Goal: Task Accomplishment & Management: Manage account settings

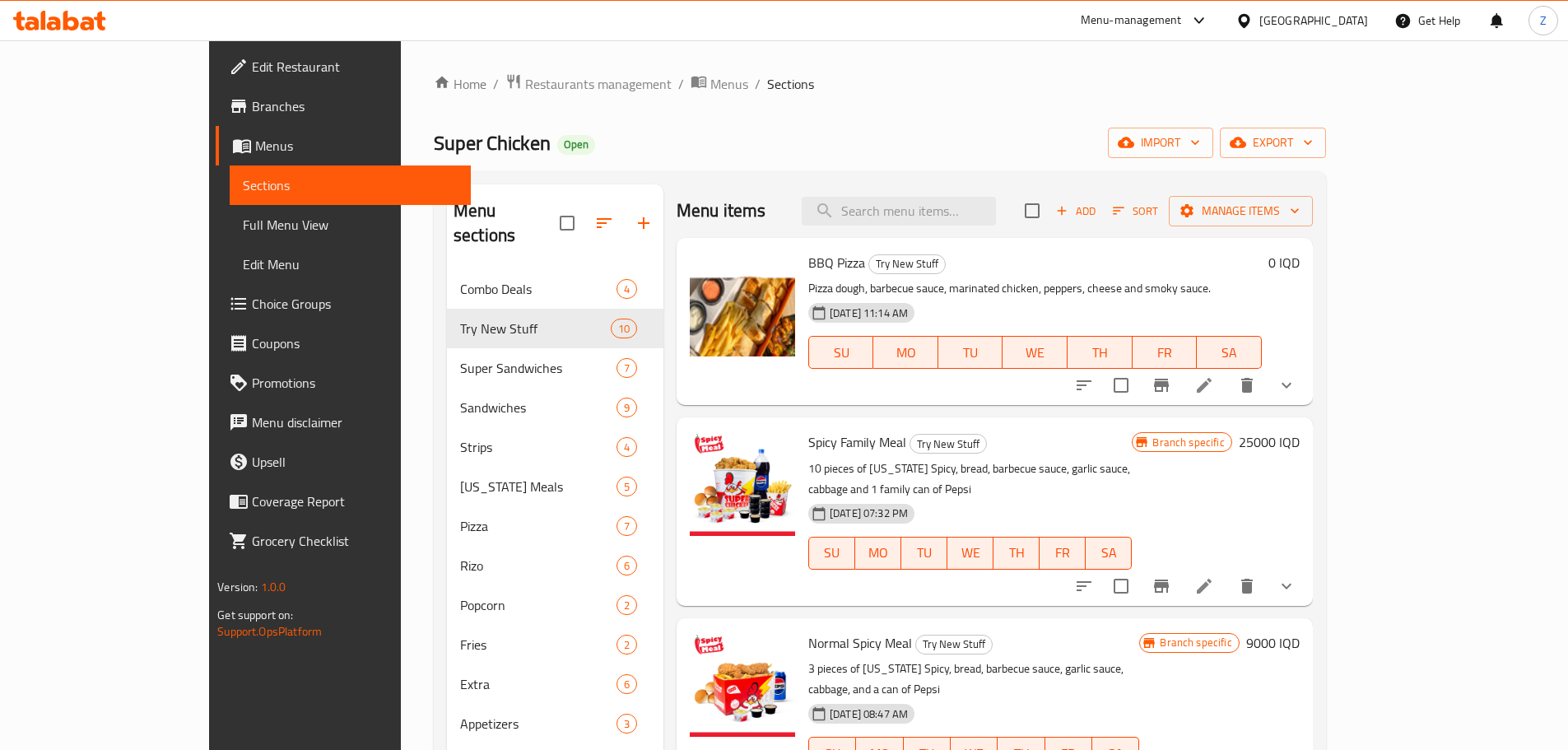
click at [487, 98] on div "Home / Restaurants management / Menus / Sections Super Chicken Open import expo…" at bounding box center [880, 510] width 892 height 874
click at [525, 92] on span "Restaurants management" at bounding box center [598, 84] width 147 height 20
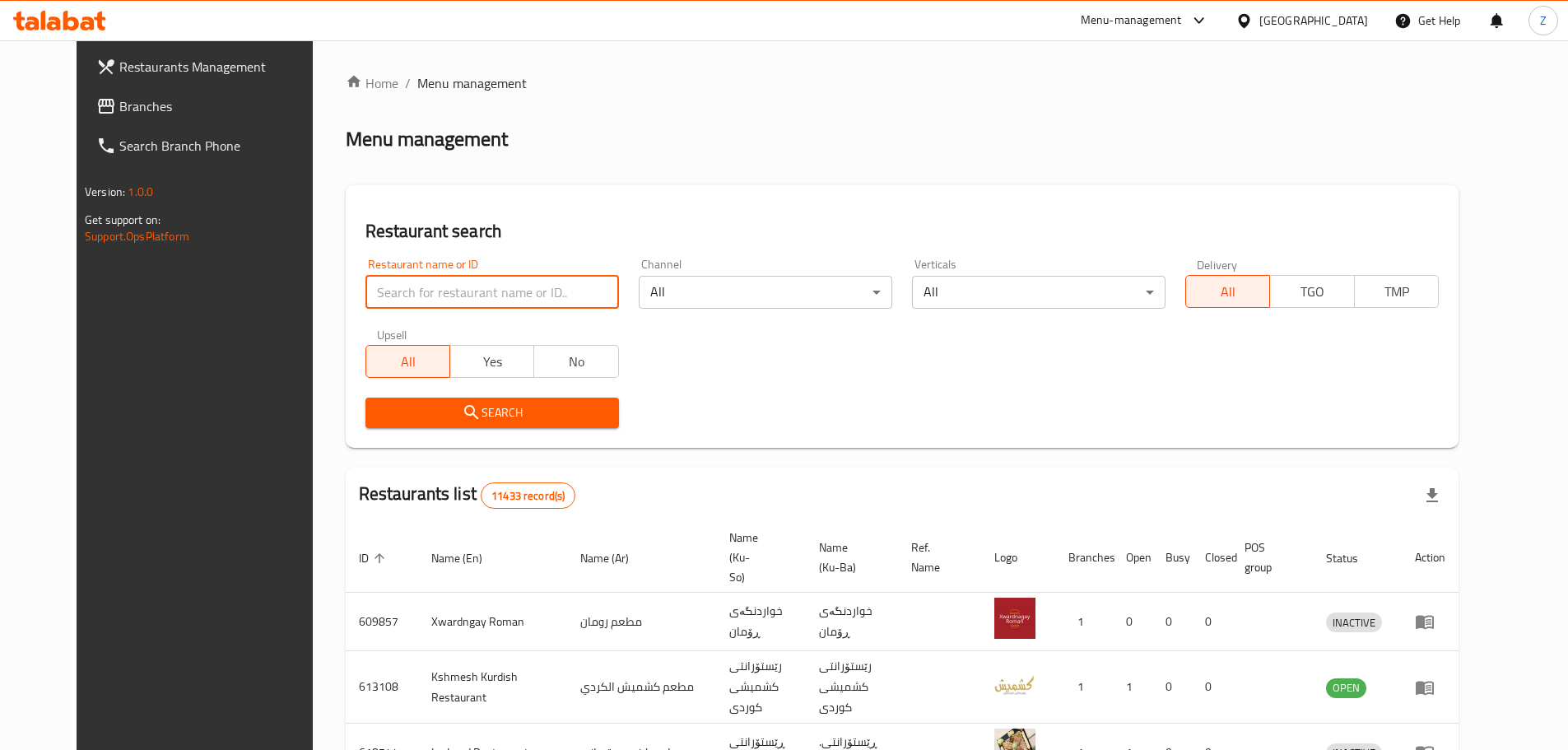
click at [545, 302] on input "search" at bounding box center [493, 291] width 254 height 33
paste input "687241"
type input "687241"
click at [547, 417] on span "Search" at bounding box center [492, 412] width 227 height 21
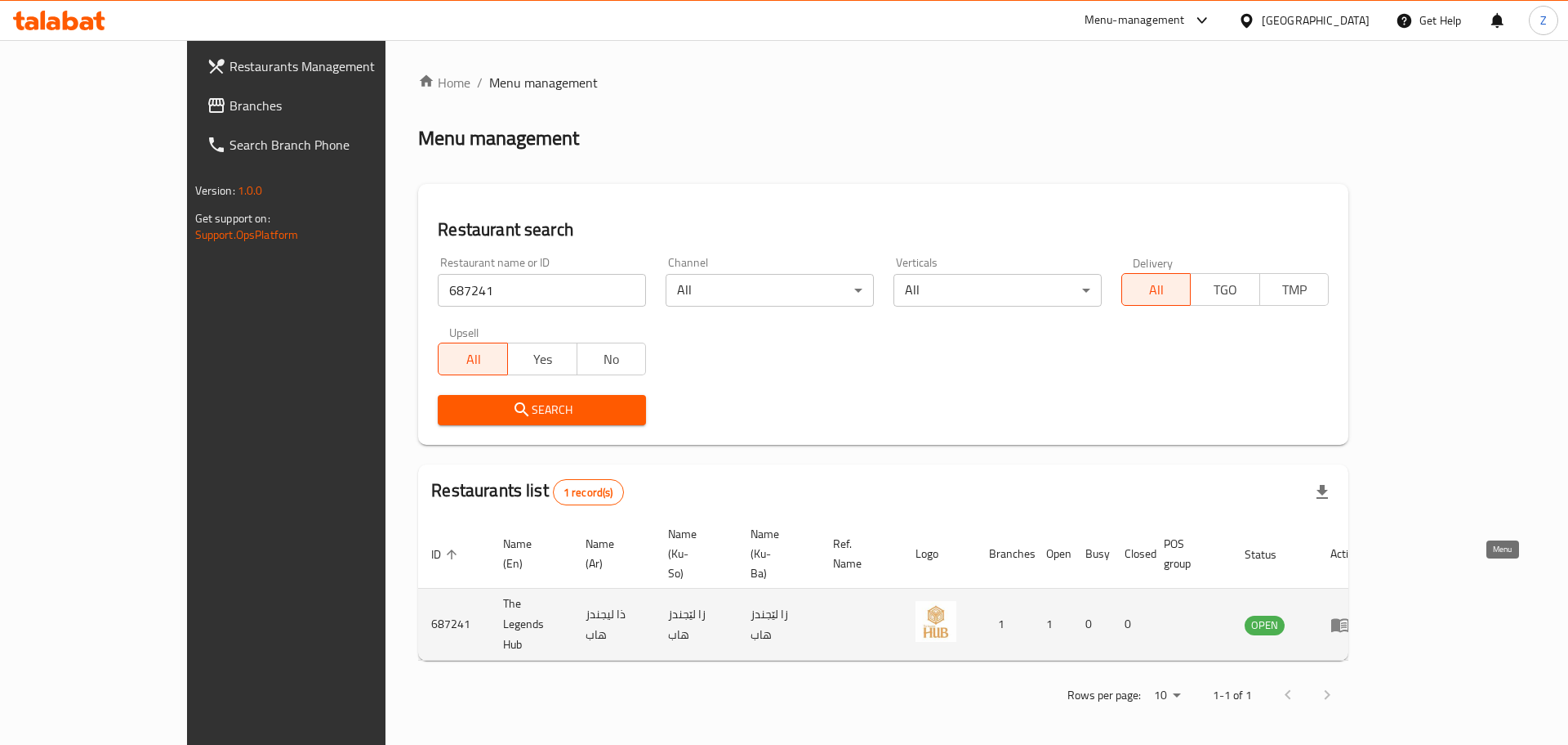
click at [1347, 622] on icon "enhanced table" at bounding box center [1343, 625] width 5 height 6
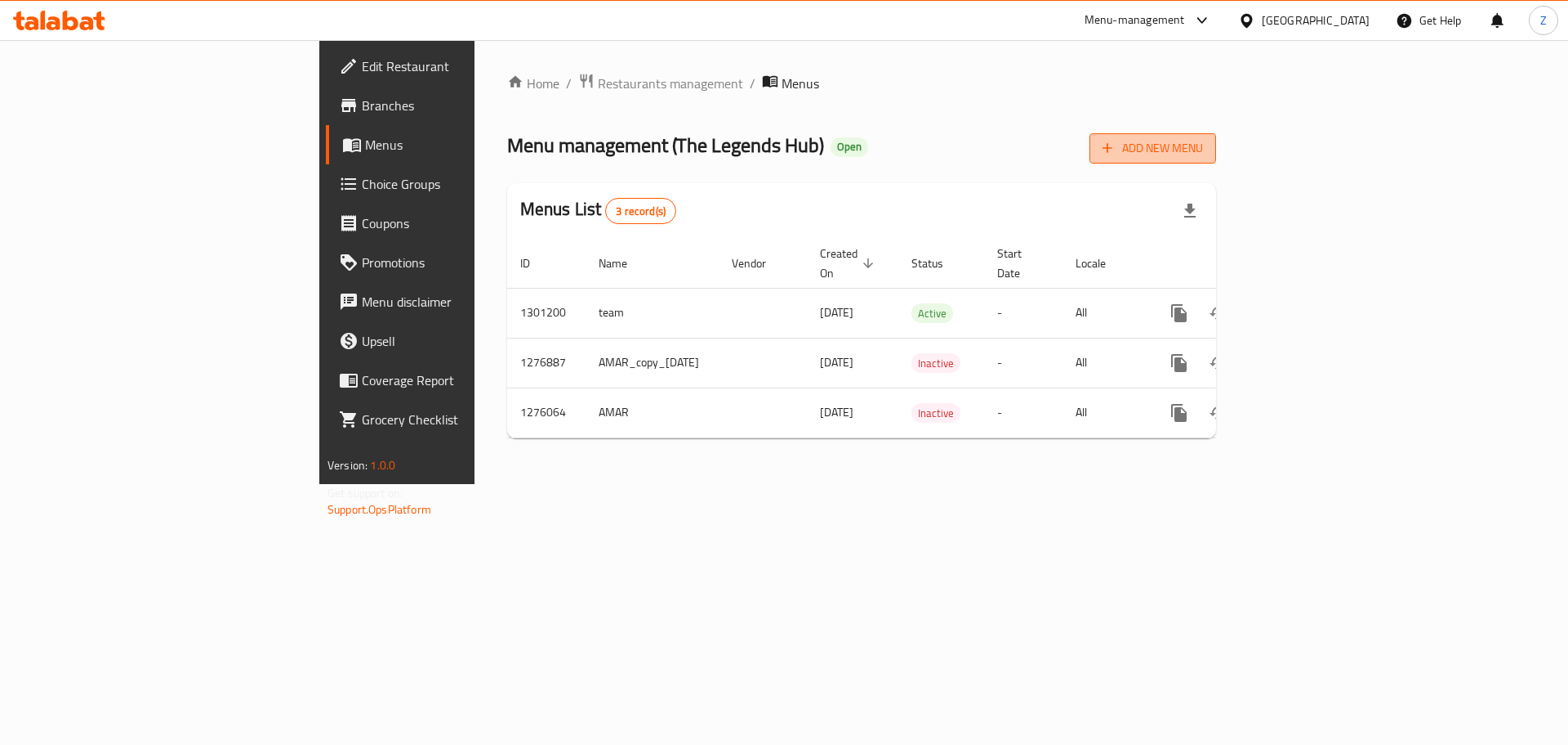
click at [1203, 147] on span "Add New Menu" at bounding box center [1153, 148] width 100 height 20
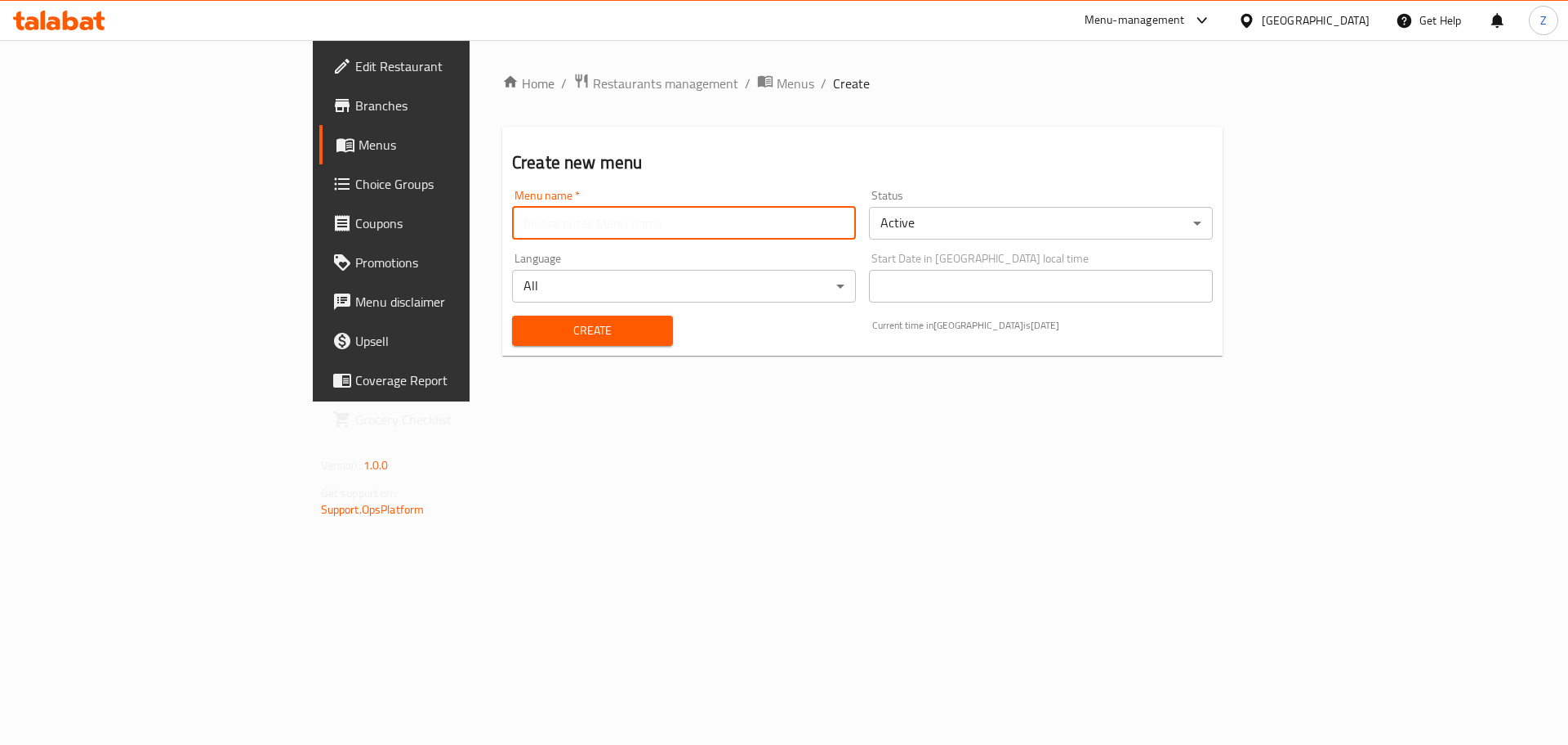
drag, startPoint x: 733, startPoint y: 230, endPoint x: 731, endPoint y: 245, distance: 15.1
click at [733, 230] on input "text" at bounding box center [684, 223] width 344 height 33
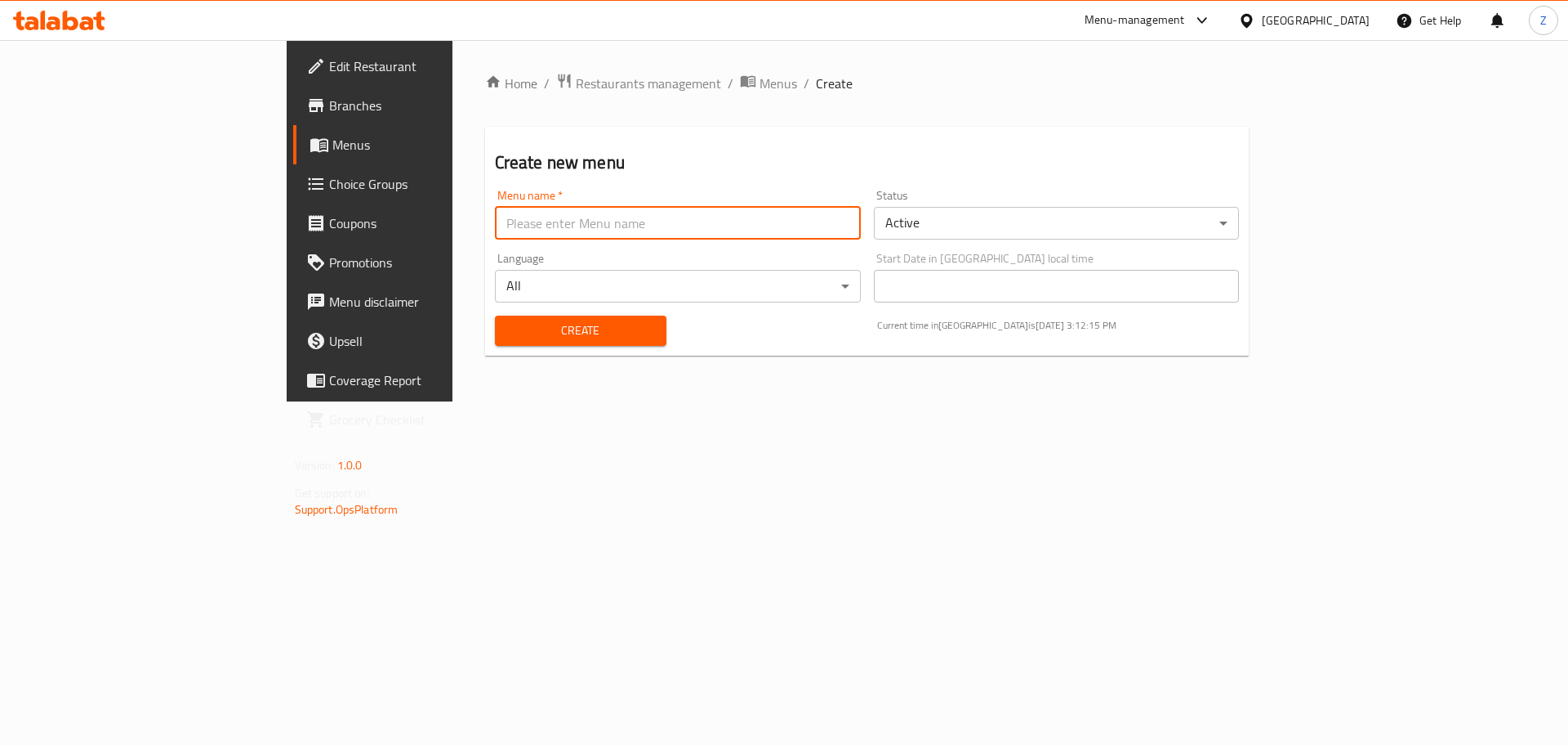
type input "Last Menu"
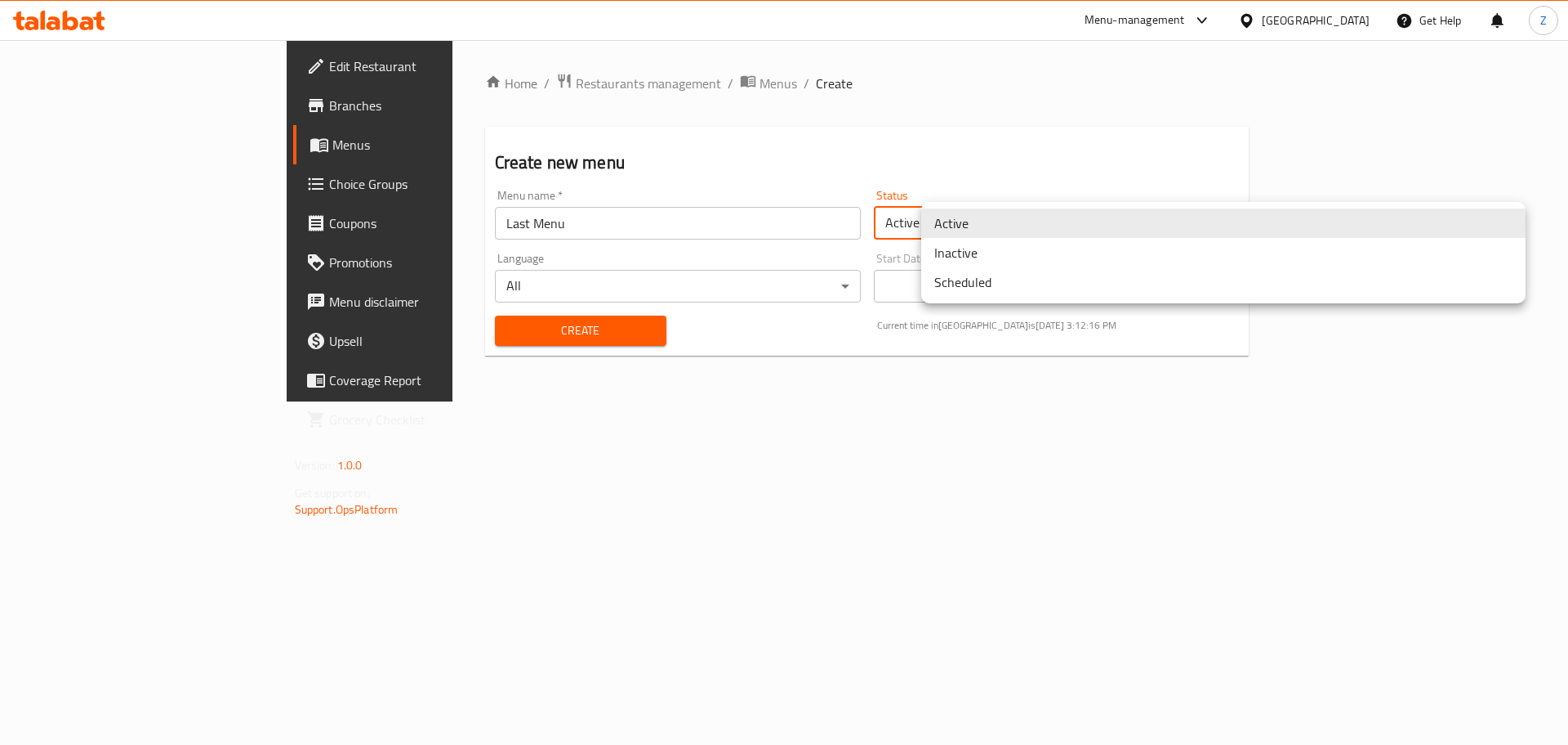
click at [1160, 209] on body "​ Menu-management [GEOGRAPHIC_DATA] Get Help Z Edit Restaurant Branches Menus C…" at bounding box center [784, 392] width 1568 height 704
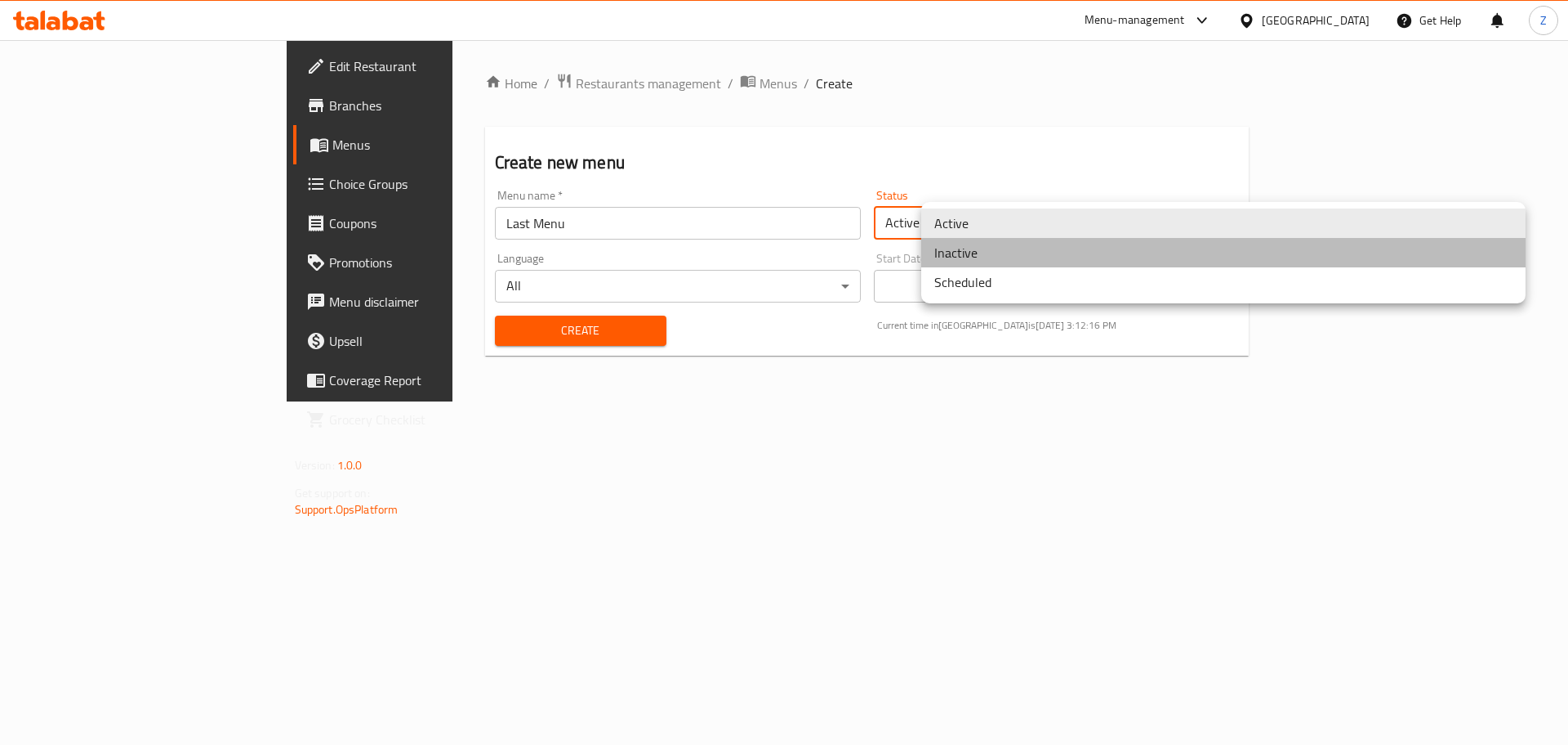
click at [1014, 260] on li "Inactive" at bounding box center [1223, 252] width 604 height 29
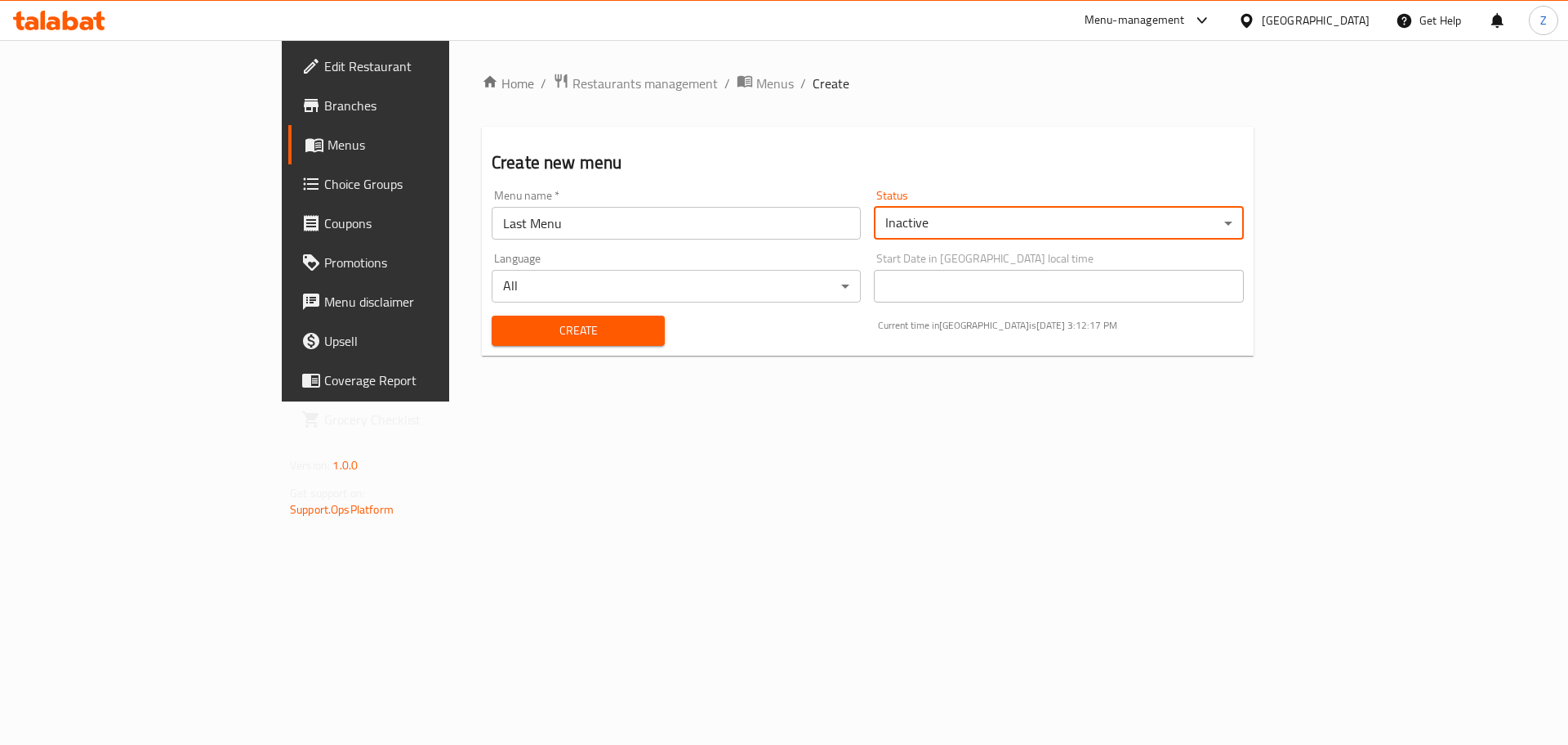
click at [505, 334] on span "Create" at bounding box center [579, 330] width 147 height 20
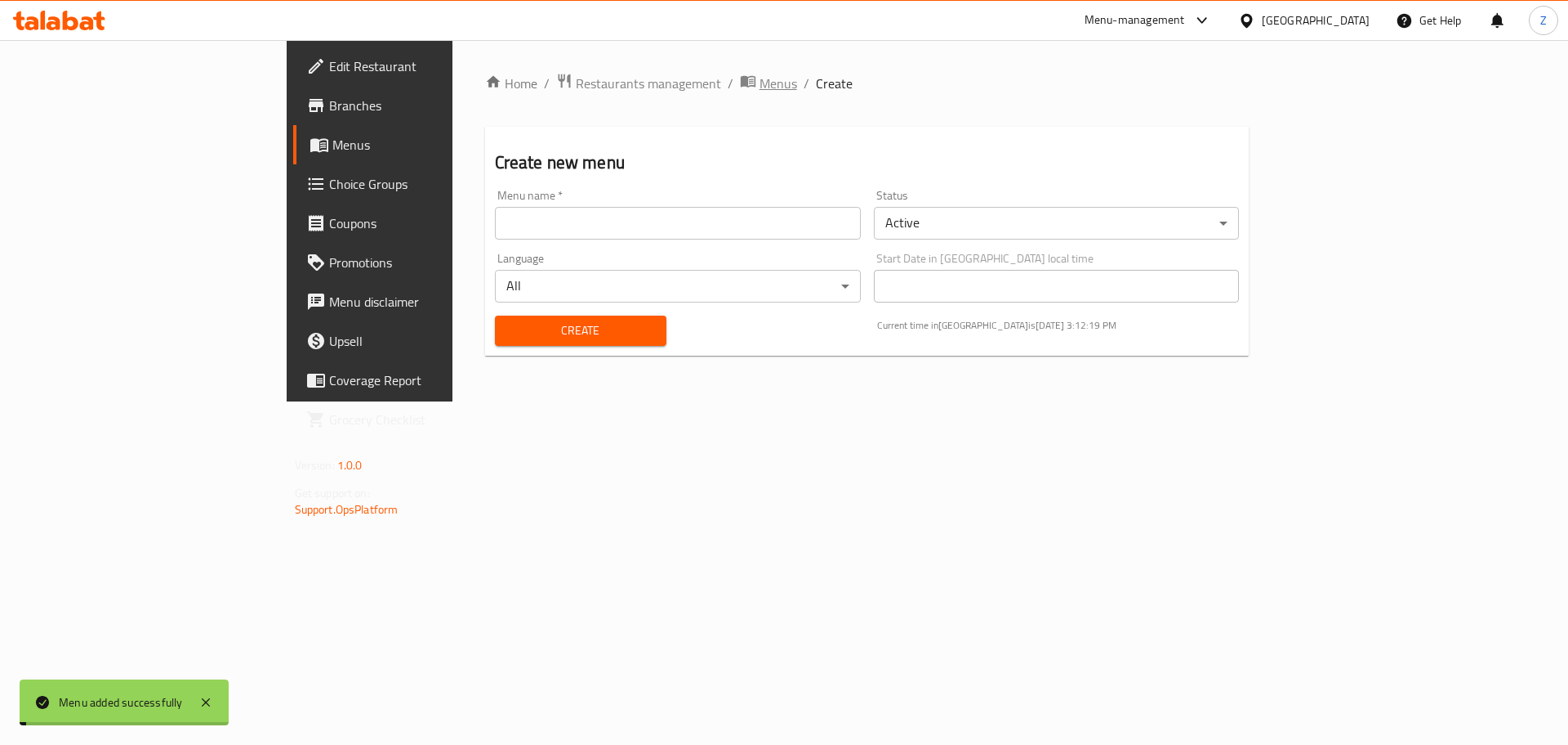
click at [760, 85] on span "Menus" at bounding box center [778, 83] width 37 height 20
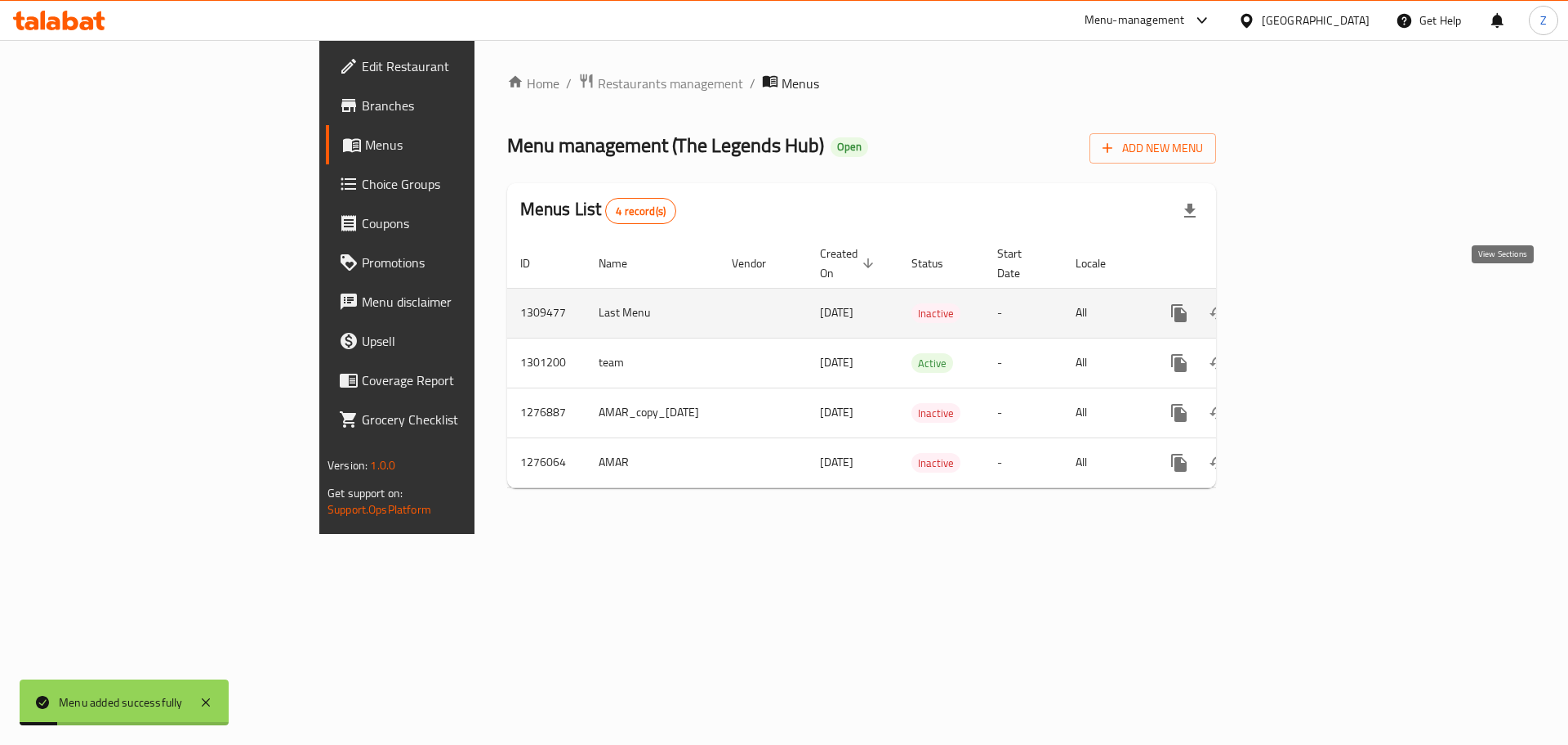
click at [1304, 305] on icon "enhanced table" at bounding box center [1296, 313] width 15 height 15
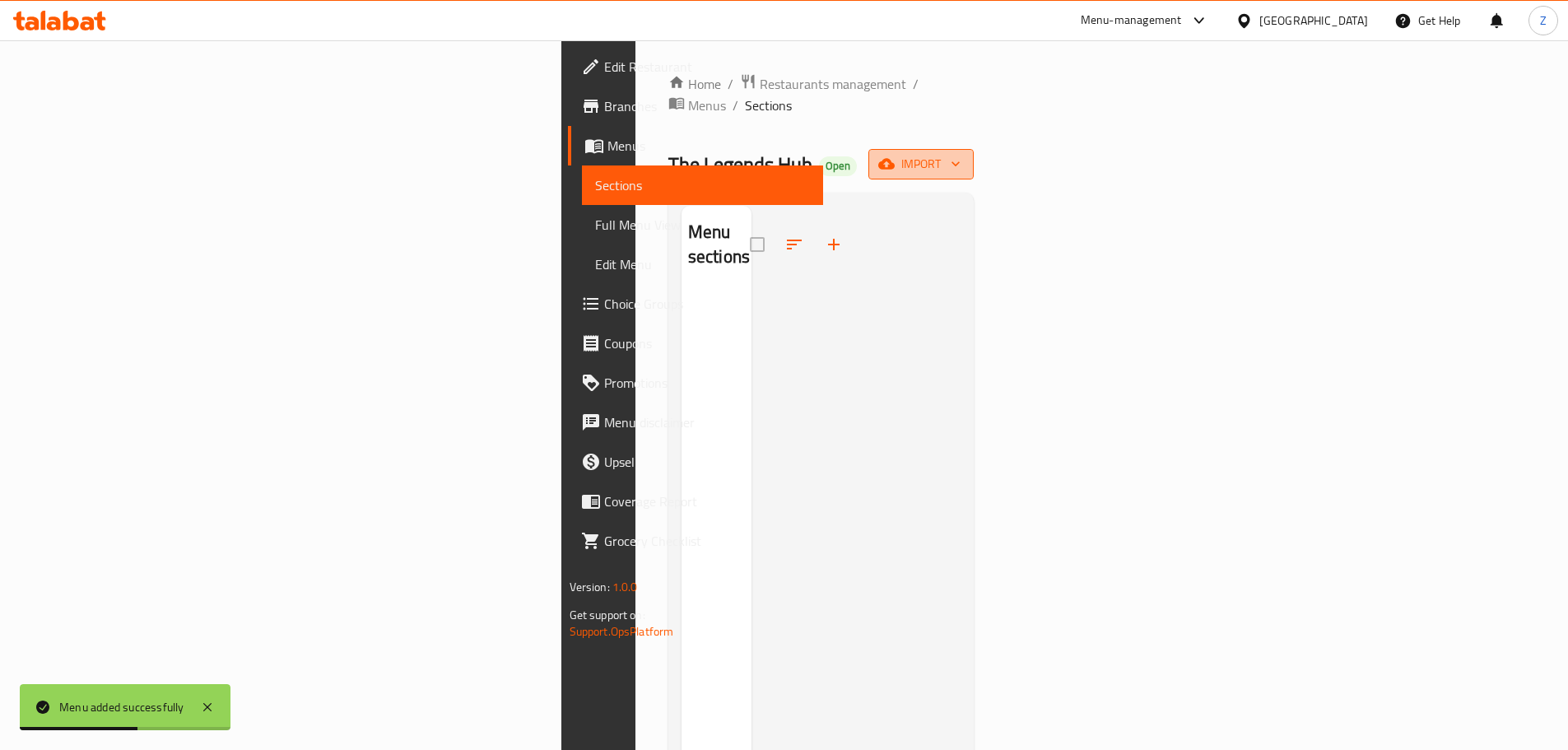
click at [960, 154] on span "import" at bounding box center [921, 164] width 79 height 21
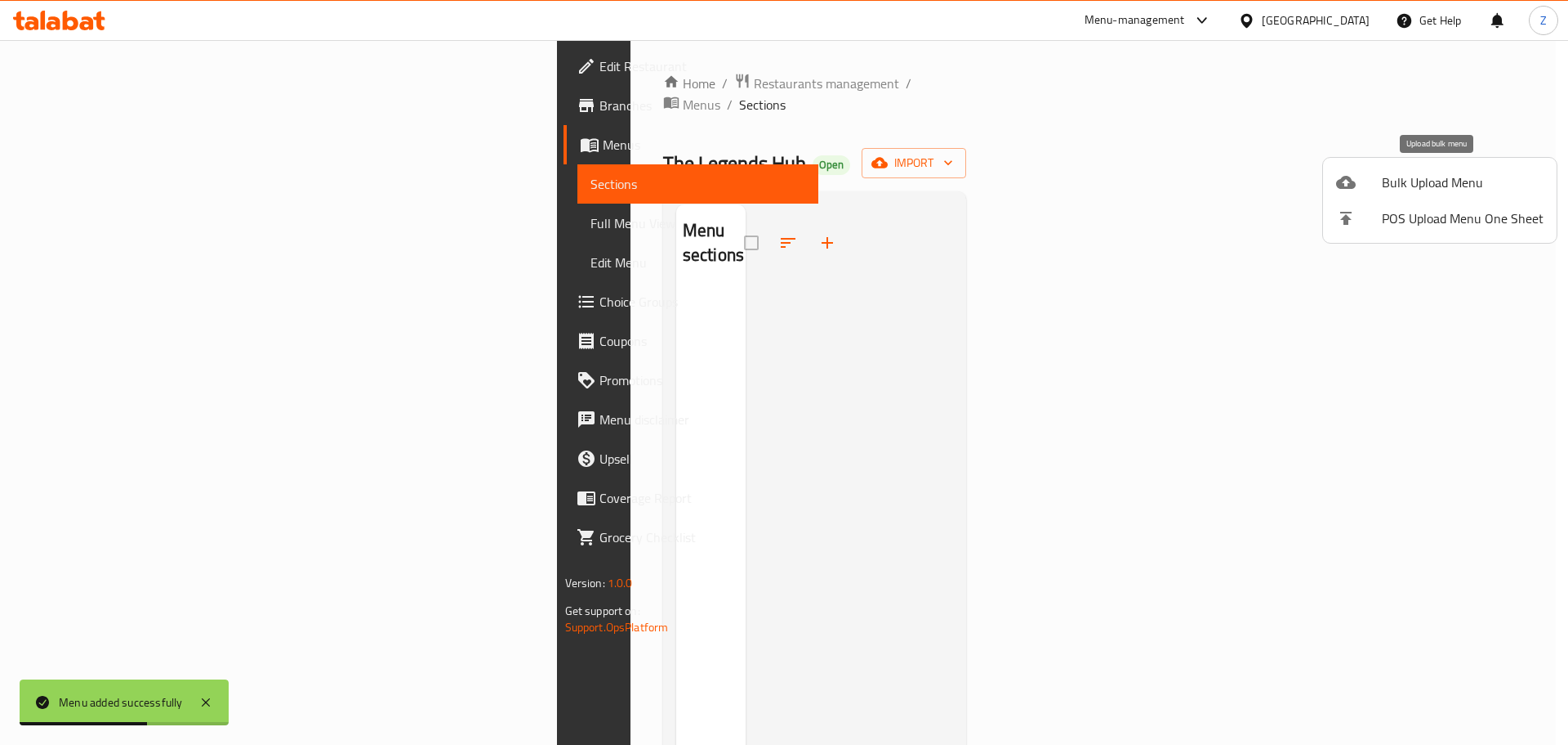
click at [1354, 173] on icon at bounding box center [1346, 182] width 20 height 20
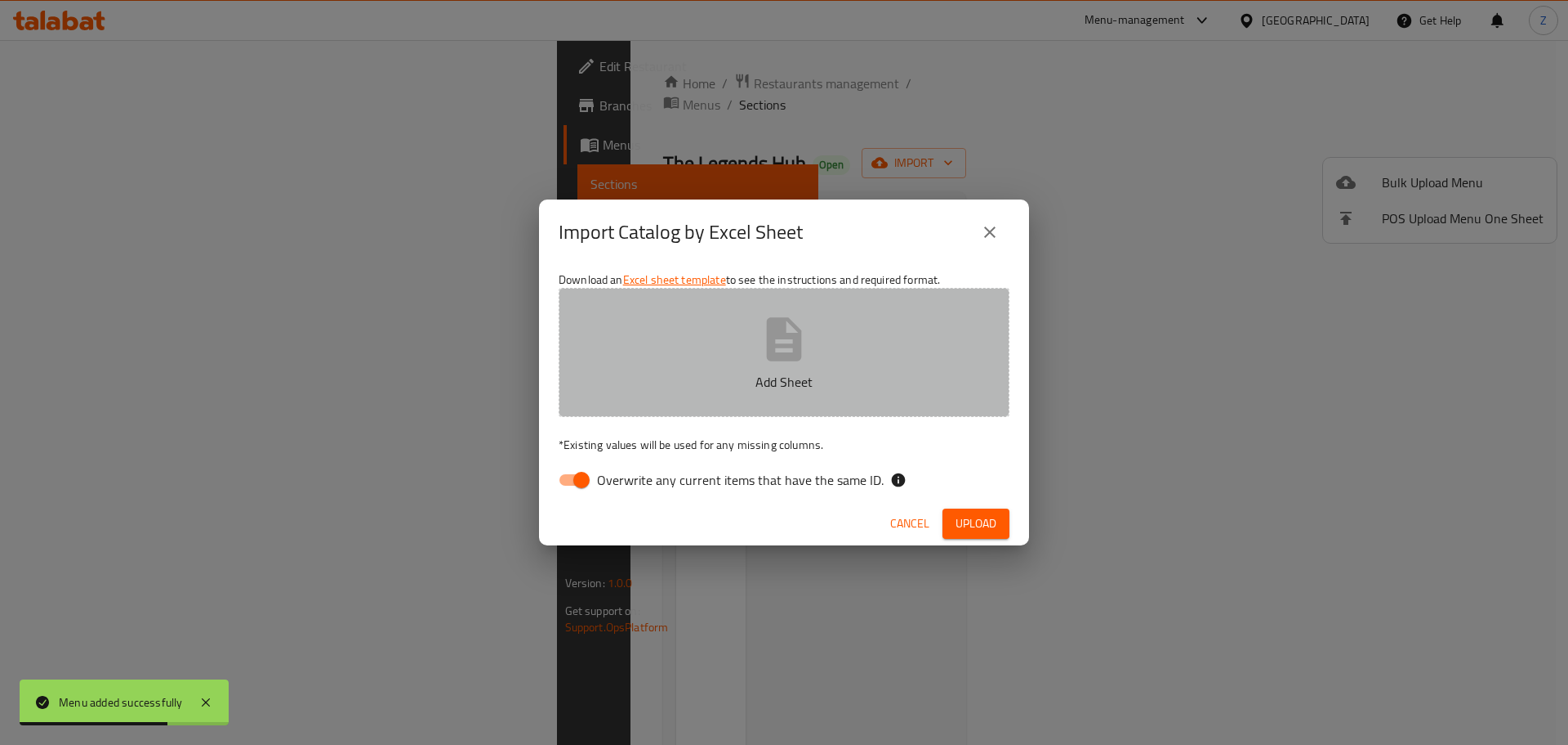
click at [844, 354] on button "Add Sheet" at bounding box center [784, 352] width 451 height 129
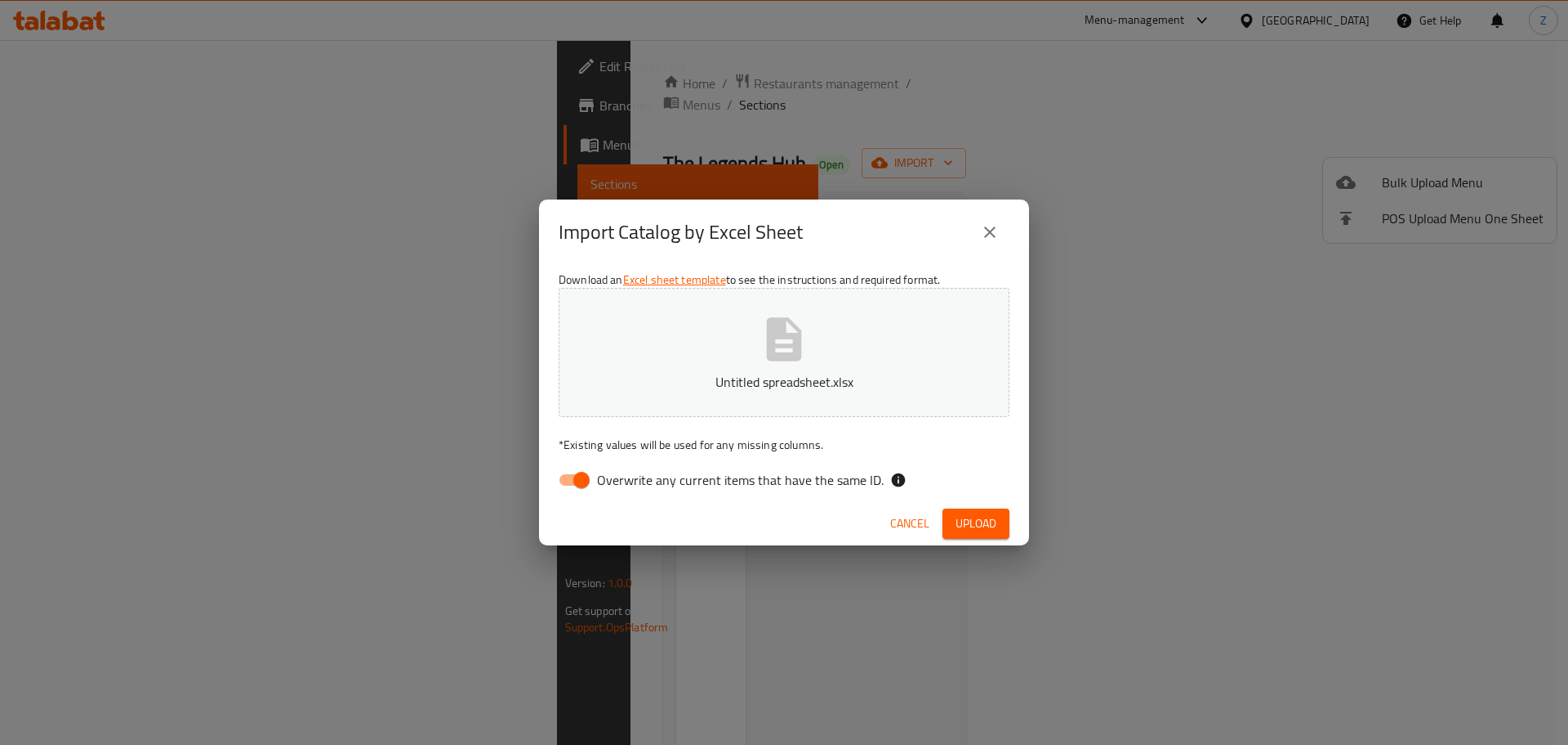
click at [580, 468] on input "Overwrite any current items that have the same ID." at bounding box center [581, 479] width 93 height 31
checkbox input "false"
click at [989, 510] on button "Upload" at bounding box center [975, 524] width 67 height 30
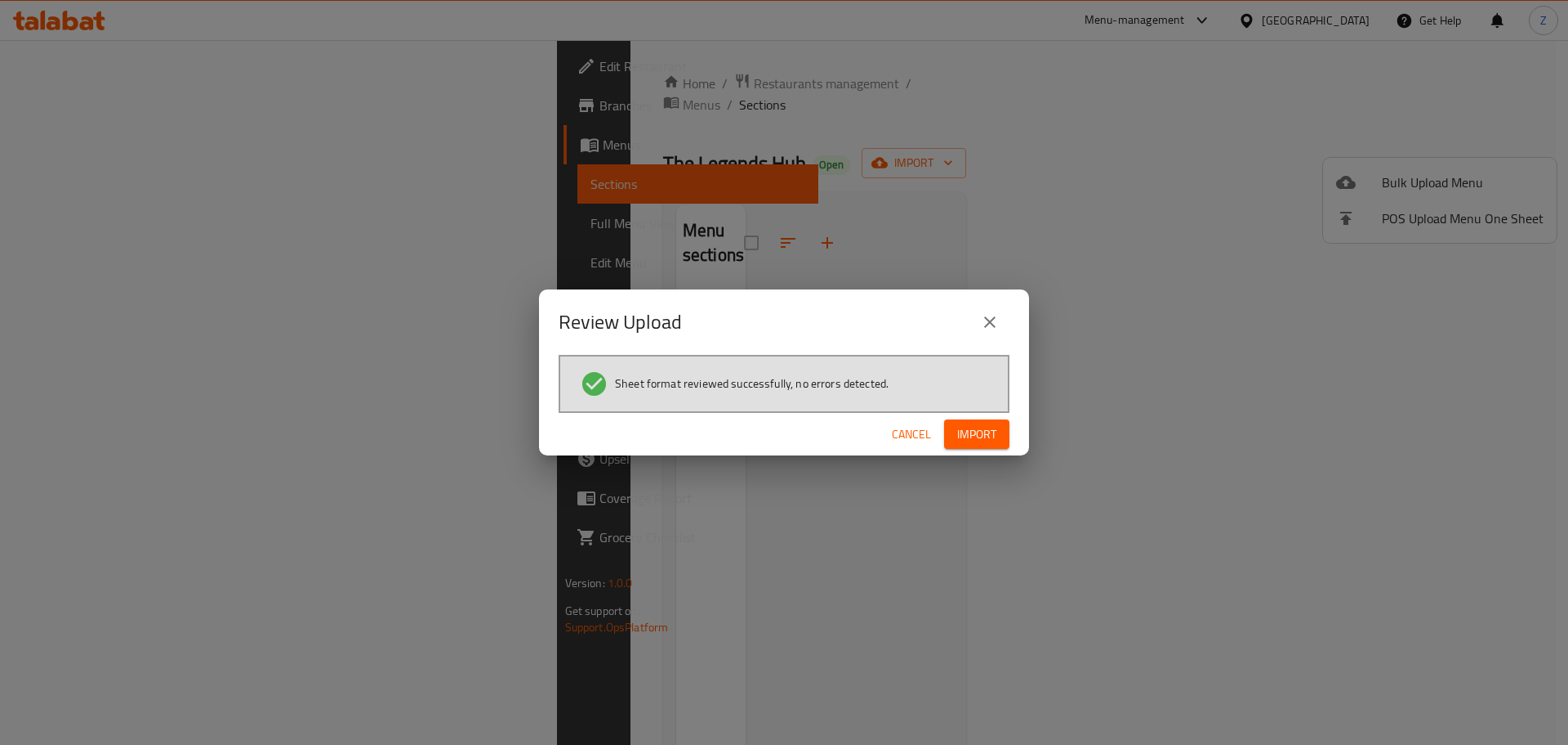
click at [981, 440] on span "Import" at bounding box center [977, 434] width 39 height 20
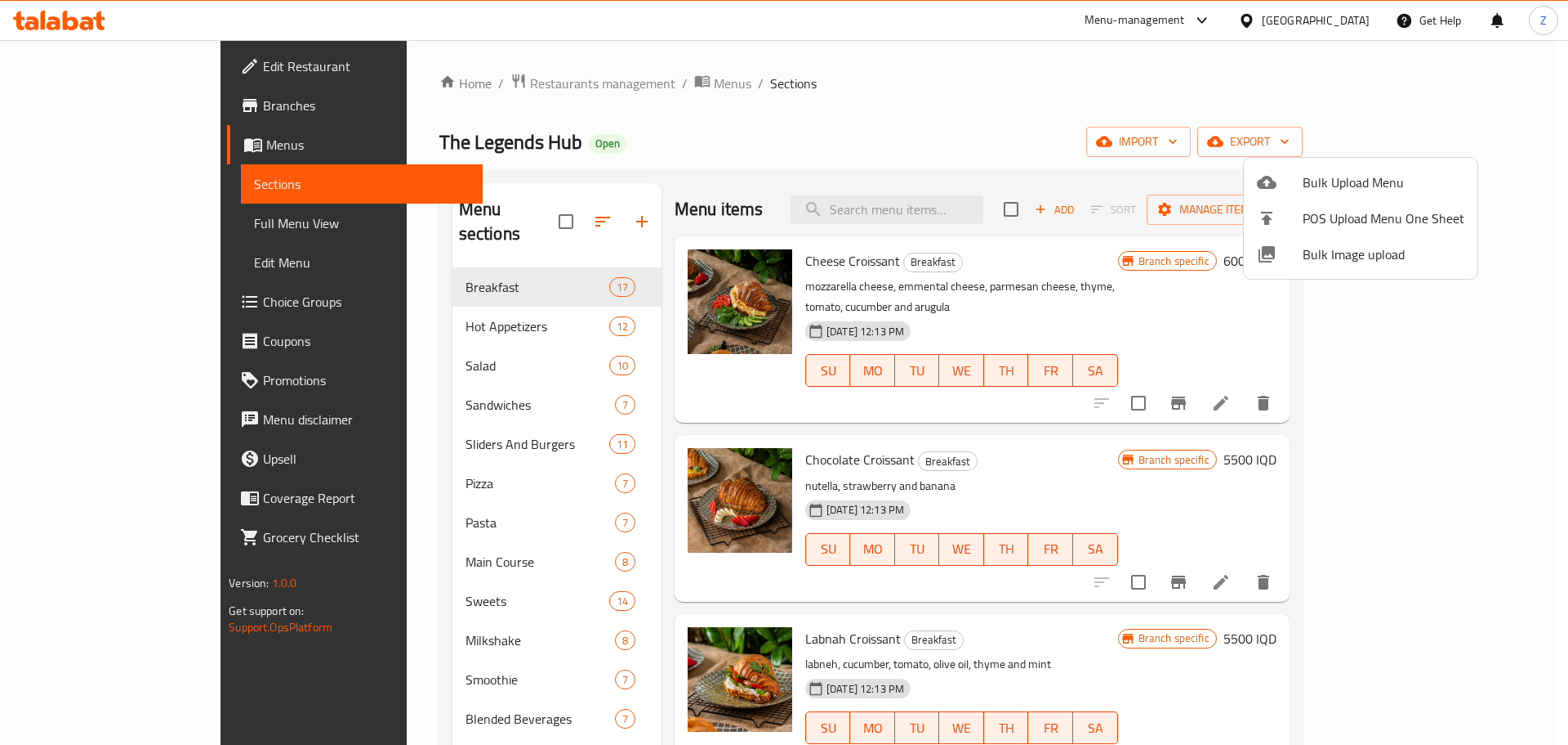
click at [1166, 670] on div at bounding box center [784, 372] width 1568 height 745
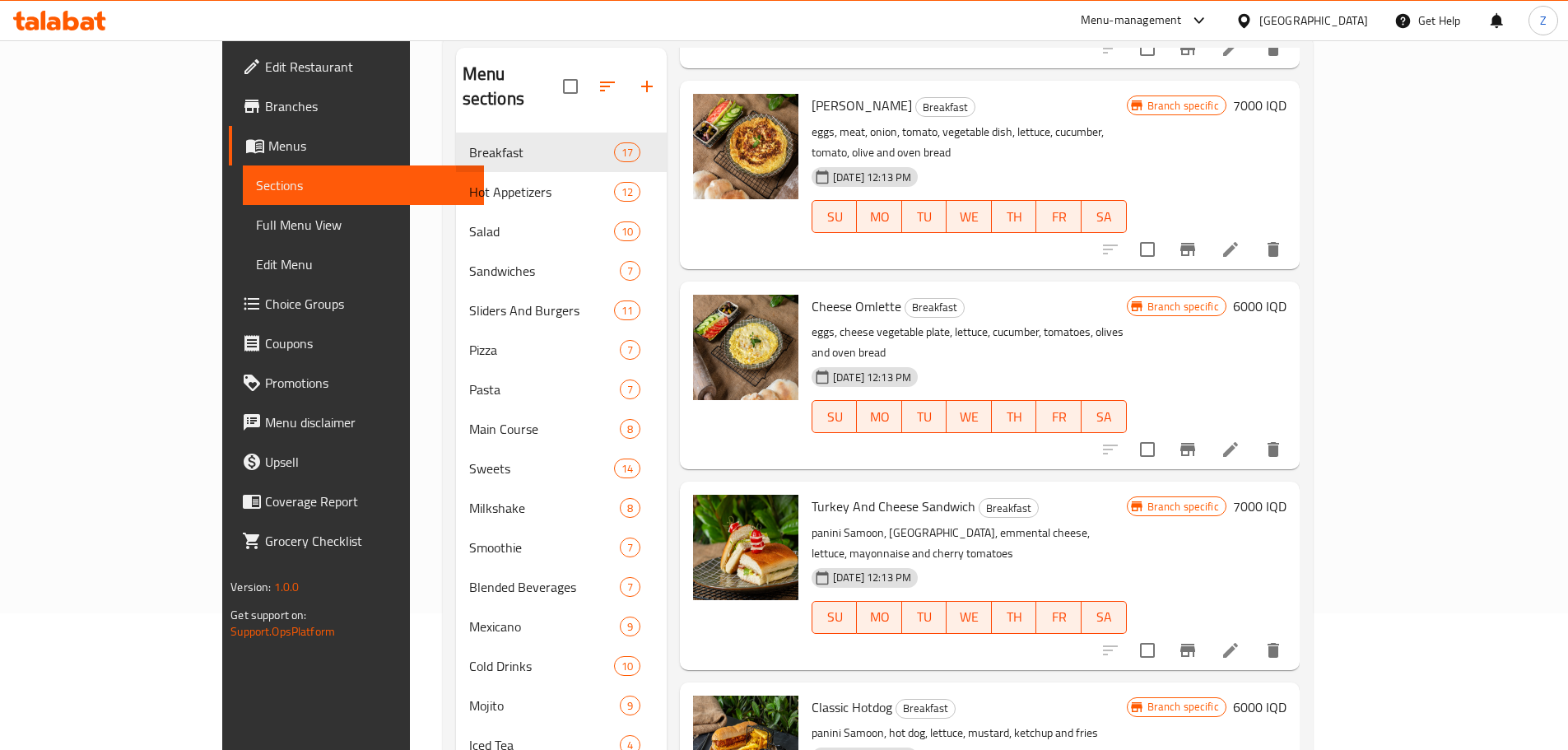
scroll to position [298, 0]
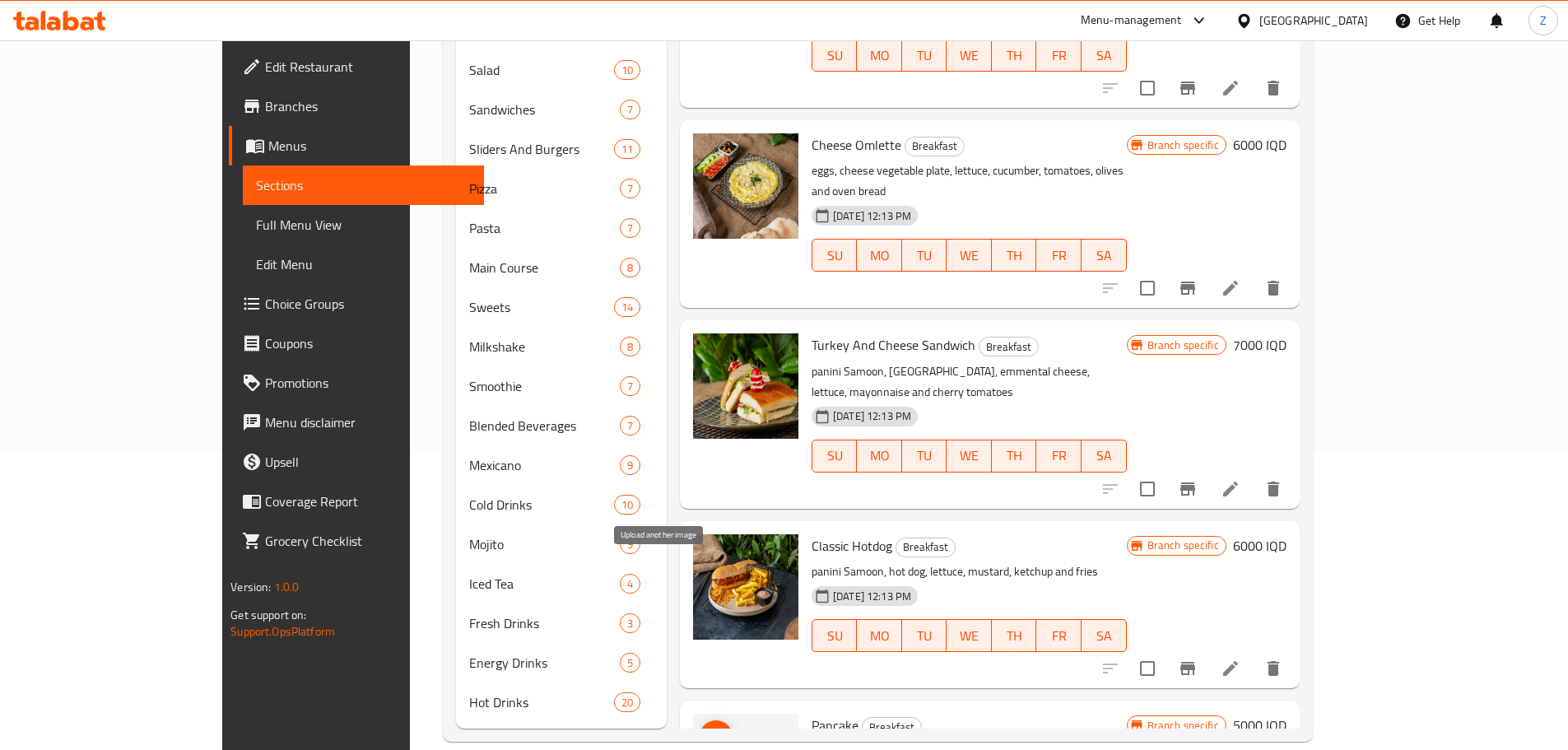
click at [706, 727] on icon "upload picture" at bounding box center [716, 737] width 20 height 20
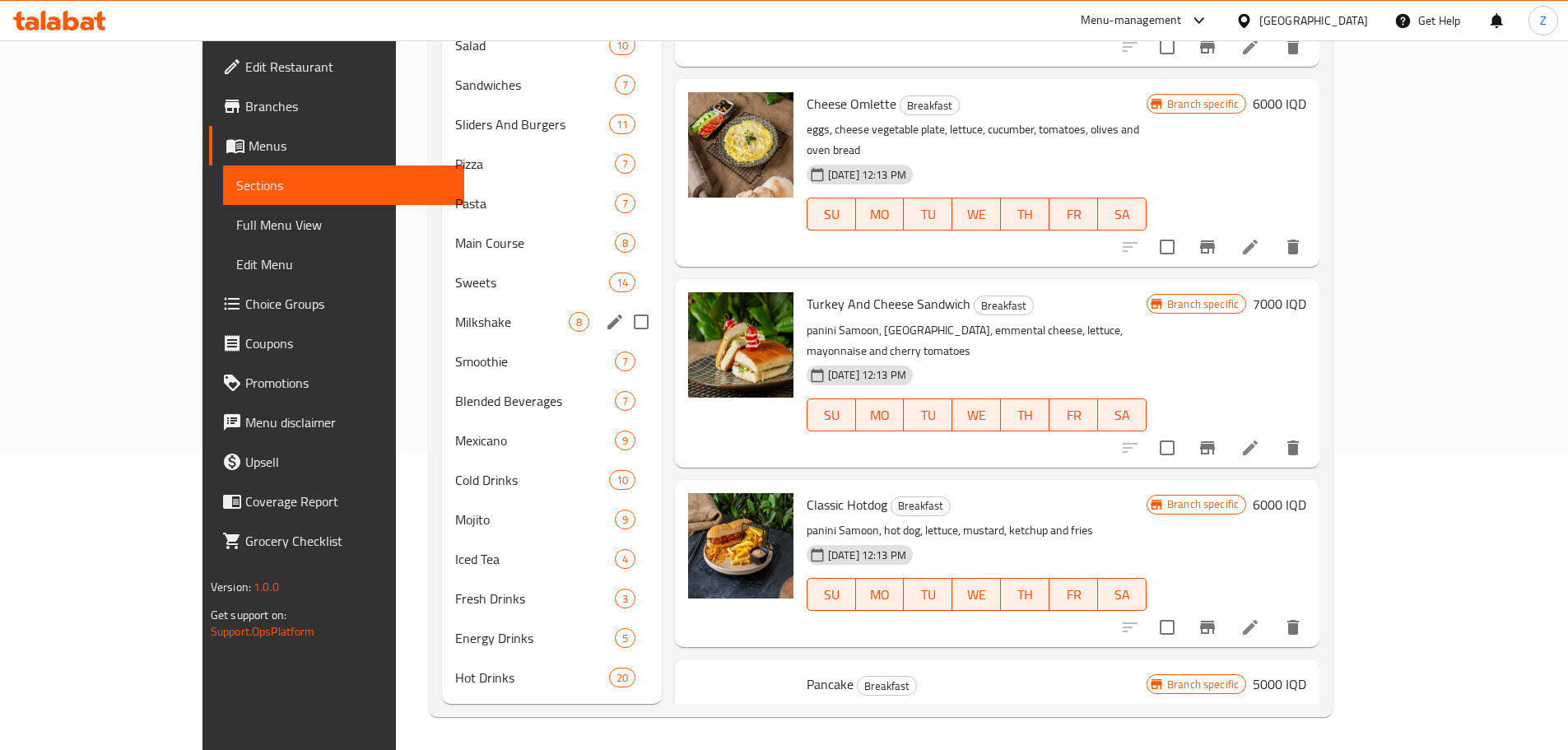
scroll to position [133, 0]
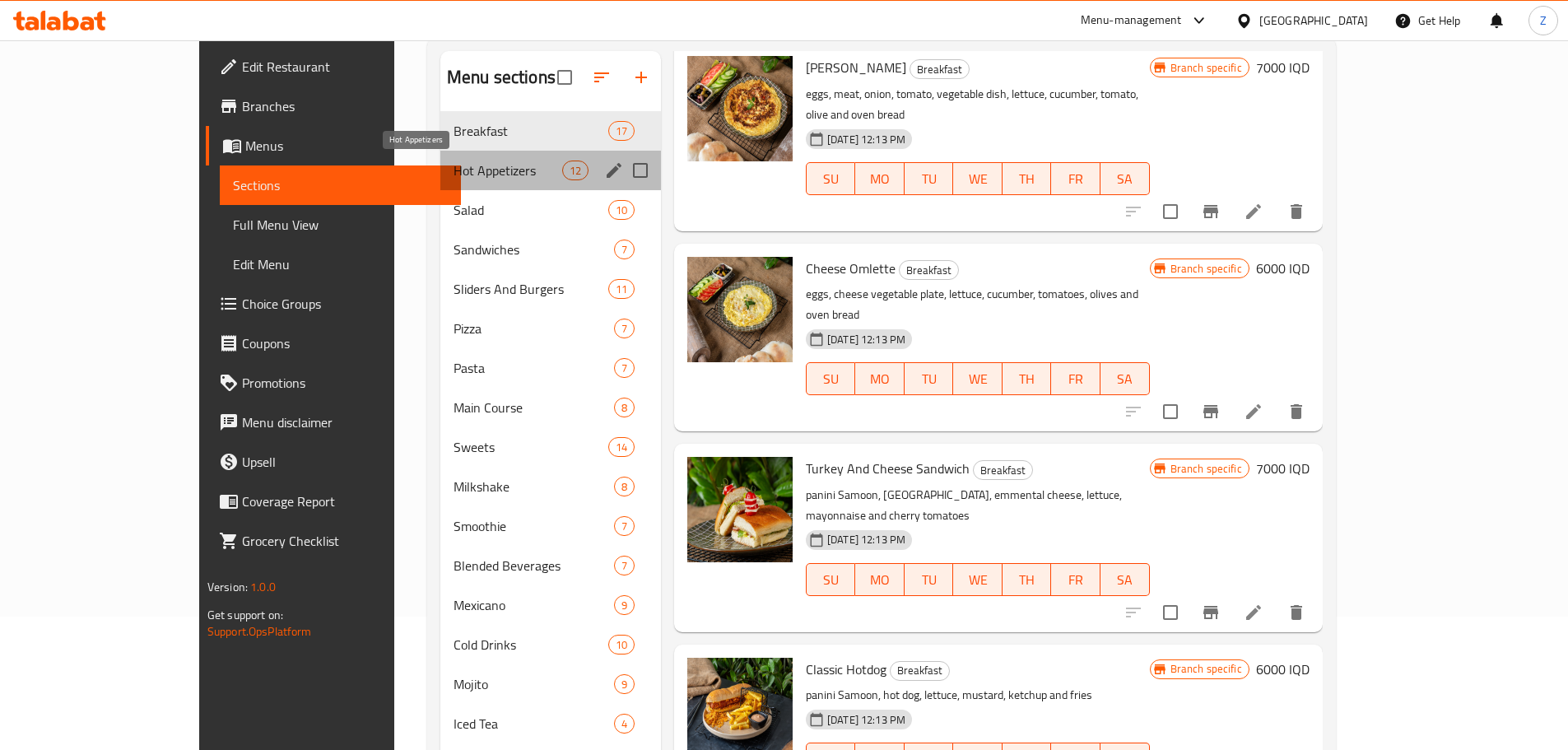
click at [453, 169] on span "Hot Appetizers" at bounding box center [508, 170] width 109 height 20
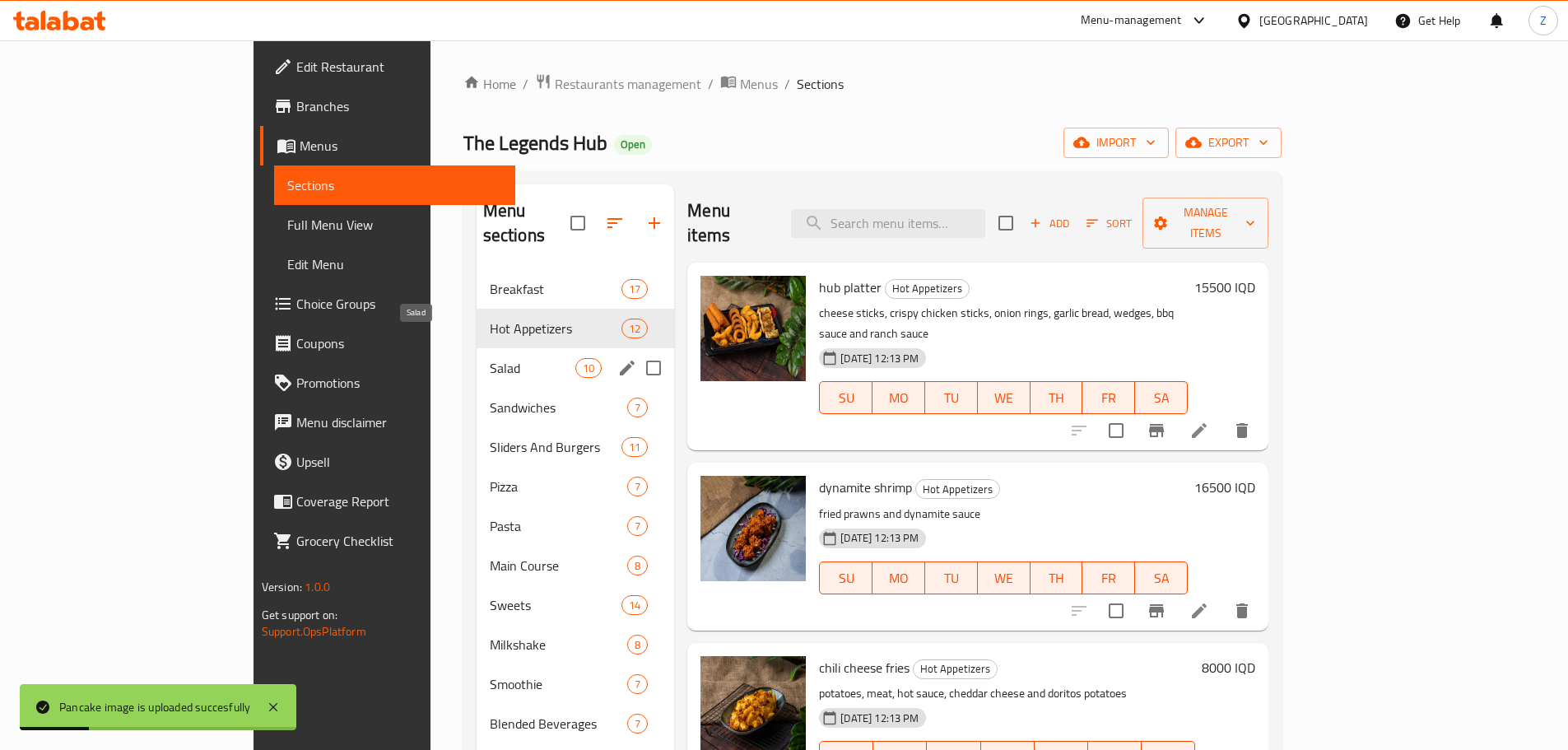
click at [490, 358] on span "Salad" at bounding box center [533, 367] width 86 height 20
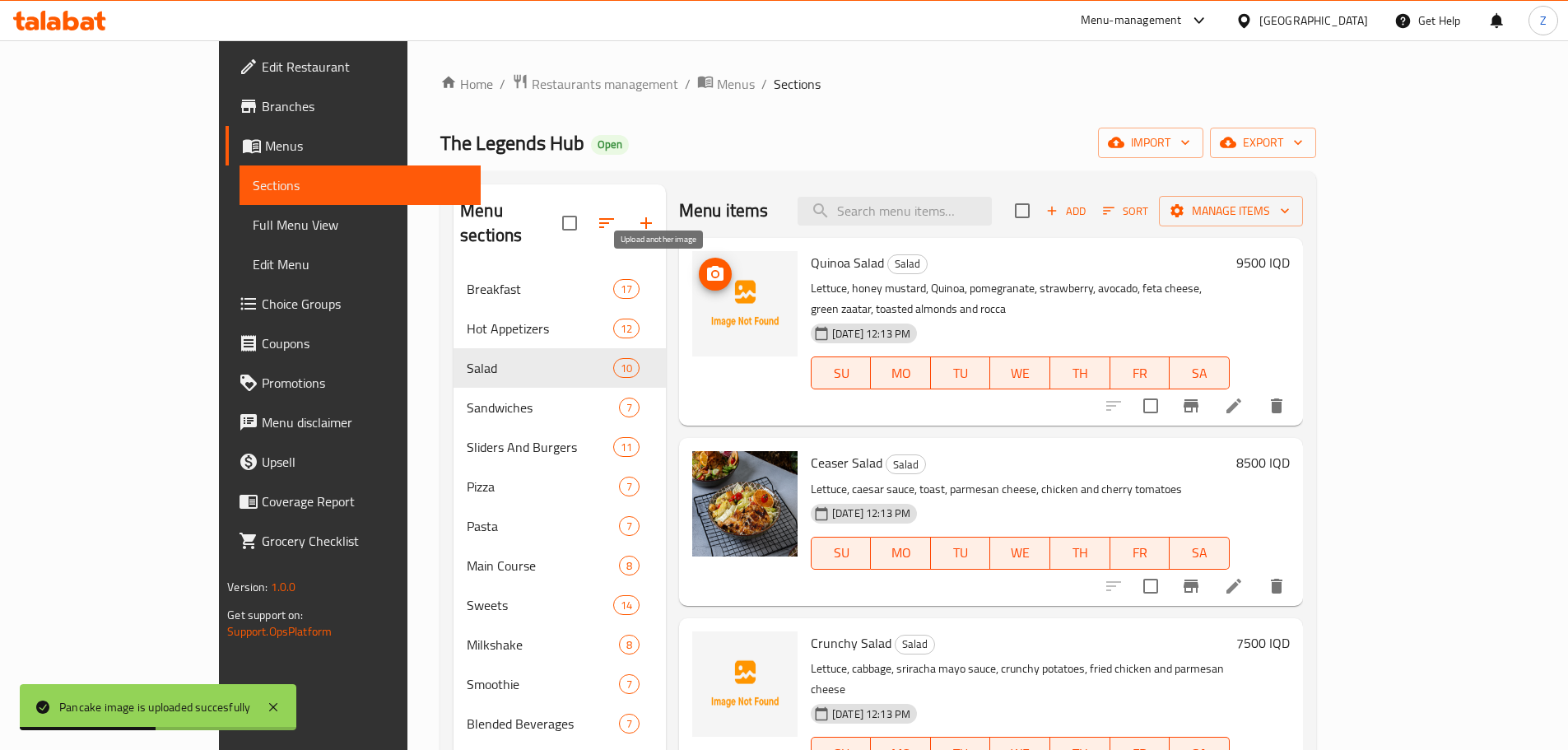
click at [705, 281] on icon "upload picture" at bounding box center [715, 274] width 20 height 20
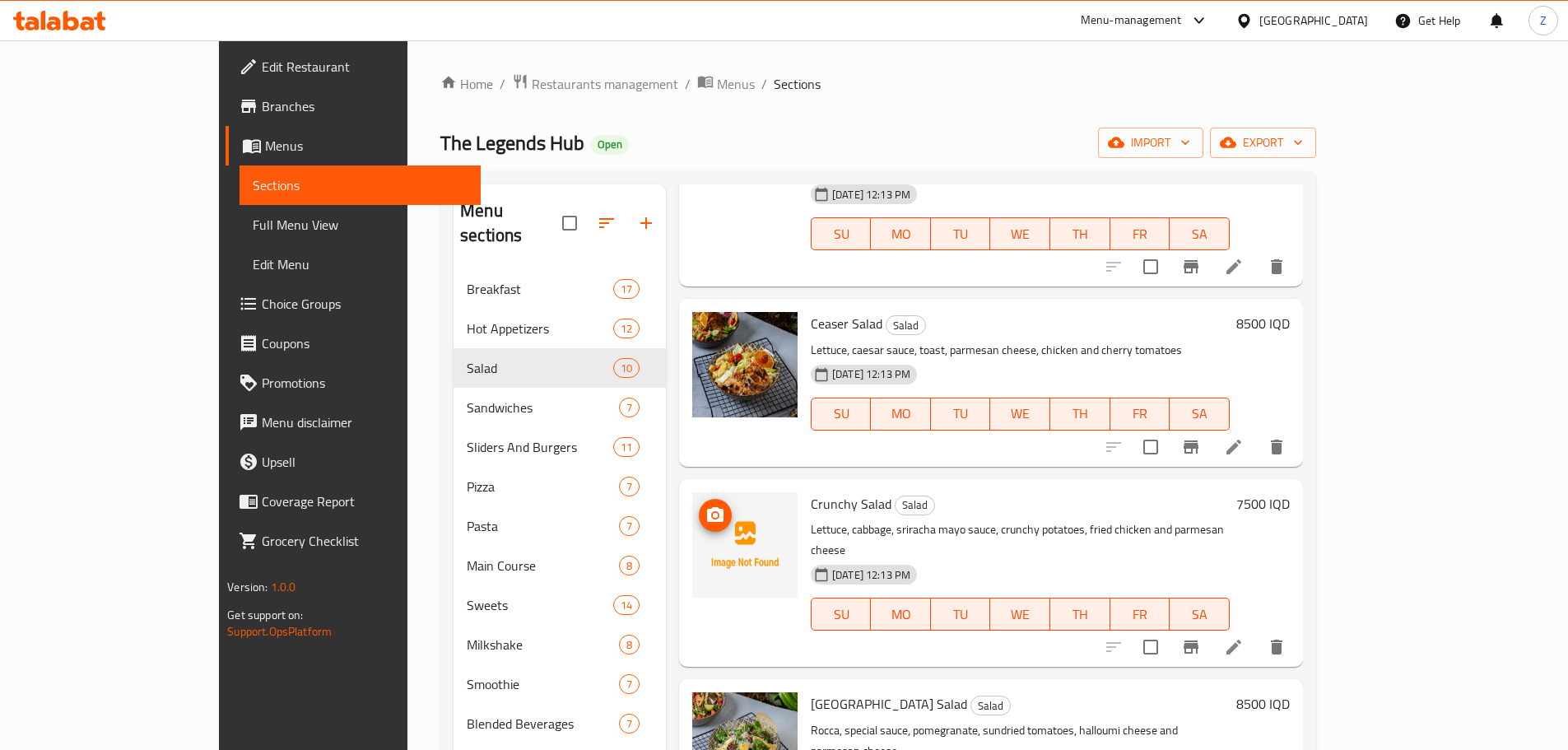
scroll to position [164, 0]
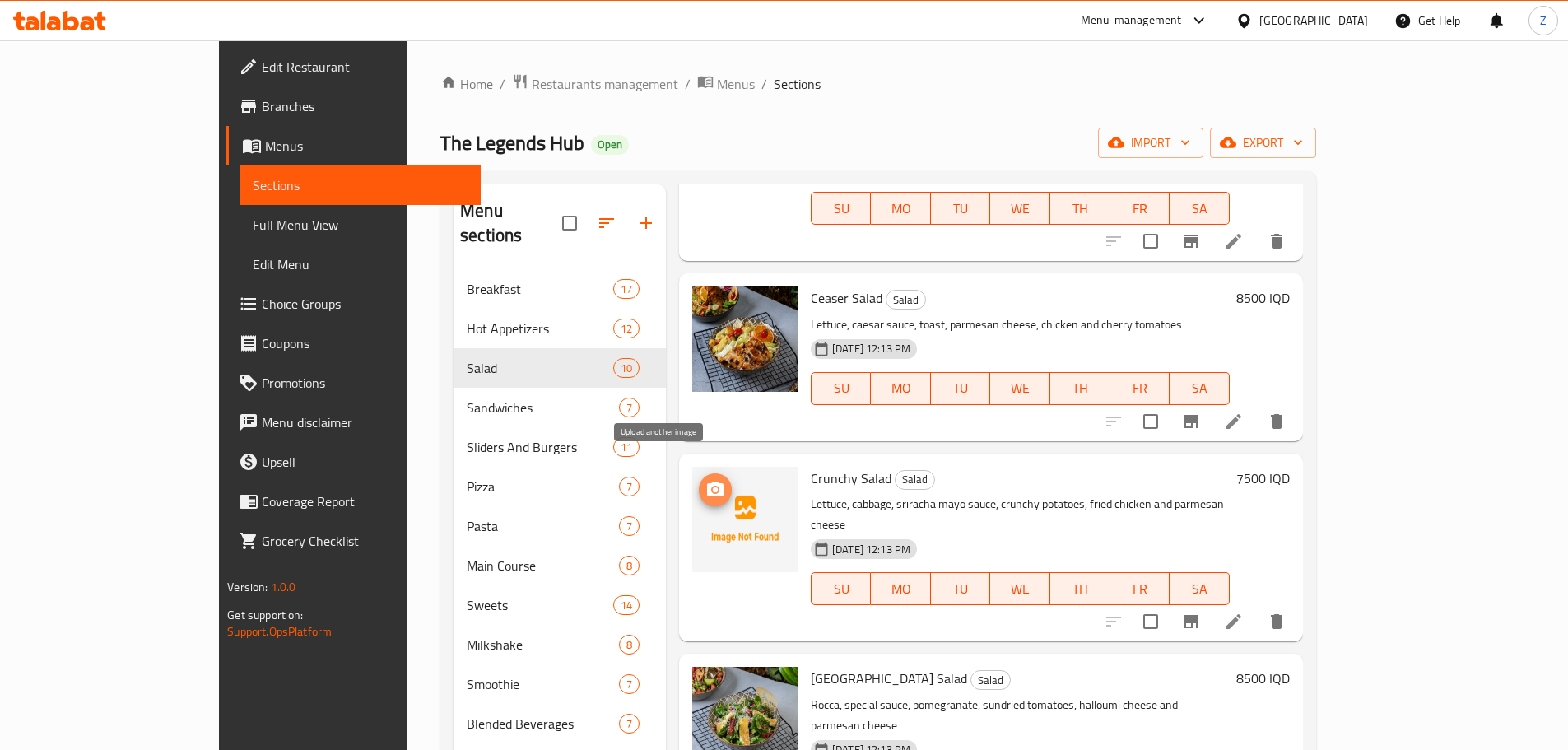
click at [707, 481] on icon "upload picture" at bounding box center [715, 488] width 16 height 15
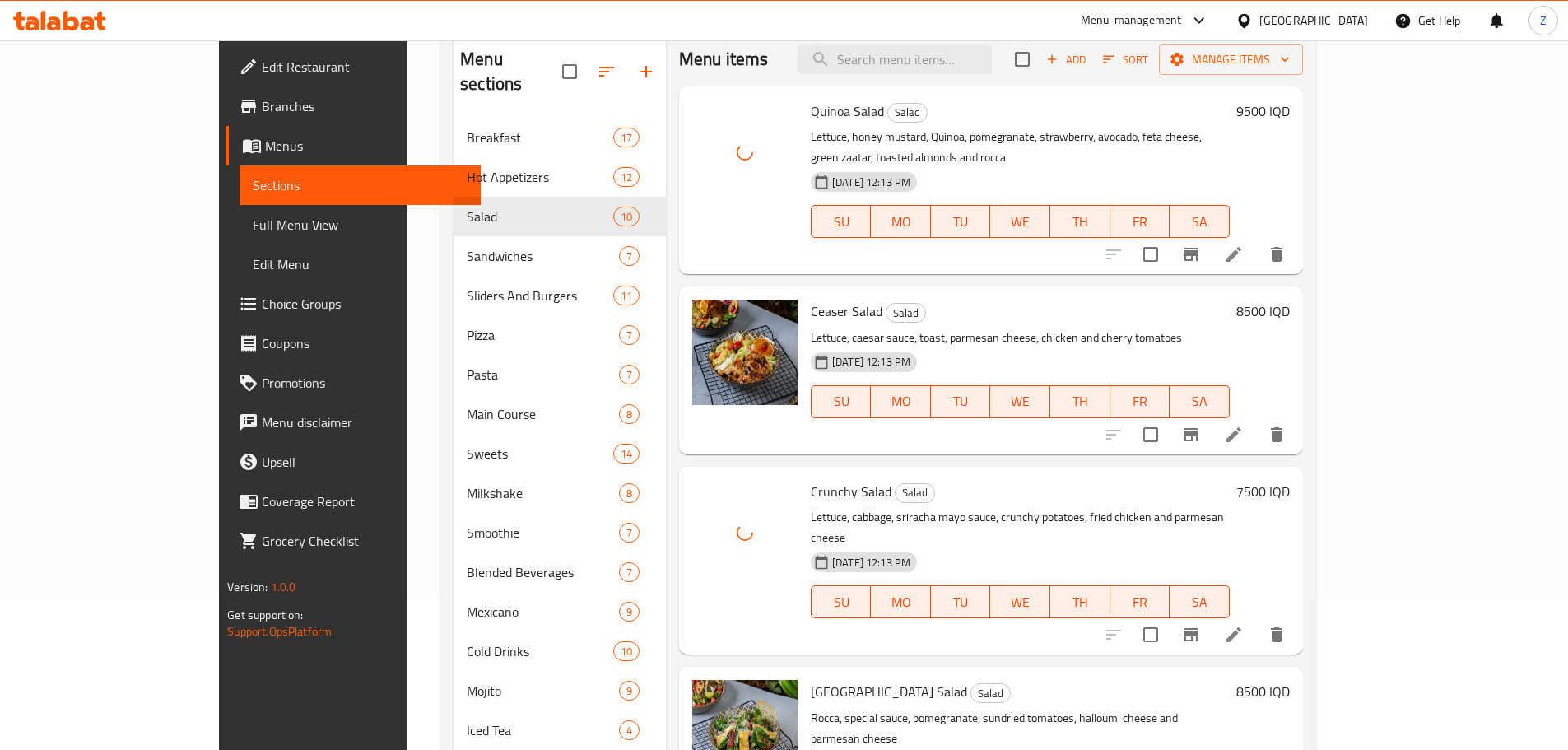
scroll to position [0, 0]
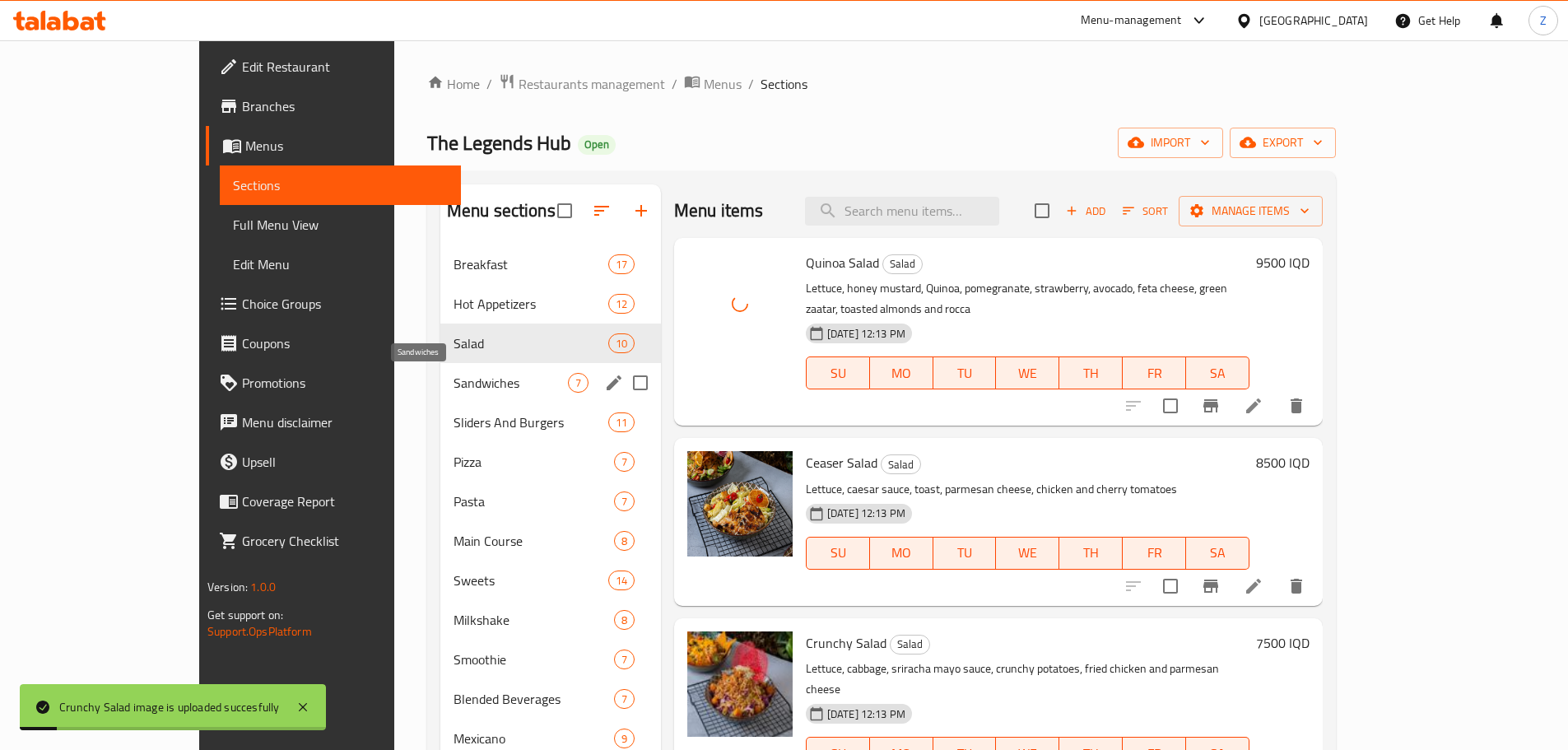
click at [453, 375] on span "Sandwiches" at bounding box center [510, 383] width 114 height 20
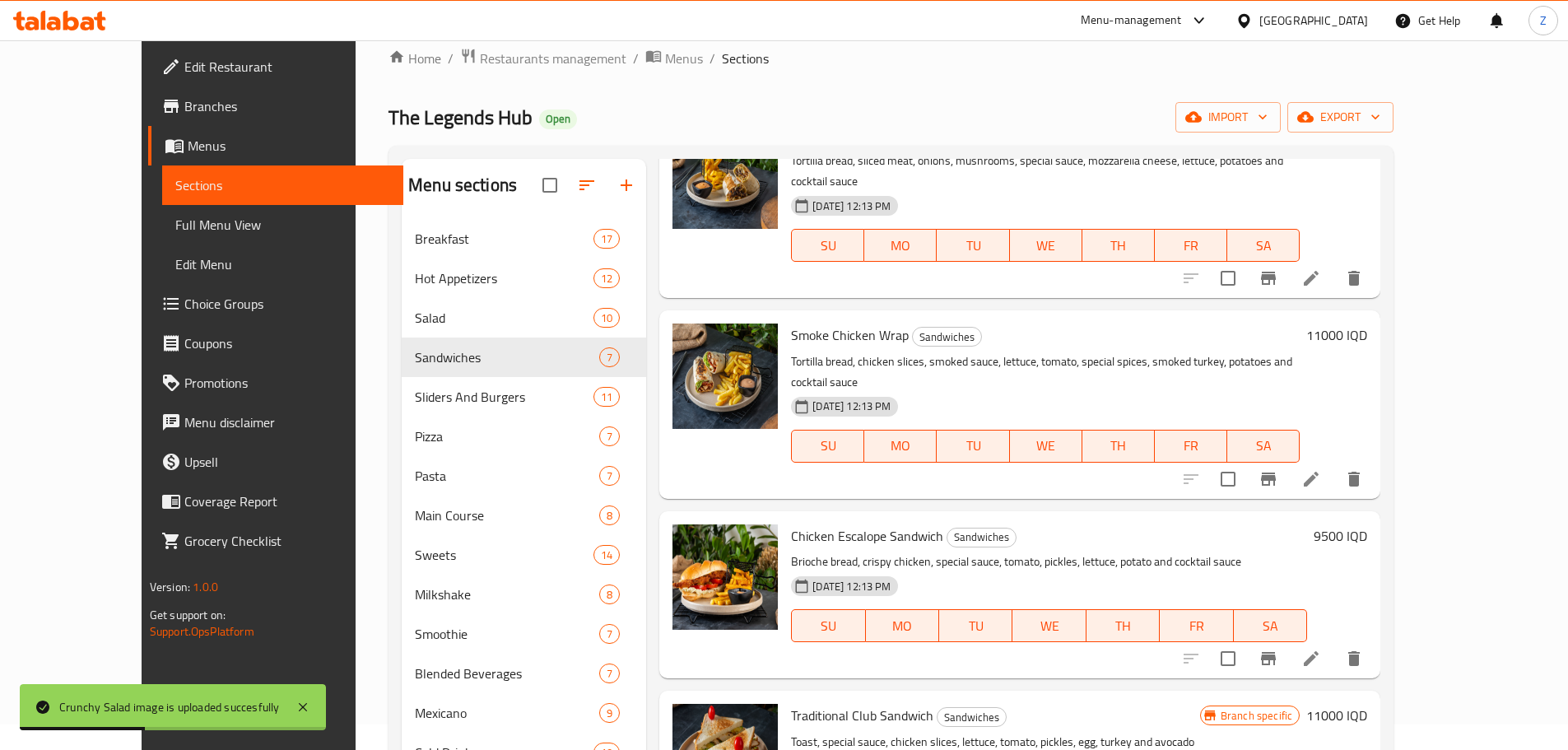
scroll to position [298, 0]
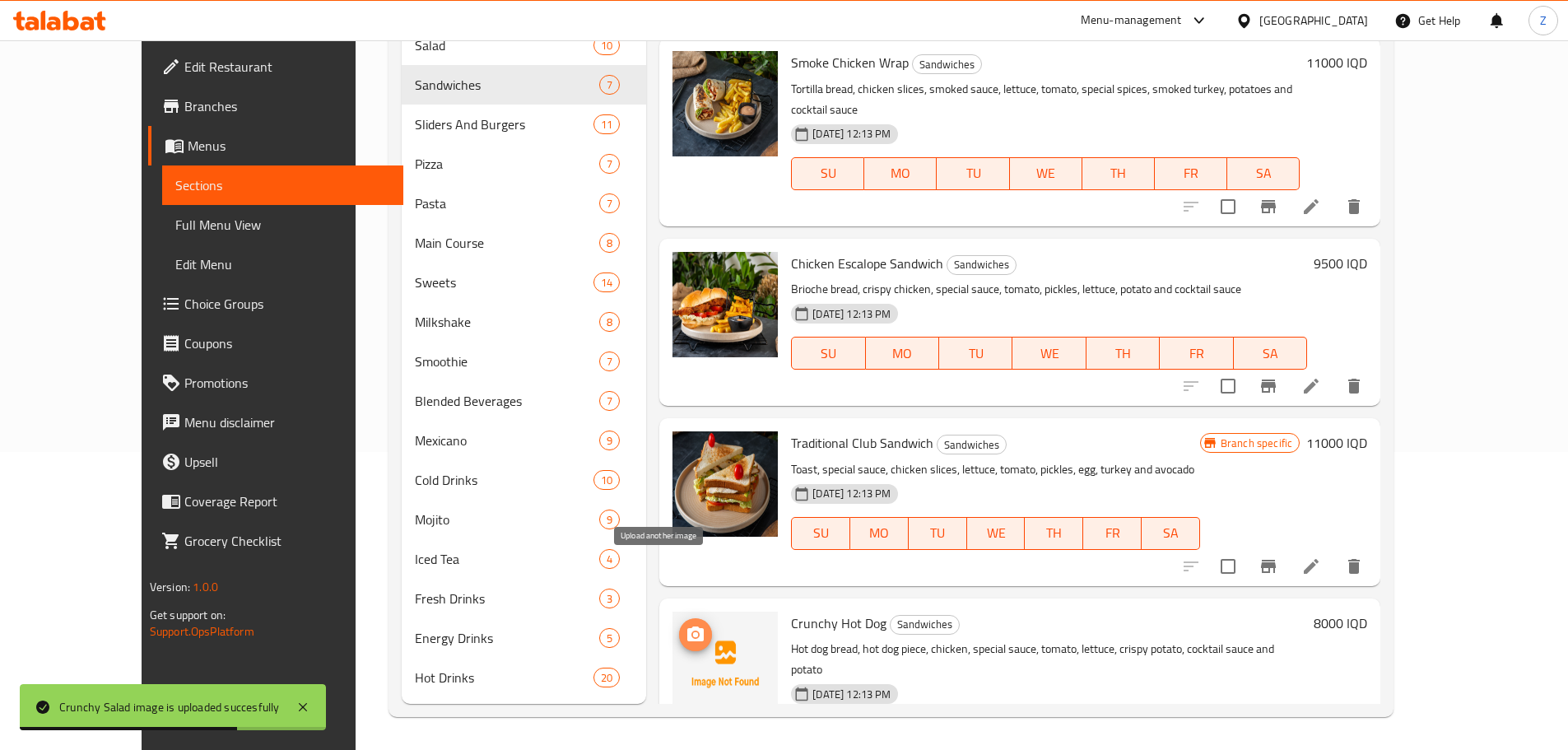
click at [679, 625] on span "upload picture" at bounding box center [695, 635] width 33 height 20
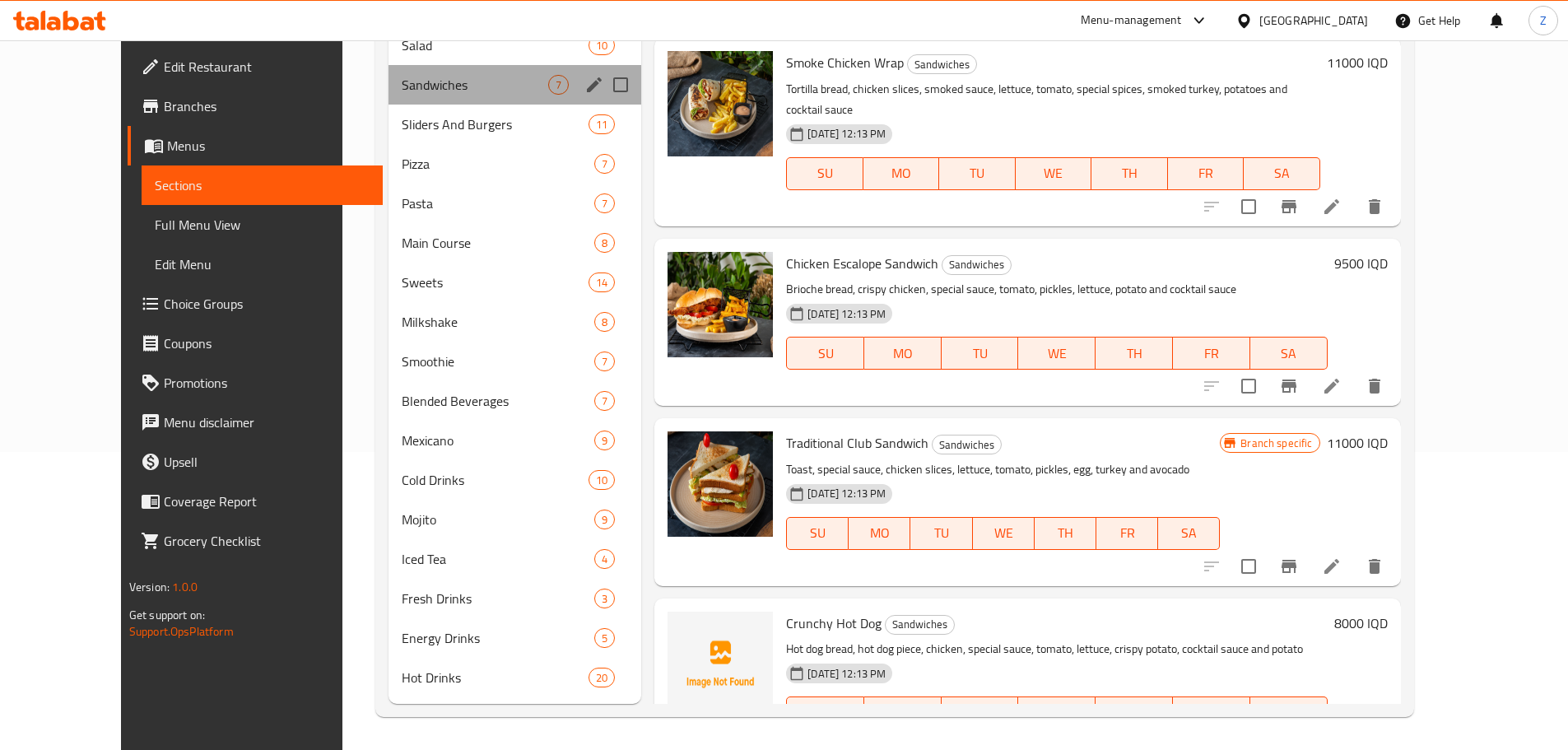
click at [402, 98] on div "Sandwiches 7" at bounding box center [514, 85] width 253 height 39
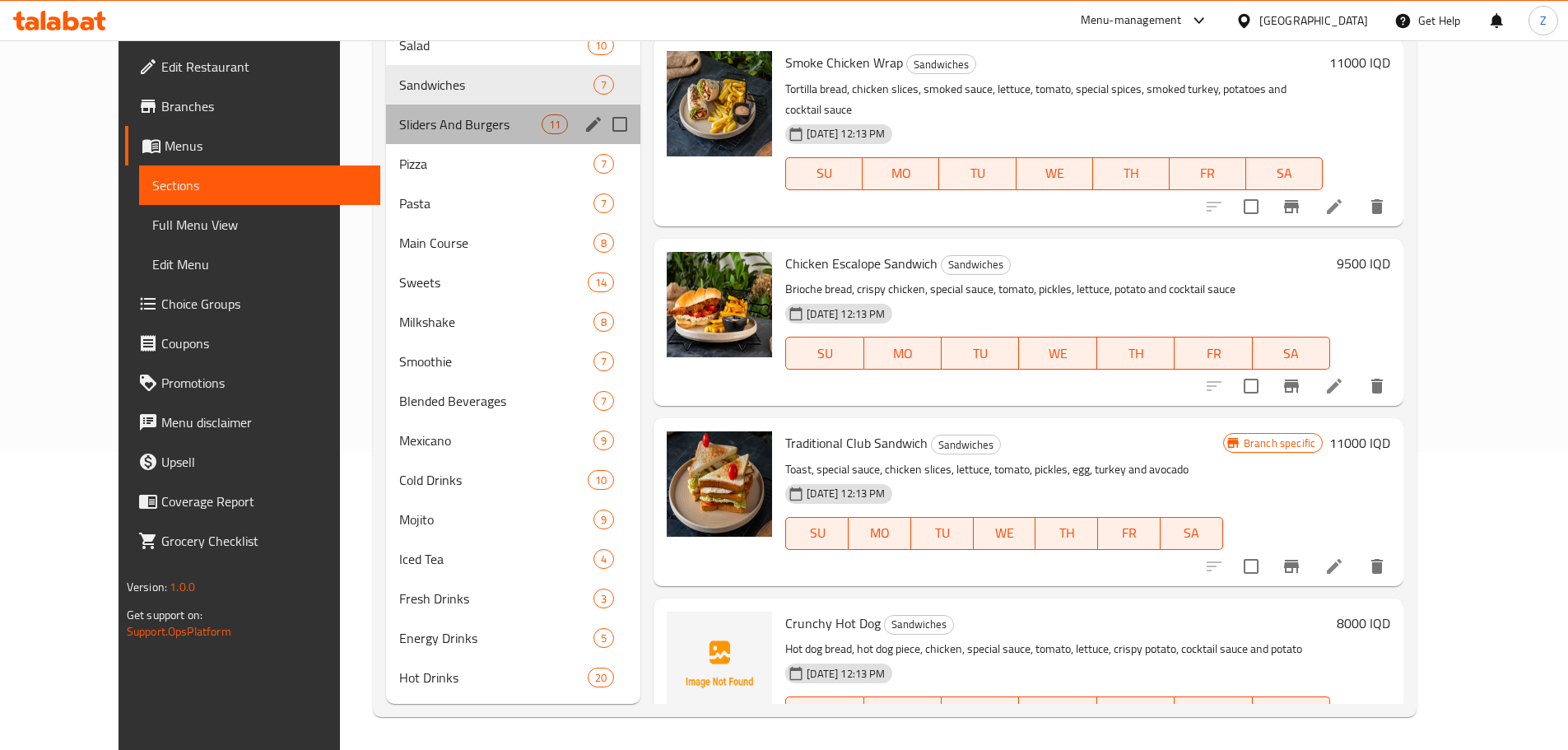
click at [419, 138] on div "Sliders And Burgers 11" at bounding box center [513, 124] width 254 height 39
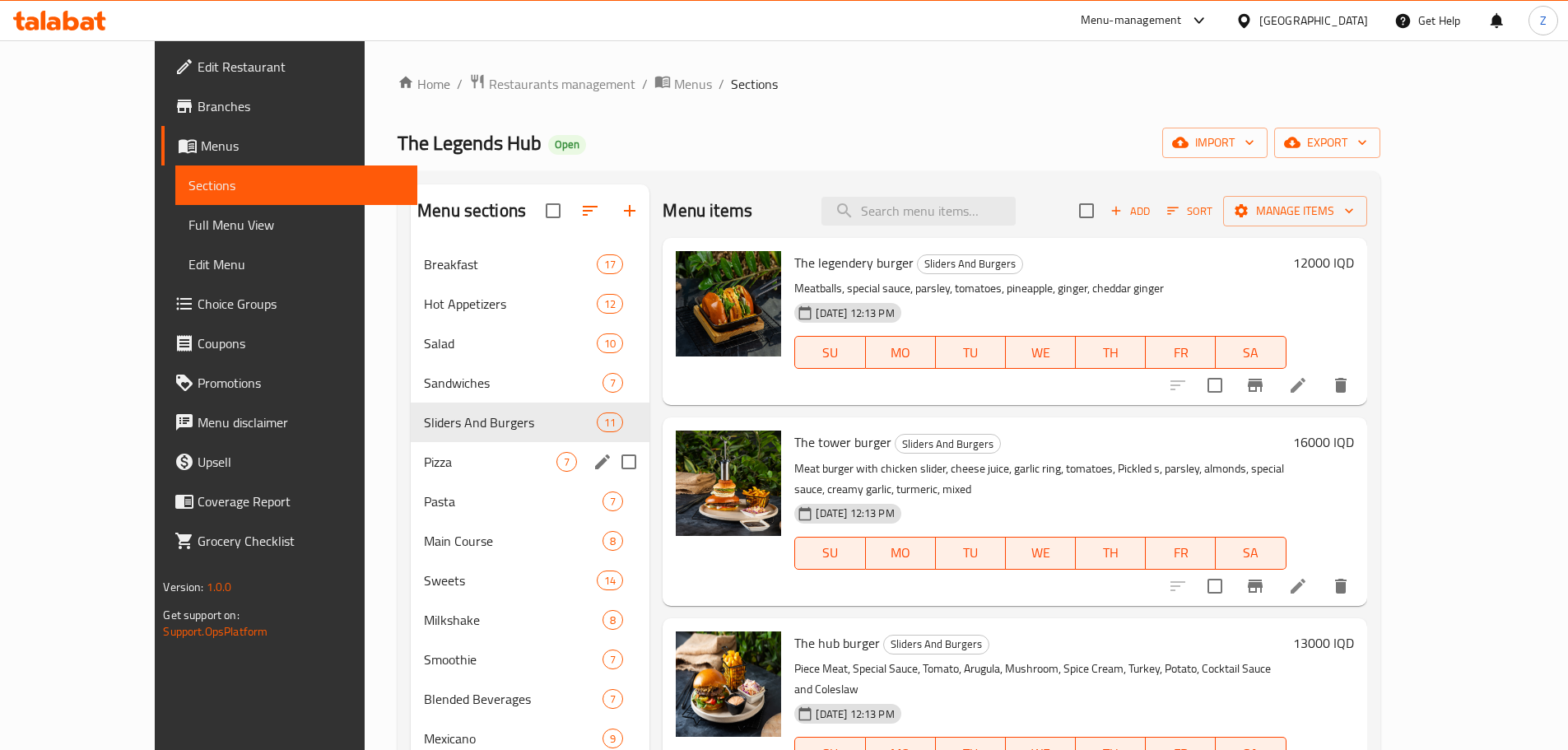
click at [410, 447] on div "Pizza 7" at bounding box center [529, 461] width 239 height 39
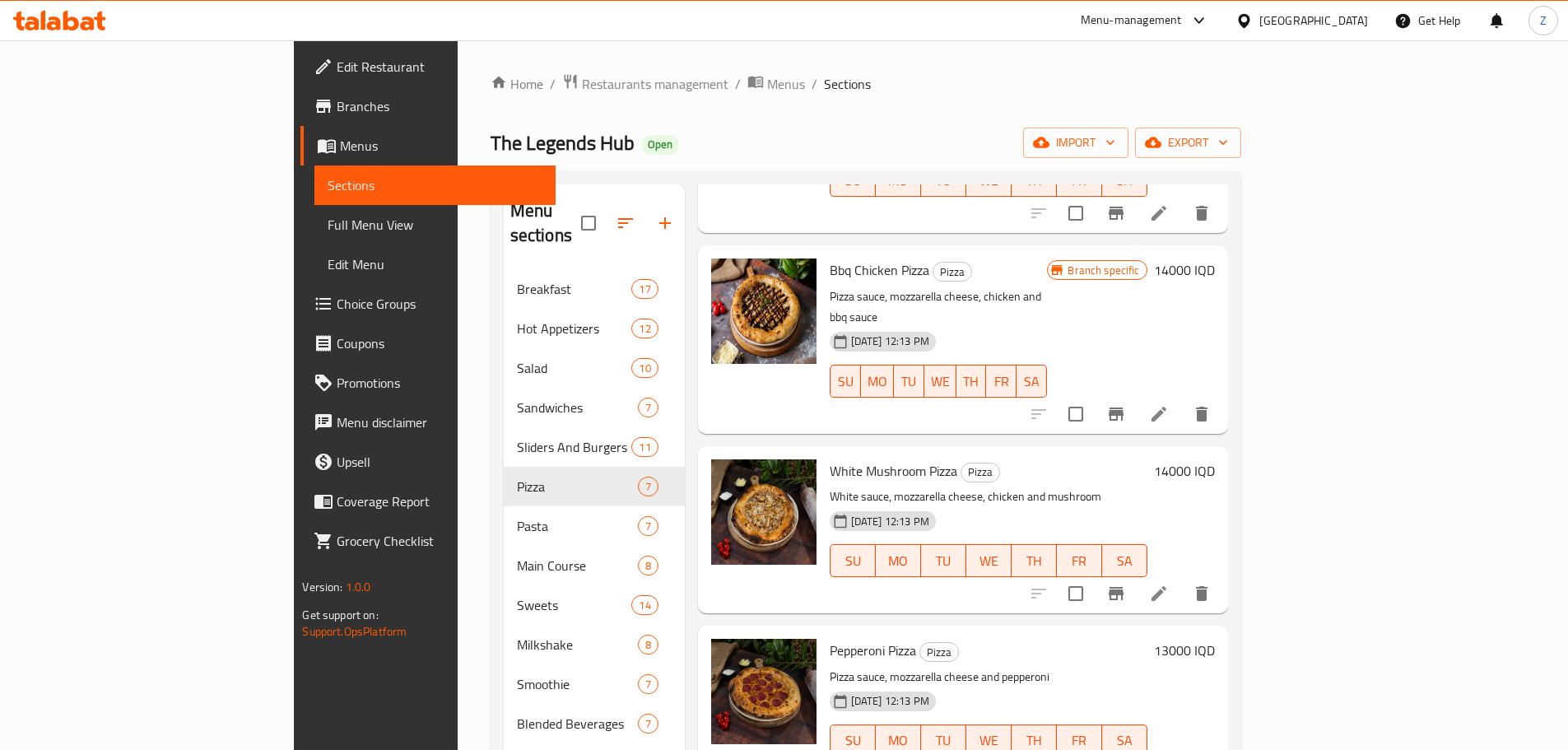
scroll to position [482, 0]
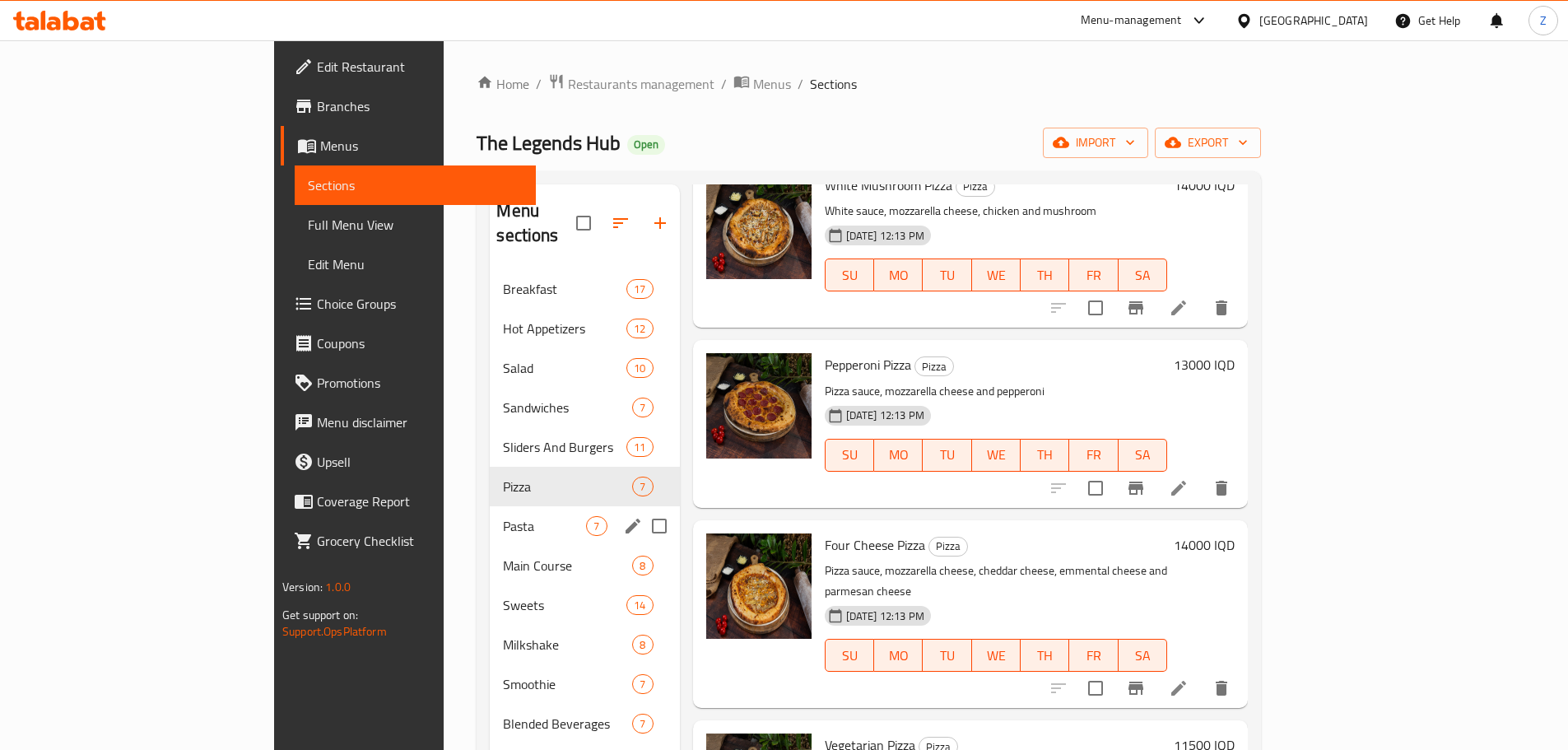
click at [490, 506] on div "Pasta 7" at bounding box center [585, 526] width 190 height 39
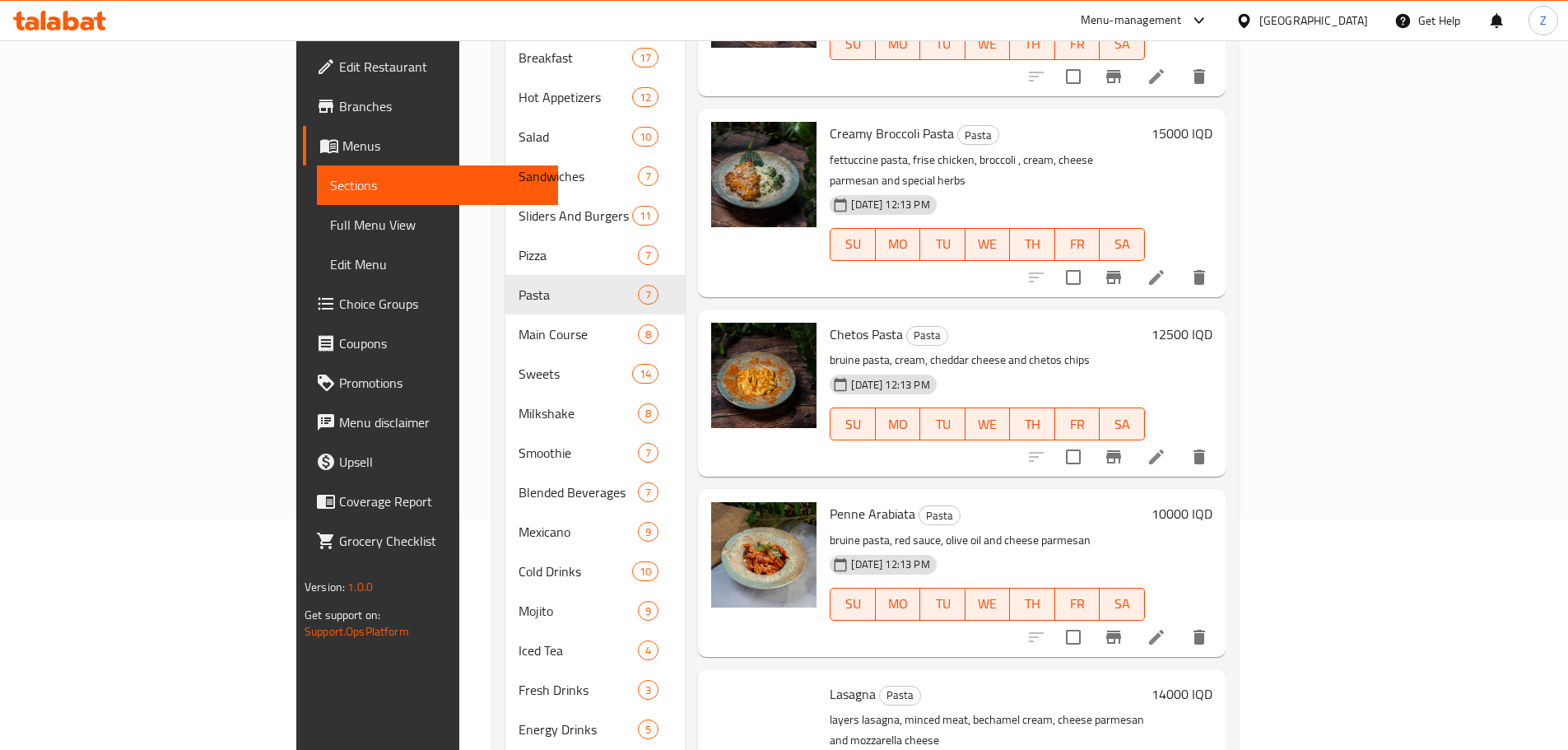
scroll to position [298, 0]
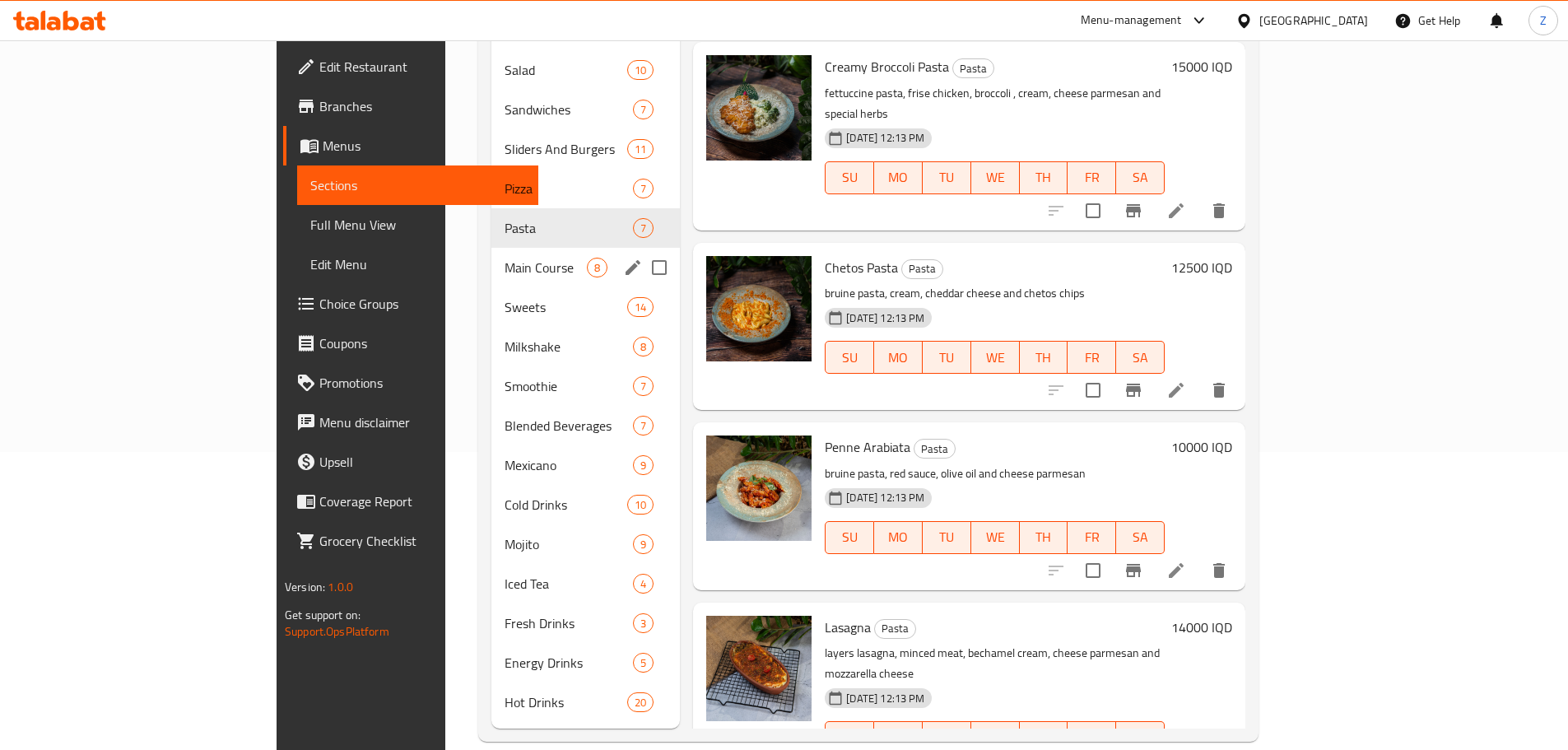
click at [492, 253] on div "Main Course 8" at bounding box center [586, 267] width 189 height 39
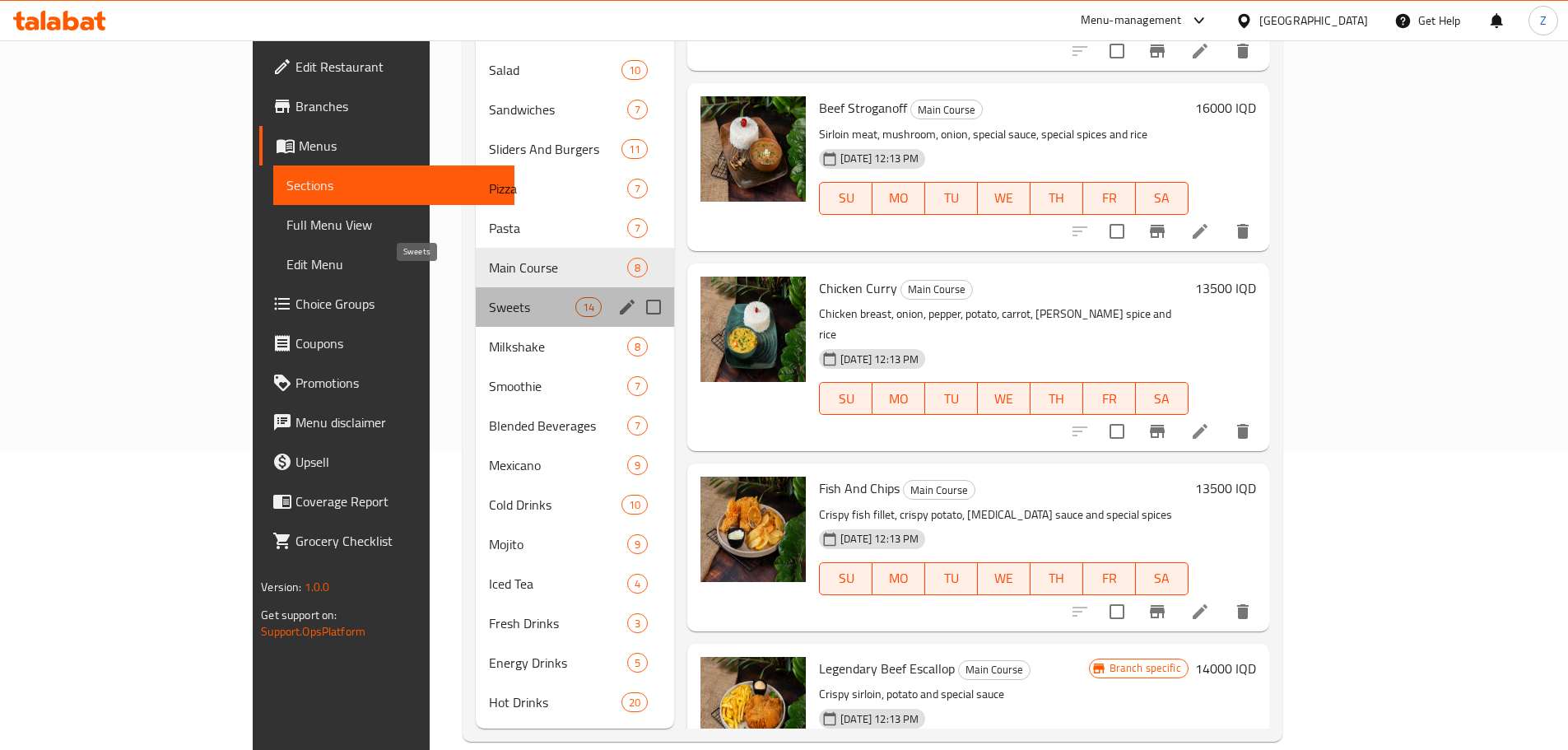
click at [489, 297] on span "Sweets" at bounding box center [532, 307] width 87 height 20
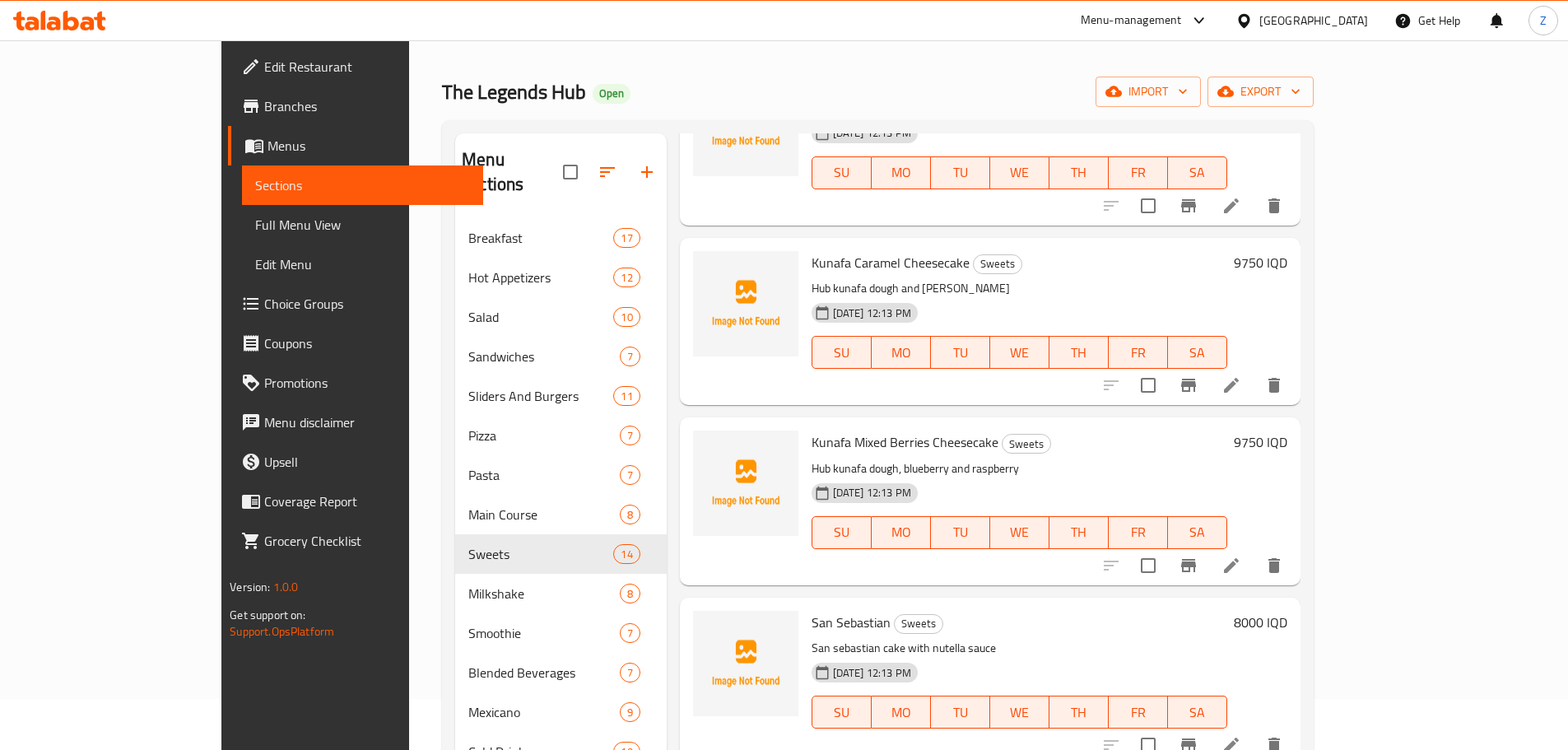
scroll to position [411, 0]
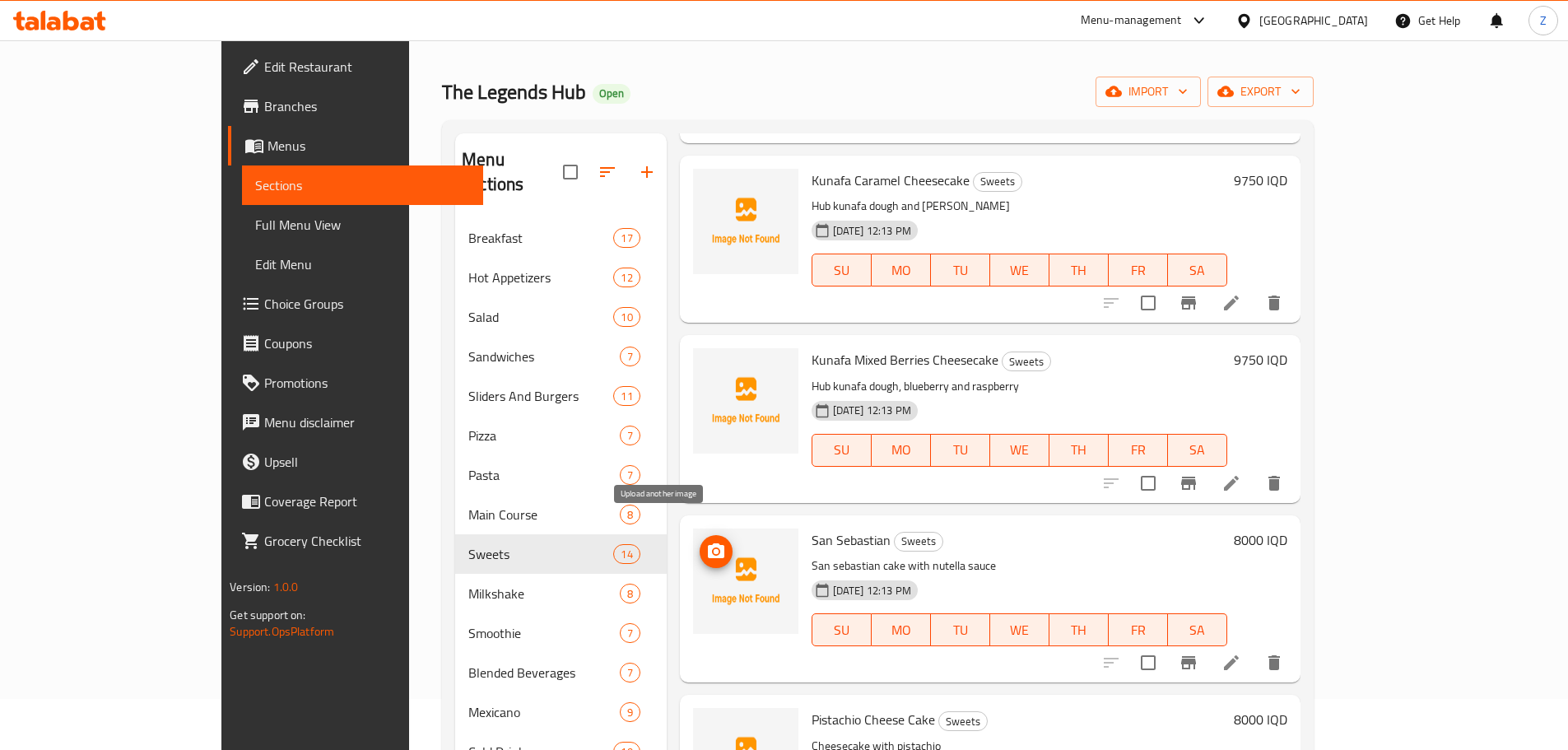
click at [706, 542] on icon "upload picture" at bounding box center [716, 552] width 20 height 20
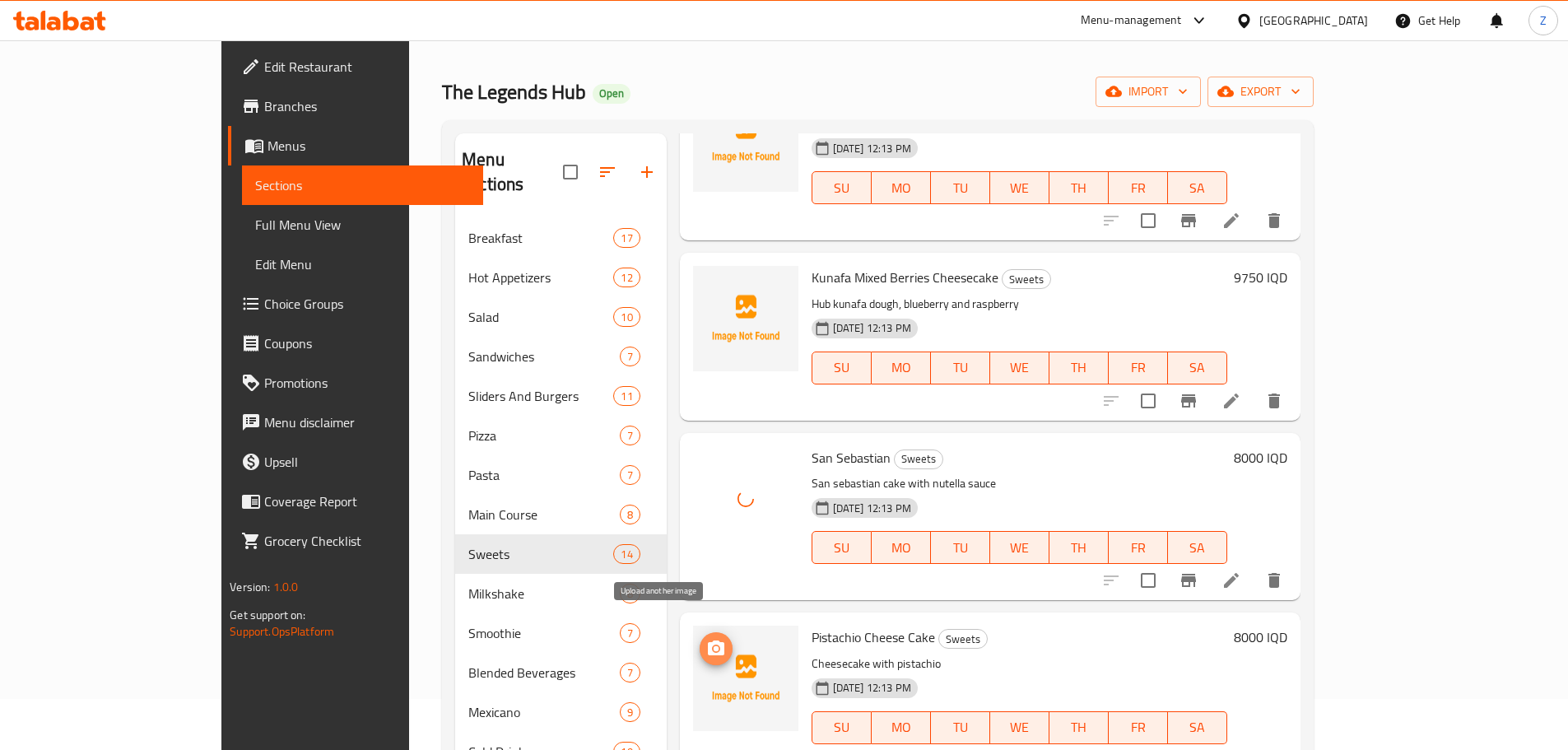
click at [699, 638] on span "upload picture" at bounding box center [715, 648] width 33 height 20
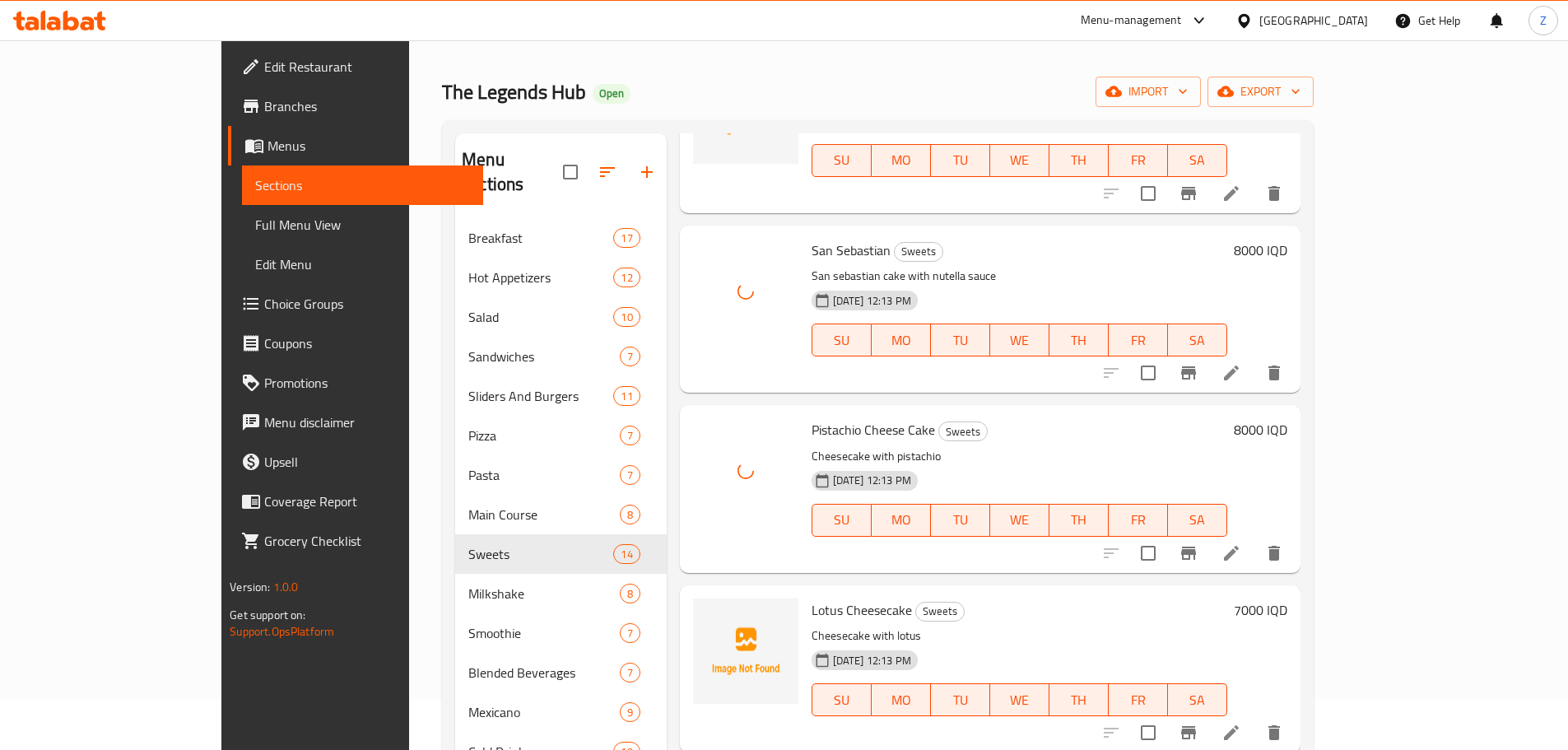
scroll to position [740, 0]
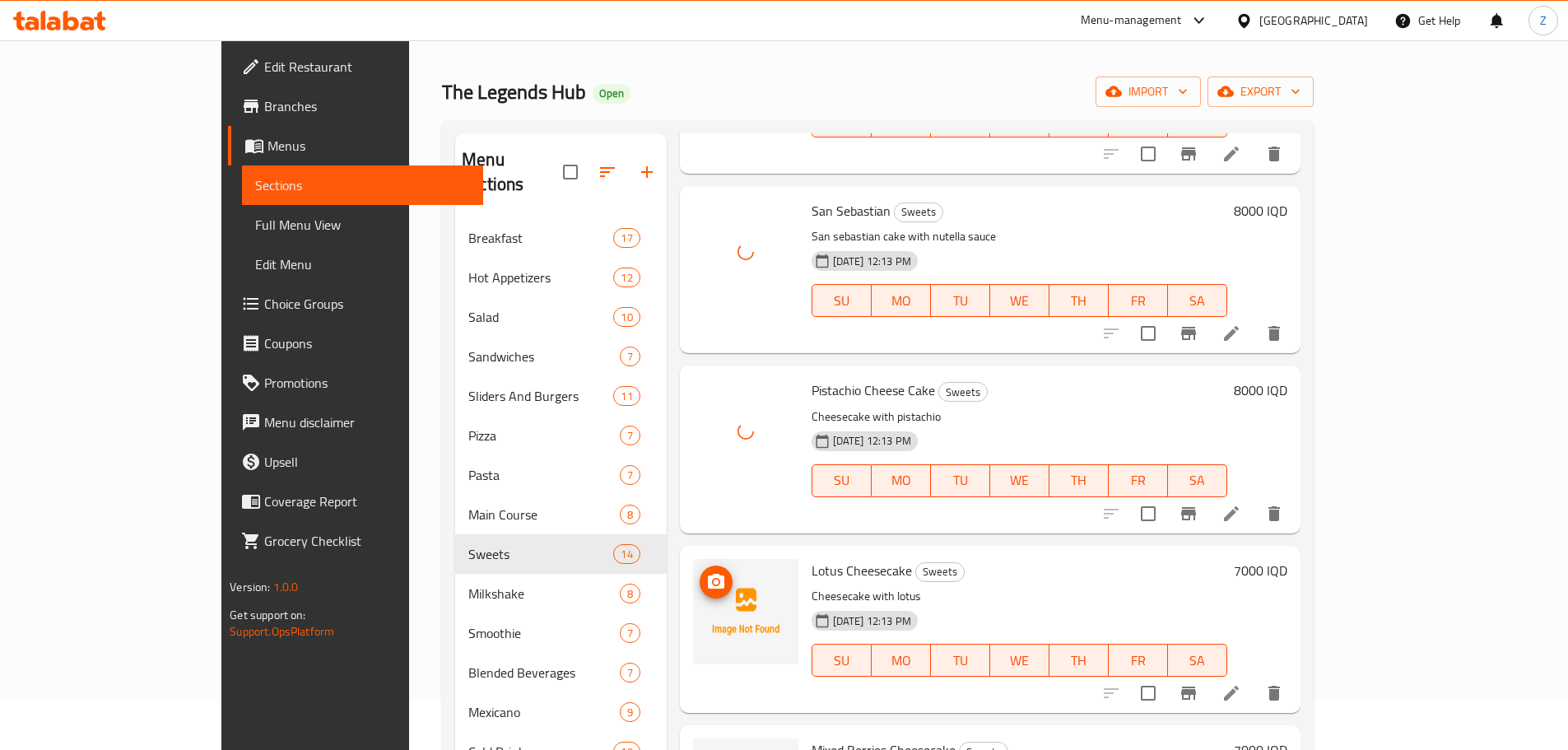
click at [693, 568] on img at bounding box center [746, 611] width 105 height 105
click at [708, 574] on icon "upload picture" at bounding box center [716, 581] width 16 height 15
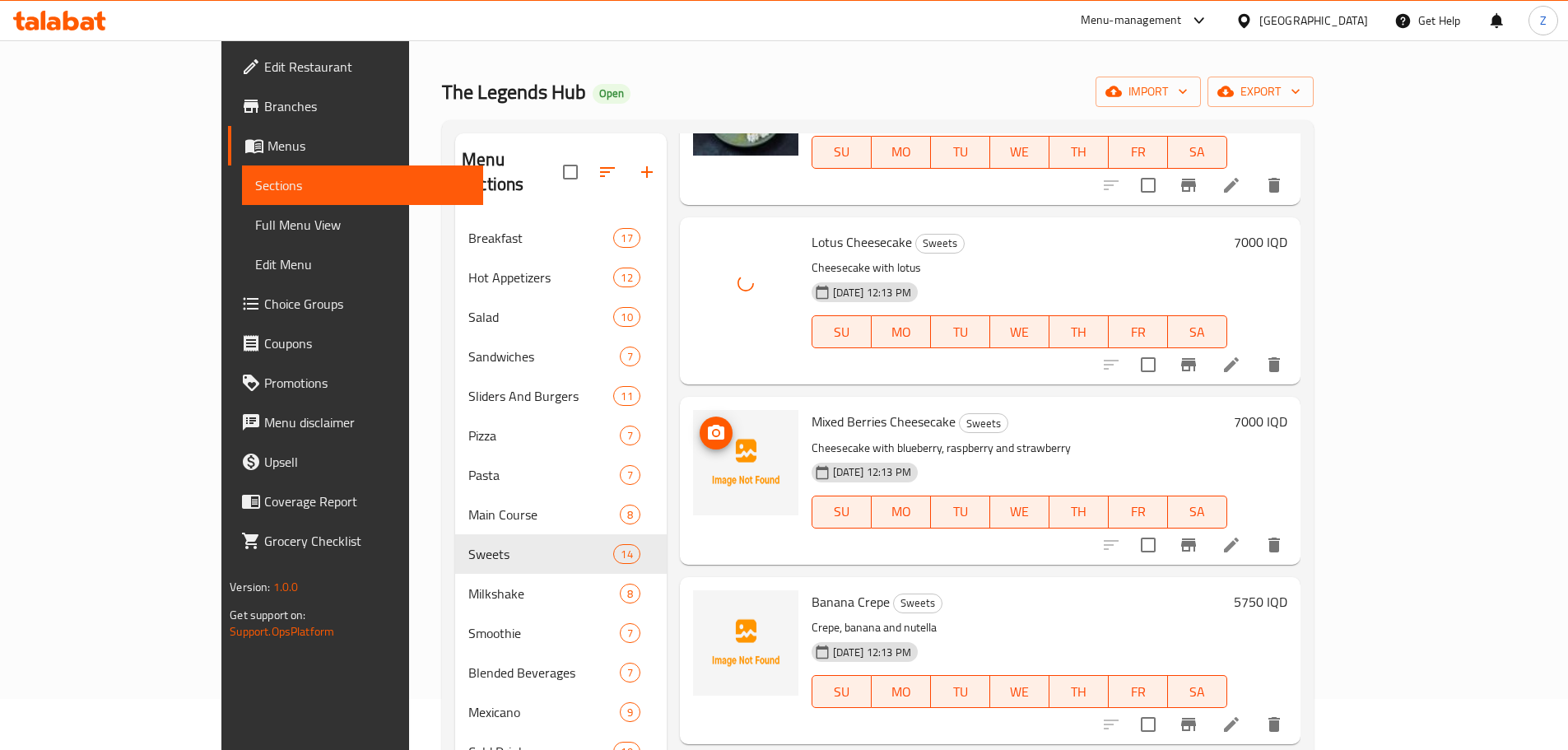
scroll to position [1070, 0]
click at [706, 422] on icon "upload picture" at bounding box center [716, 432] width 20 height 20
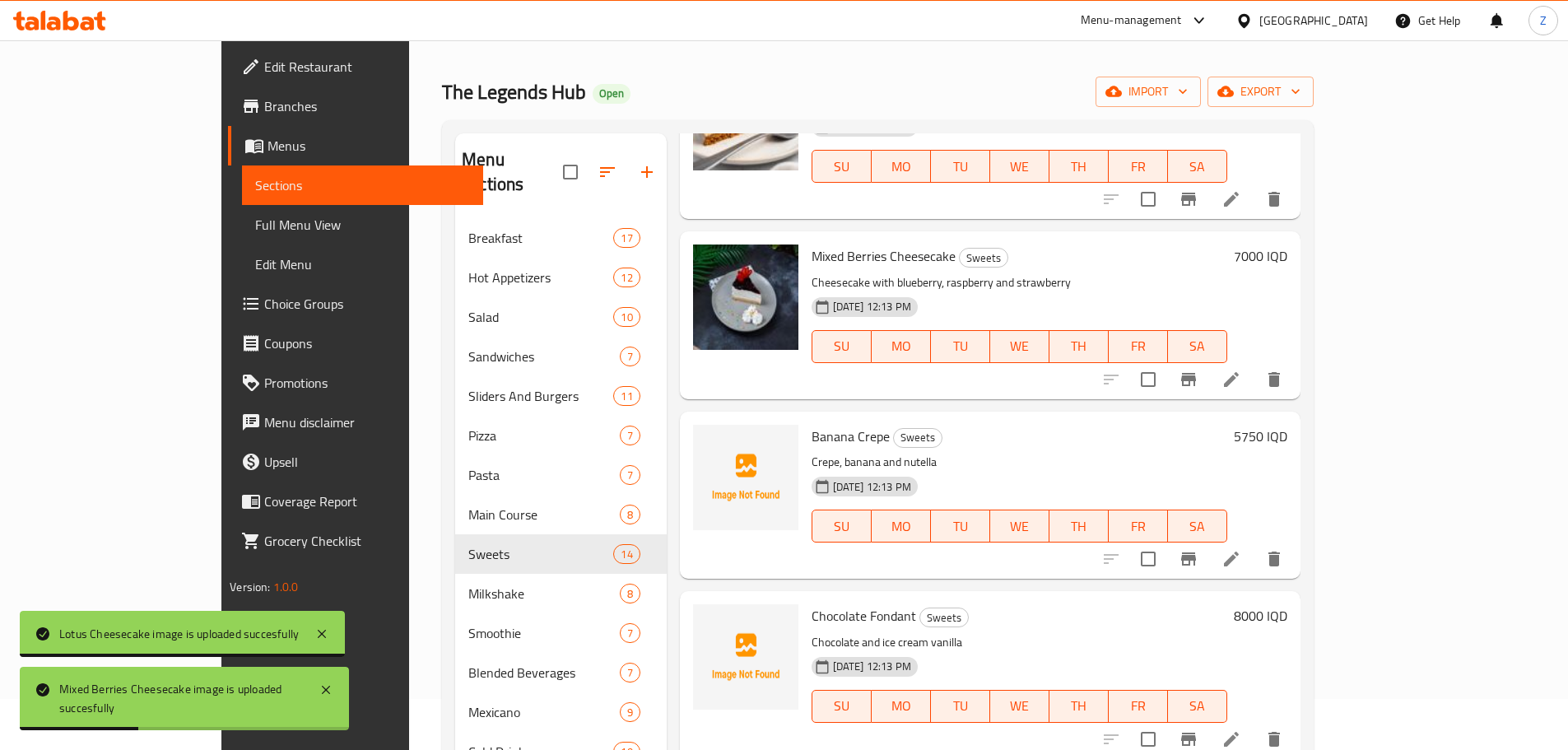
scroll to position [1317, 0]
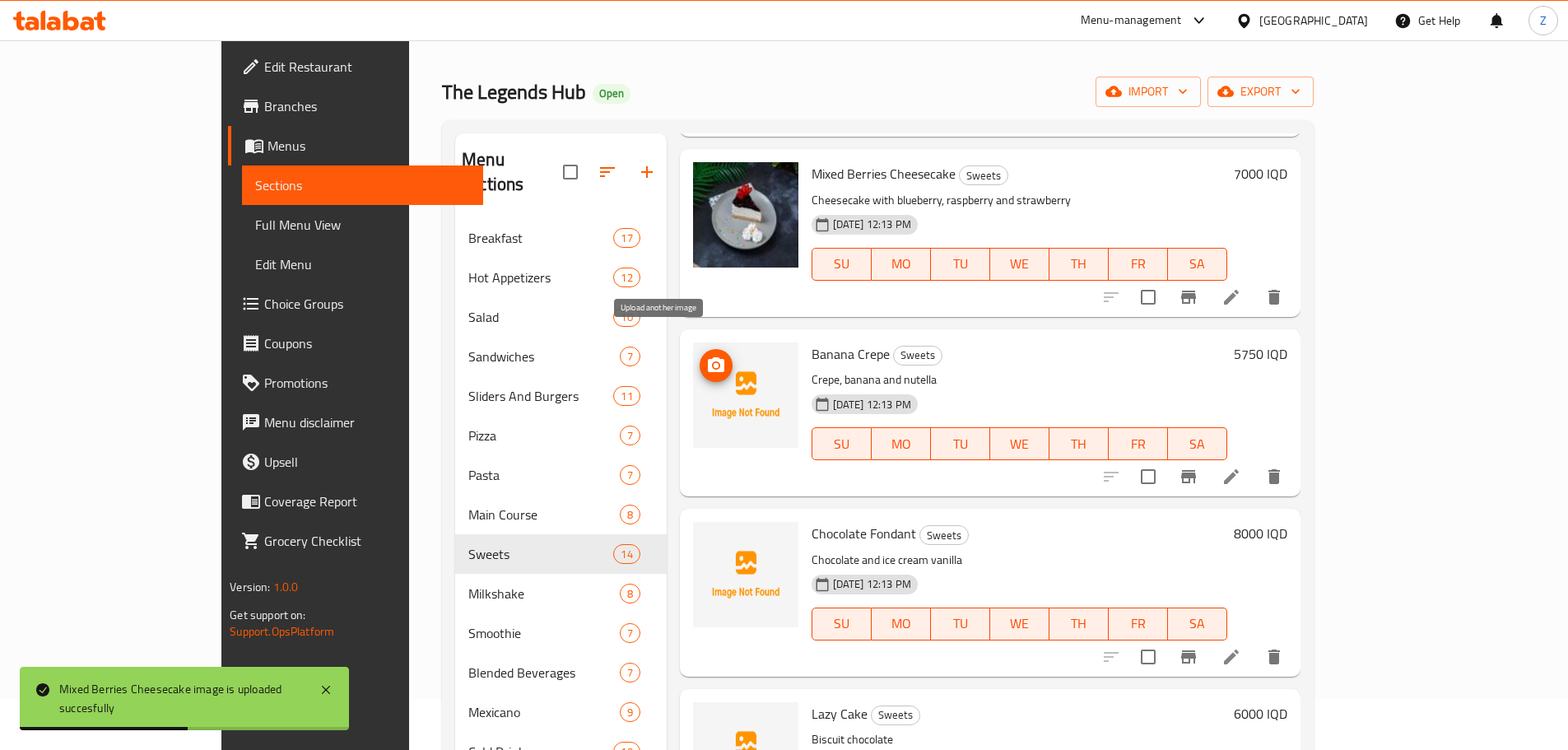
click at [708, 358] on icon "upload picture" at bounding box center [716, 365] width 16 height 15
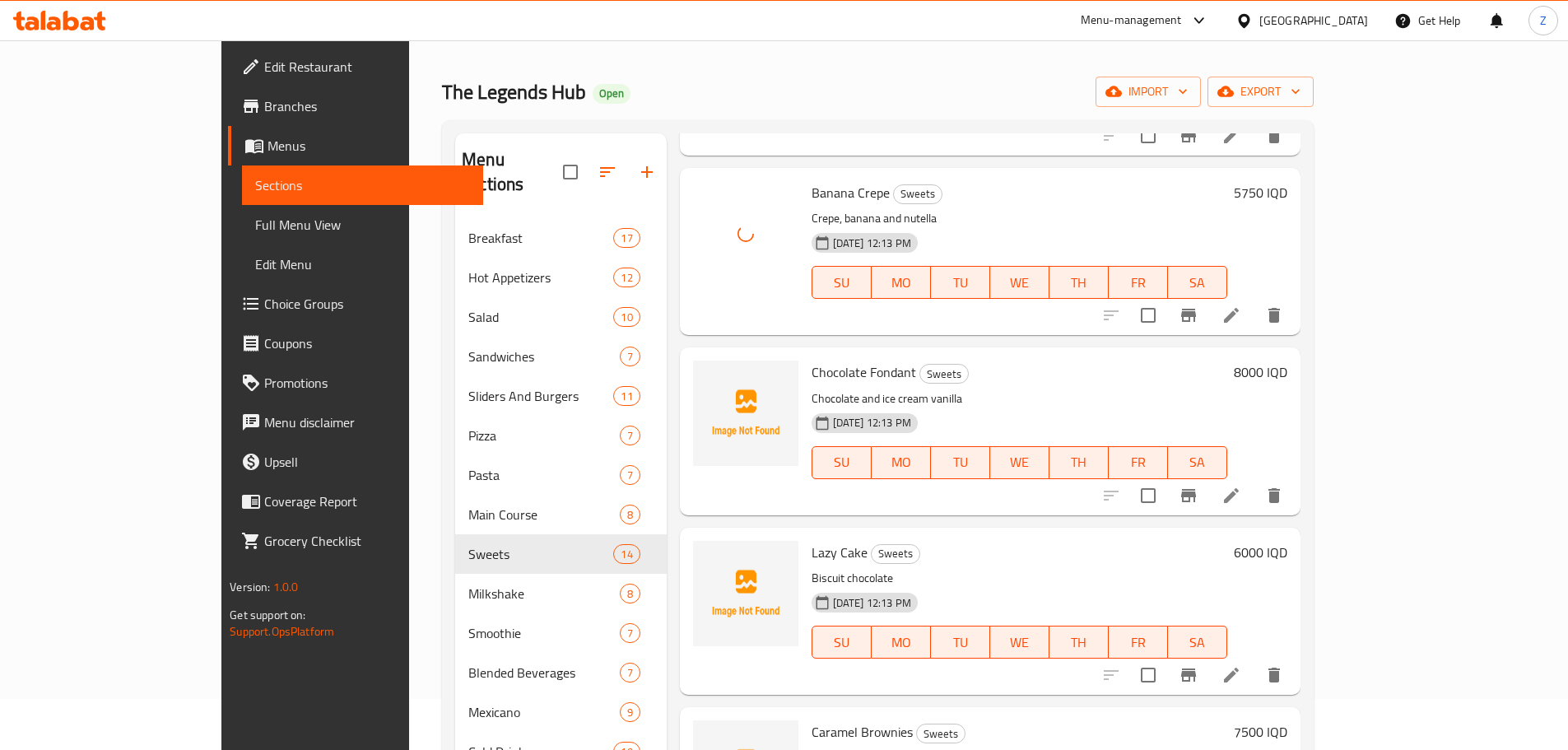
scroll to position [1481, 0]
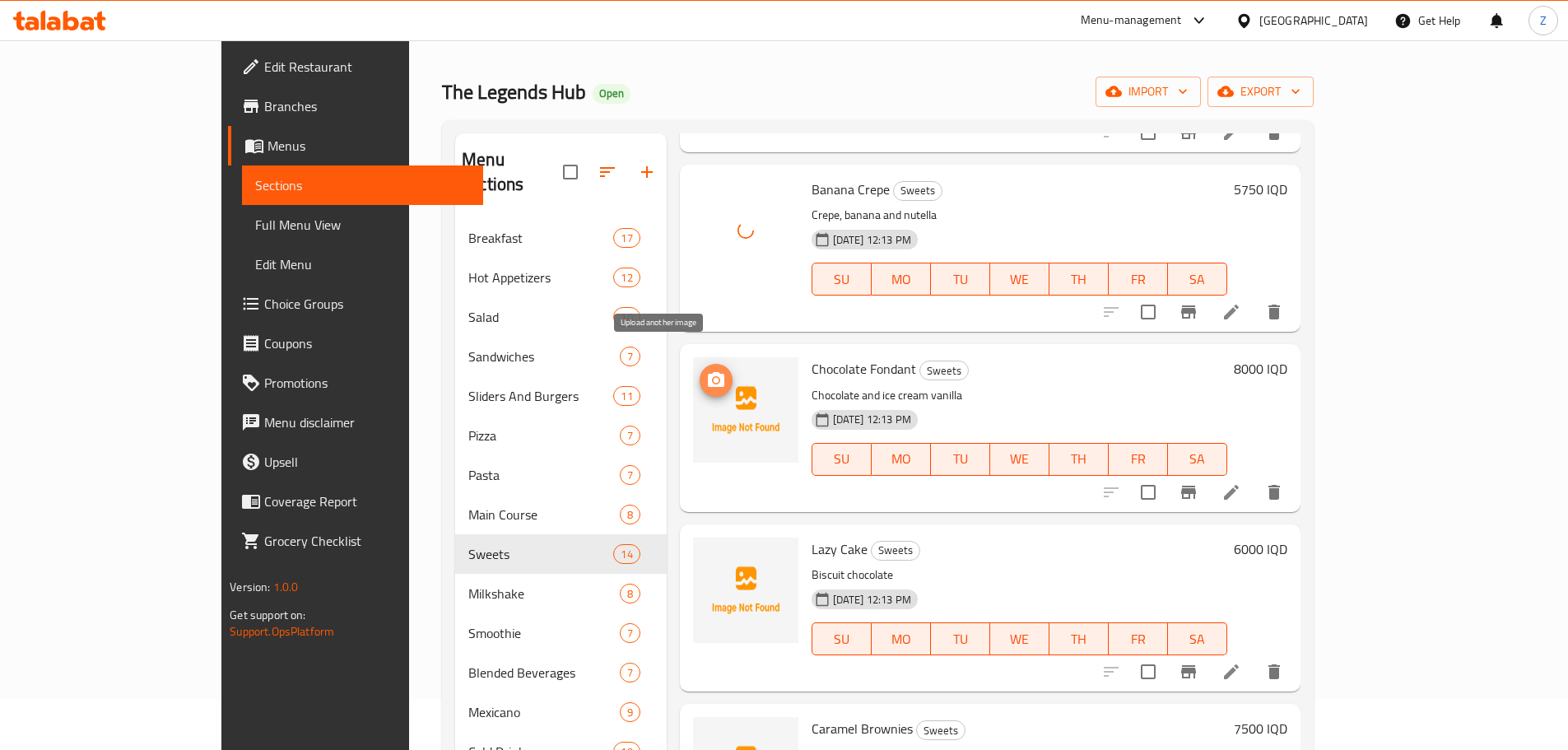
click at [706, 370] on icon "upload picture" at bounding box center [716, 380] width 20 height 20
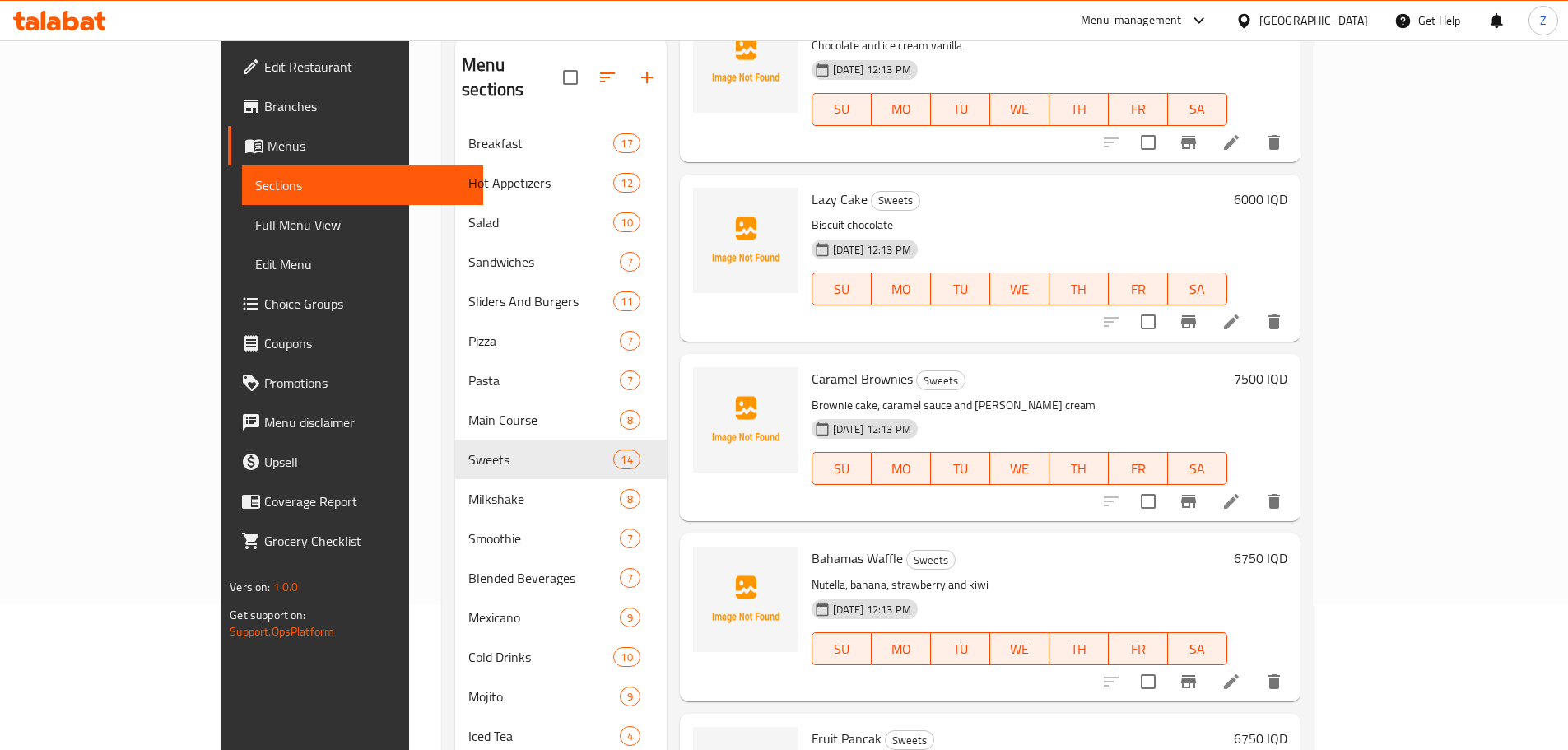
scroll to position [298, 0]
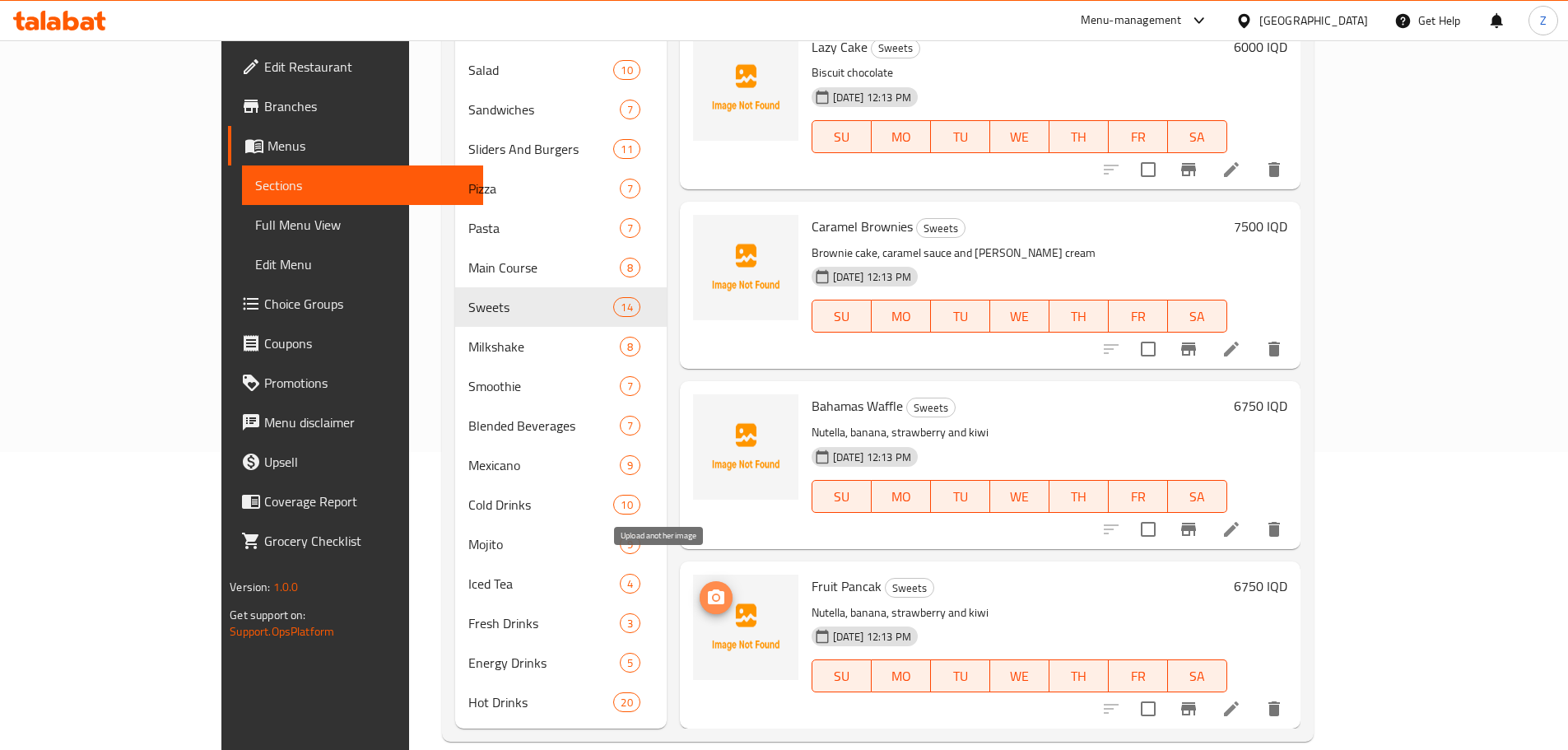
click at [706, 587] on icon "upload picture" at bounding box center [716, 597] width 20 height 20
click at [693, 403] on img at bounding box center [746, 447] width 105 height 105
click at [706, 408] on icon "upload picture" at bounding box center [716, 417] width 20 height 20
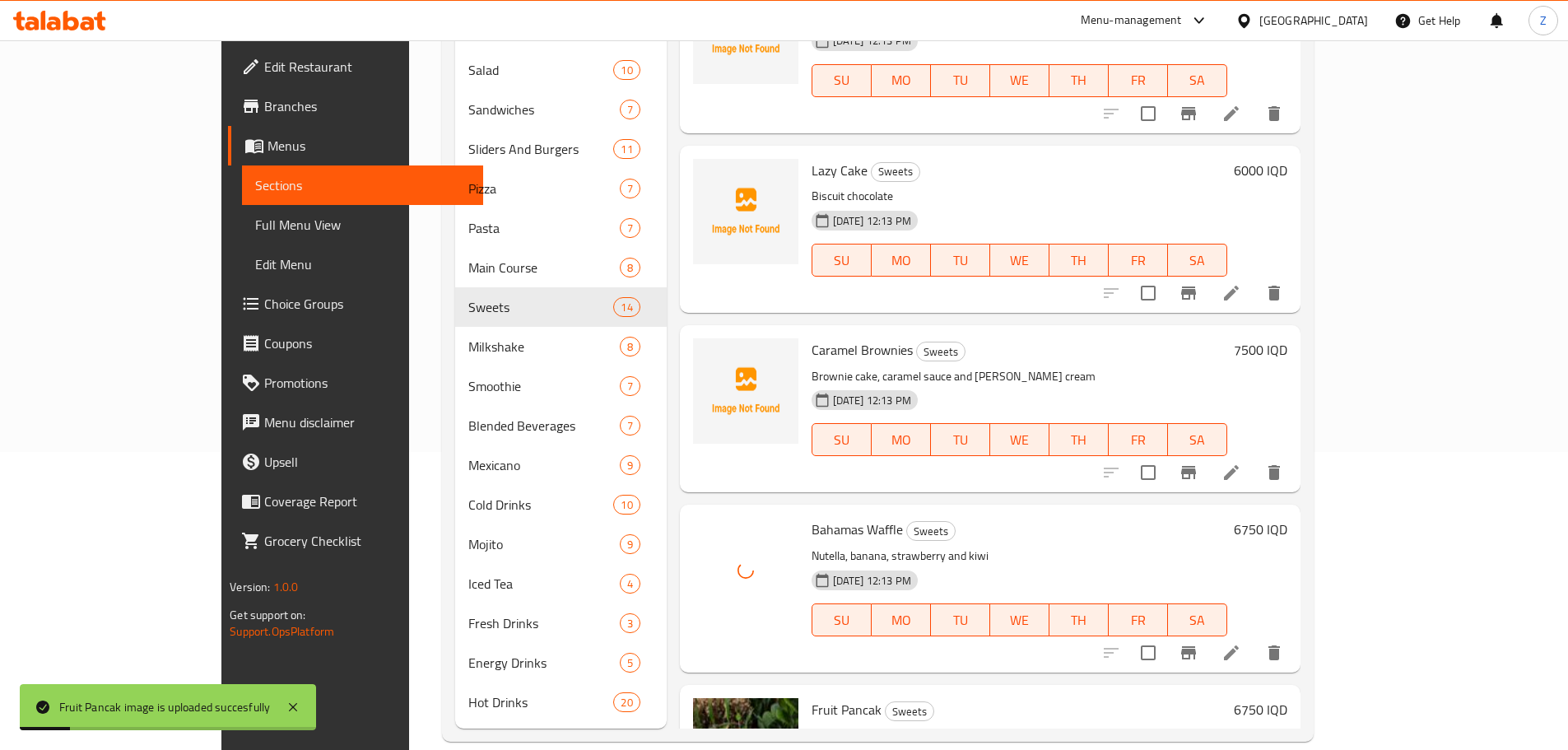
scroll to position [1576, 0]
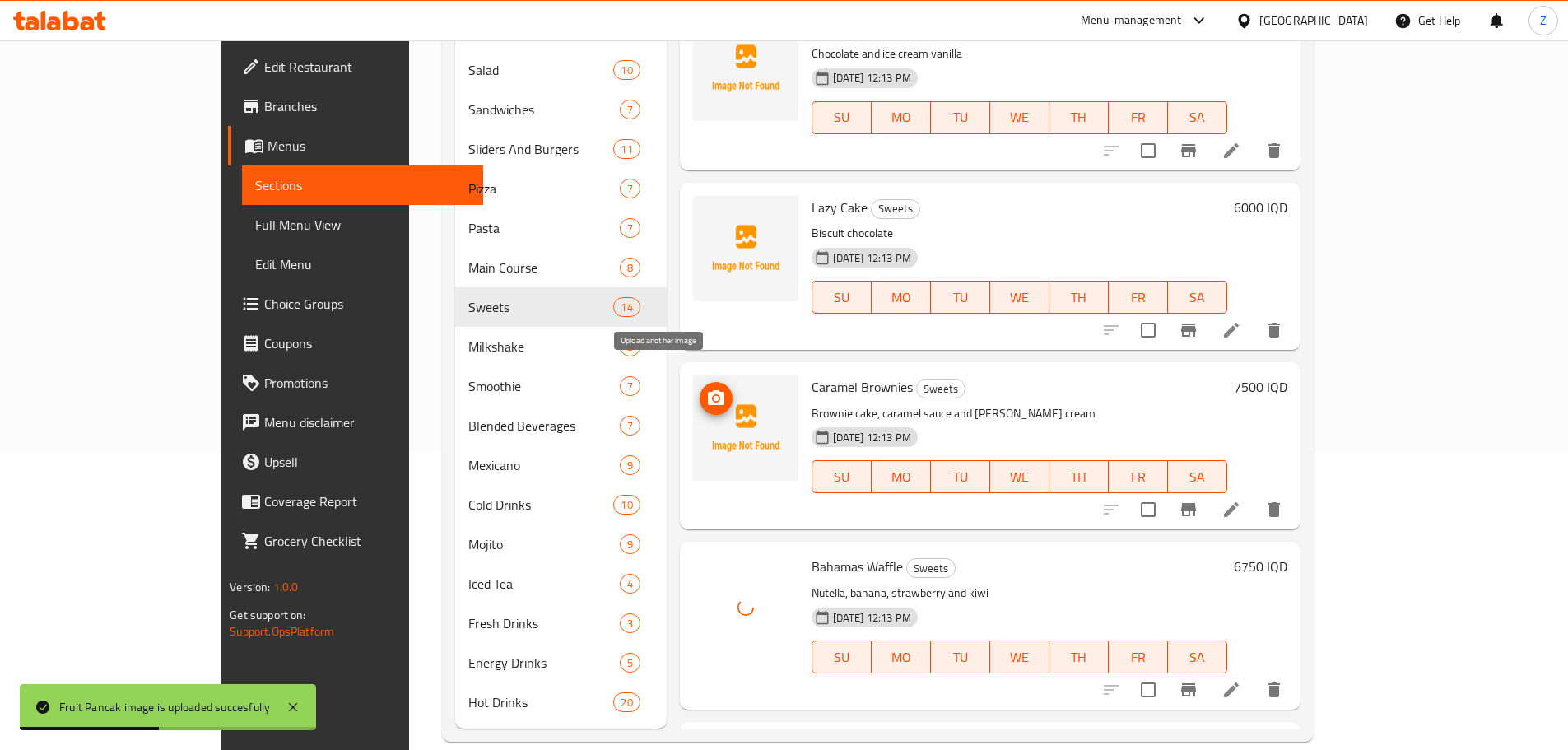
click at [706, 388] on icon "upload picture" at bounding box center [716, 398] width 20 height 20
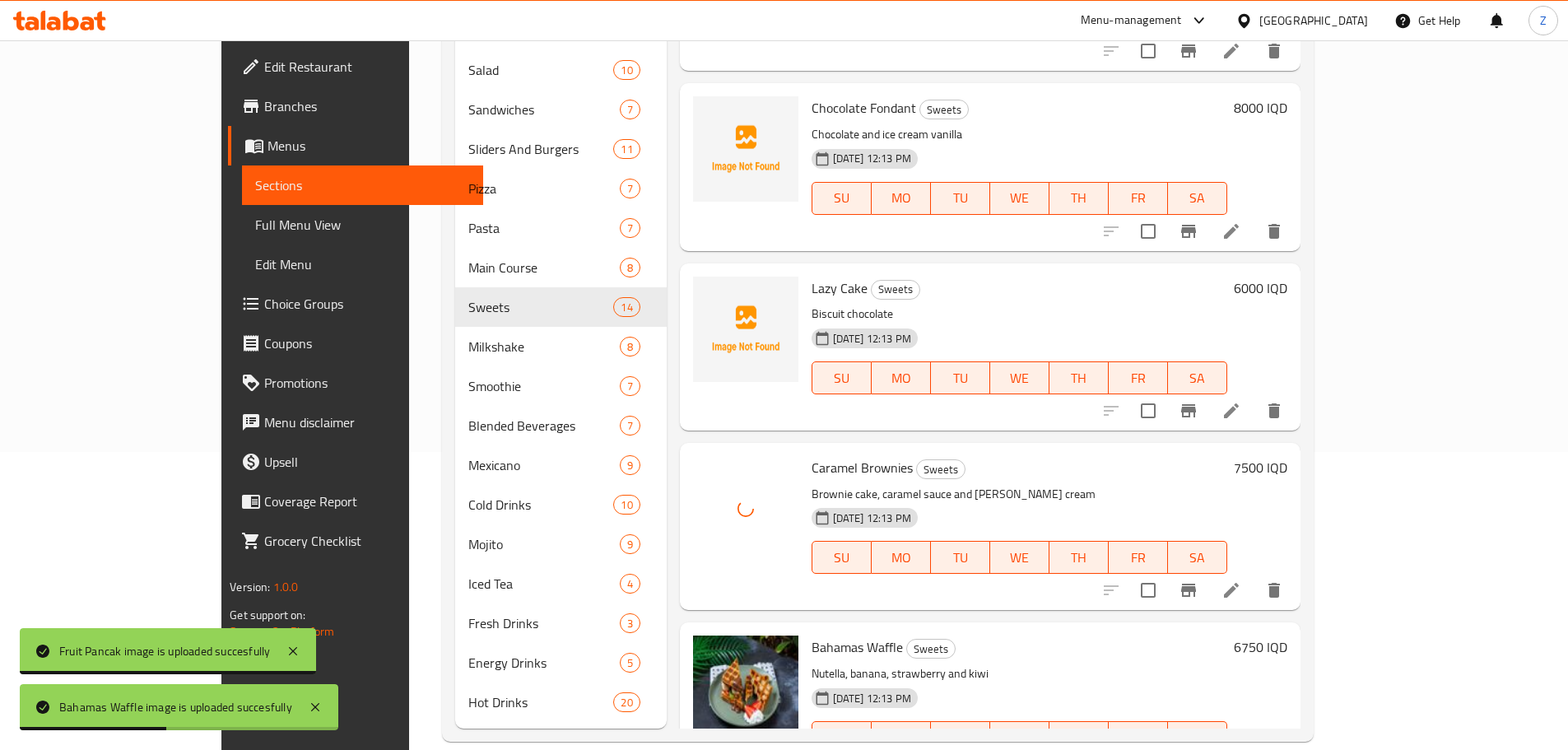
scroll to position [1412, 0]
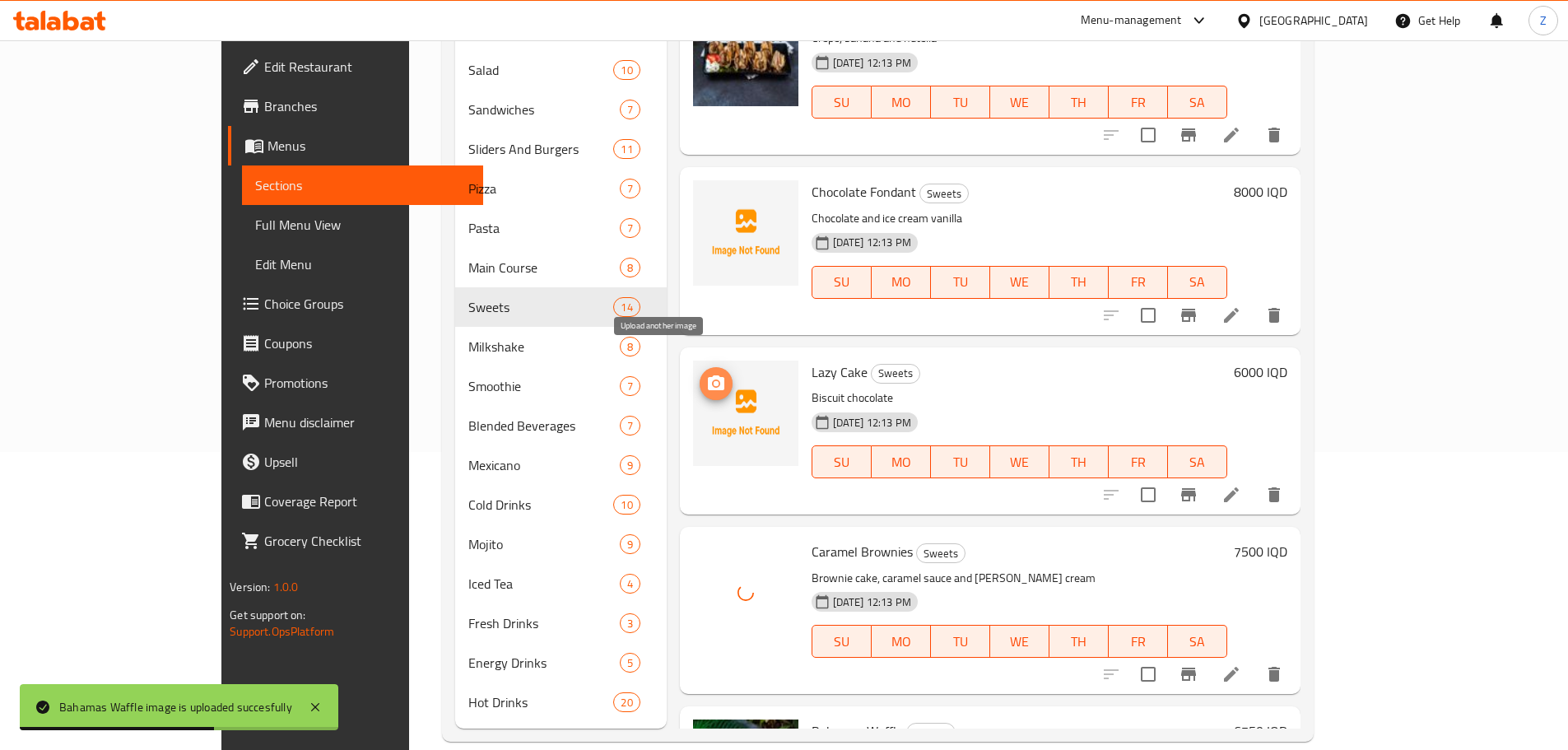
click at [708, 375] on icon "upload picture" at bounding box center [716, 383] width 16 height 15
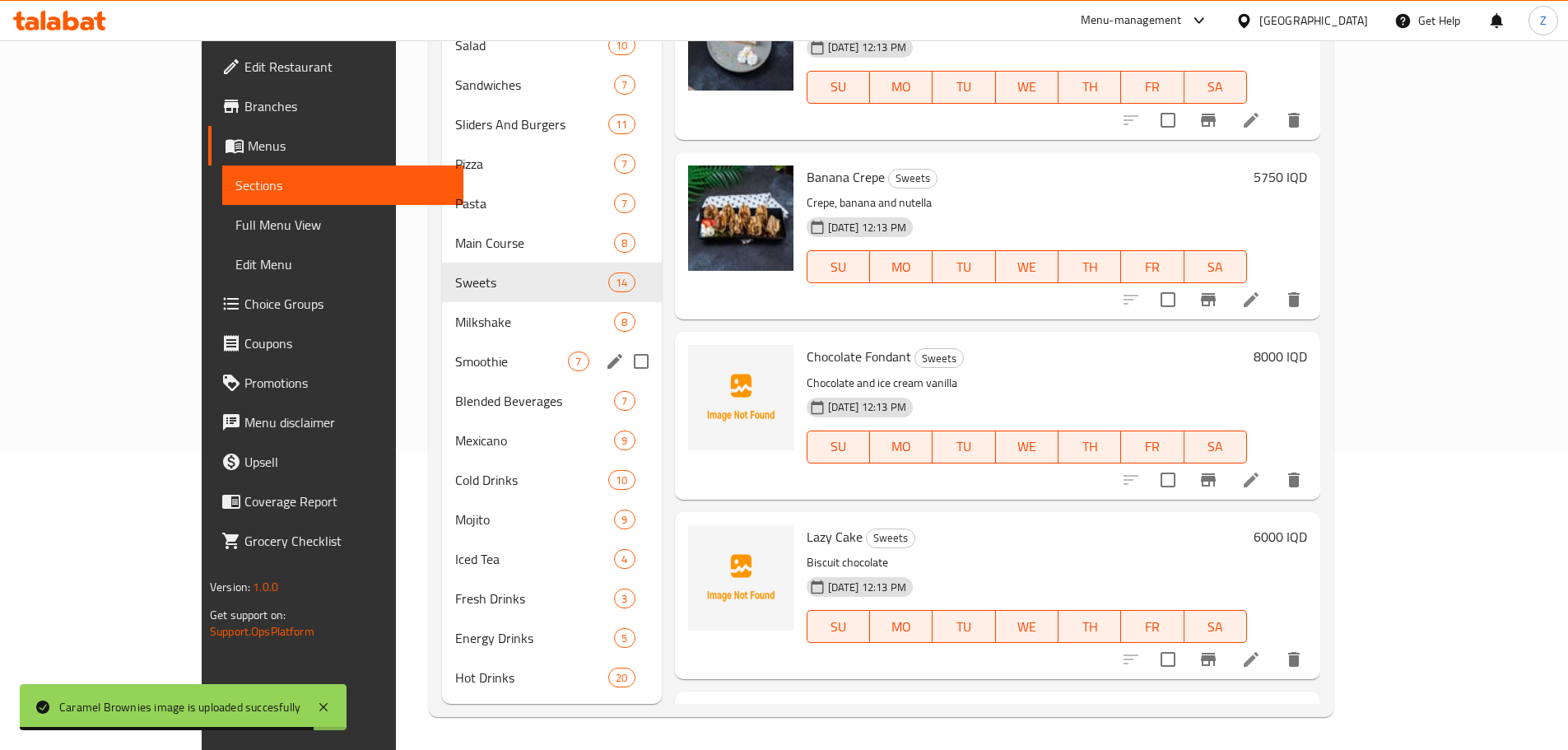
click at [442, 339] on div "Milkshake 8" at bounding box center [552, 322] width 220 height 39
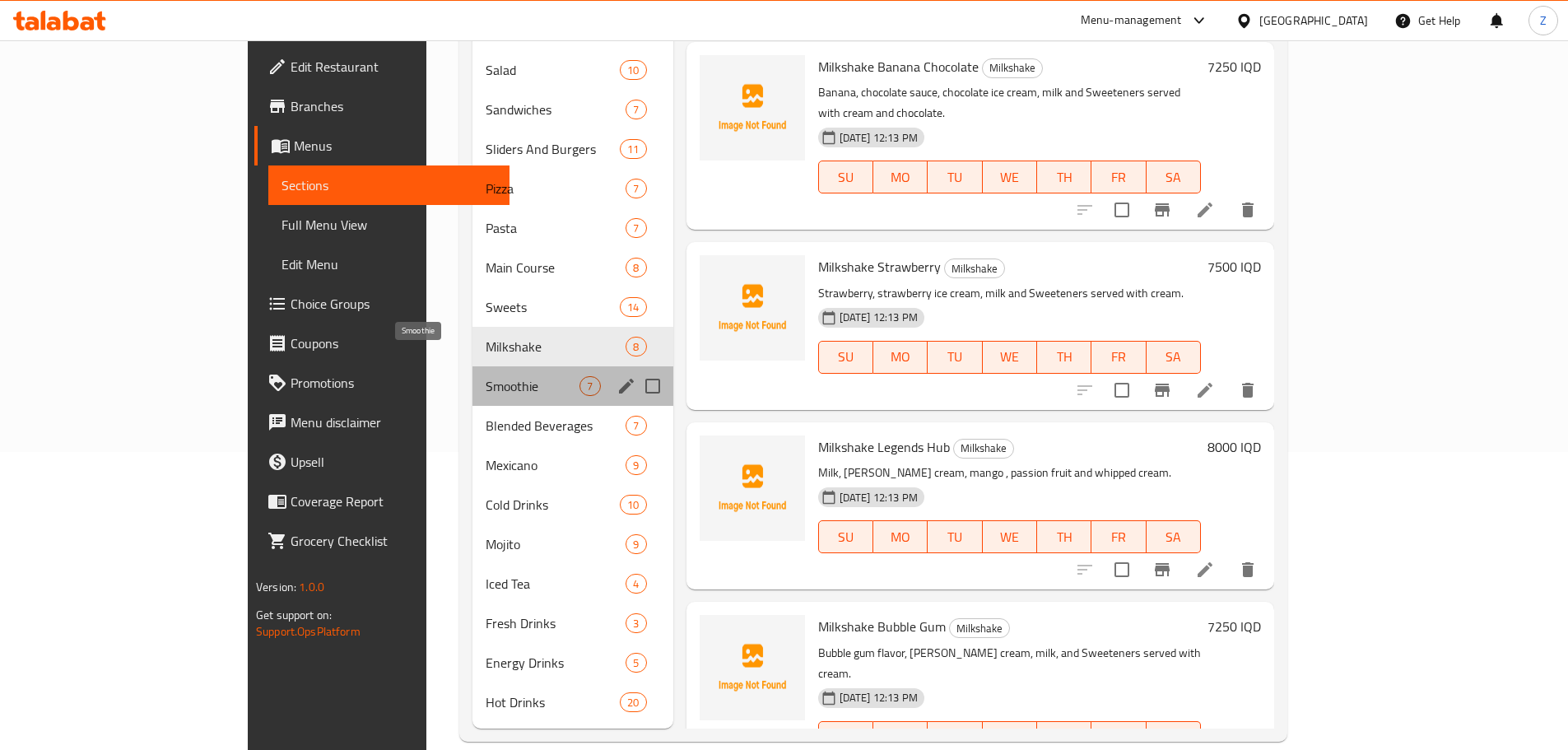
click at [485, 376] on span "Smoothie" at bounding box center [532, 386] width 94 height 20
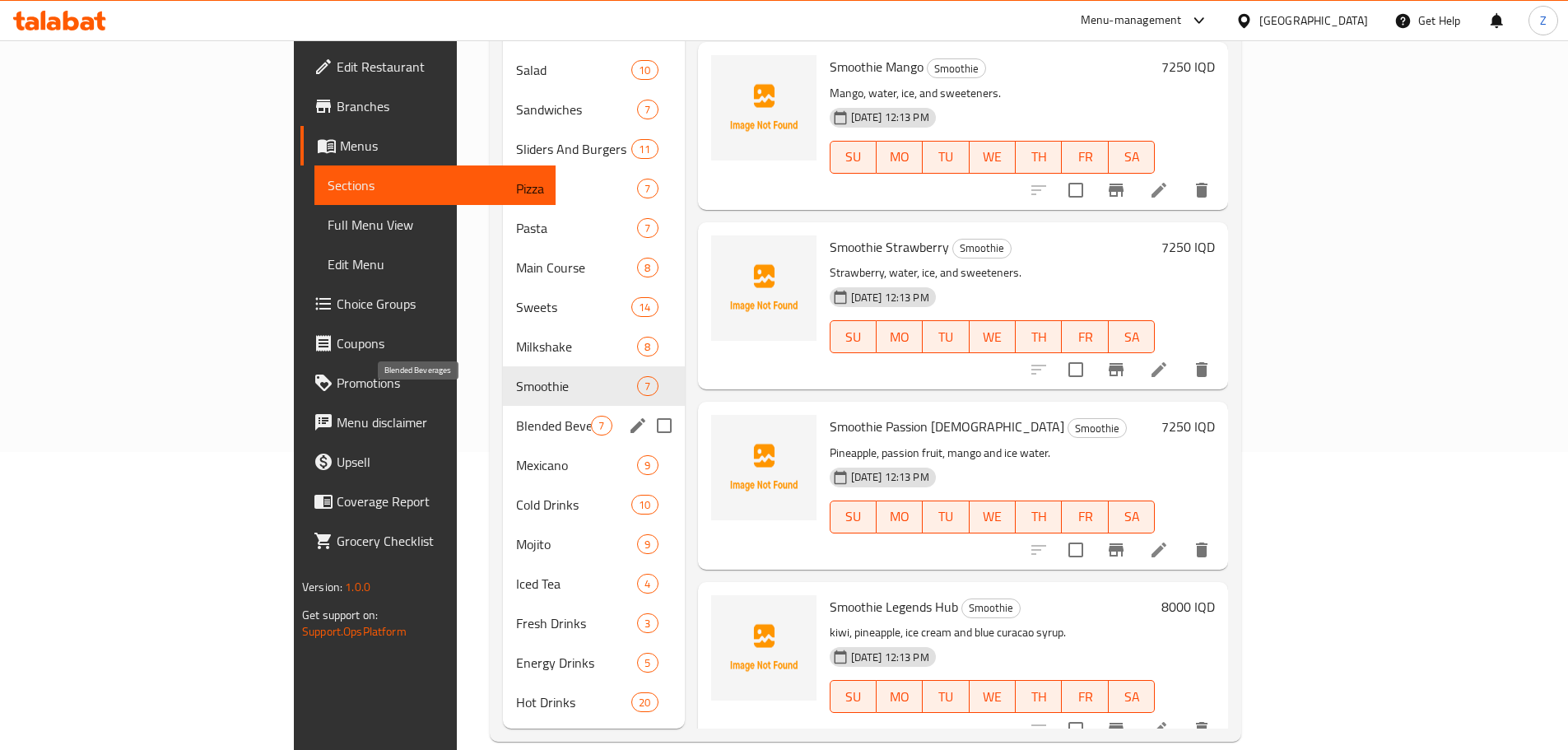
click at [516, 416] on span "Blended Beverages" at bounding box center [553, 426] width 75 height 20
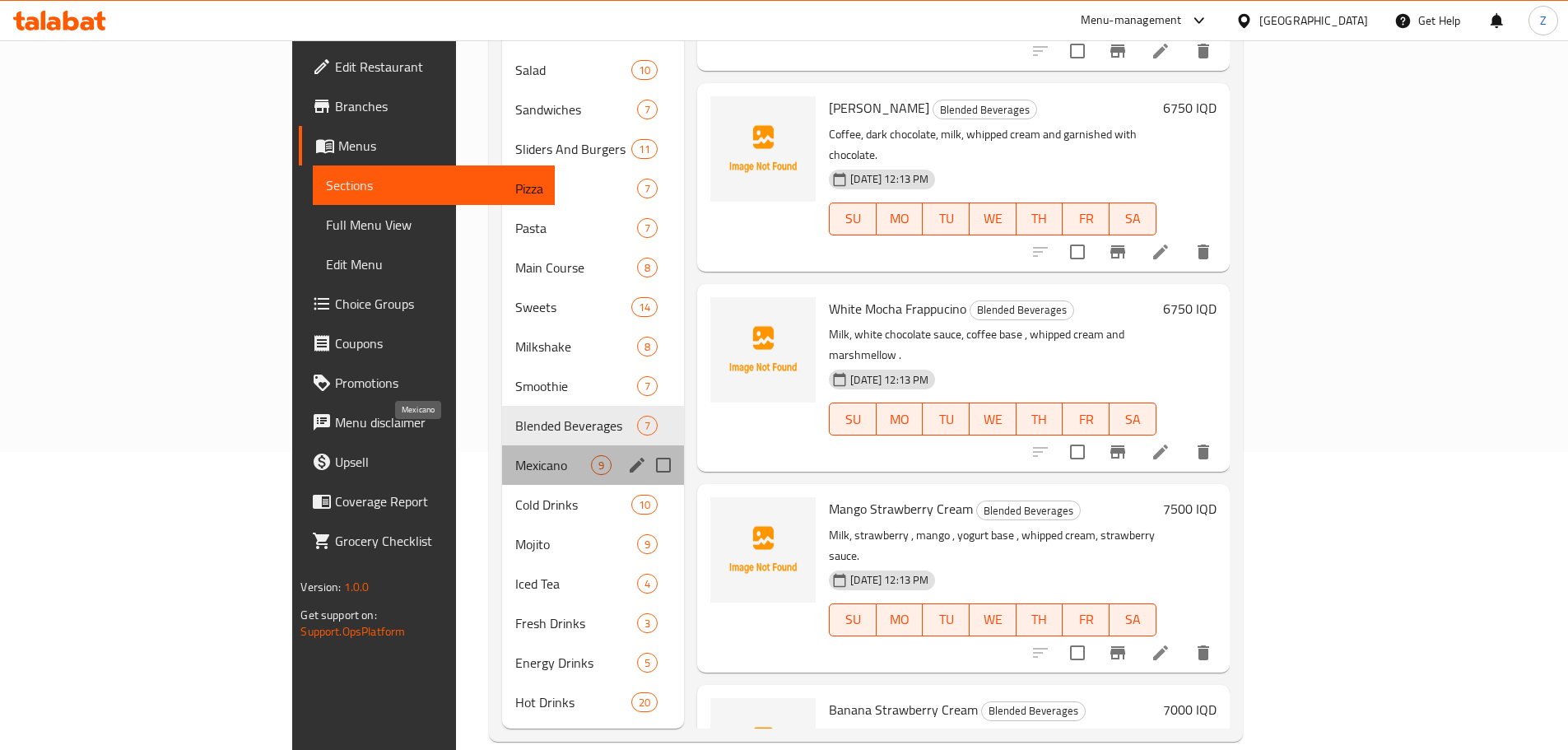
click at [515, 455] on span "Mexicano" at bounding box center [552, 465] width 76 height 20
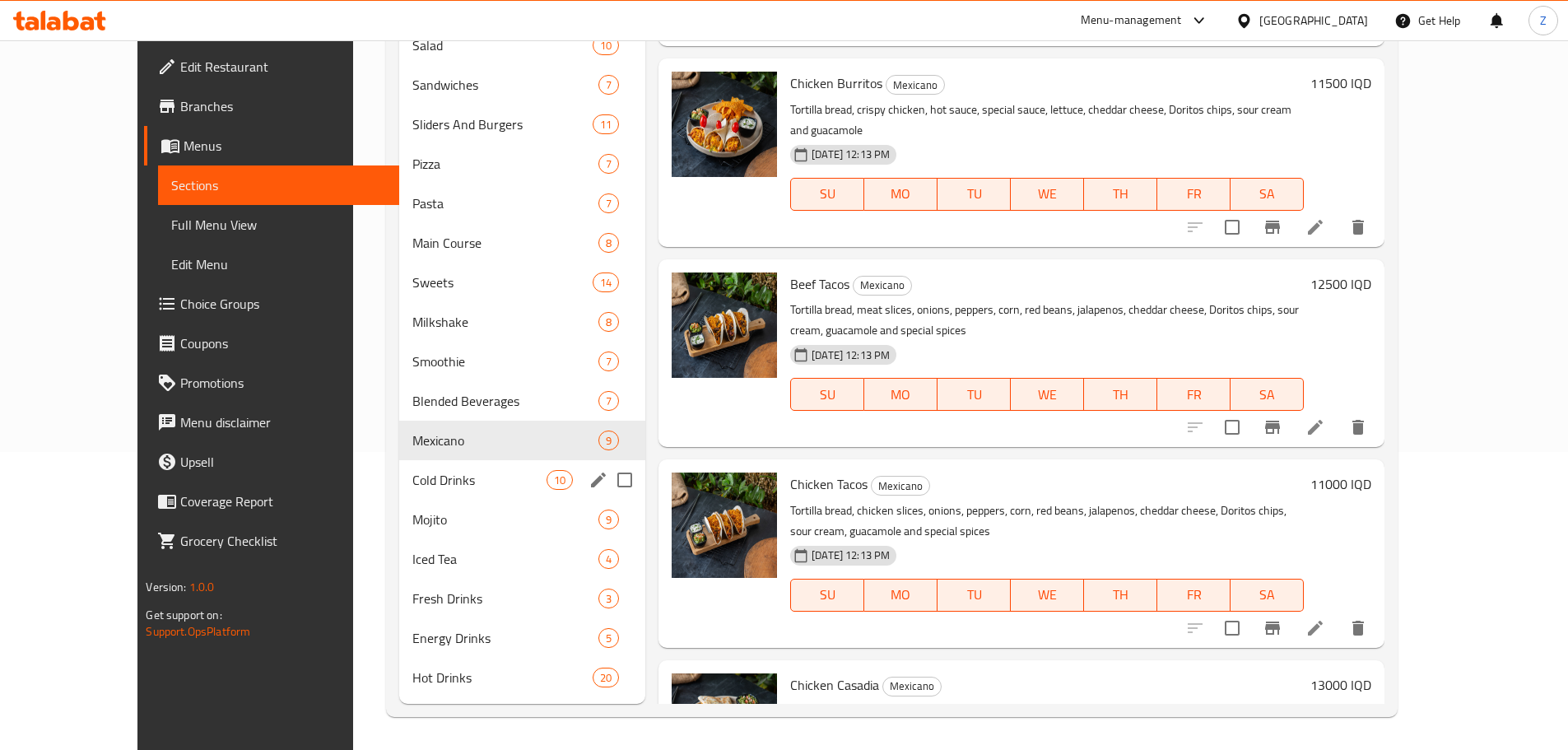
click at [417, 465] on div "Cold Drinks 10" at bounding box center [521, 480] width 246 height 39
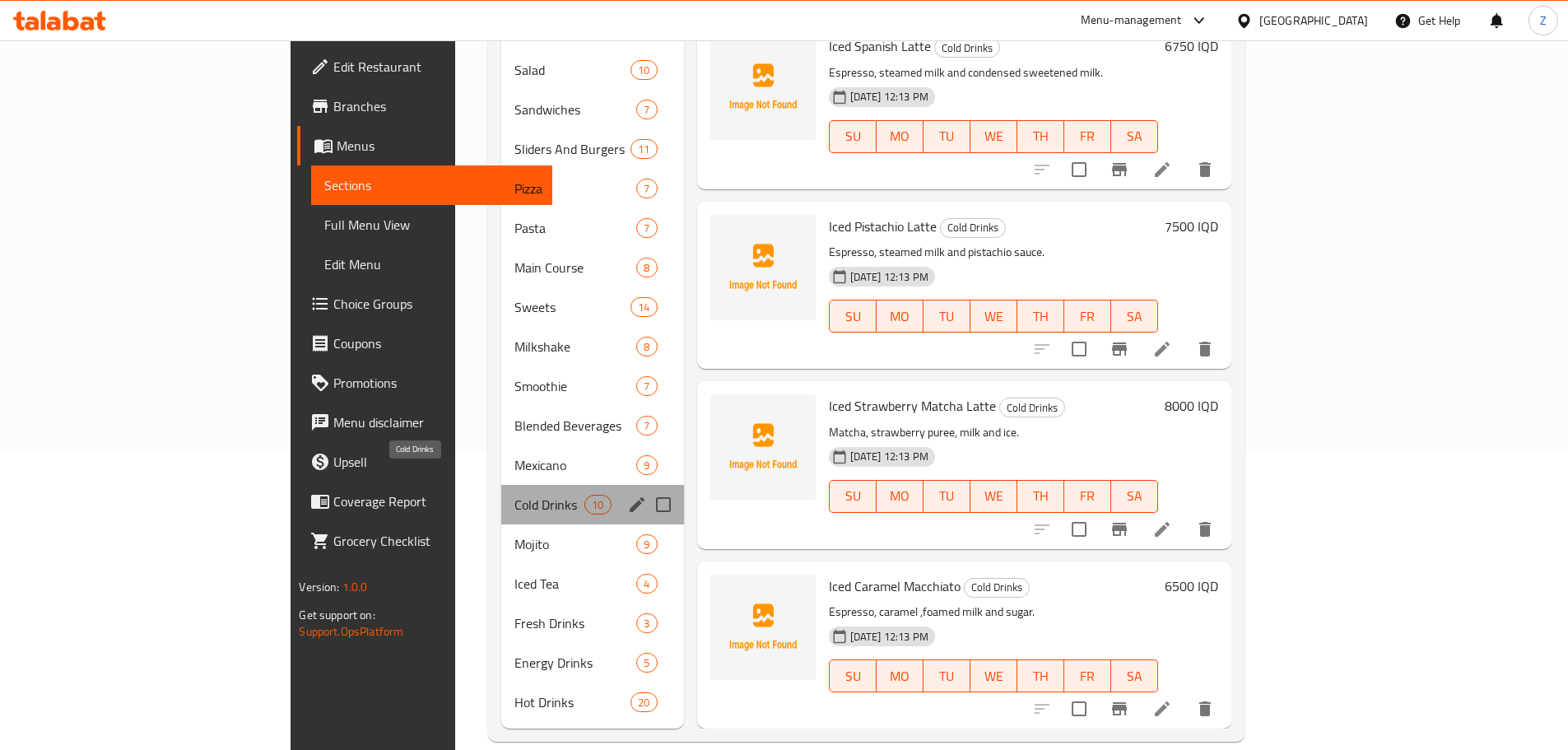
click at [514, 494] on span "Cold Drinks" at bounding box center [549, 504] width 70 height 20
click at [502, 453] on div "Mexicano 9" at bounding box center [593, 465] width 182 height 39
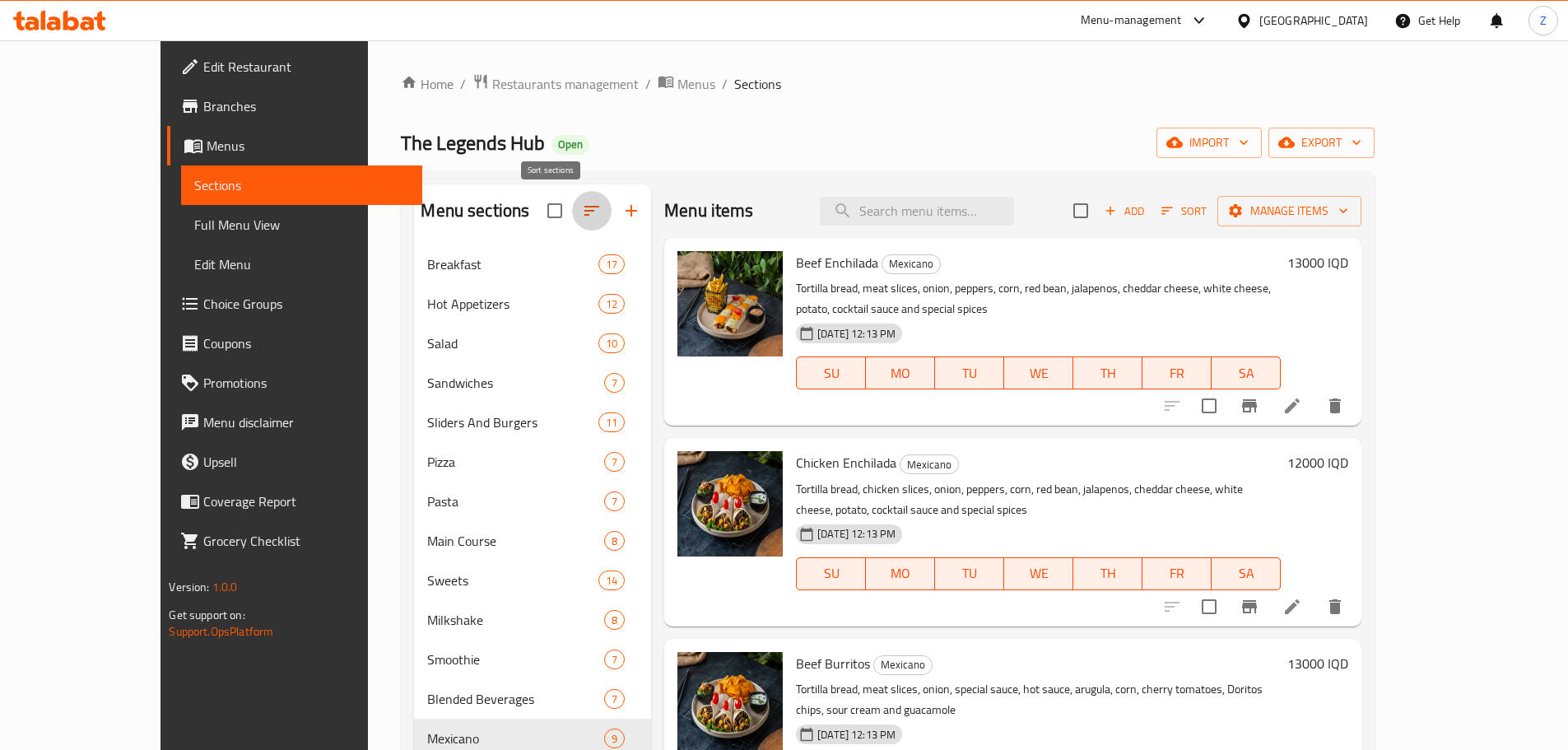
click at [582, 213] on icon "button" at bounding box center [592, 211] width 20 height 20
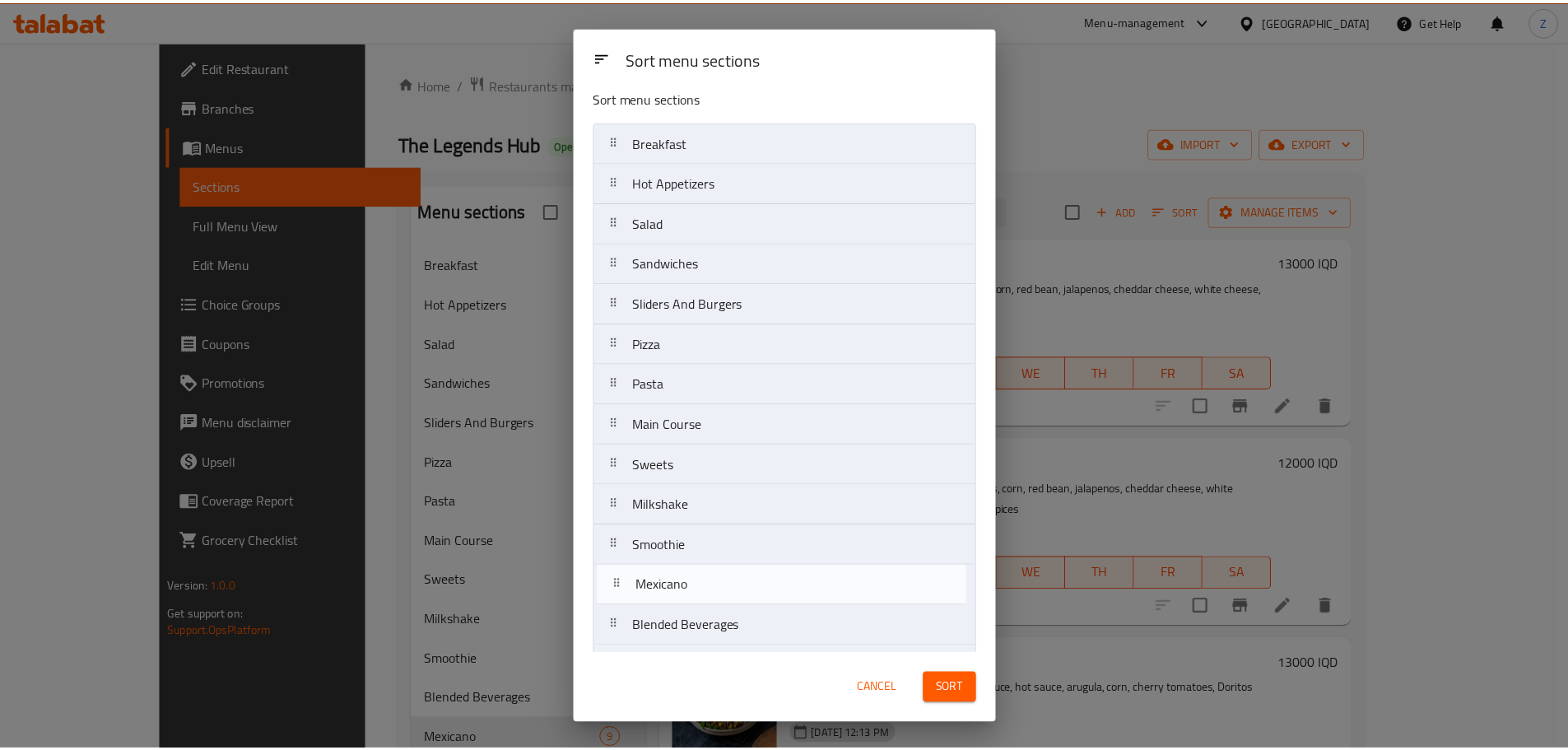
scroll to position [13, 0]
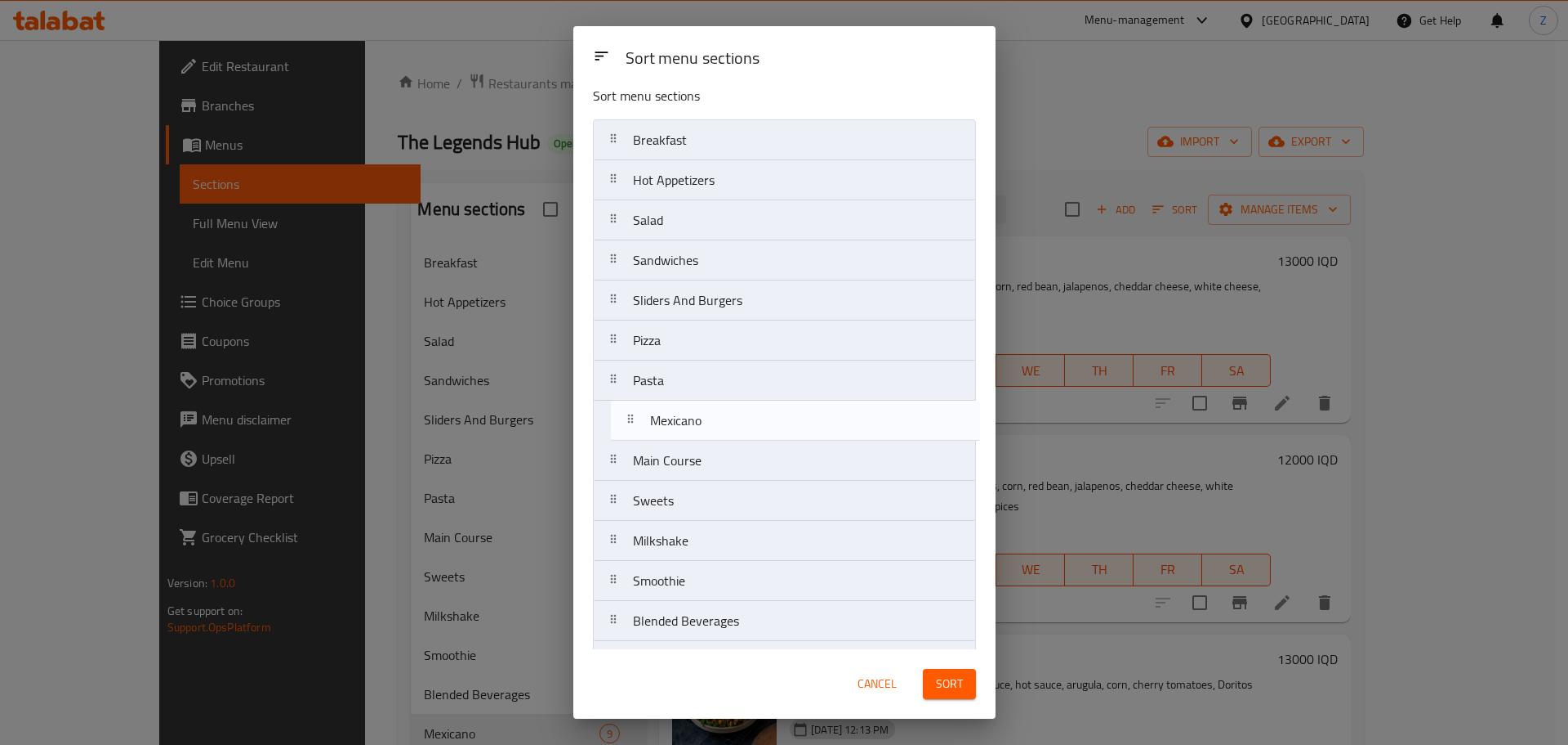
drag, startPoint x: 714, startPoint y: 632, endPoint x: 731, endPoint y: 410, distance: 222.6
click at [731, 410] on nav "Breakfast Hot Appetizers Salad Sandwiches Sliders And Burgers Pizza Pasta Main …" at bounding box center [784, 500] width 383 height 763
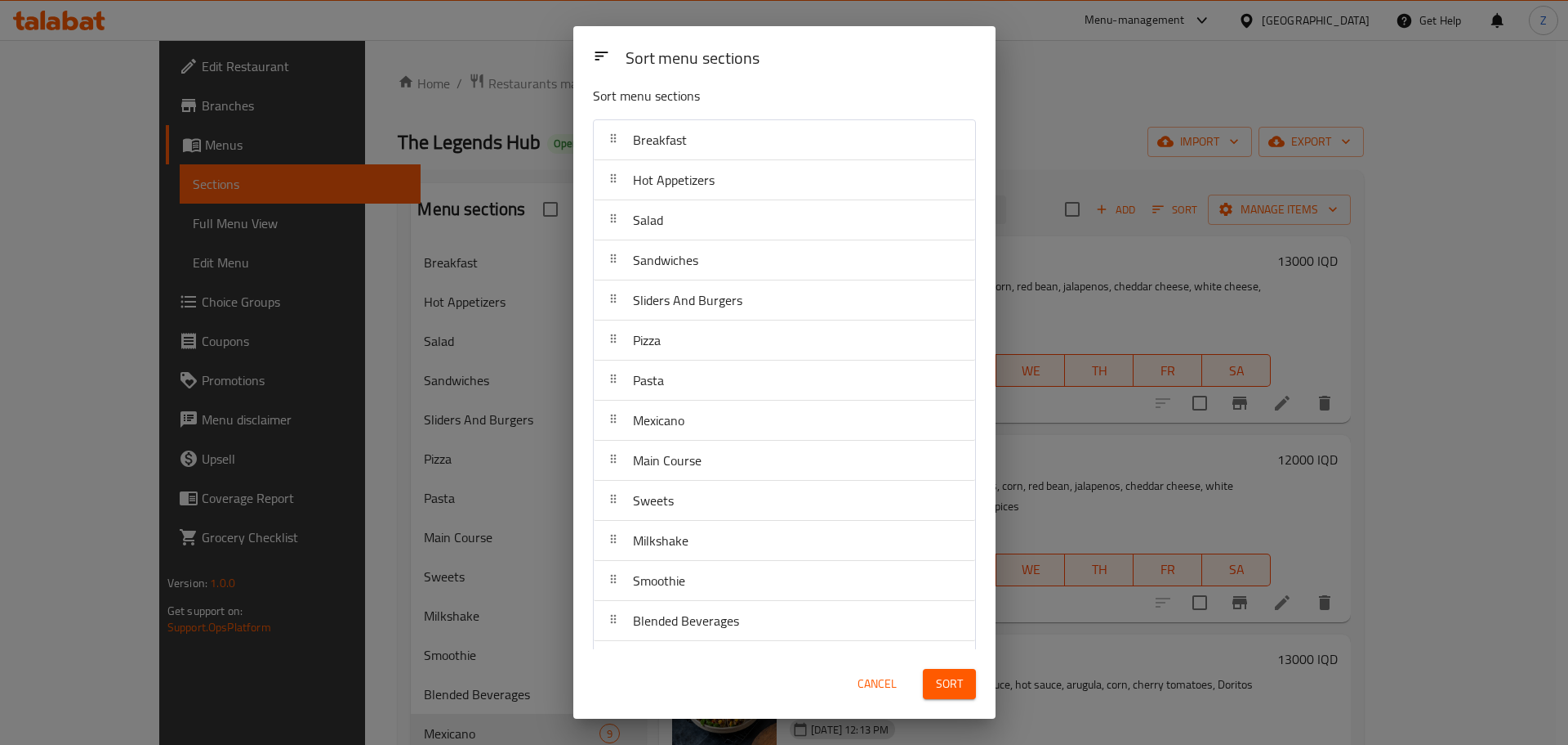
click at [962, 681] on button "Sort" at bounding box center [949, 684] width 53 height 30
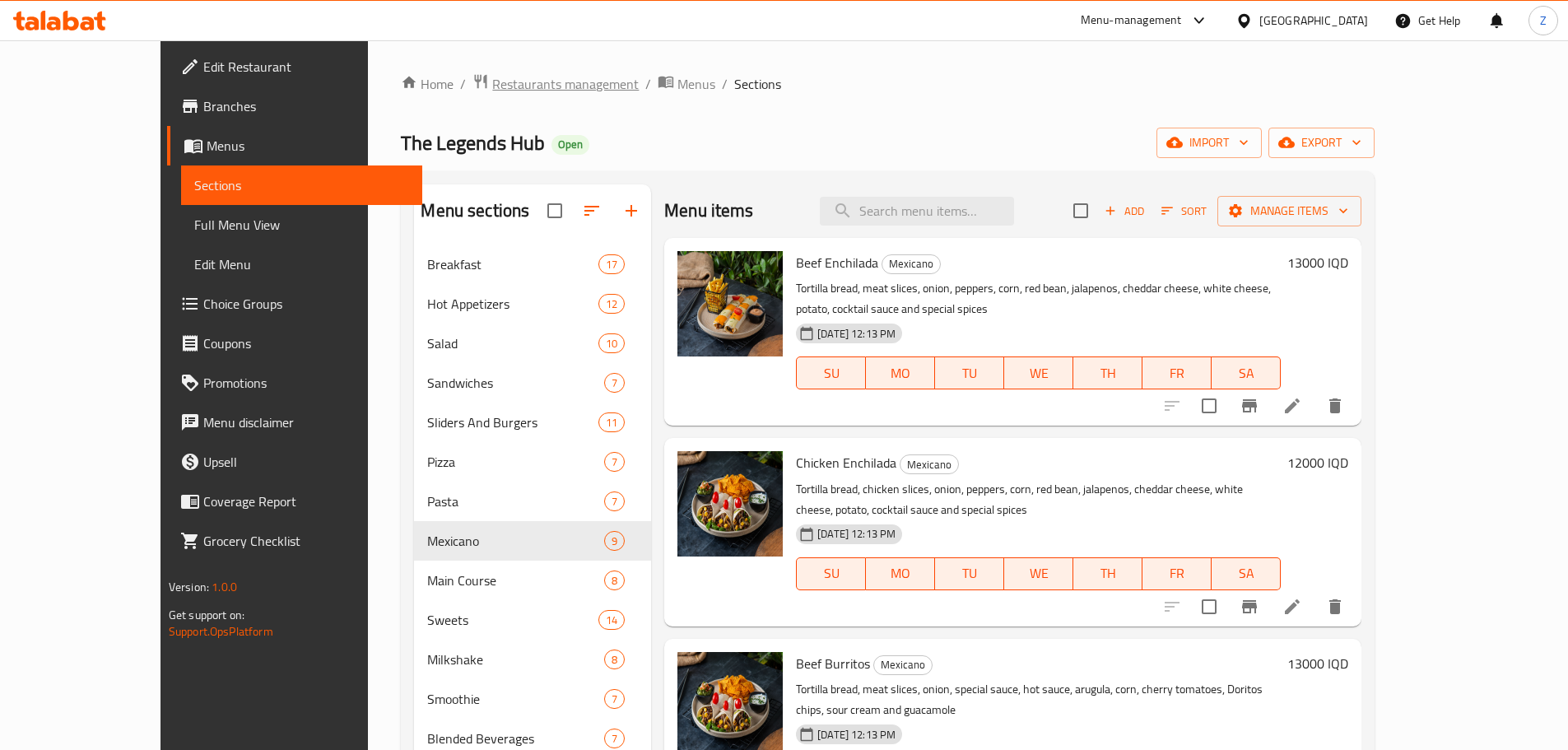
click at [492, 76] on span "Restaurants management" at bounding box center [565, 84] width 147 height 20
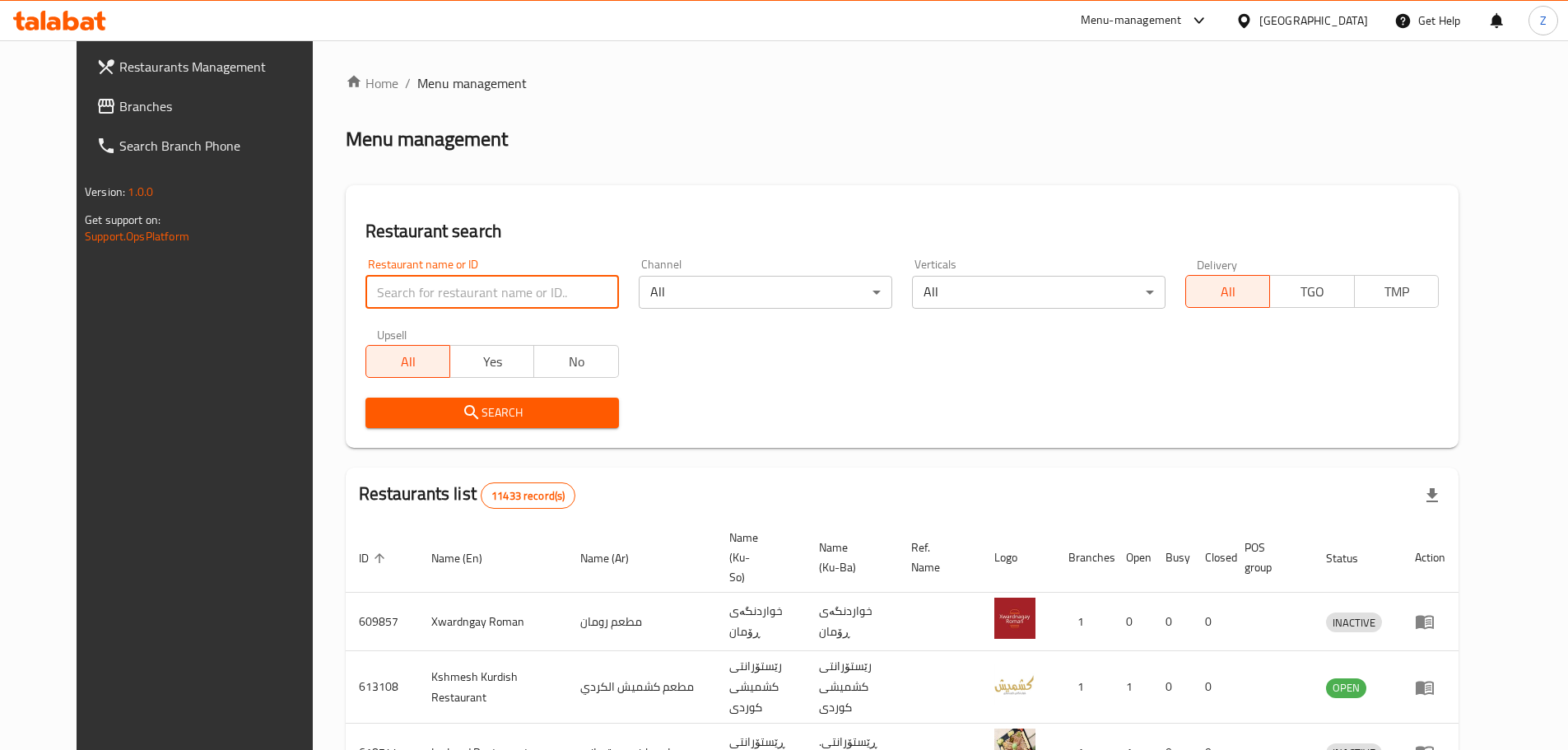
click at [481, 307] on input "search" at bounding box center [493, 291] width 254 height 33
click at [522, 286] on input "search" at bounding box center [493, 291] width 254 height 33
click button "Search" at bounding box center [493, 413] width 254 height 30
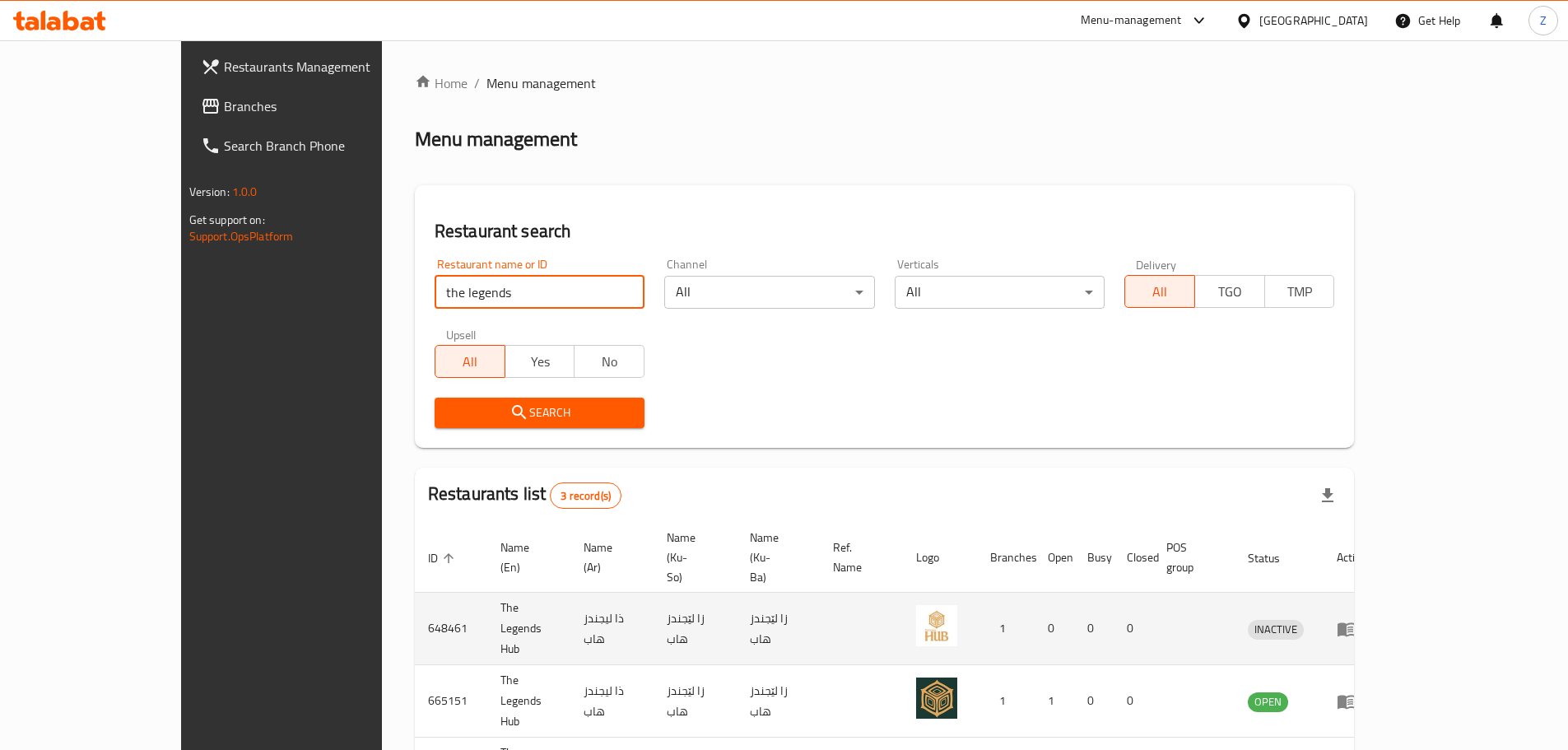
scroll to position [69, 0]
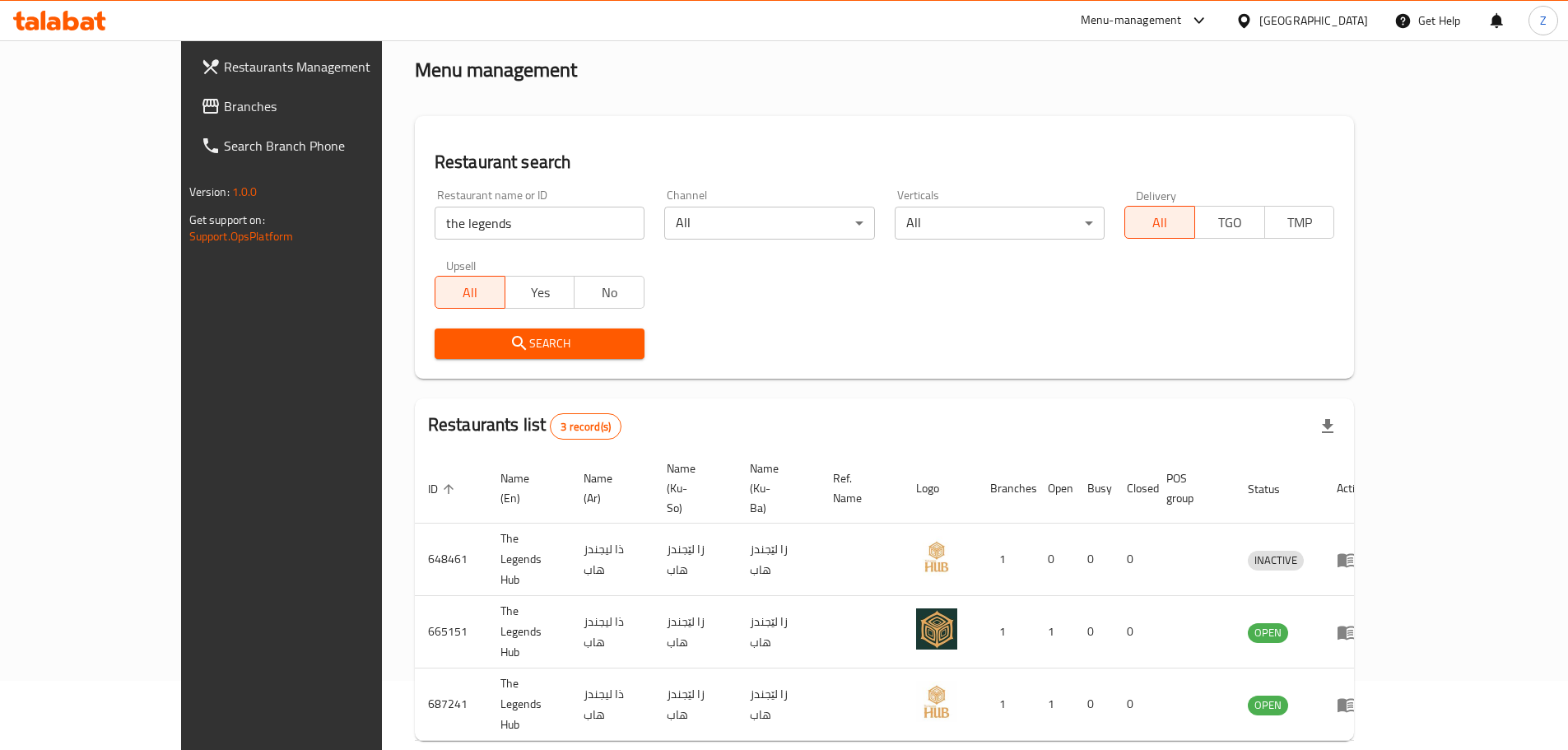
click at [492, 218] on input "the legends" at bounding box center [539, 223] width 210 height 33
paste input "687241"
type input "687241"
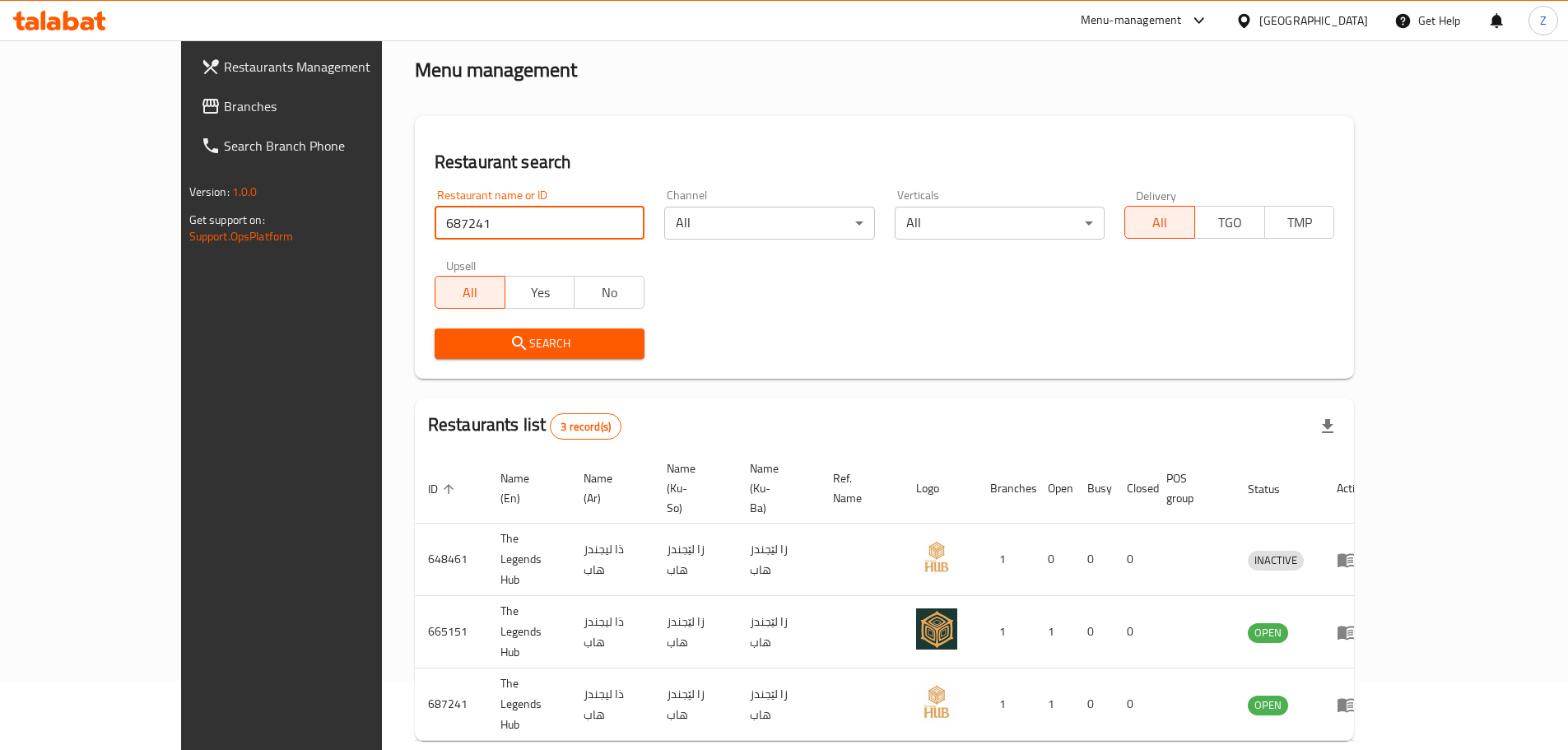
click at [507, 330] on button "Search" at bounding box center [539, 343] width 210 height 30
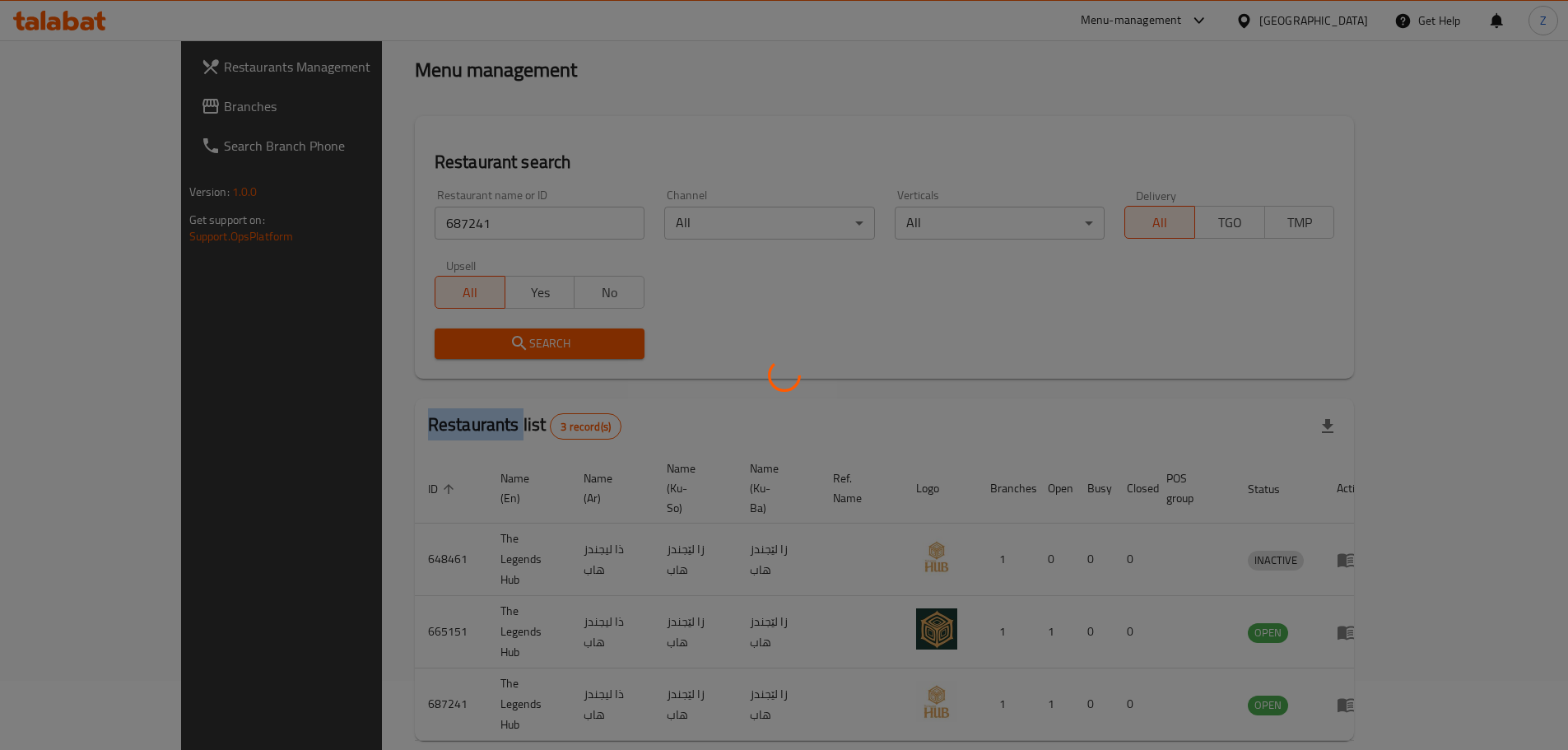
click at [507, 330] on div at bounding box center [784, 375] width 1568 height 750
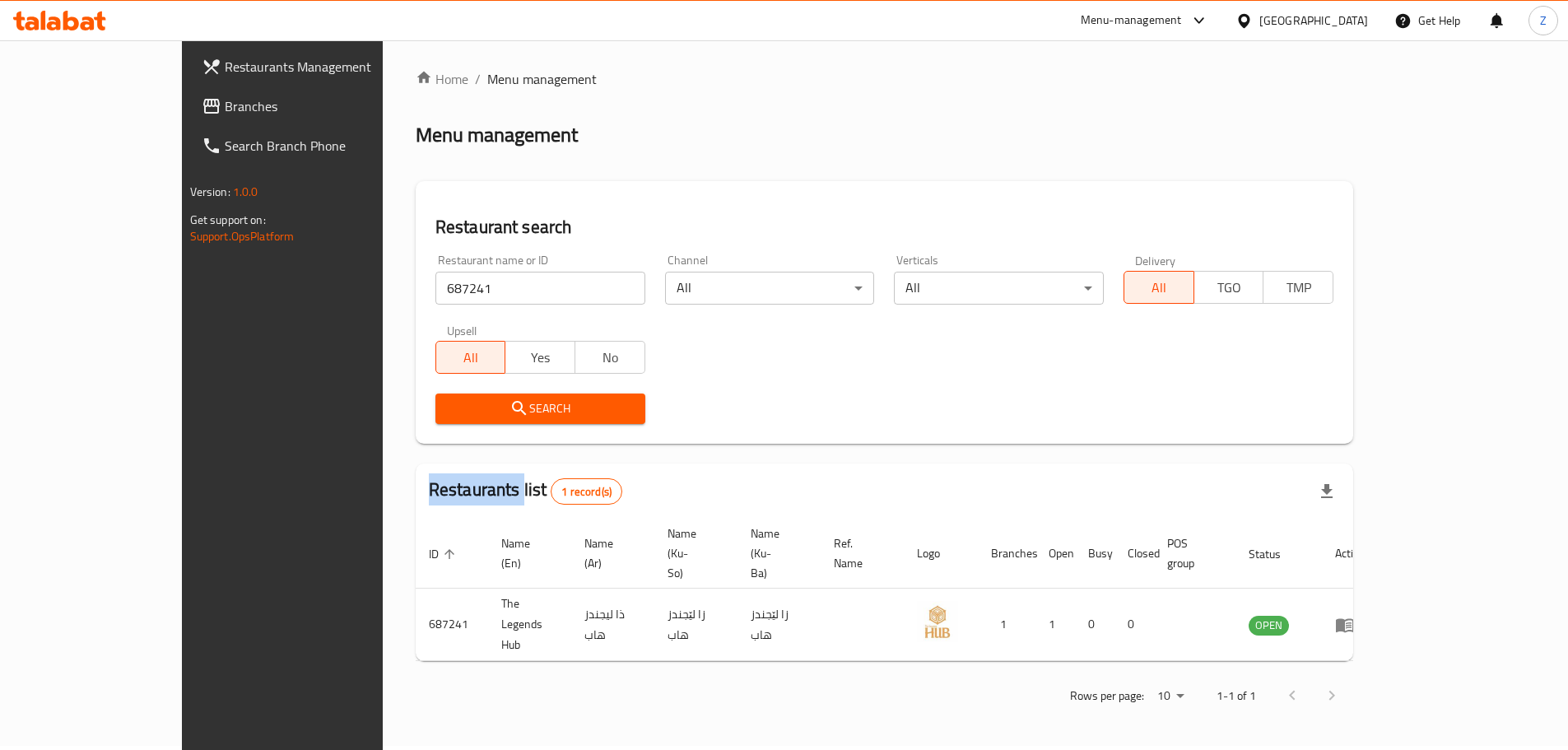
scroll to position [0, 0]
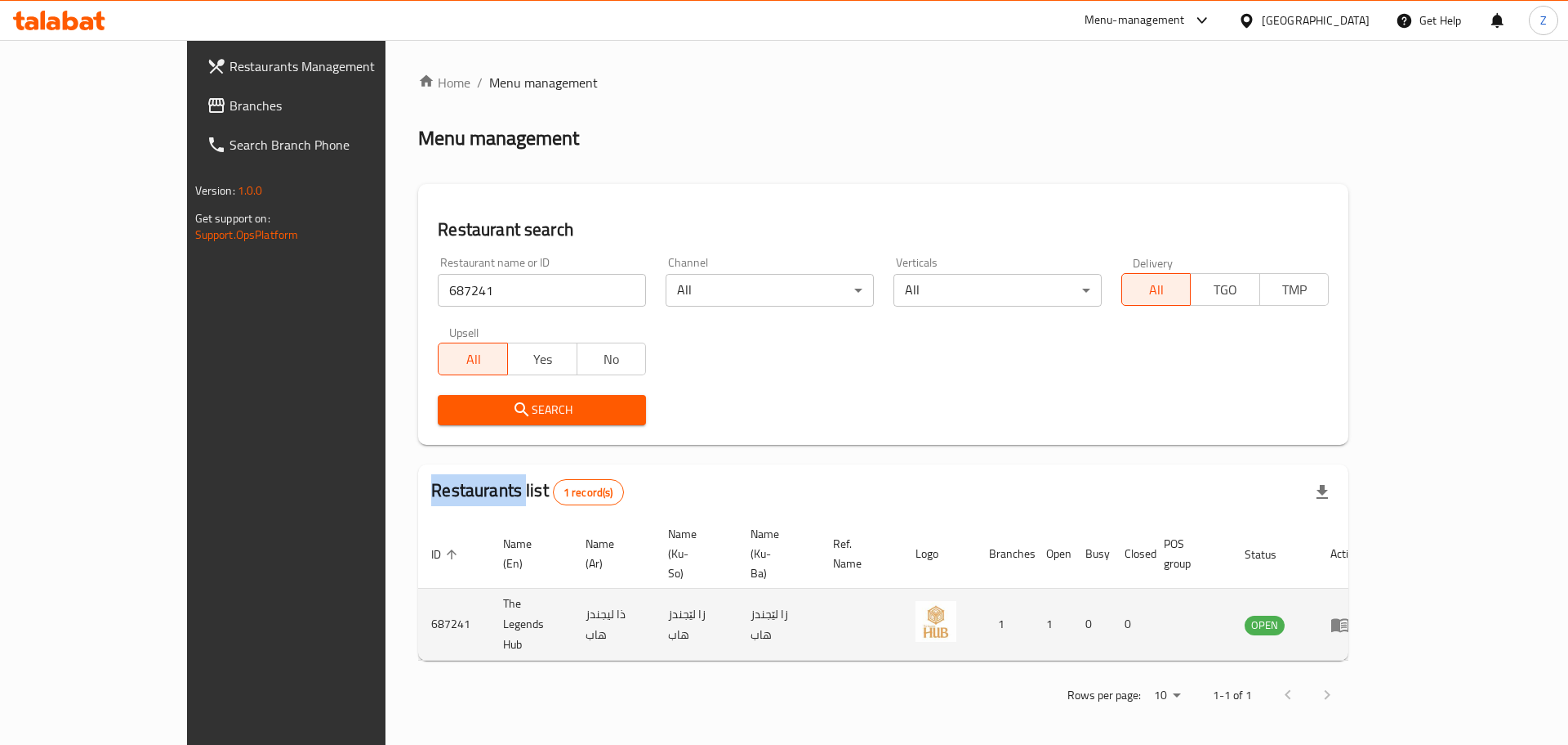
click at [1350, 618] on icon "enhanced table" at bounding box center [1340, 625] width 18 height 14
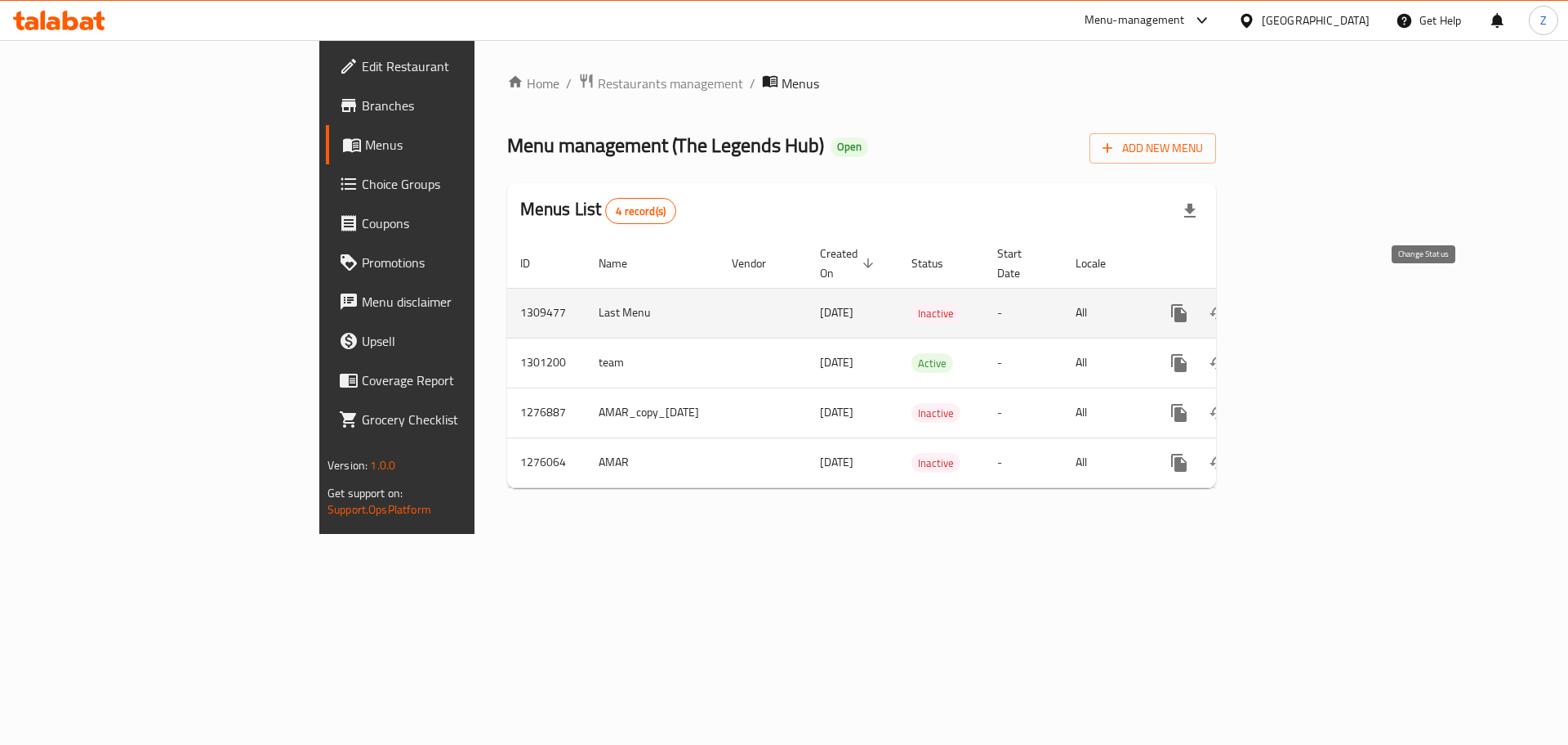
click at [1238, 308] on button "enhanced table" at bounding box center [1218, 313] width 39 height 39
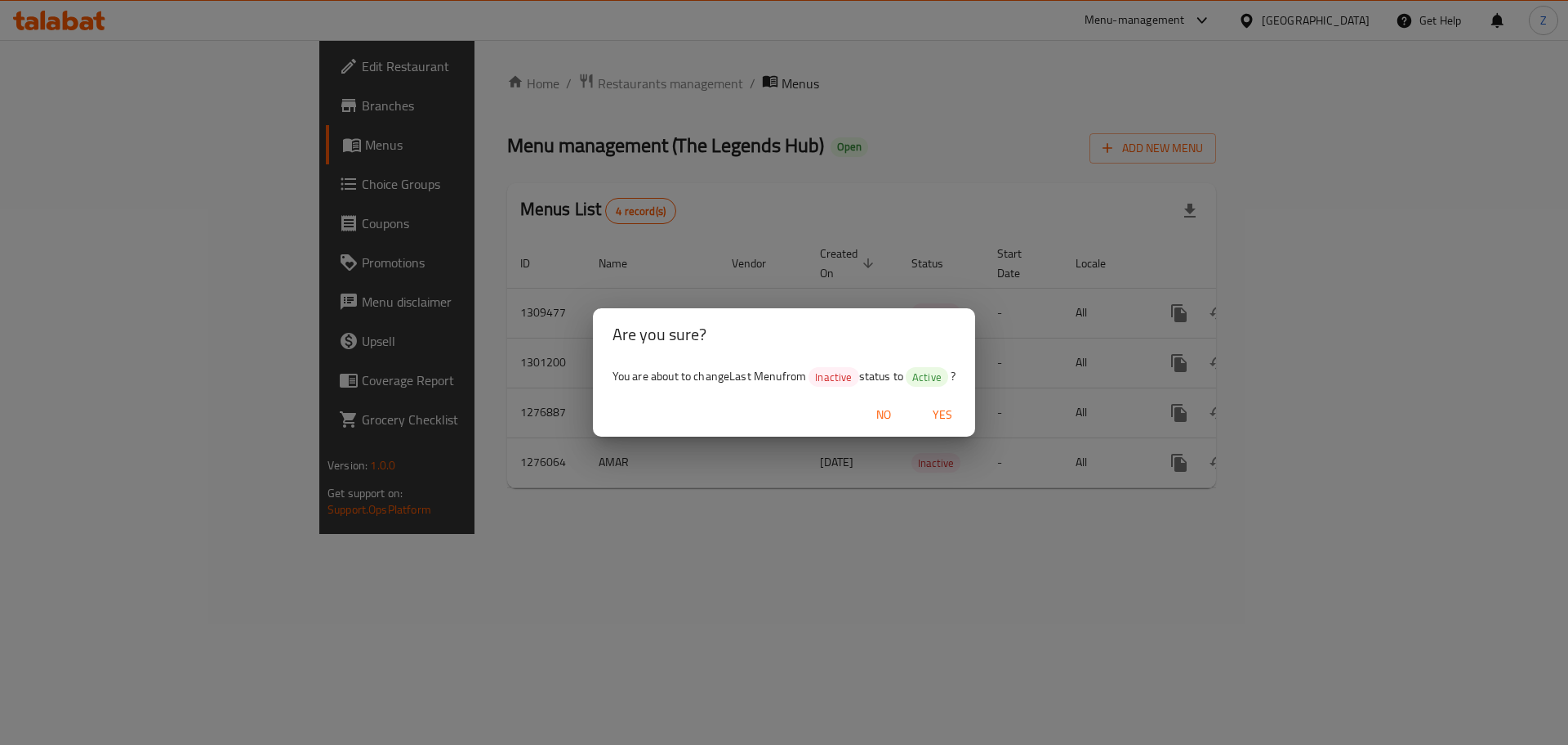
click at [939, 424] on span "Yes" at bounding box center [942, 415] width 39 height 20
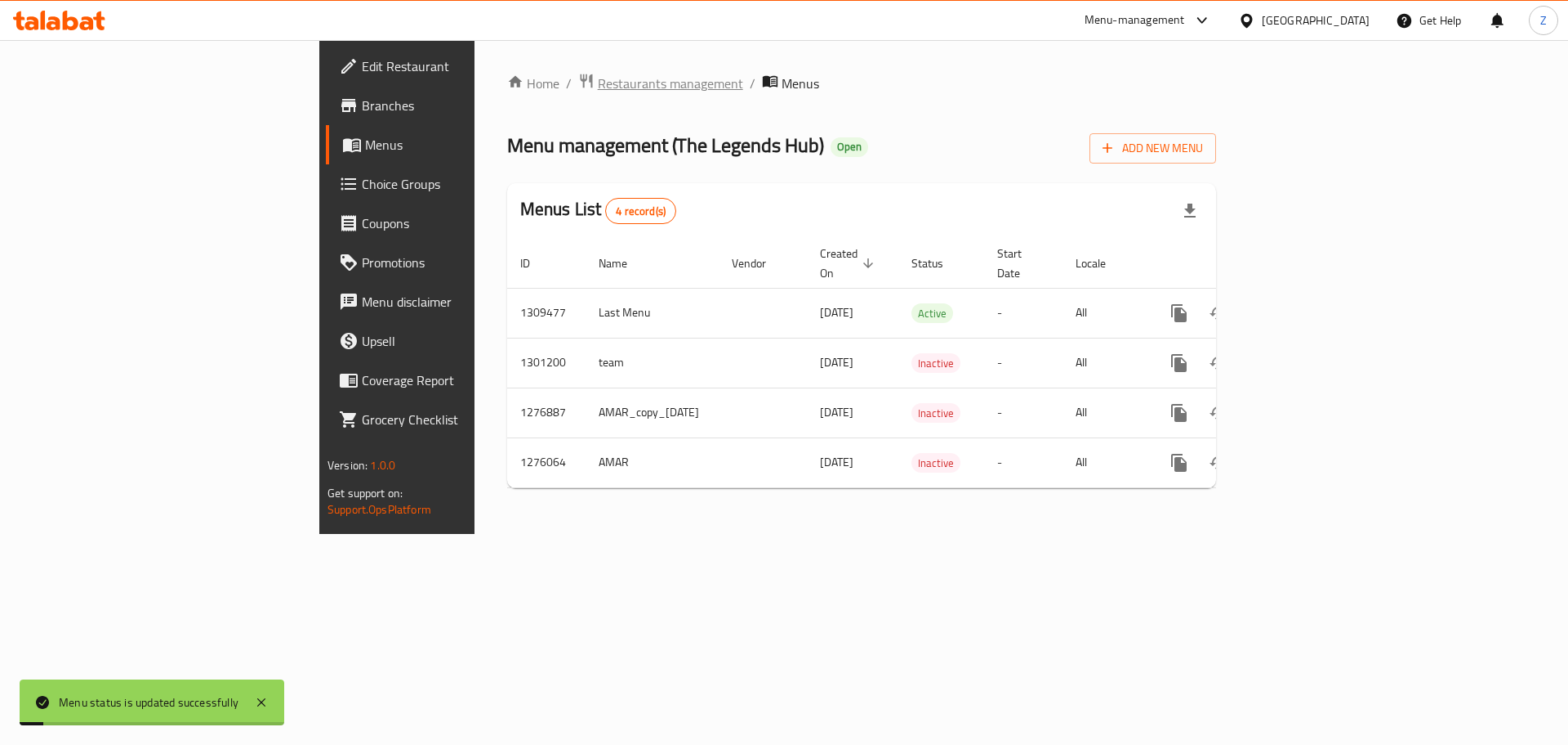
click at [598, 90] on span "Restaurants management" at bounding box center [671, 83] width 146 height 20
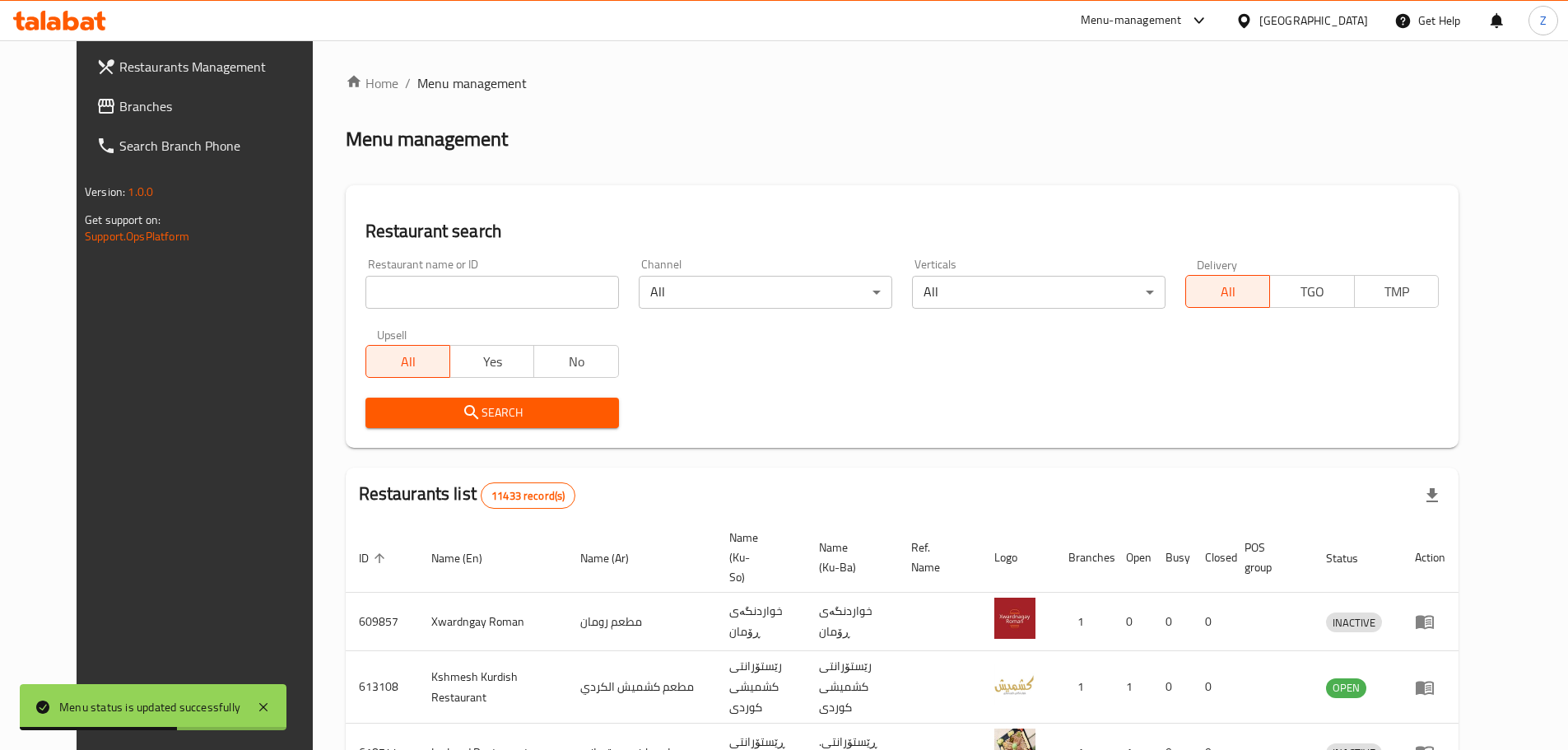
click at [493, 299] on input "search" at bounding box center [493, 291] width 254 height 33
paste input "691745"
type input "691745"
click at [550, 416] on span "Search" at bounding box center [492, 412] width 227 height 21
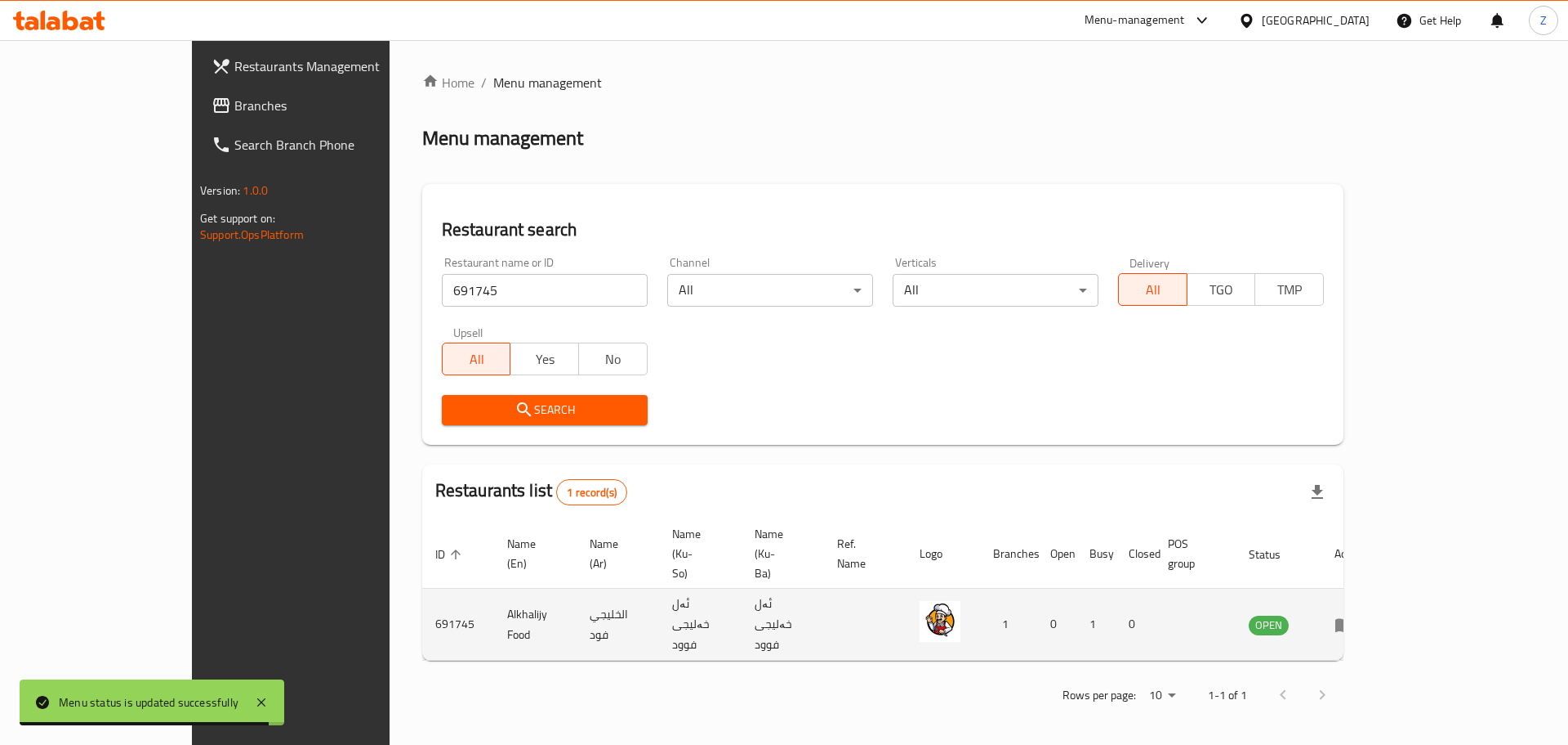
click at [1378, 589] on td "enhanced table" at bounding box center [1350, 624] width 57 height 72
click at [1351, 622] on icon "enhanced table" at bounding box center [1348, 625] width 5 height 6
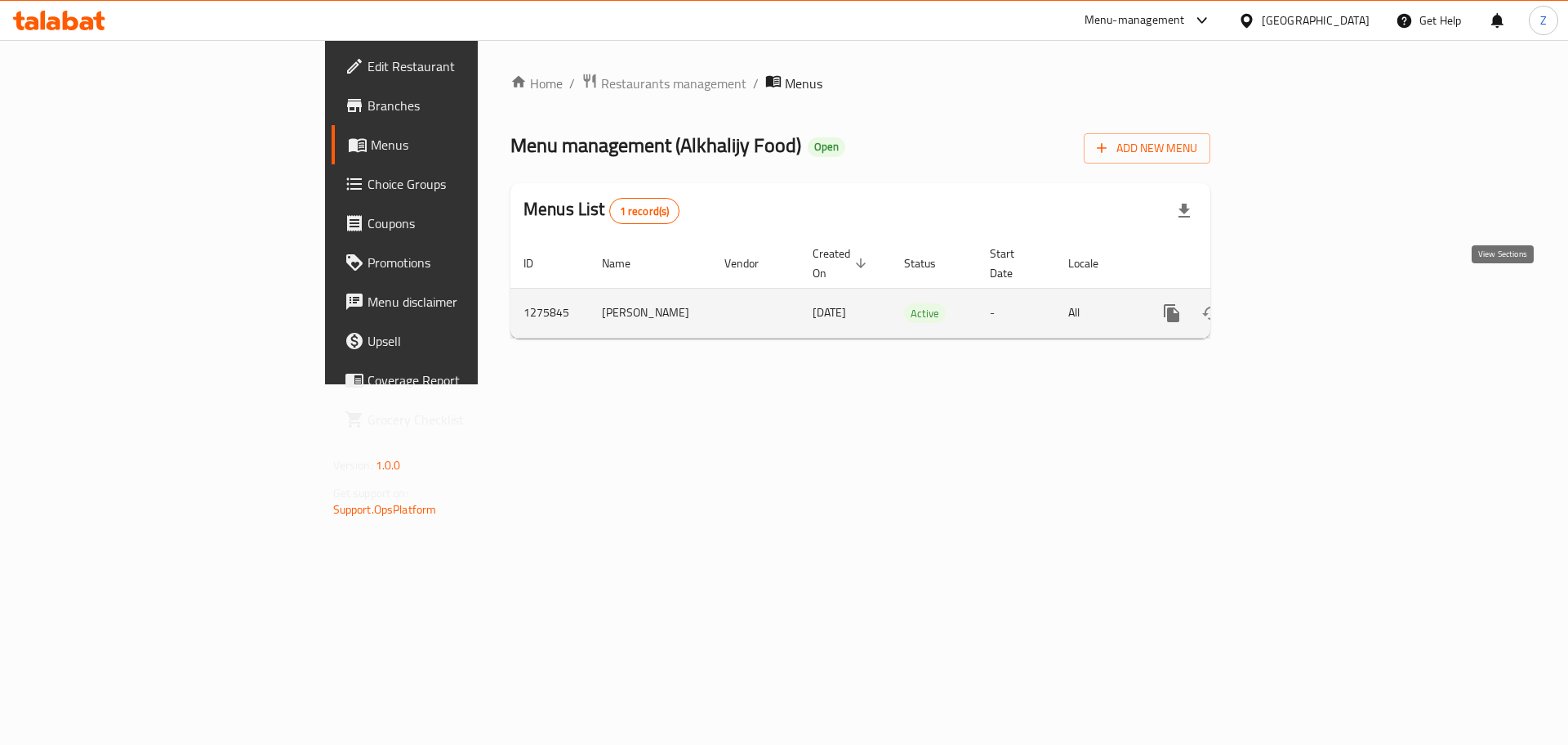
click at [1310, 293] on link "enhanced table" at bounding box center [1289, 313] width 39 height 39
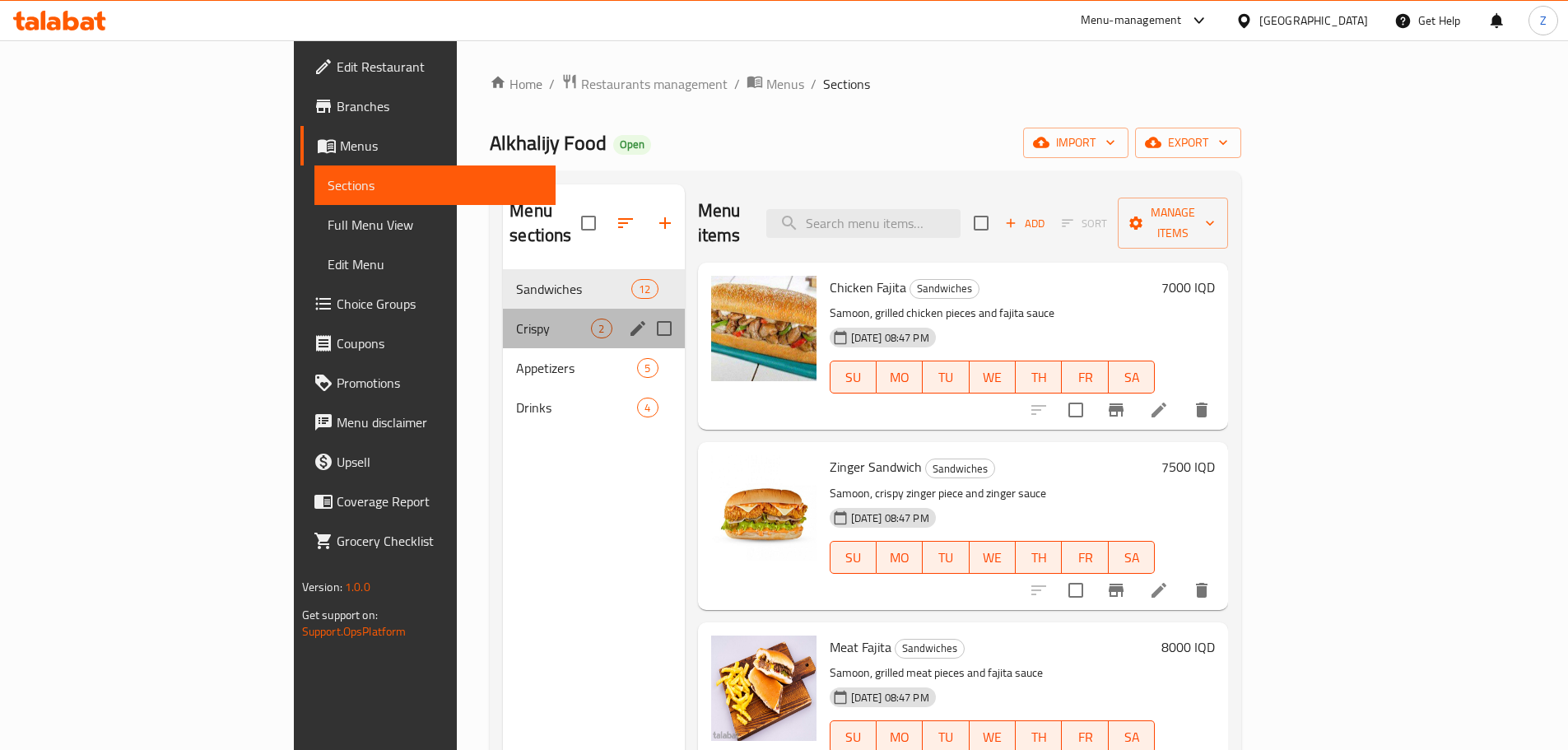
click at [502, 315] on div "Crispy 2" at bounding box center [593, 328] width 181 height 39
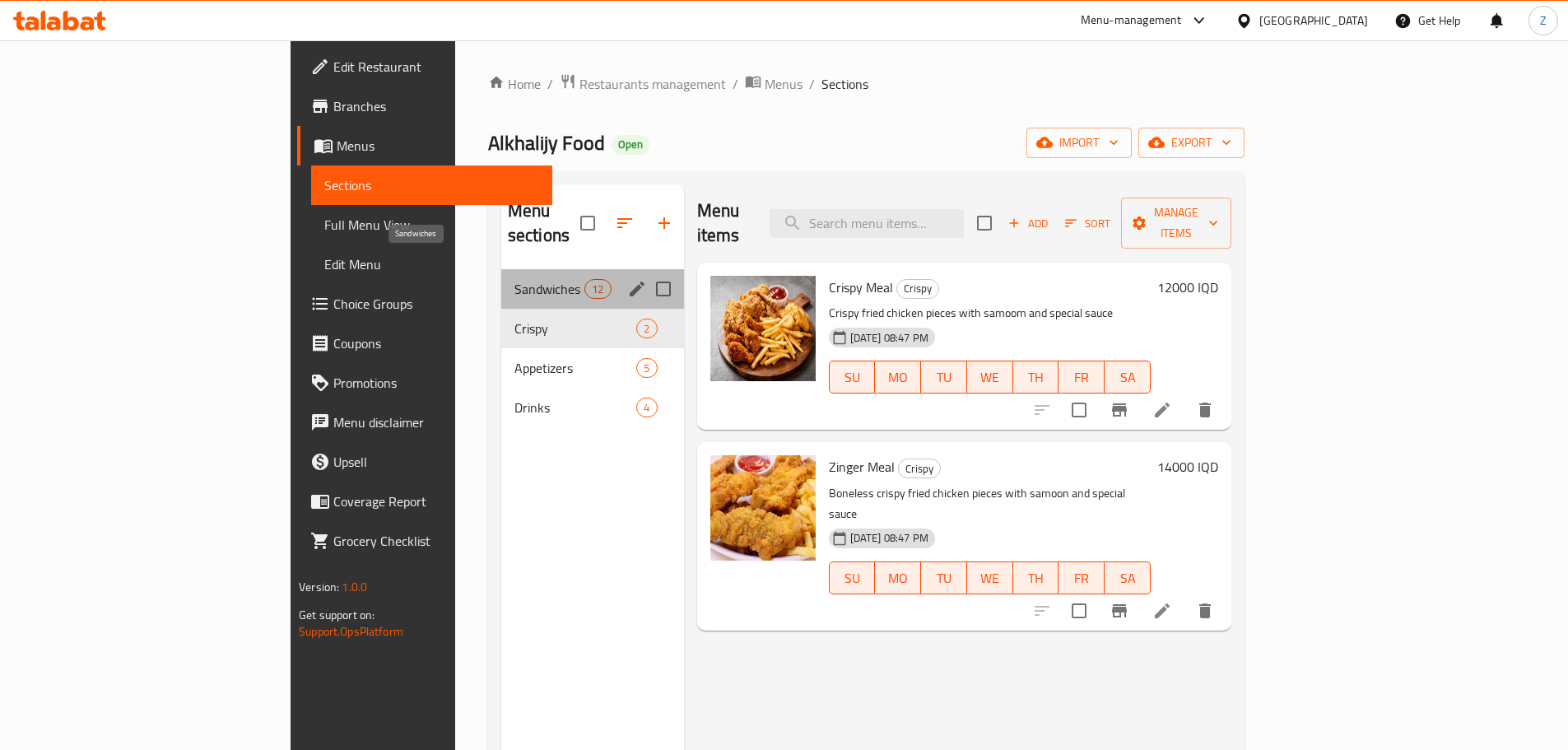
click at [514, 279] on span "Sandwiches" at bounding box center [549, 289] width 70 height 20
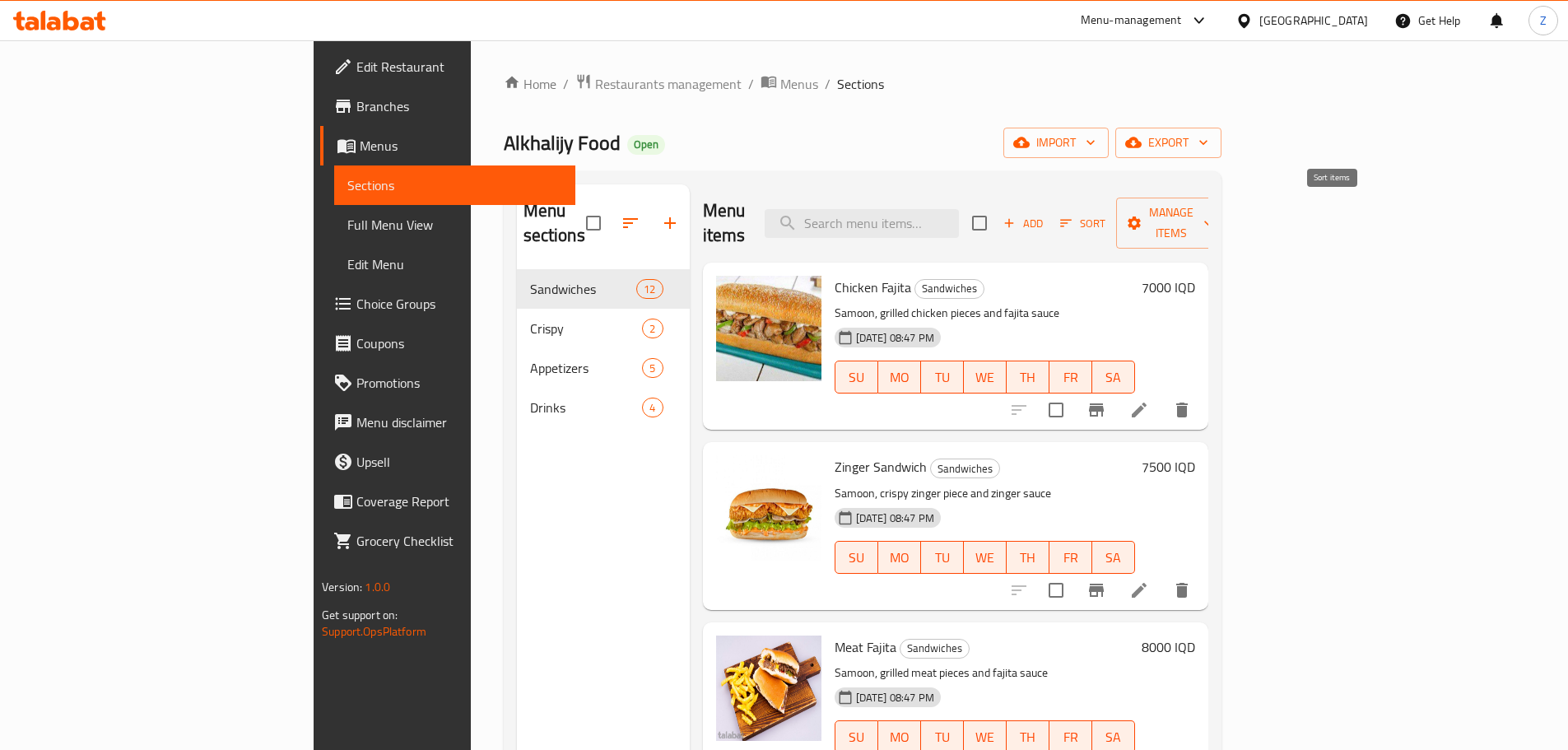
click at [1105, 214] on span "Sort" at bounding box center [1083, 223] width 46 height 19
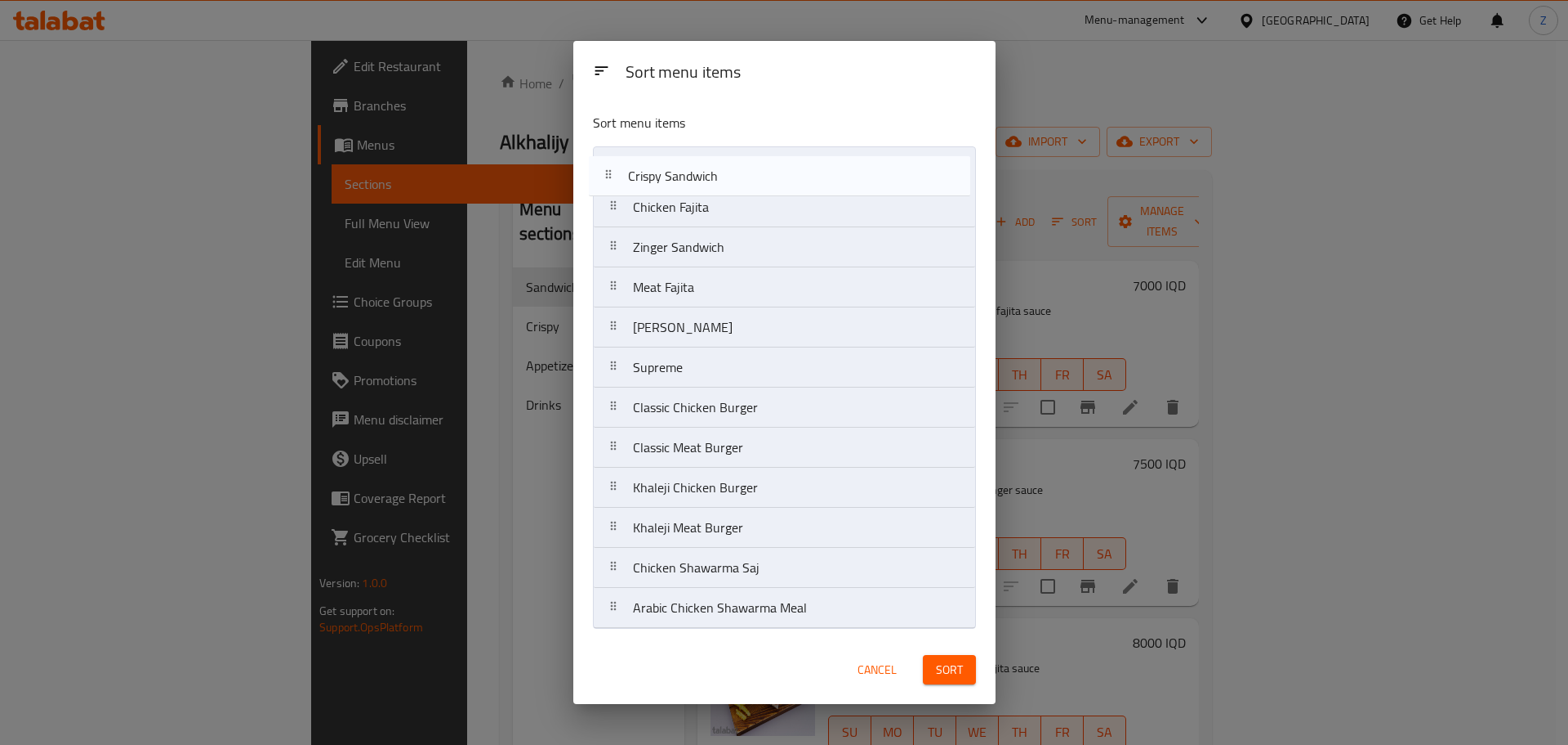
drag, startPoint x: 714, startPoint y: 621, endPoint x: 712, endPoint y: 180, distance: 441.0
click at [712, 180] on nav "Chicken Fajita Zinger Sandwich Meat Fajita Francesco Supreme Classic Chicken Bu…" at bounding box center [784, 387] width 383 height 482
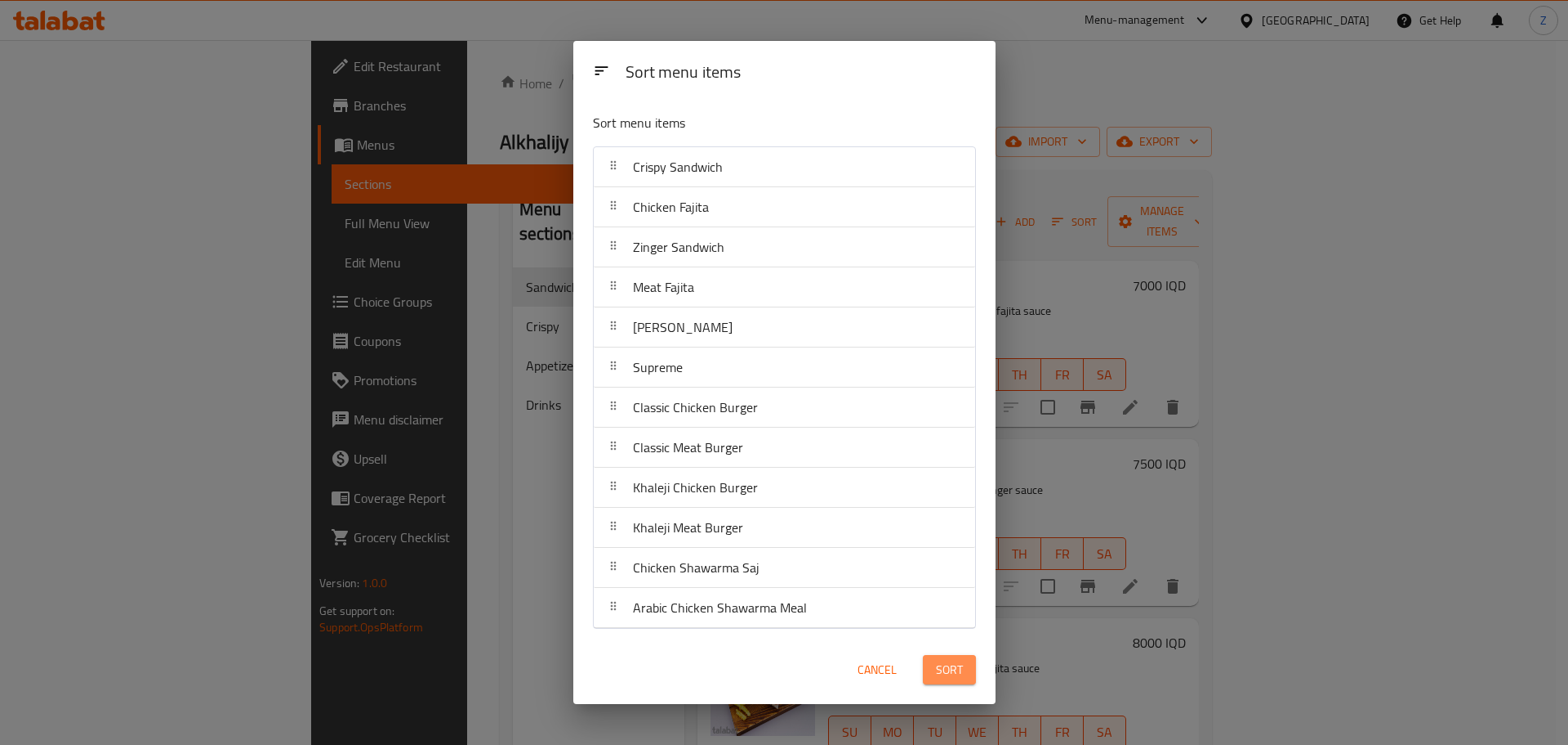
click at [965, 658] on button "Sort" at bounding box center [949, 670] width 53 height 30
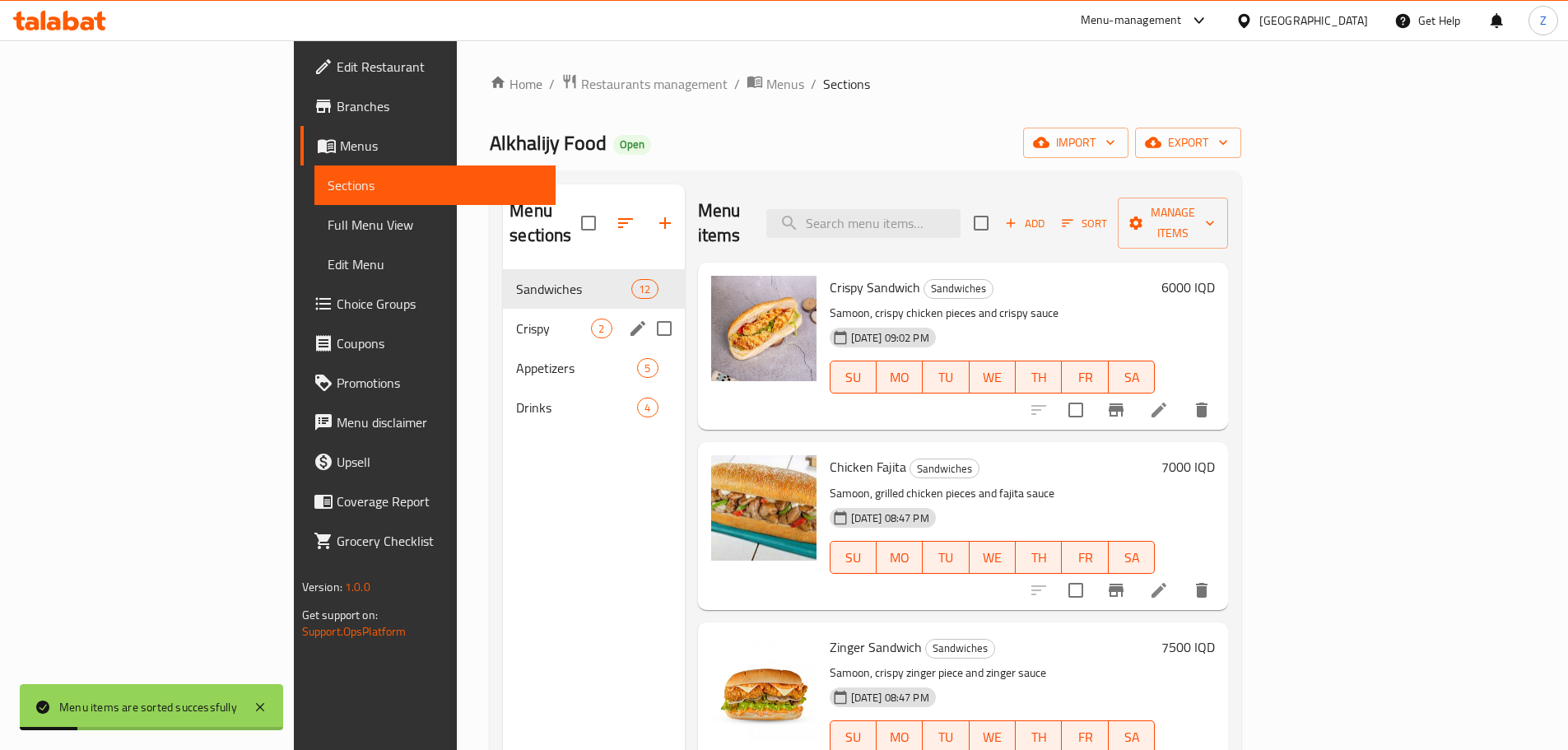
click at [516, 318] on span "Crispy" at bounding box center [553, 328] width 75 height 20
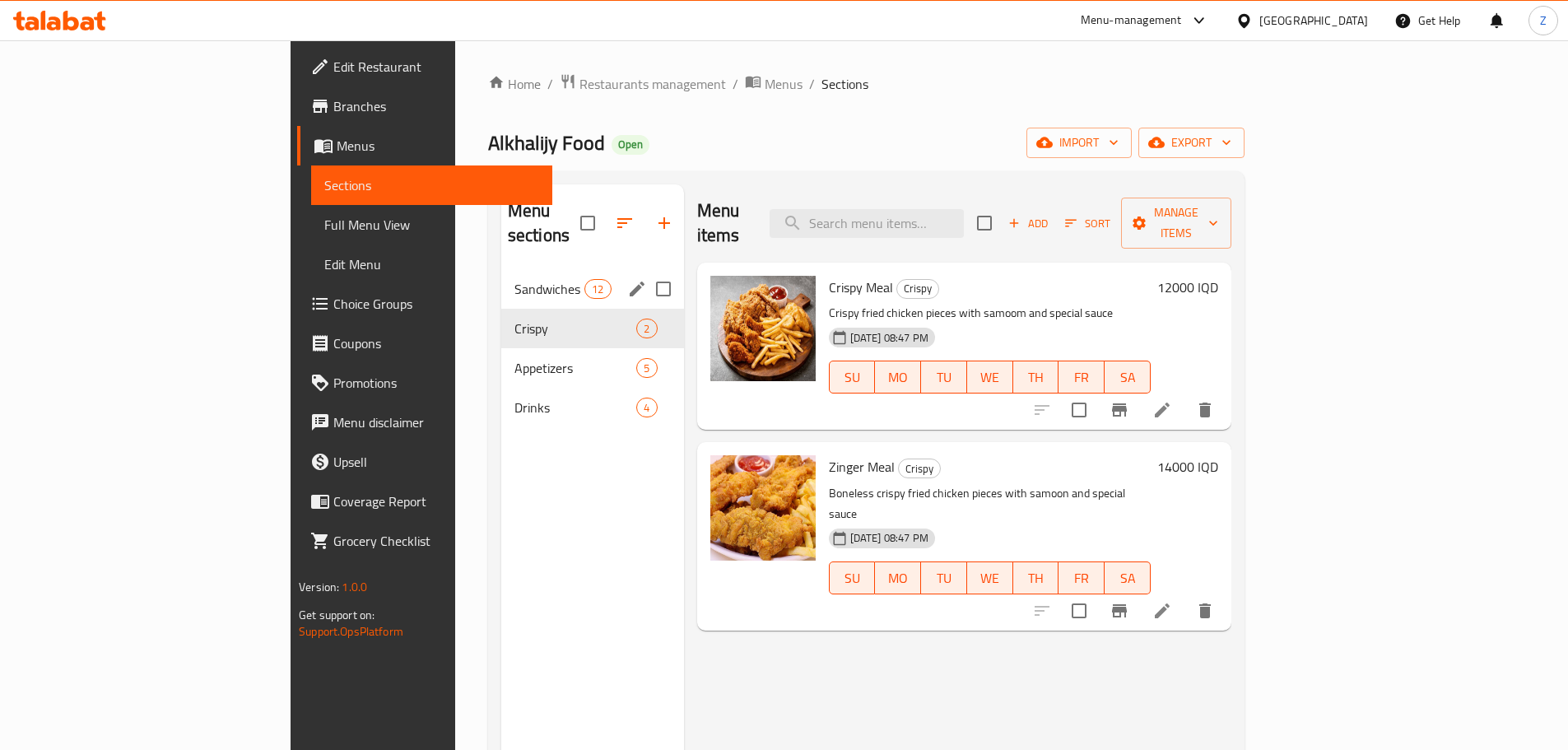
click at [514, 279] on span "Sandwiches" at bounding box center [549, 289] width 70 height 20
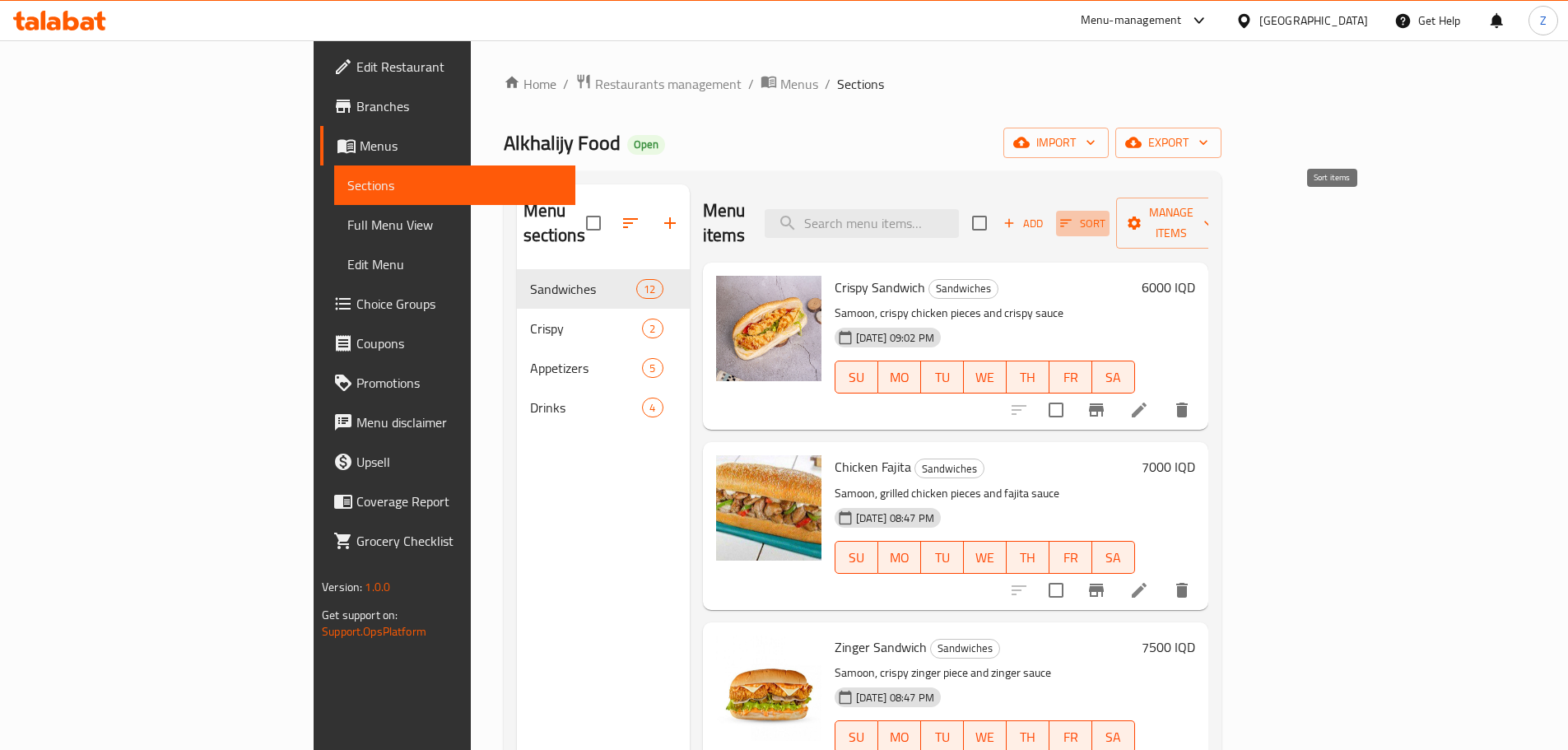
click at [1105, 214] on span "Sort" at bounding box center [1083, 223] width 46 height 19
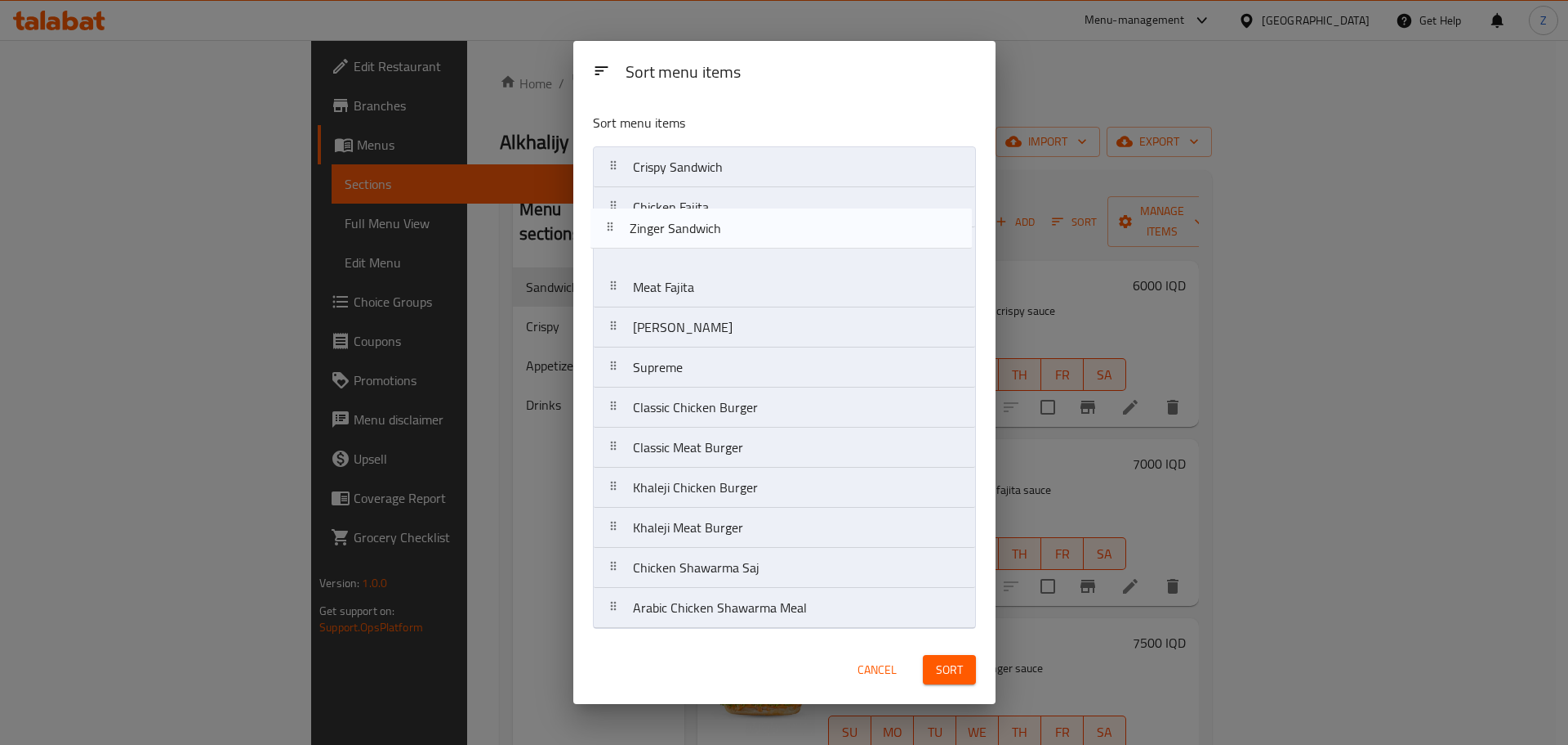
drag, startPoint x: 777, startPoint y: 259, endPoint x: 775, endPoint y: 228, distance: 31.1
click at [775, 228] on nav "Crispy Sandwich Chicken Fajita Zinger Sandwich Meat Fajita Francesco Supreme Cl…" at bounding box center [784, 387] width 383 height 482
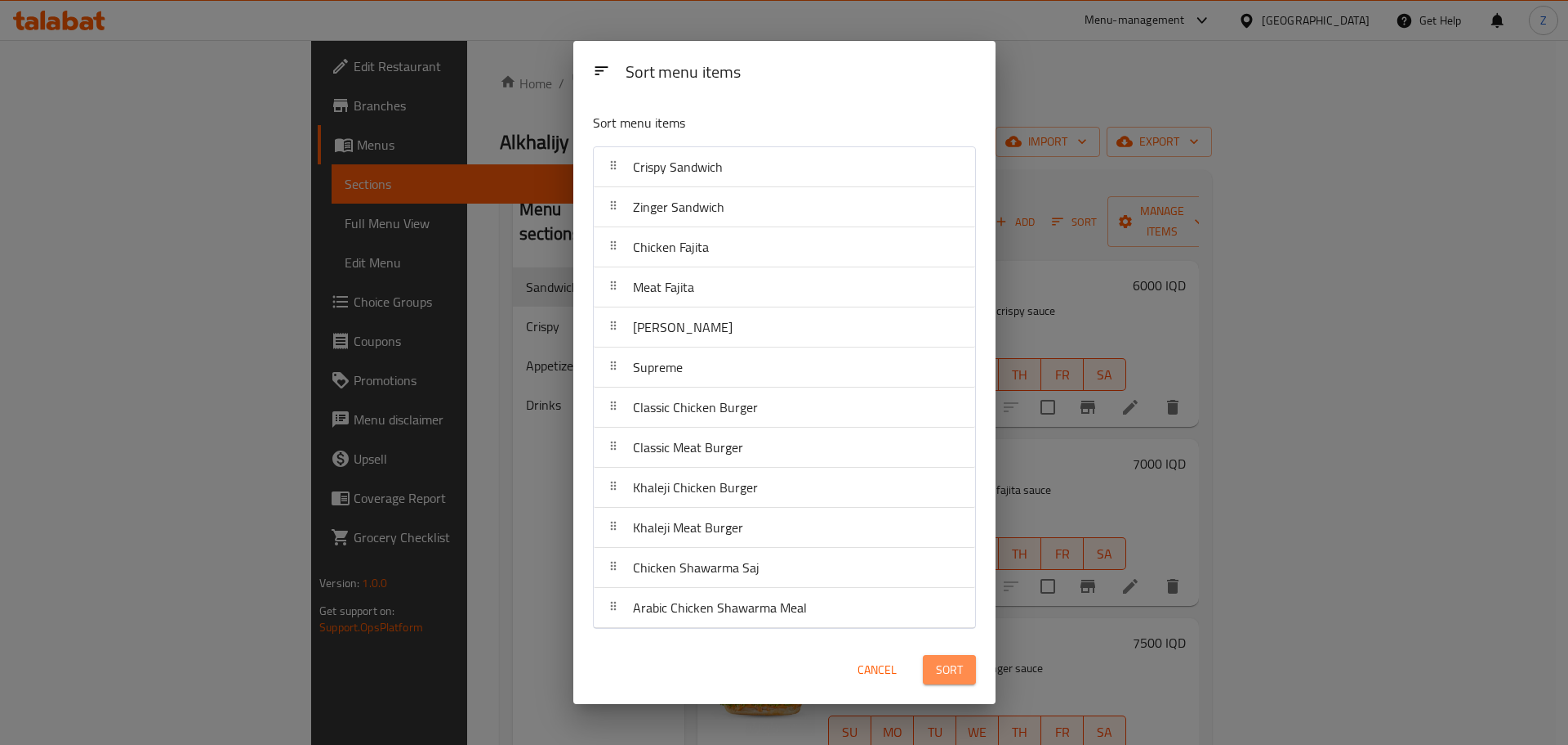
click at [941, 684] on button "Sort" at bounding box center [949, 670] width 53 height 30
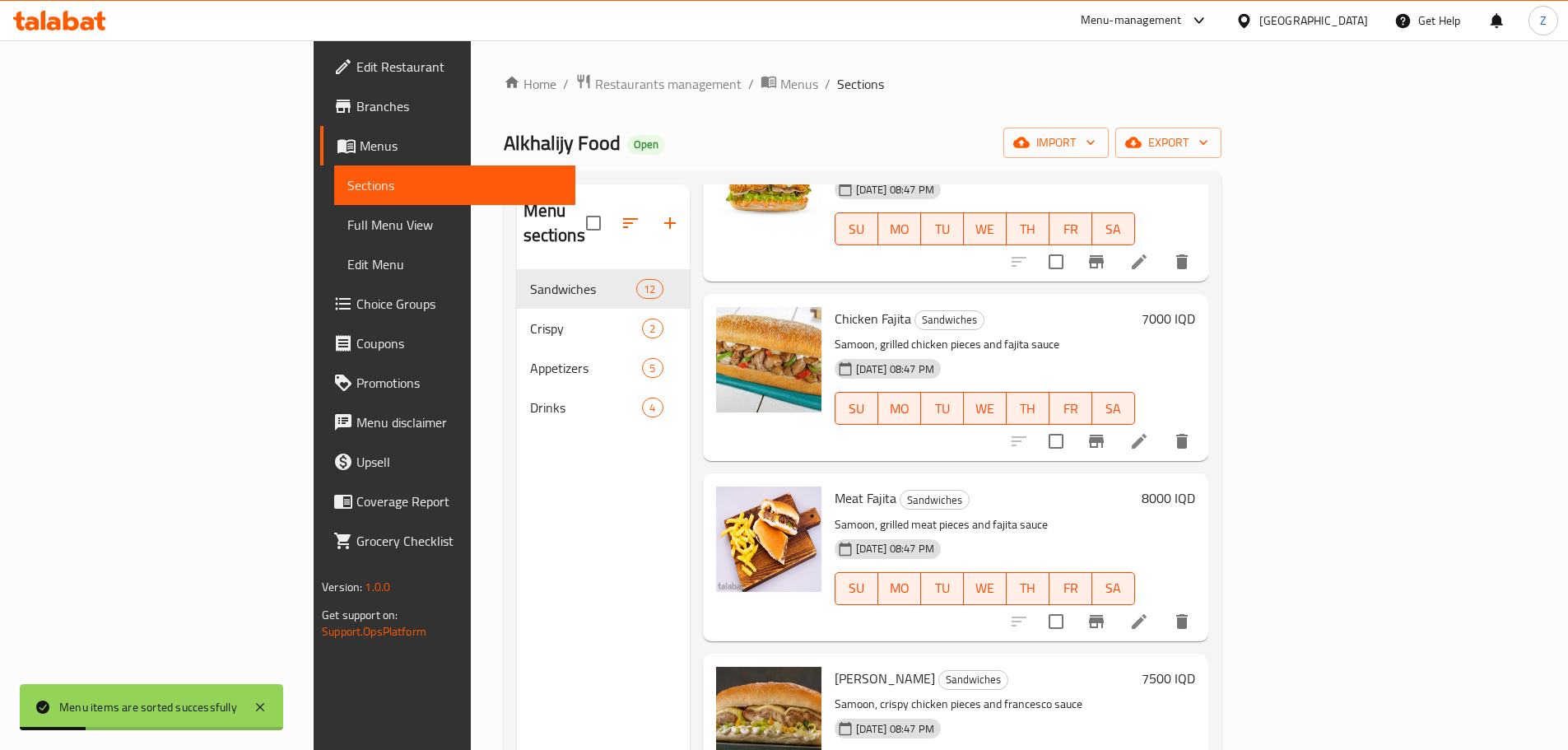
scroll to position [329, 0]
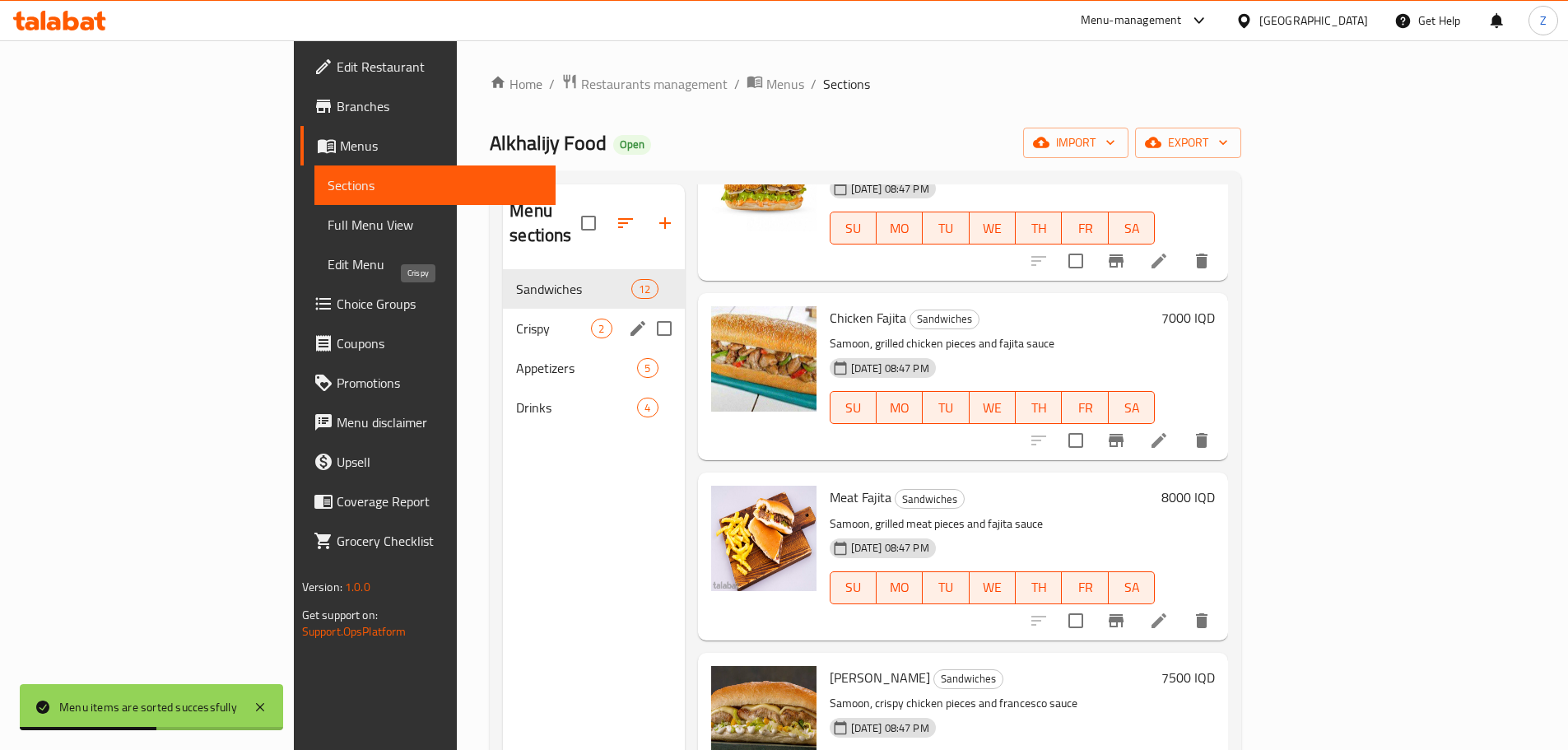
click at [516, 318] on span "Crispy" at bounding box center [553, 328] width 75 height 20
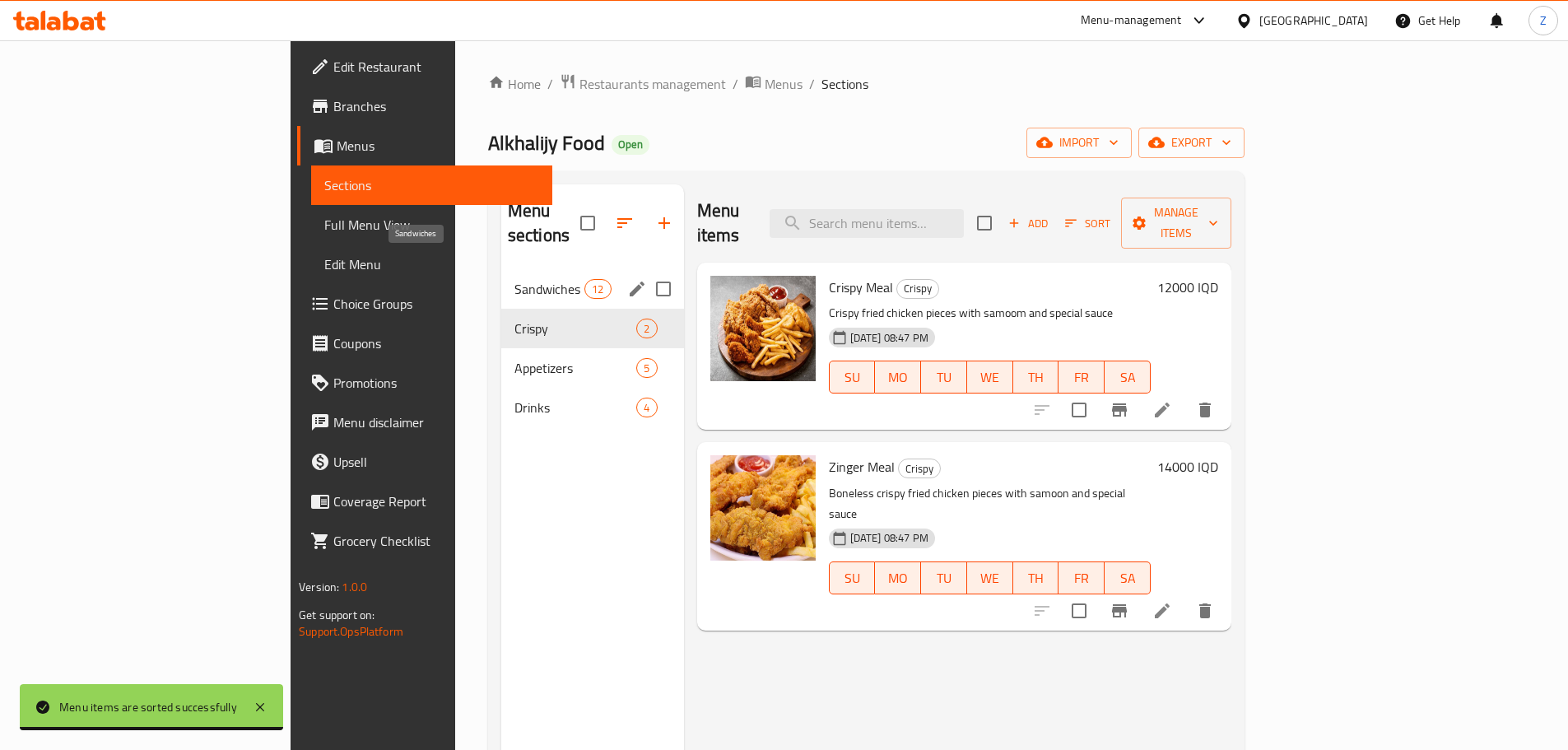
click at [514, 279] on span "Sandwiches" at bounding box center [549, 289] width 70 height 20
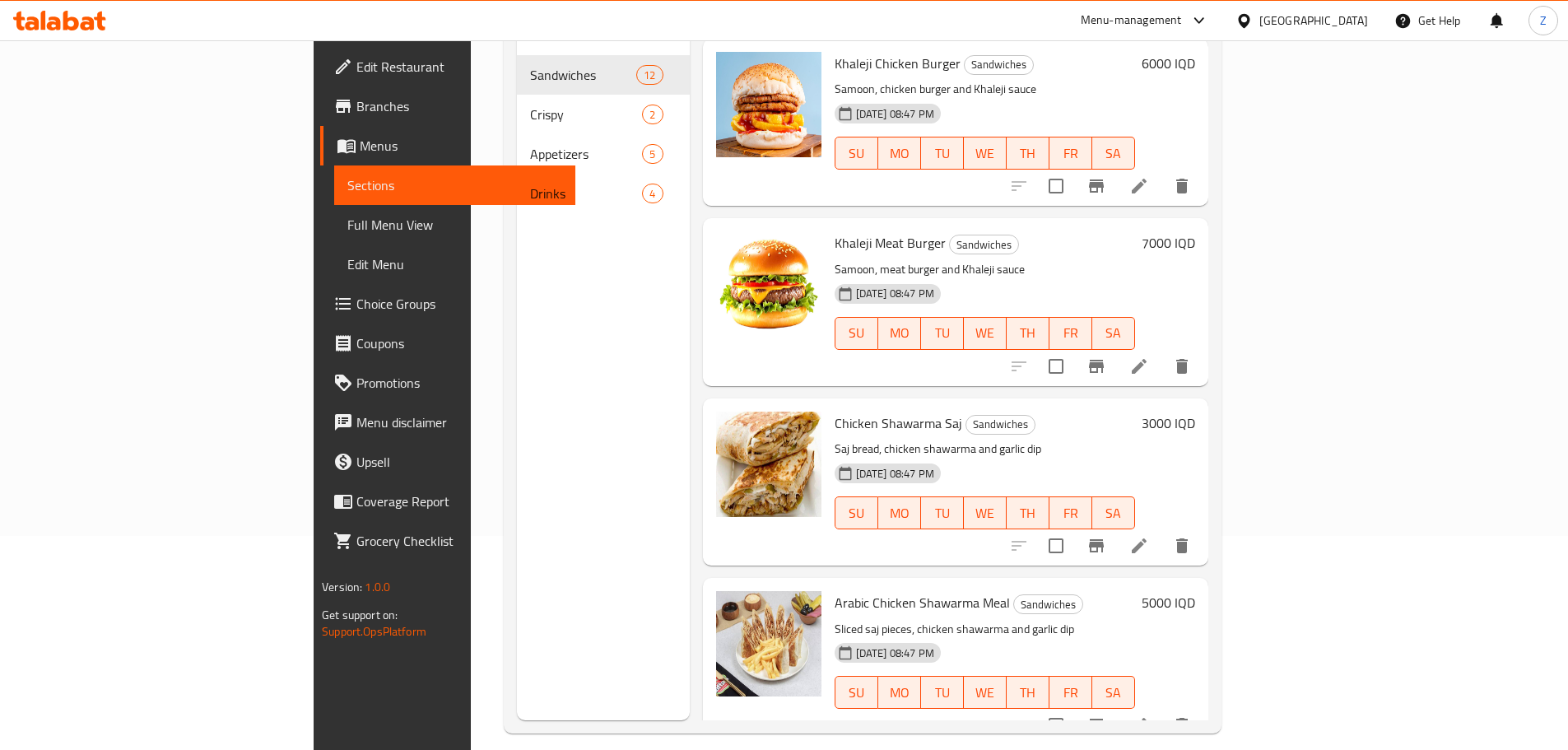
scroll to position [231, 0]
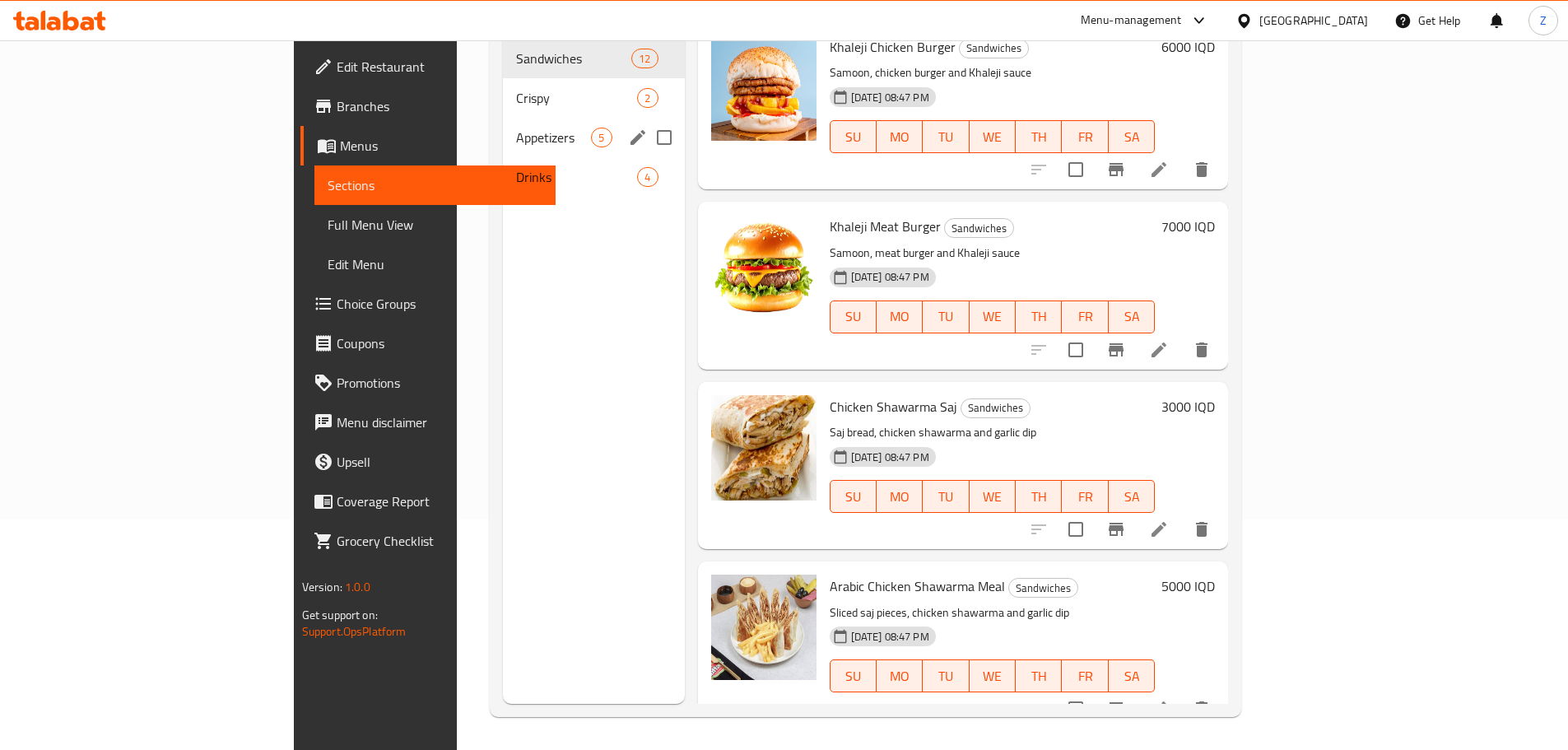
click at [516, 128] on span "Appetizers" at bounding box center [553, 138] width 75 height 20
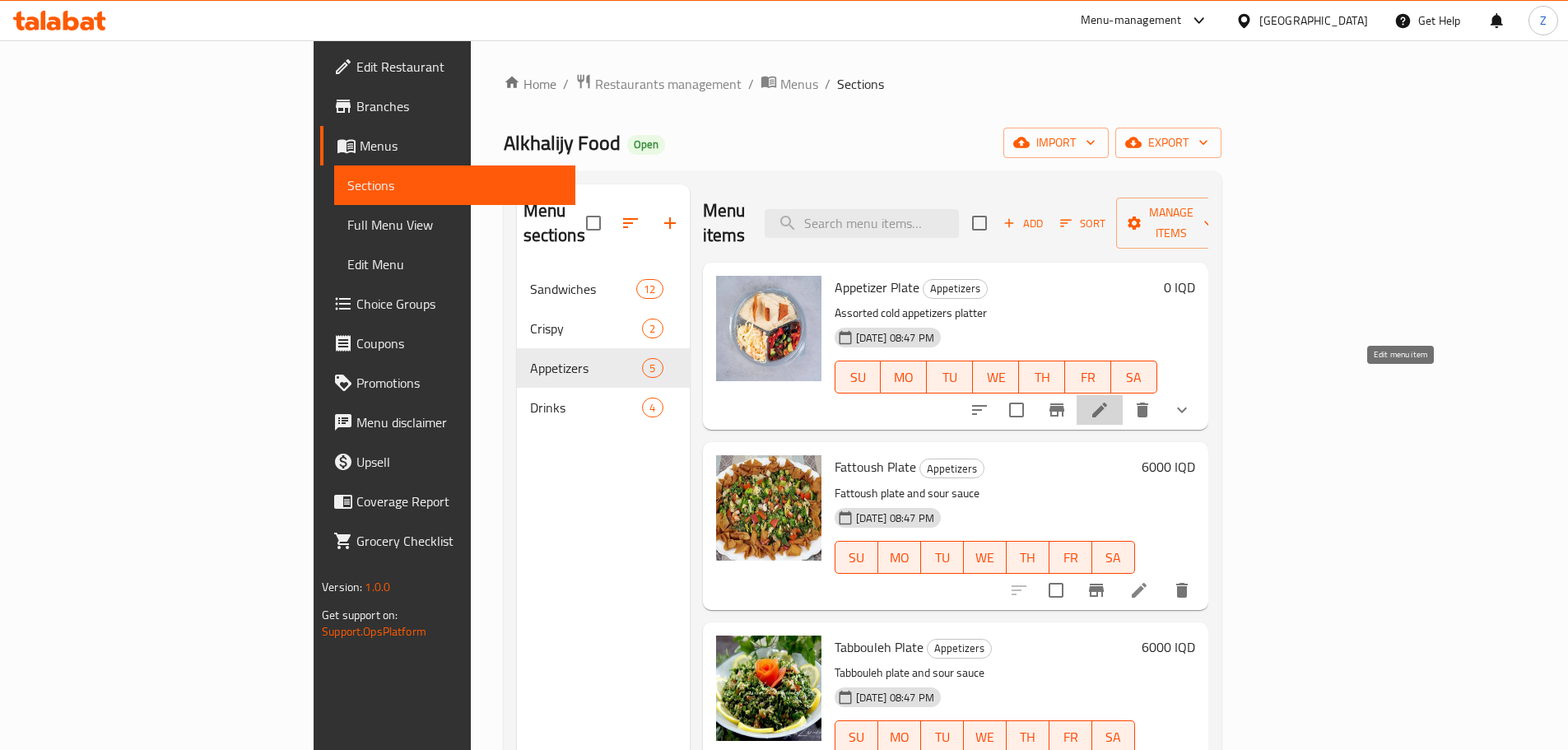
click at [1109, 400] on icon at bounding box center [1100, 409] width 20 height 20
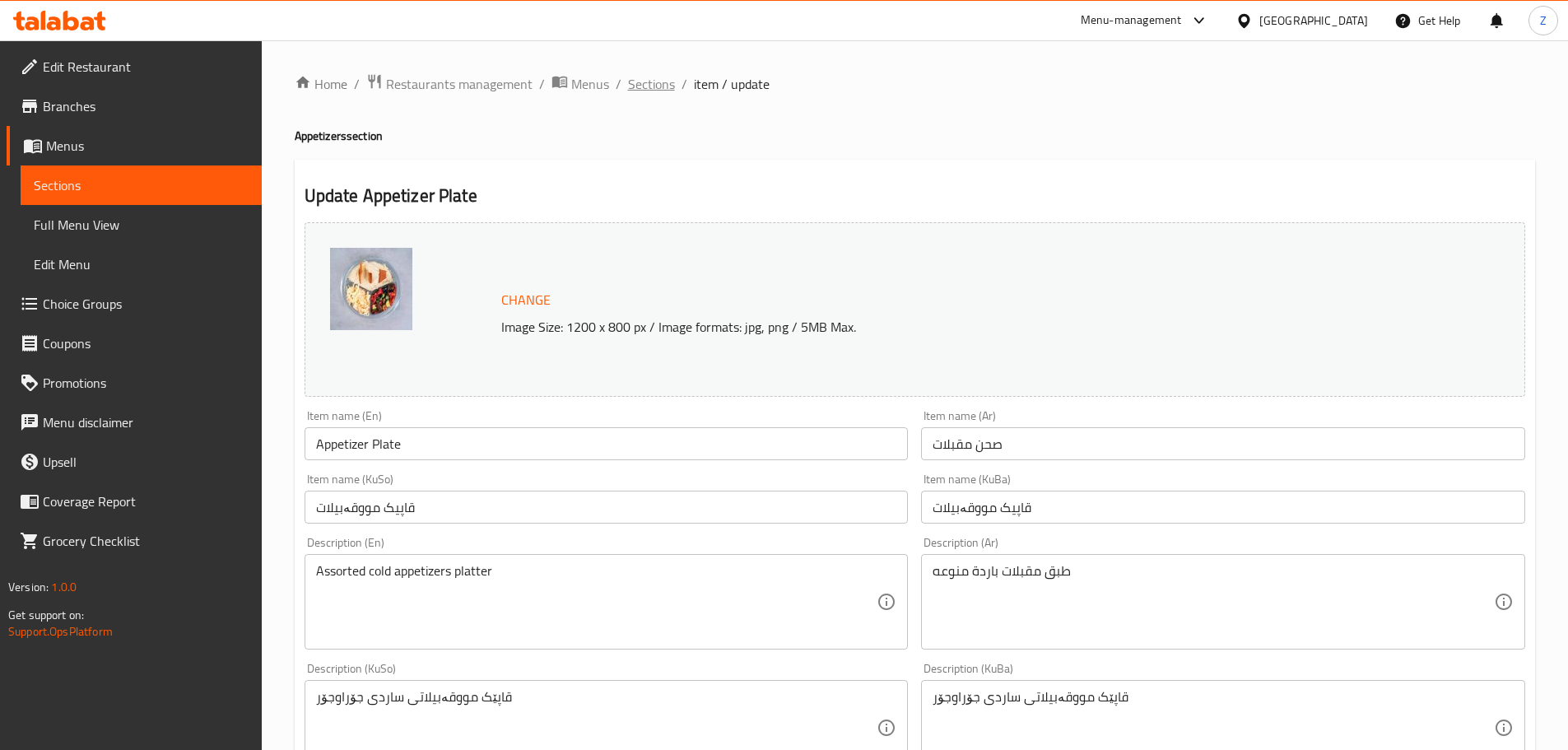
click at [656, 91] on span "Sections" at bounding box center [651, 84] width 46 height 20
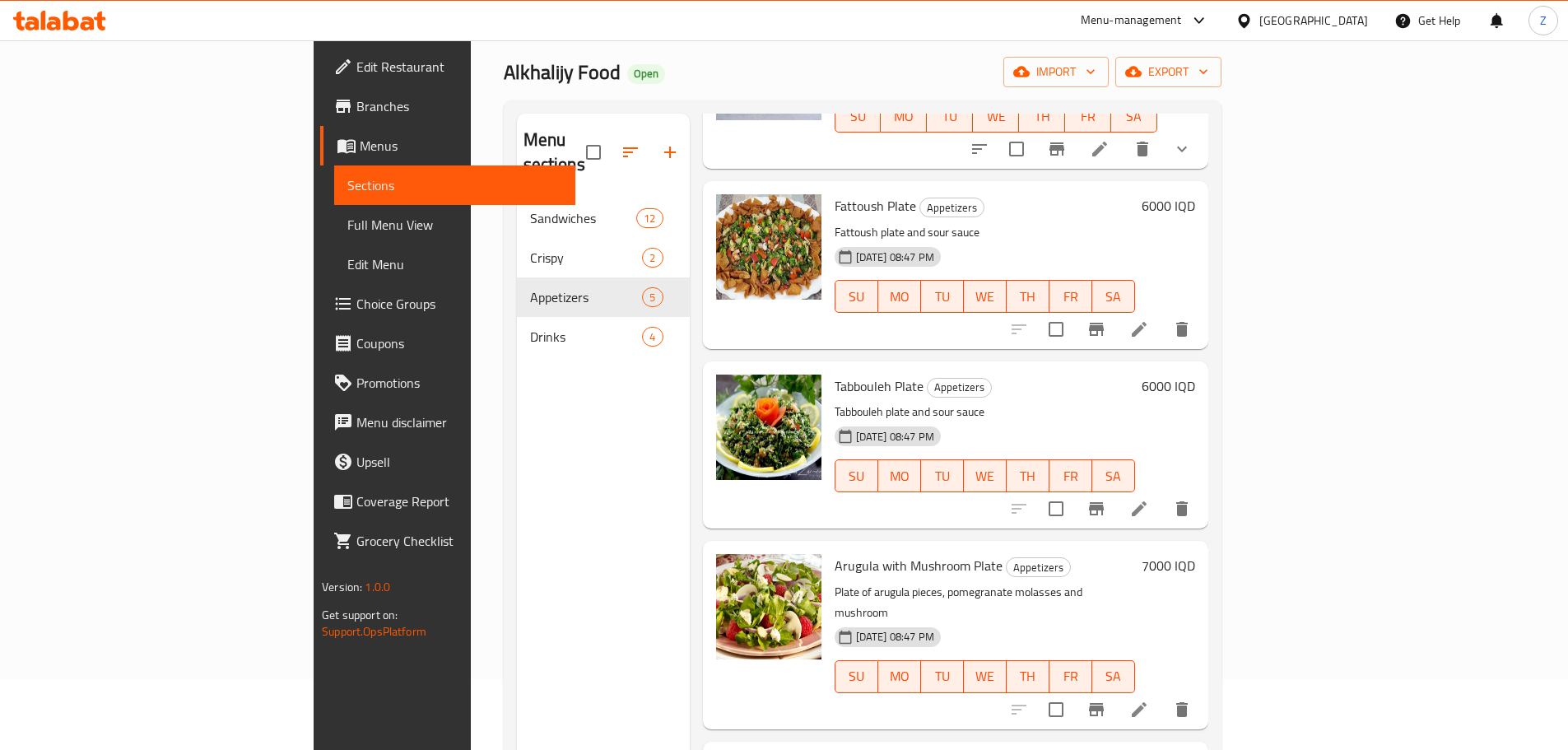
scroll to position [66, 0]
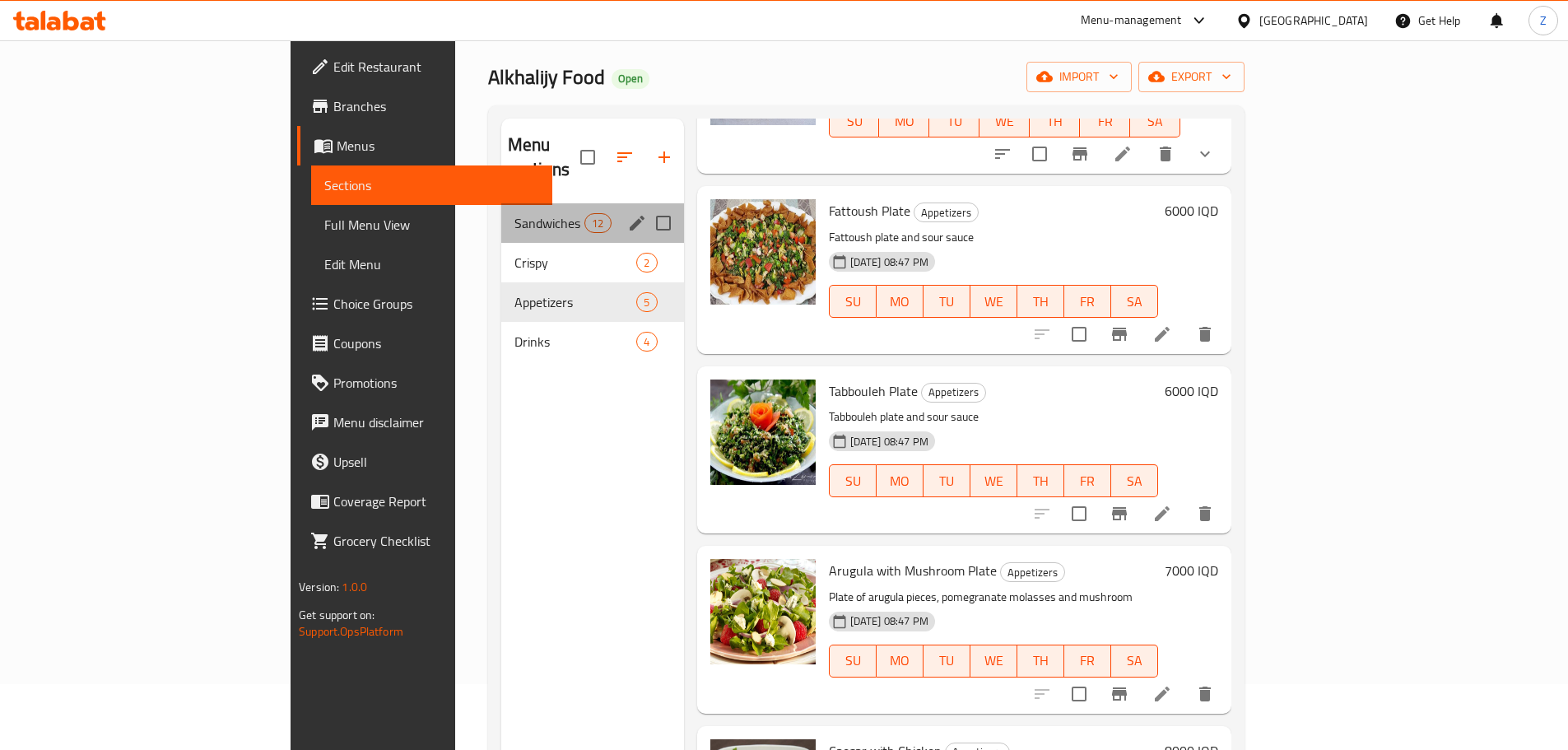
click at [502, 203] on div "Sandwiches 12" at bounding box center [593, 223] width 182 height 39
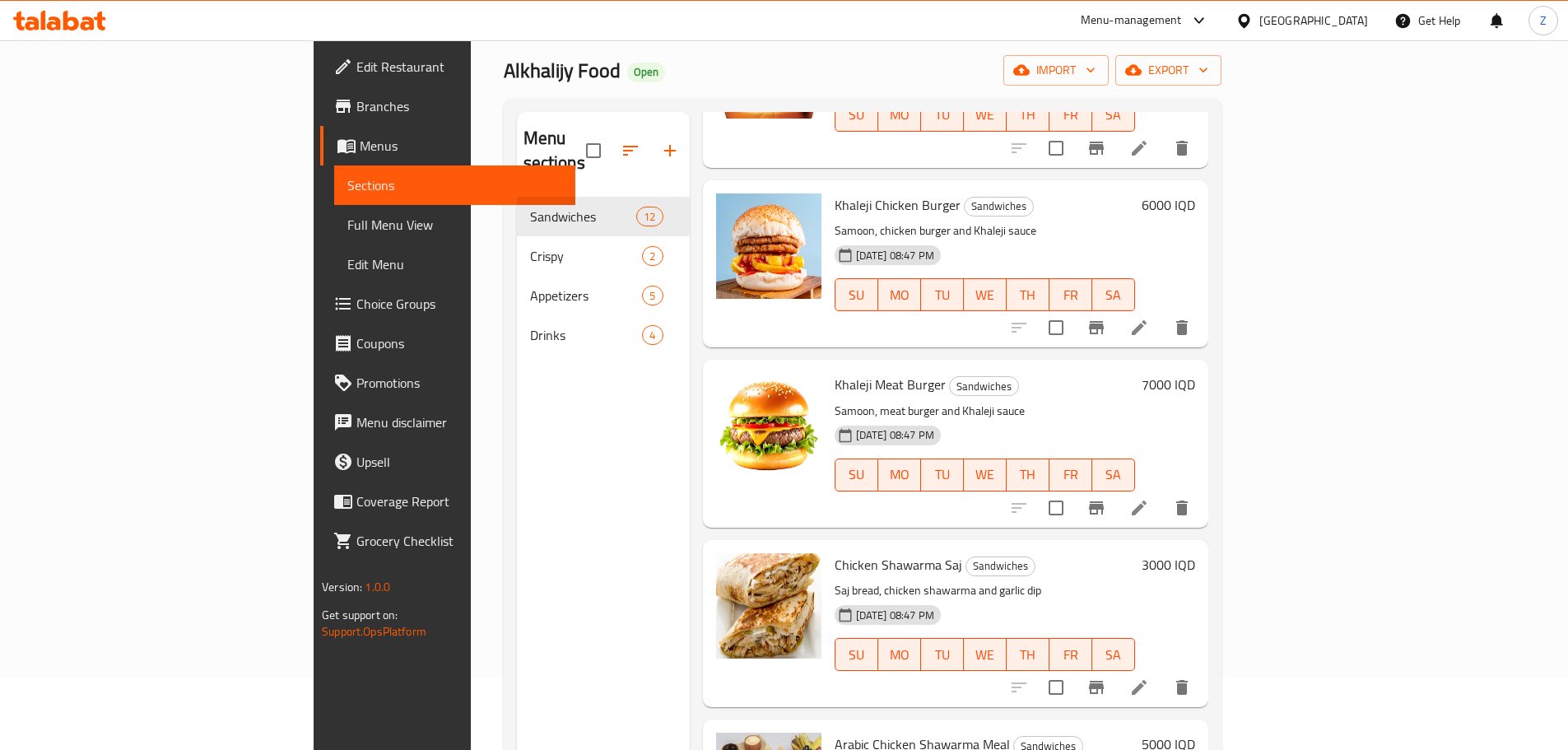
scroll to position [66, 0]
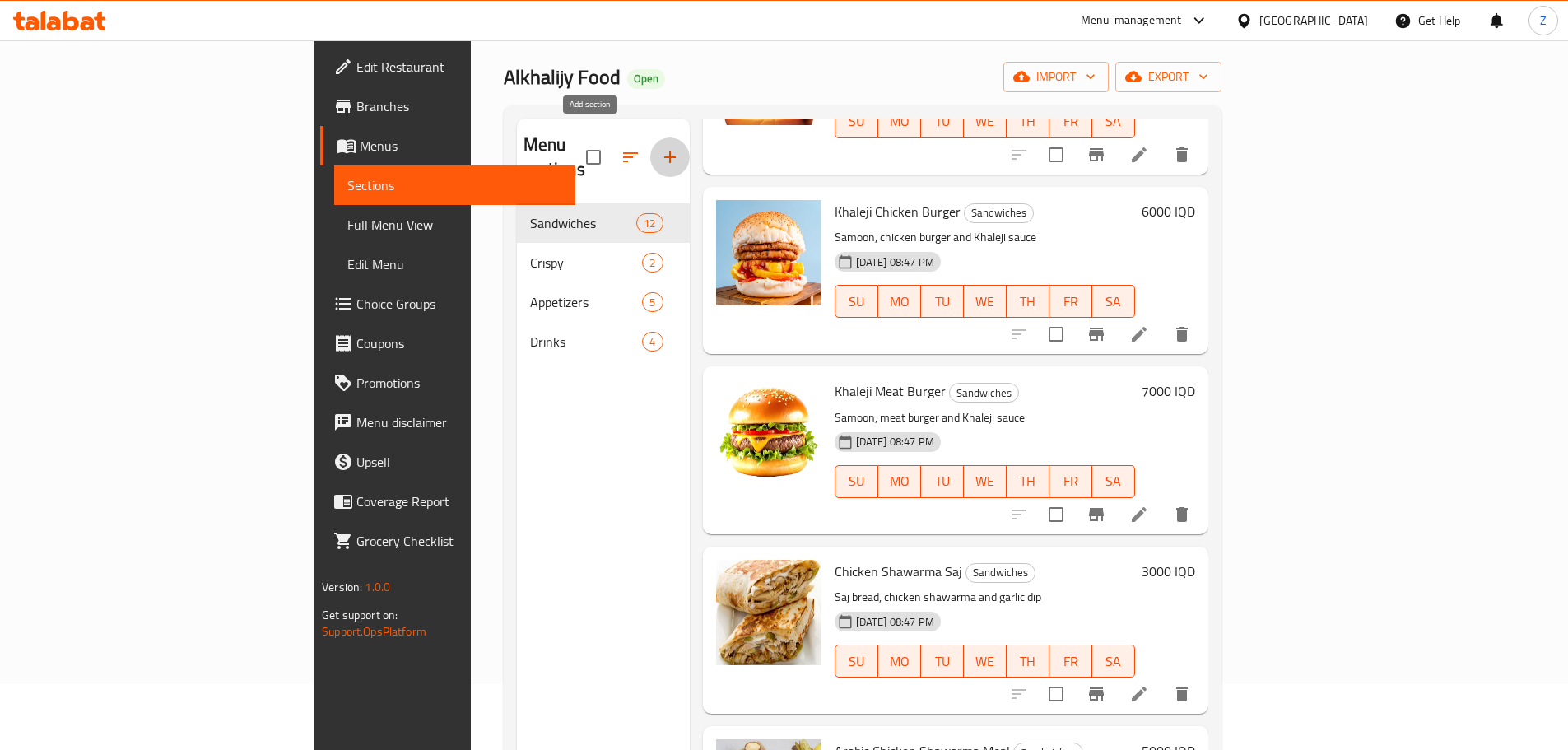
click at [664, 151] on icon "button" at bounding box center [670, 156] width 12 height 12
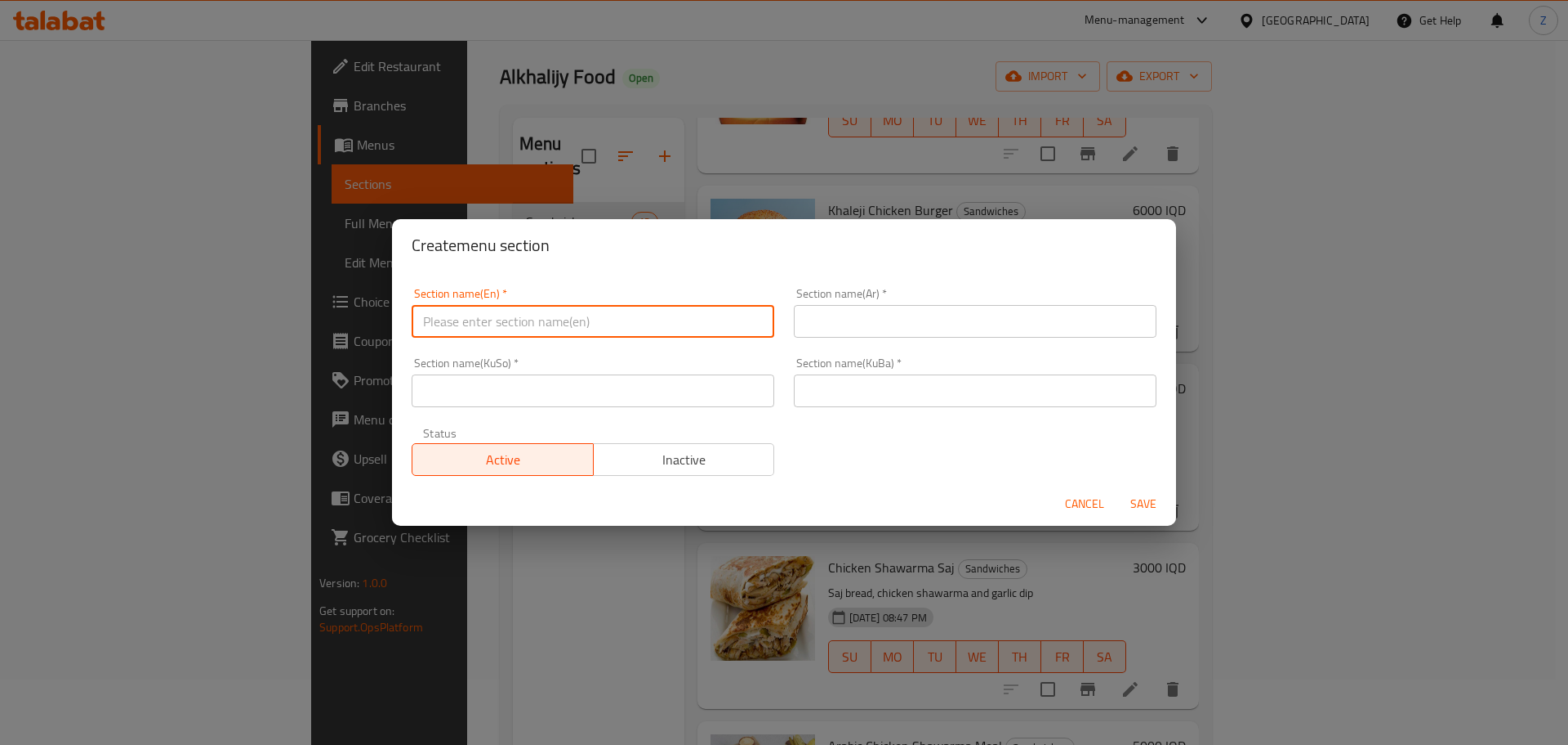
click at [634, 328] on input "text" at bounding box center [593, 321] width 363 height 33
type input "Burgers"
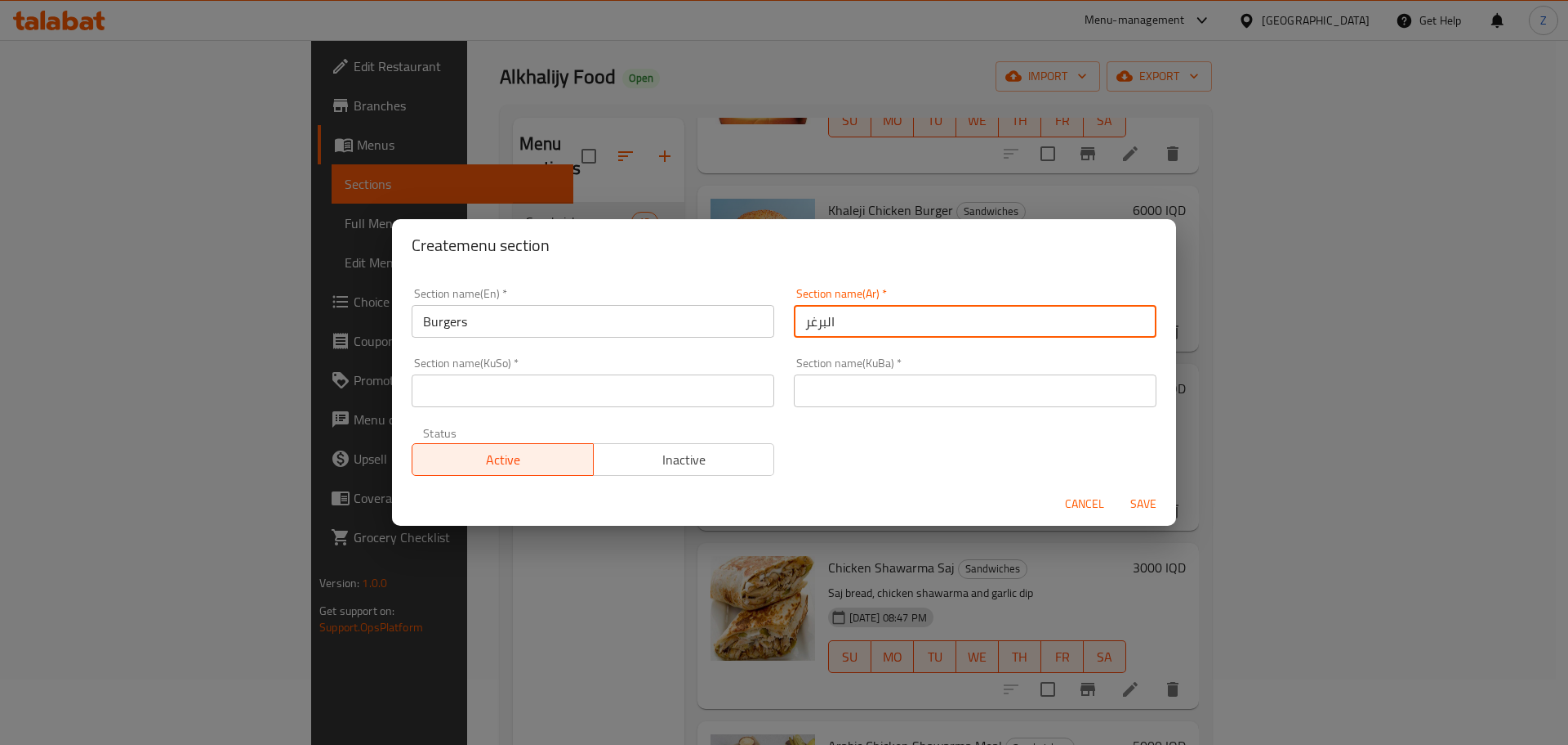
type input "البرغر"
click at [880, 293] on div "Section name(Ar)   * البرغر Section name(Ar) *" at bounding box center [975, 313] width 363 height 50
click at [876, 304] on div "Section name(Ar)   * البرغر Section name(Ar) *" at bounding box center [975, 313] width 363 height 50
click at [875, 305] on input "البرغر" at bounding box center [975, 321] width 363 height 33
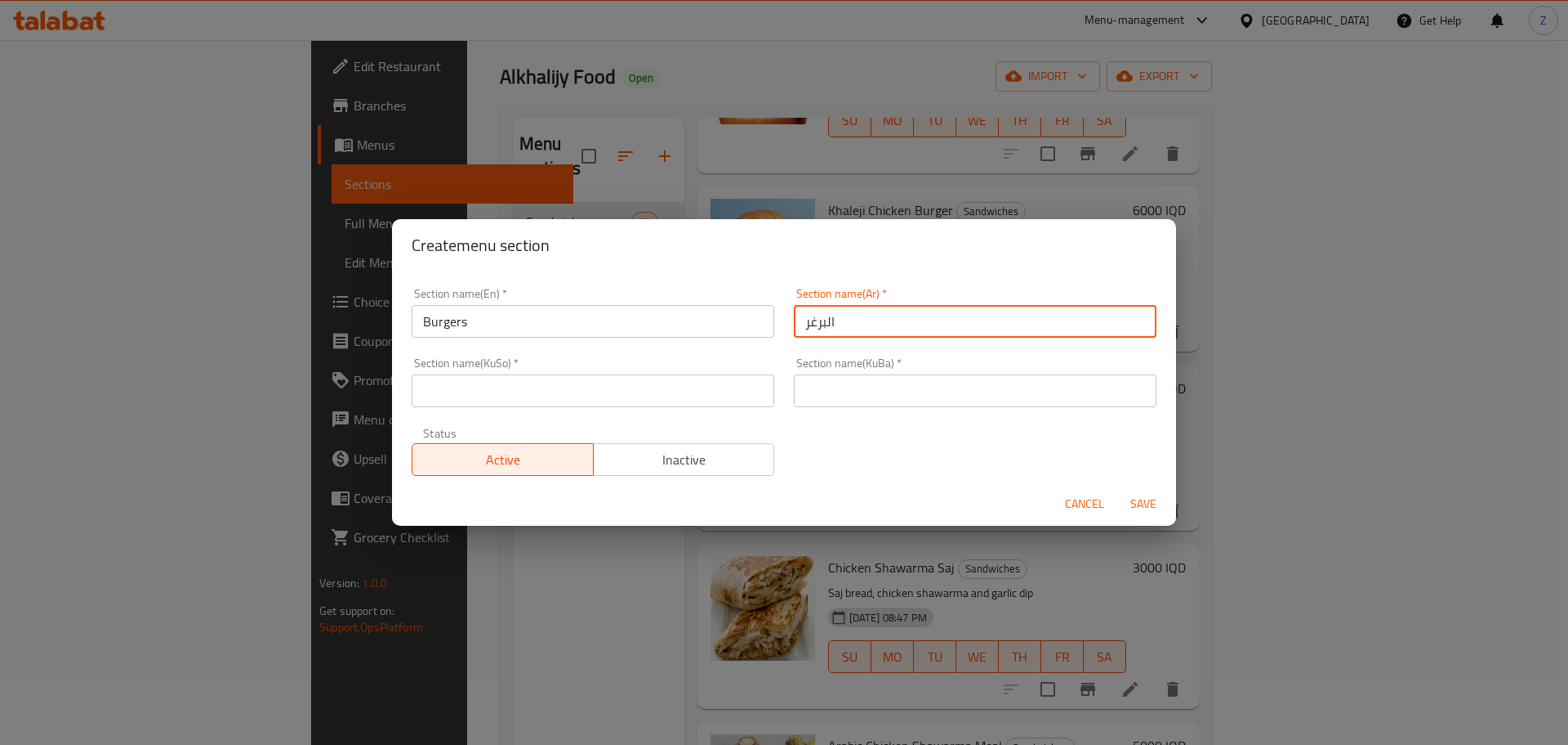
click at [875, 305] on input "البرغر" at bounding box center [975, 321] width 363 height 33
click at [833, 402] on input "text" at bounding box center [975, 391] width 363 height 33
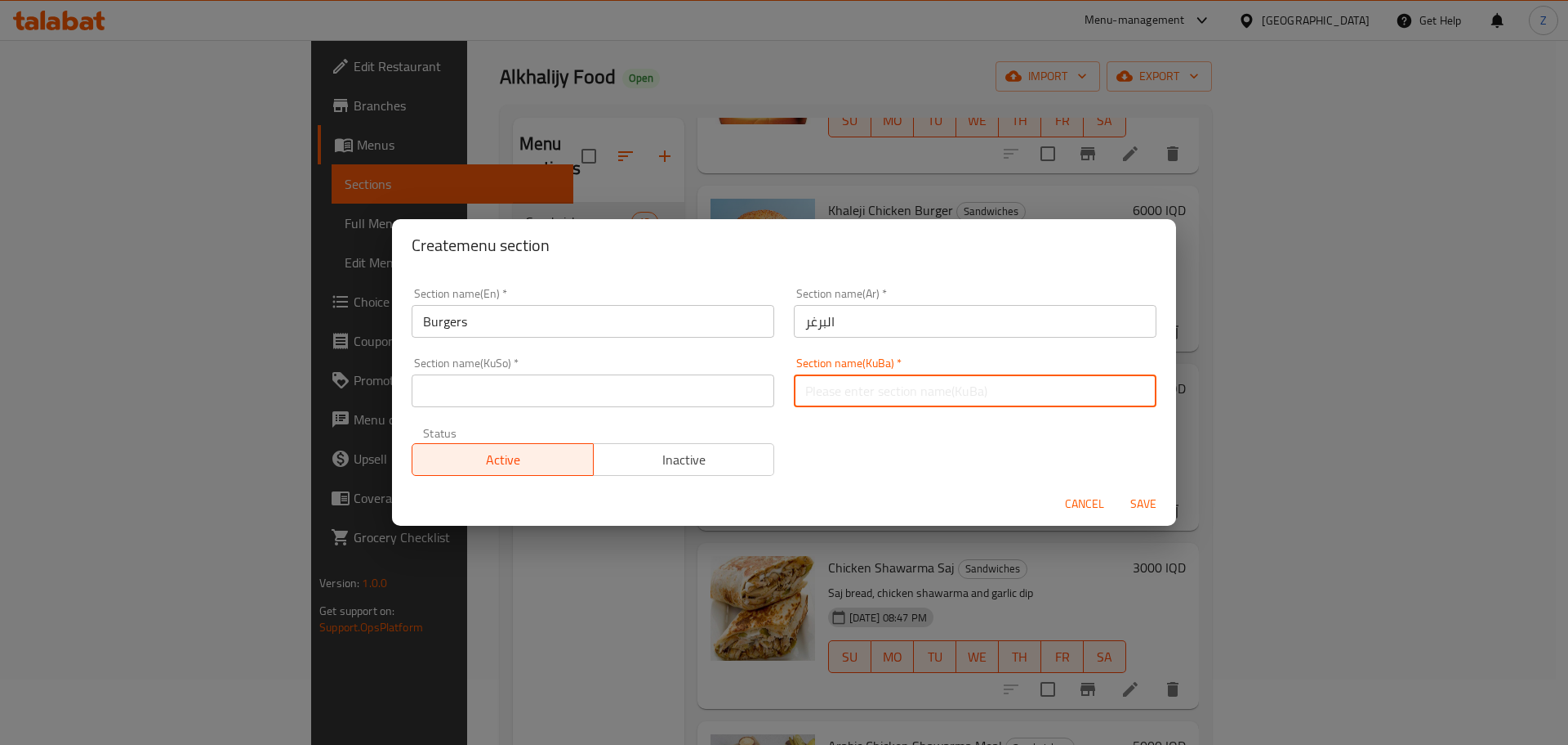
paste input "البرغر"
type input "البرغر"
click at [674, 398] on input "text" at bounding box center [593, 391] width 363 height 33
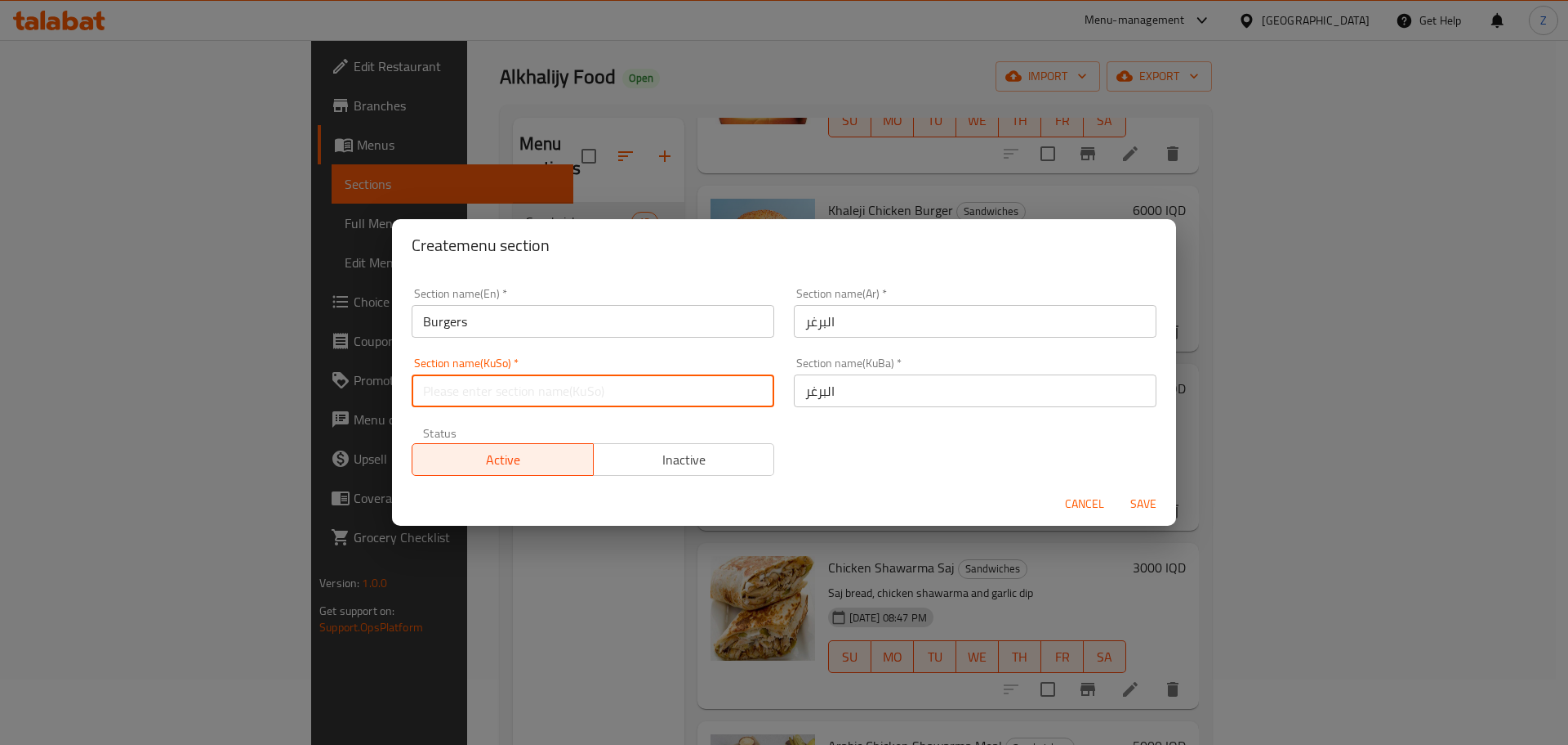
paste input "البرغر"
type input "البرغر"
click at [1116, 496] on div "Cancel Save" at bounding box center [784, 503] width 784 height 44
click at [1122, 499] on button "Save" at bounding box center [1143, 503] width 52 height 30
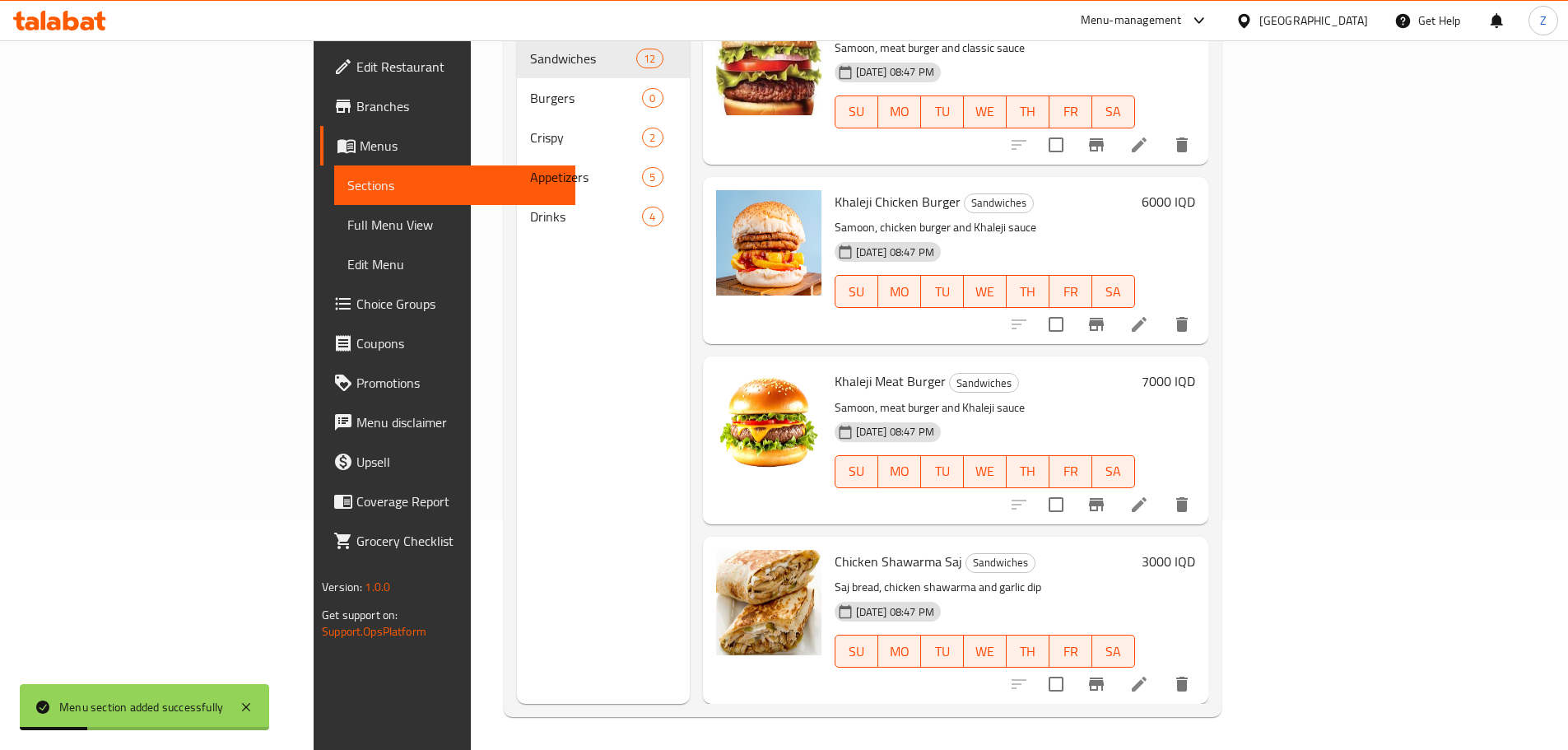
scroll to position [1284, 0]
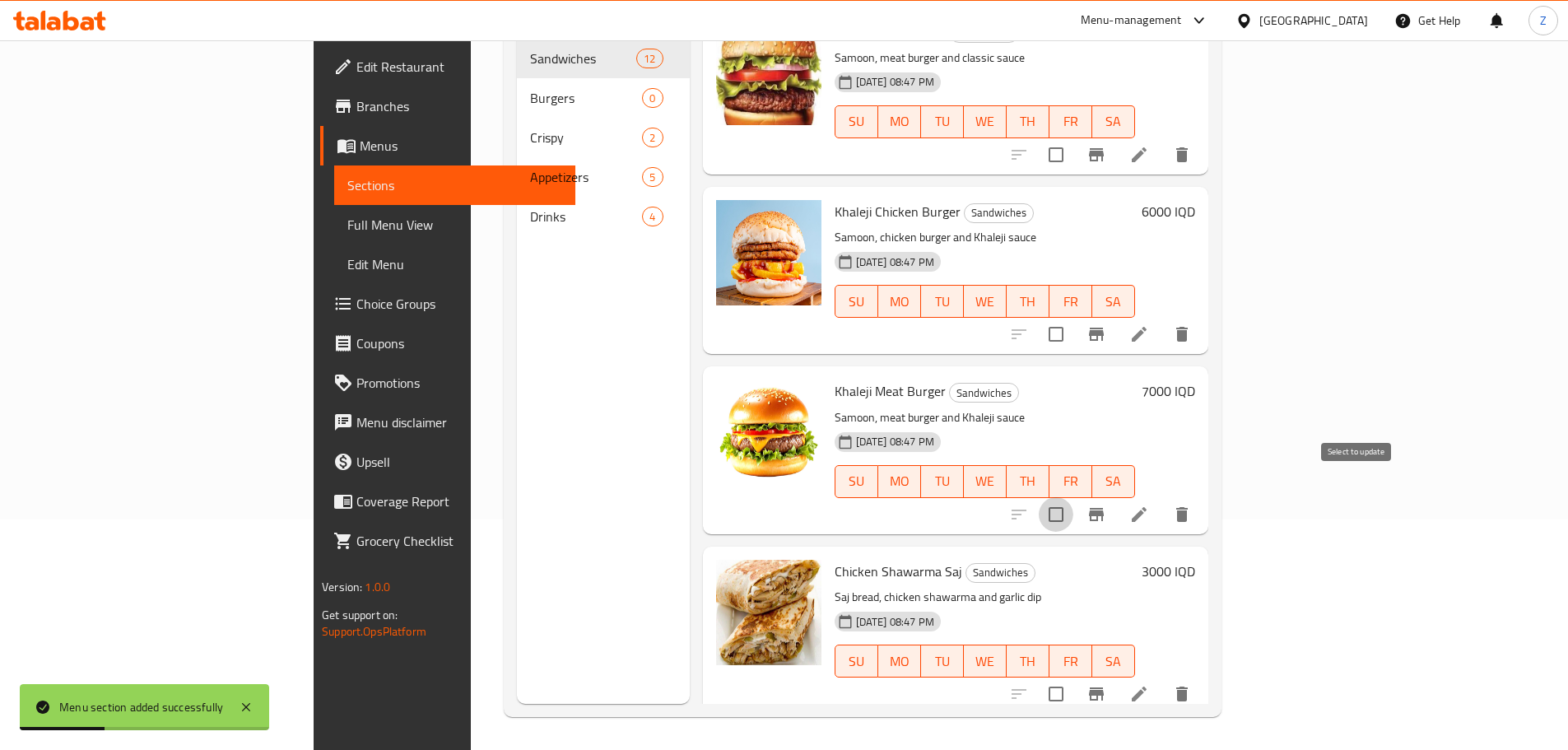
click at [1073, 497] on input "checkbox" at bounding box center [1056, 514] width 35 height 35
checkbox input "true"
click at [1073, 316] on input "checkbox" at bounding box center [1056, 333] width 35 height 35
checkbox input "true"
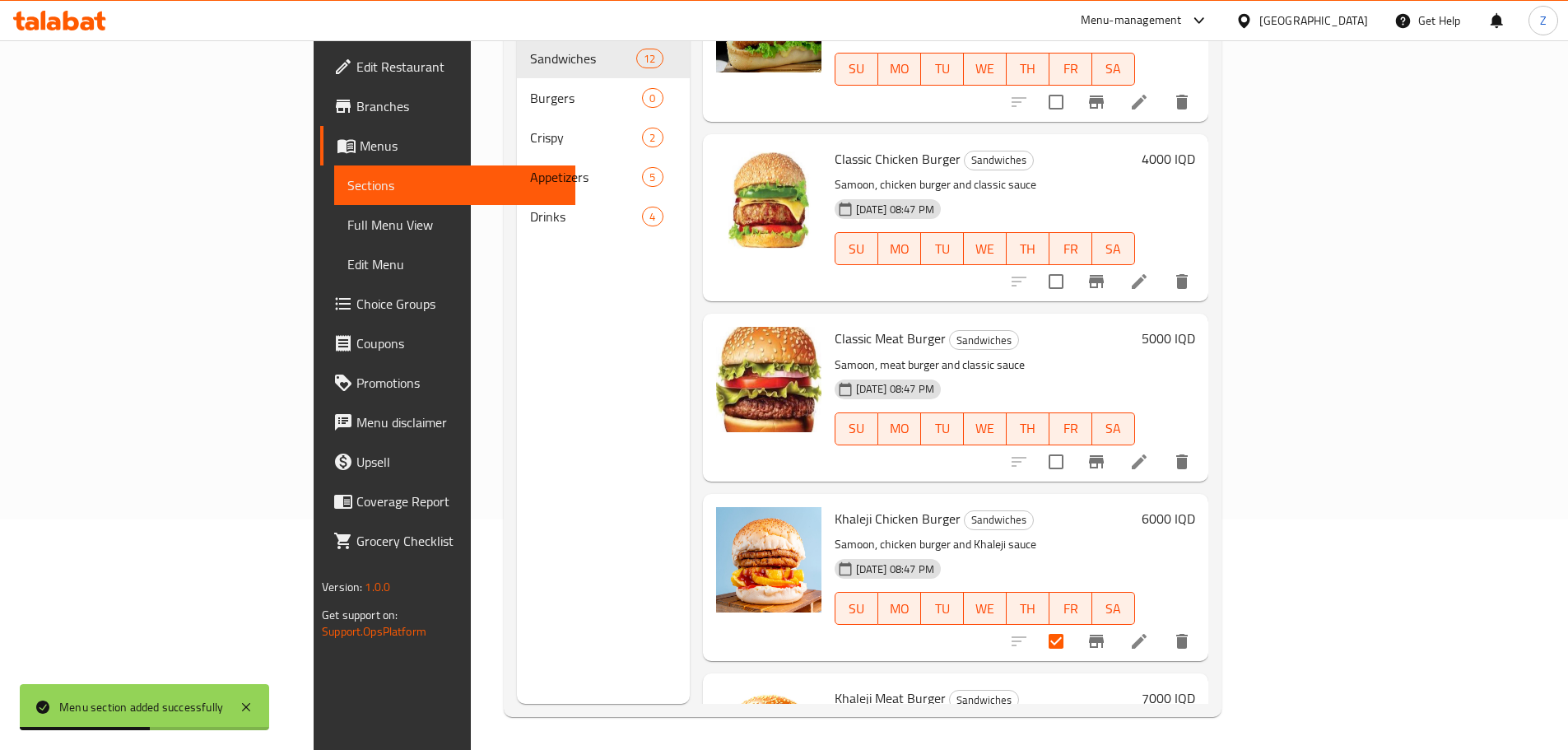
scroll to position [955, 0]
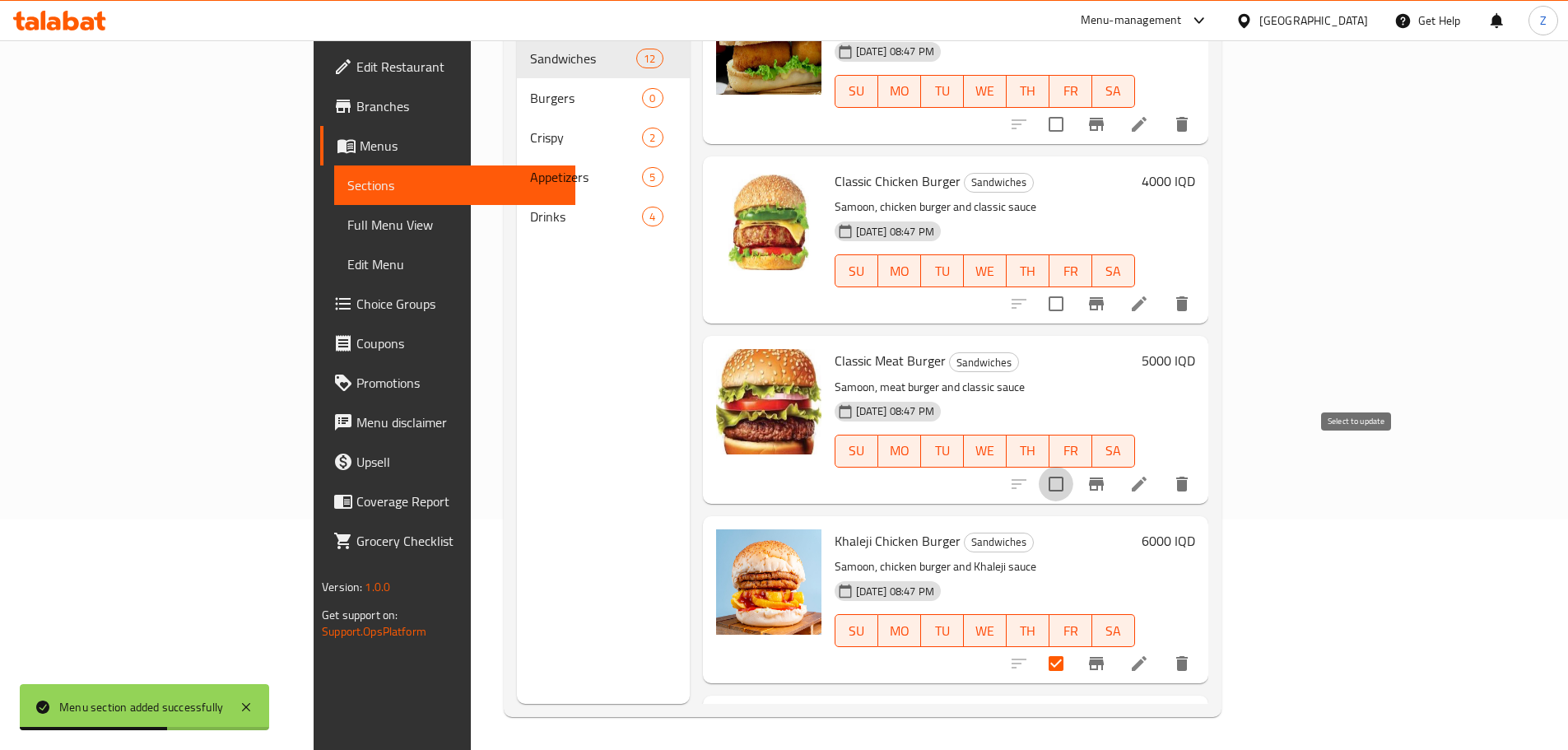
click at [1073, 467] on input "checkbox" at bounding box center [1056, 484] width 35 height 35
checkbox input "true"
drag, startPoint x: 1363, startPoint y: 281, endPoint x: 1359, endPoint y: 293, distance: 12.6
click at [1073, 286] on input "checkbox" at bounding box center [1056, 303] width 35 height 35
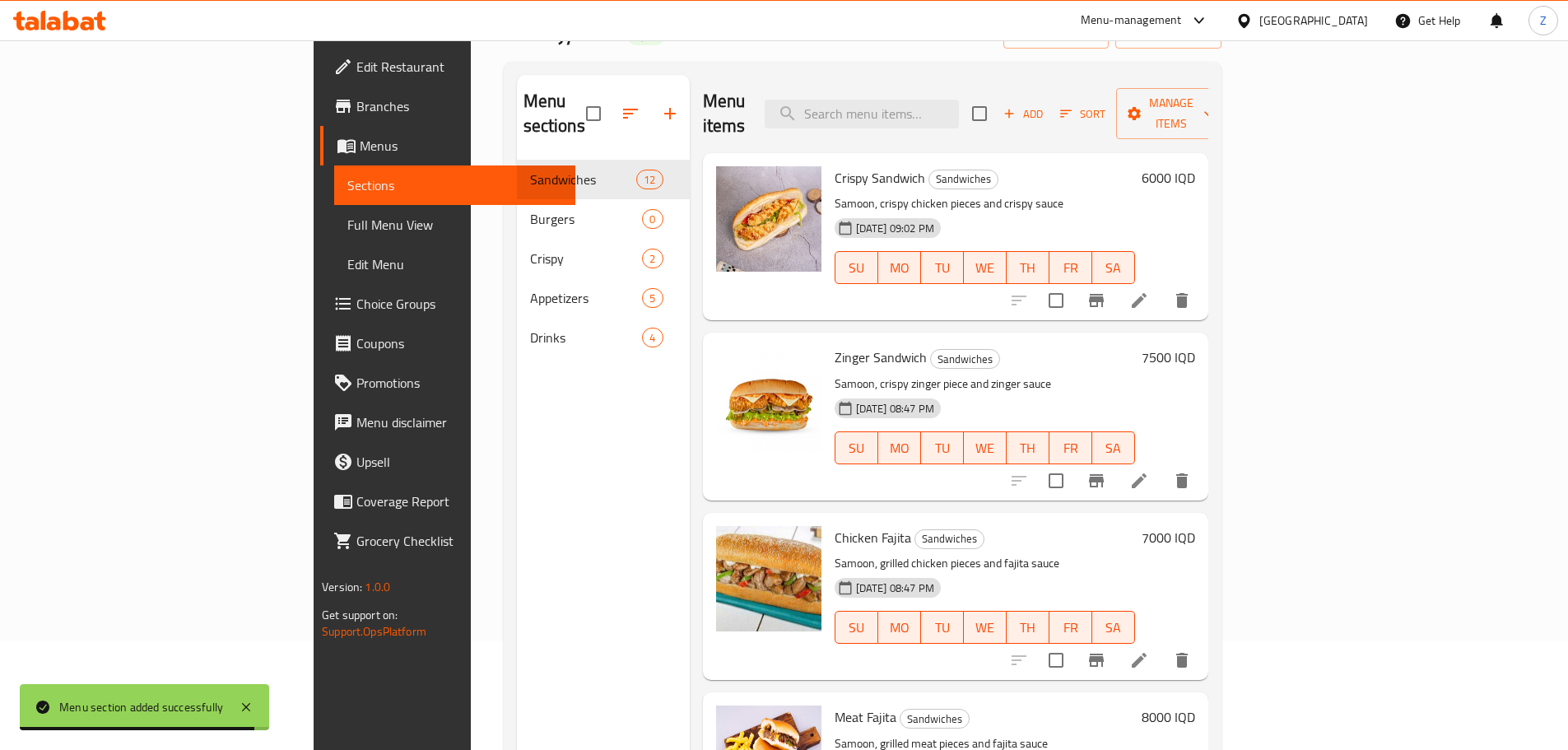
scroll to position [0, 0]
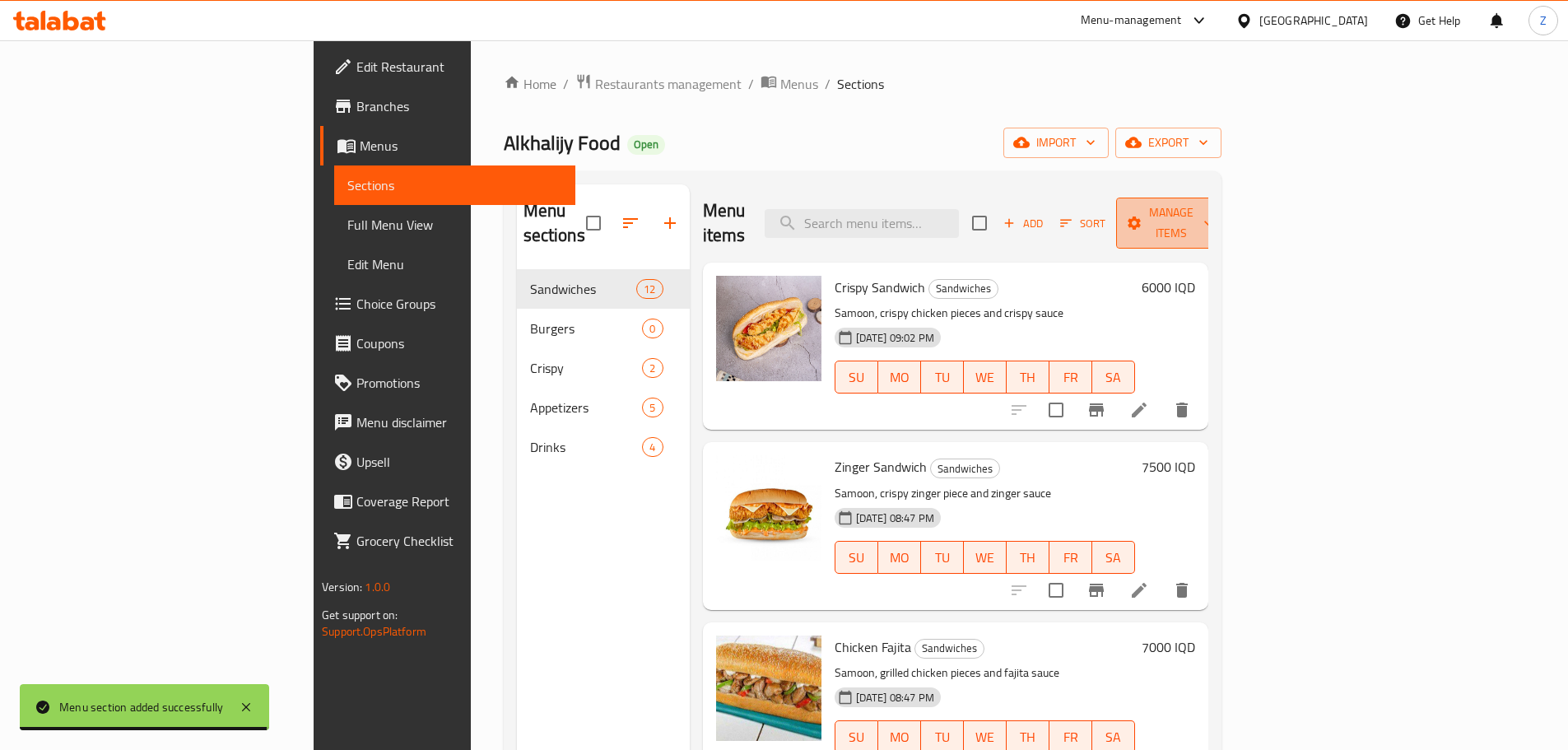
click at [1213, 205] on span "Manage items" at bounding box center [1171, 223] width 84 height 41
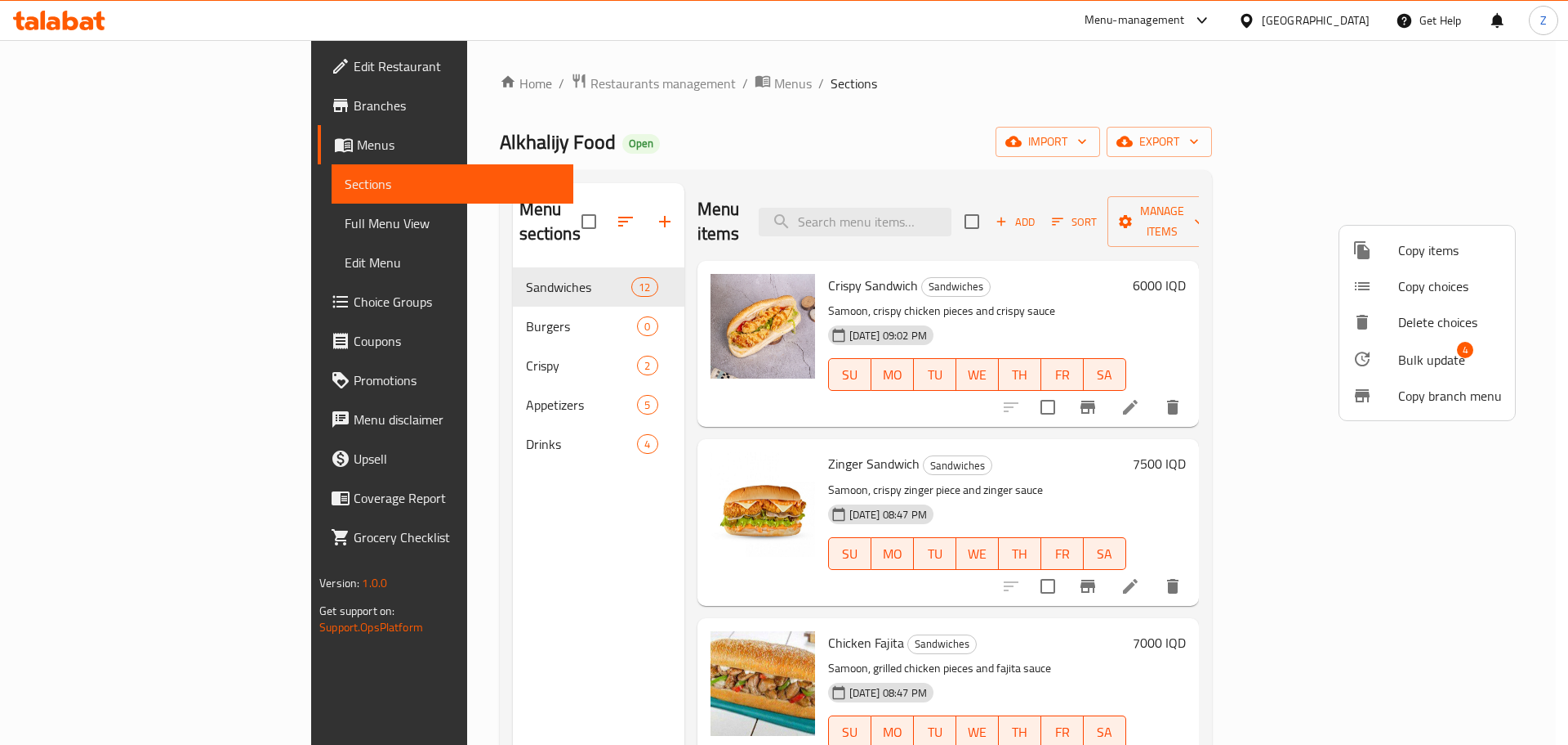
click at [1430, 361] on span "Bulk update" at bounding box center [1431, 360] width 67 height 20
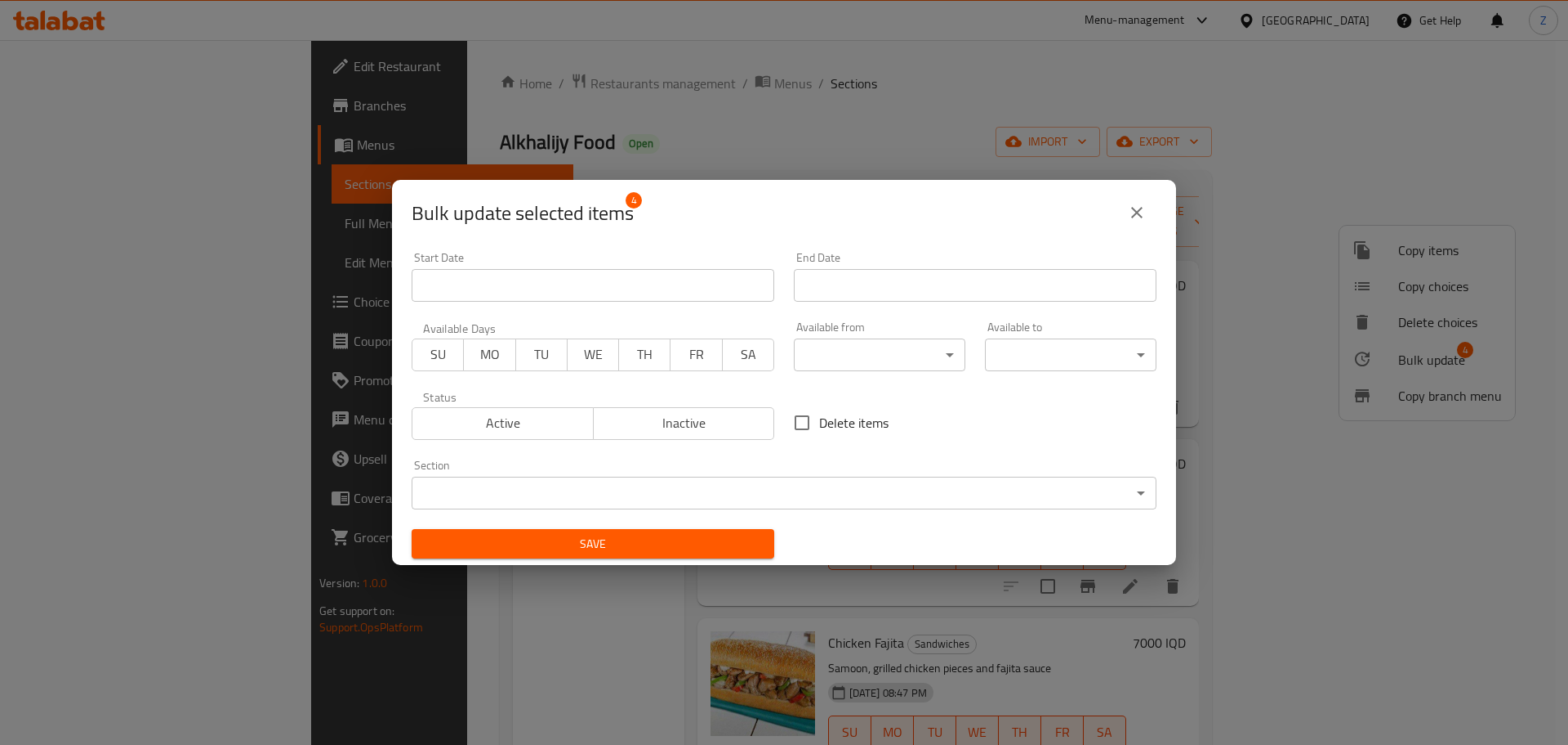
click at [988, 499] on body "​ Menu-management [GEOGRAPHIC_DATA] Get Help Z Edit Restaurant Branches Menus S…" at bounding box center [784, 392] width 1568 height 704
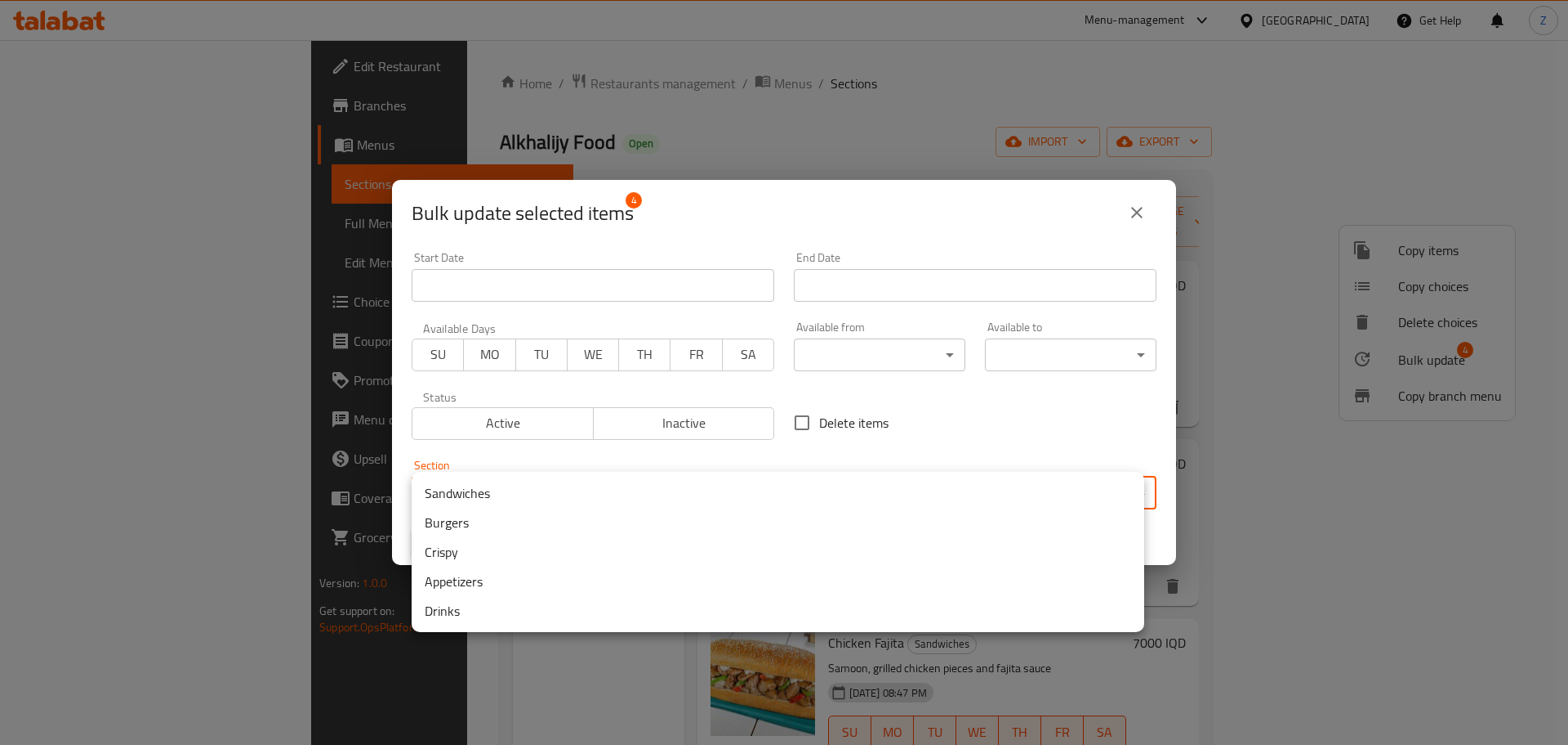
click at [672, 529] on li "Burgers" at bounding box center [778, 522] width 733 height 29
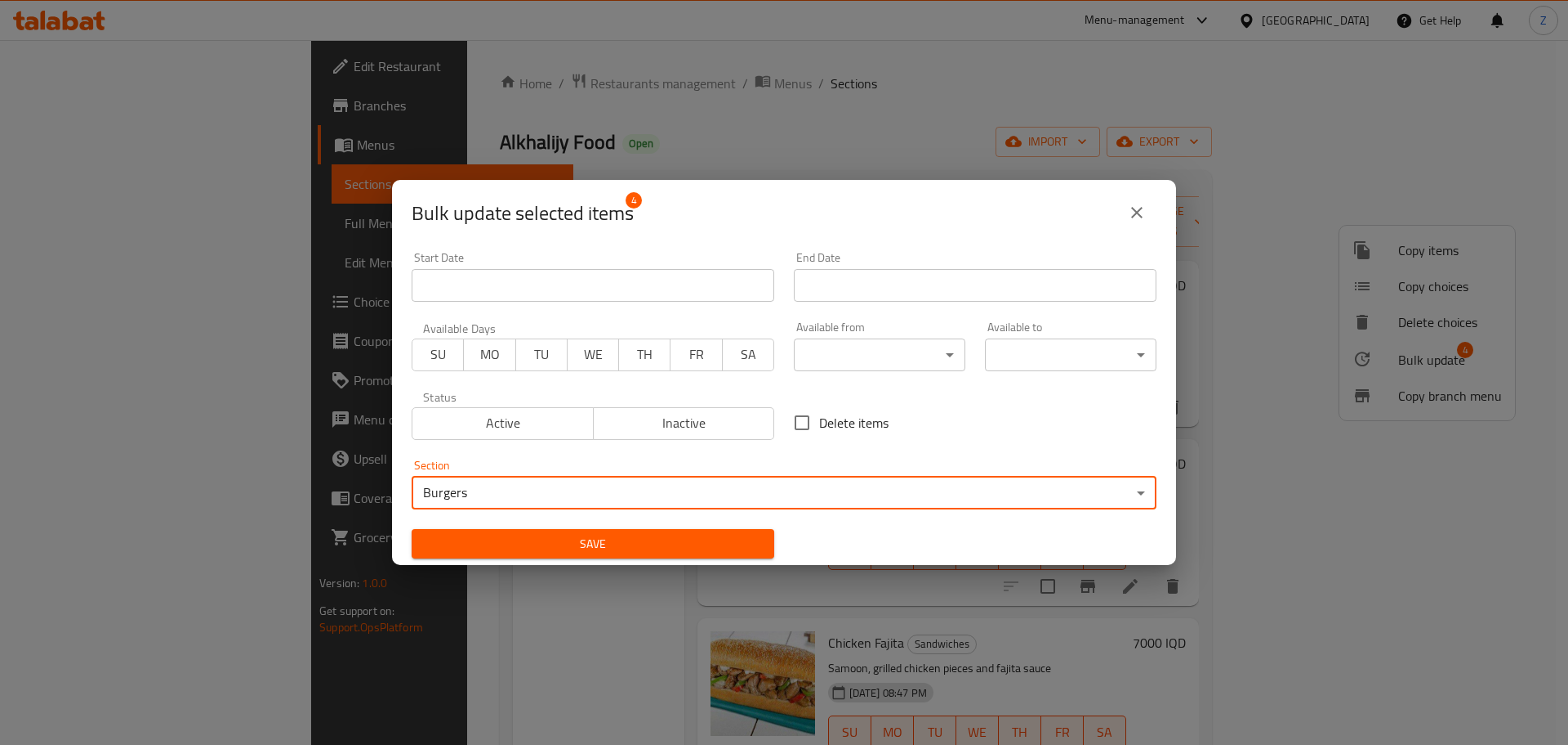
click at [626, 520] on div "Save" at bounding box center [593, 544] width 382 height 50
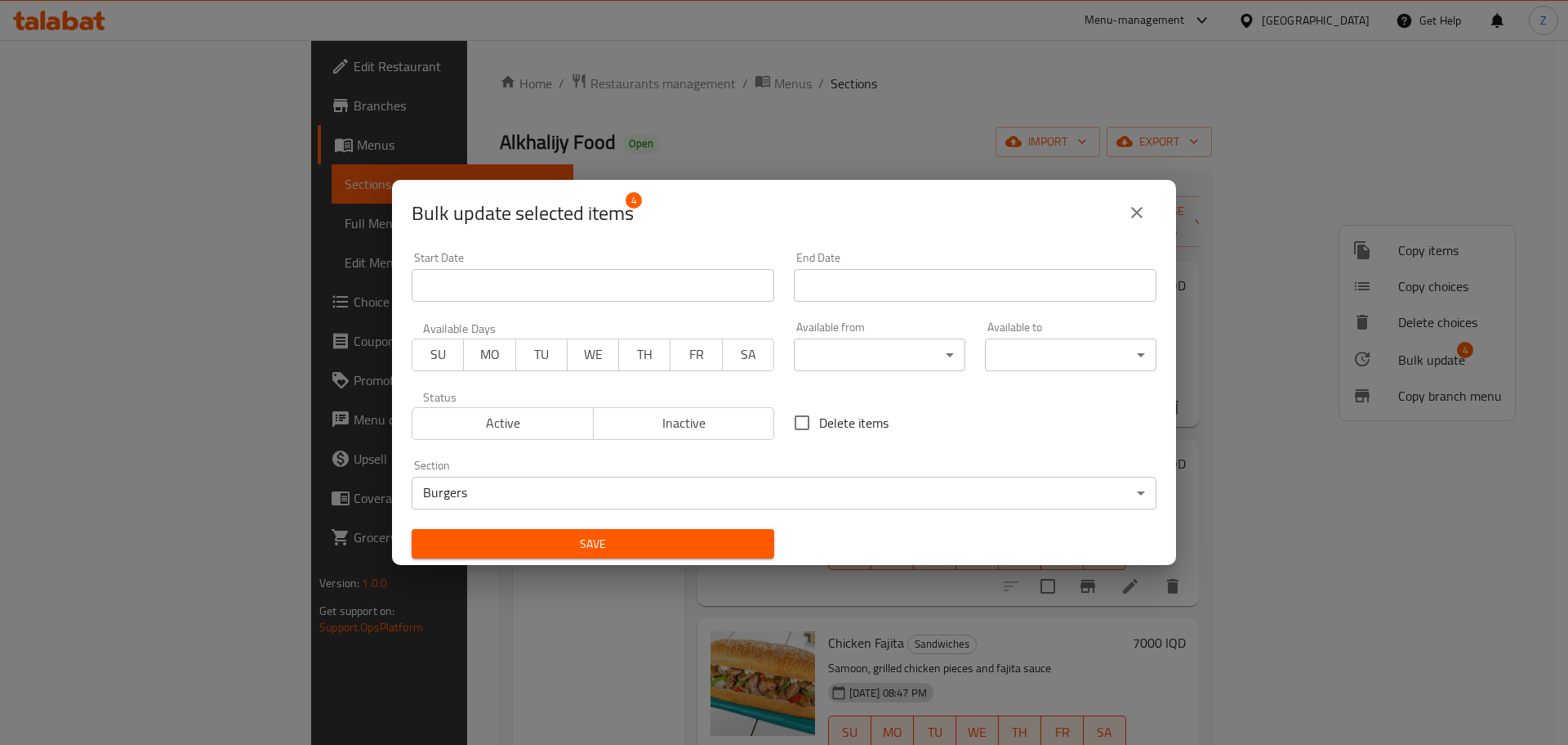
click at [631, 532] on button "Save" at bounding box center [593, 544] width 363 height 30
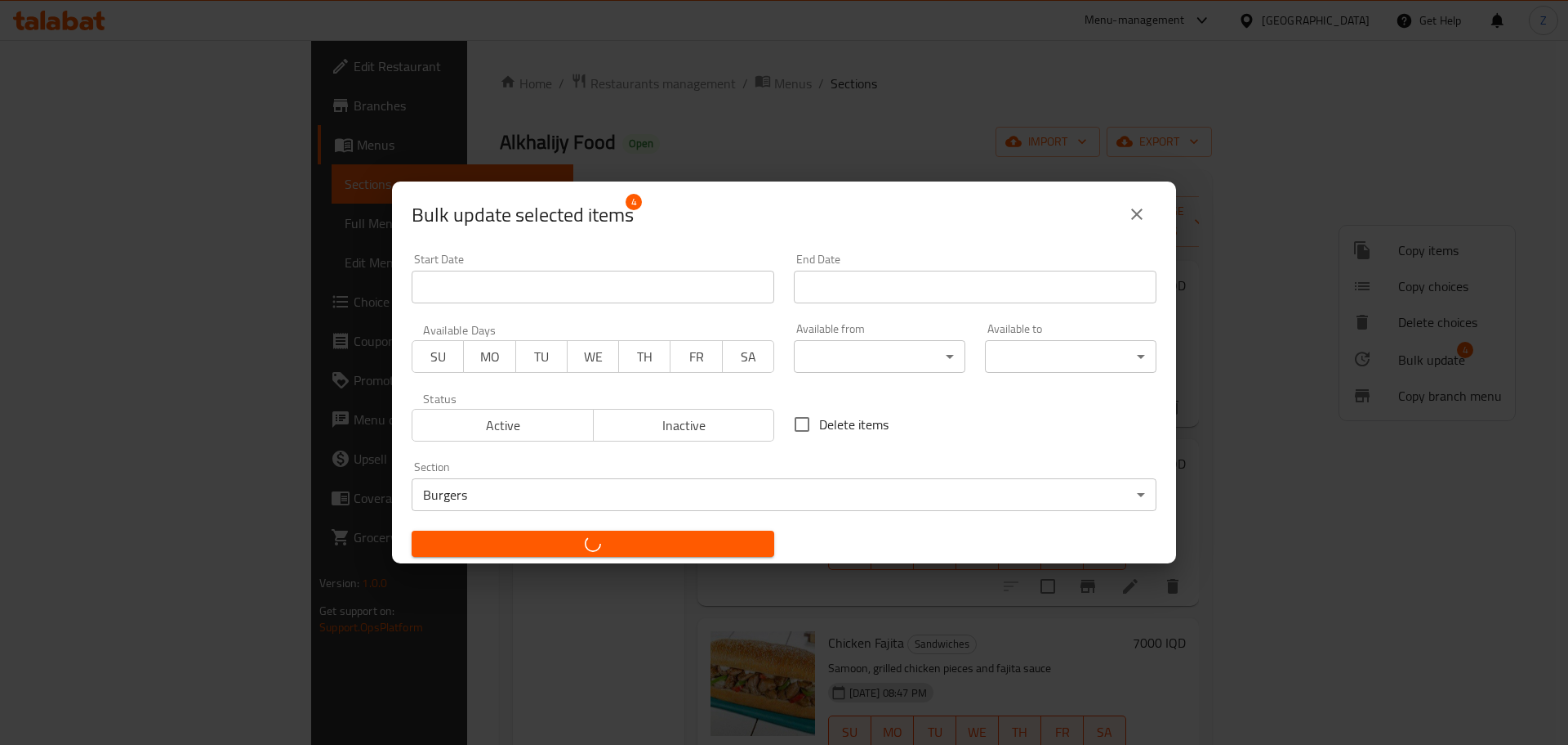
checkbox input "false"
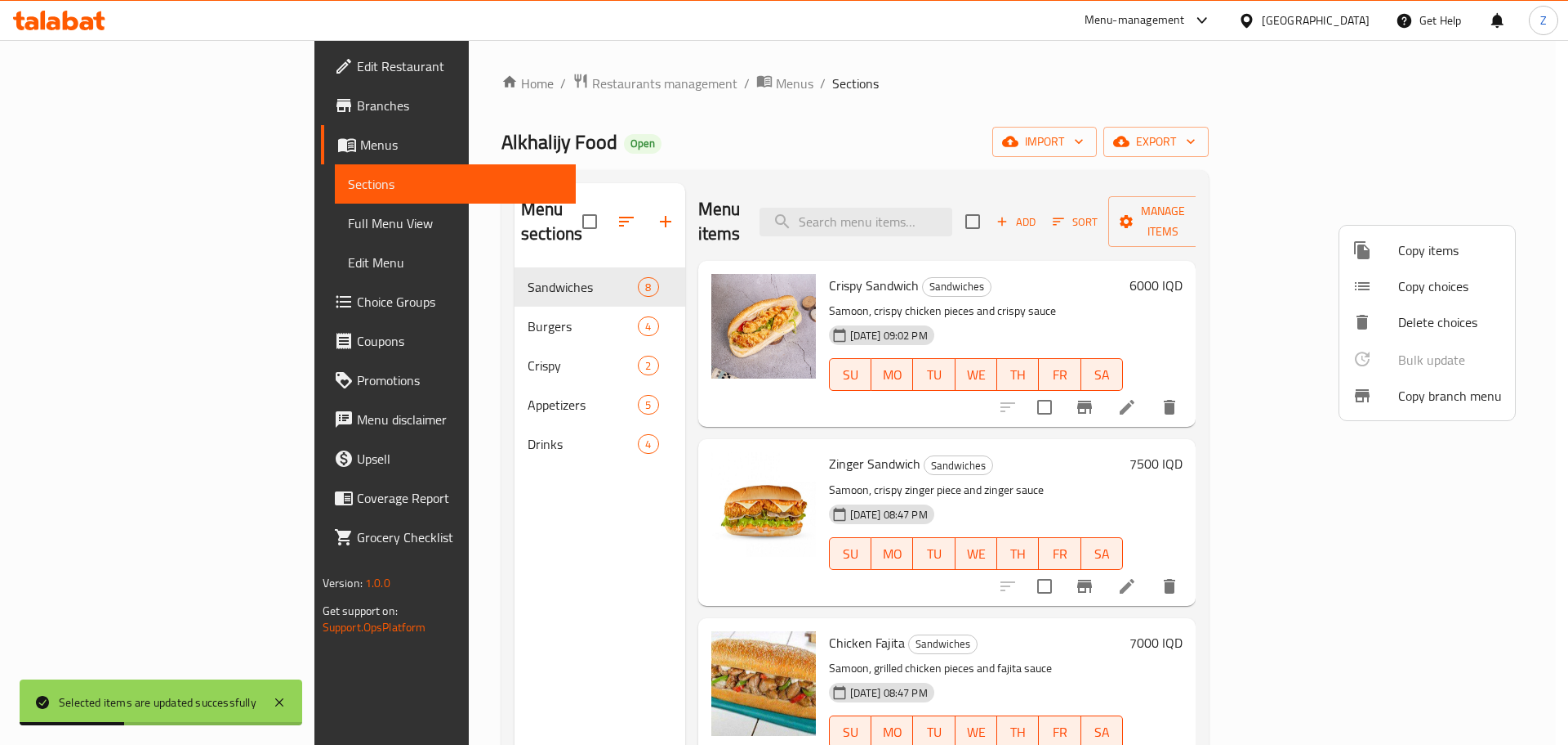
click at [442, 320] on div at bounding box center [784, 372] width 1568 height 745
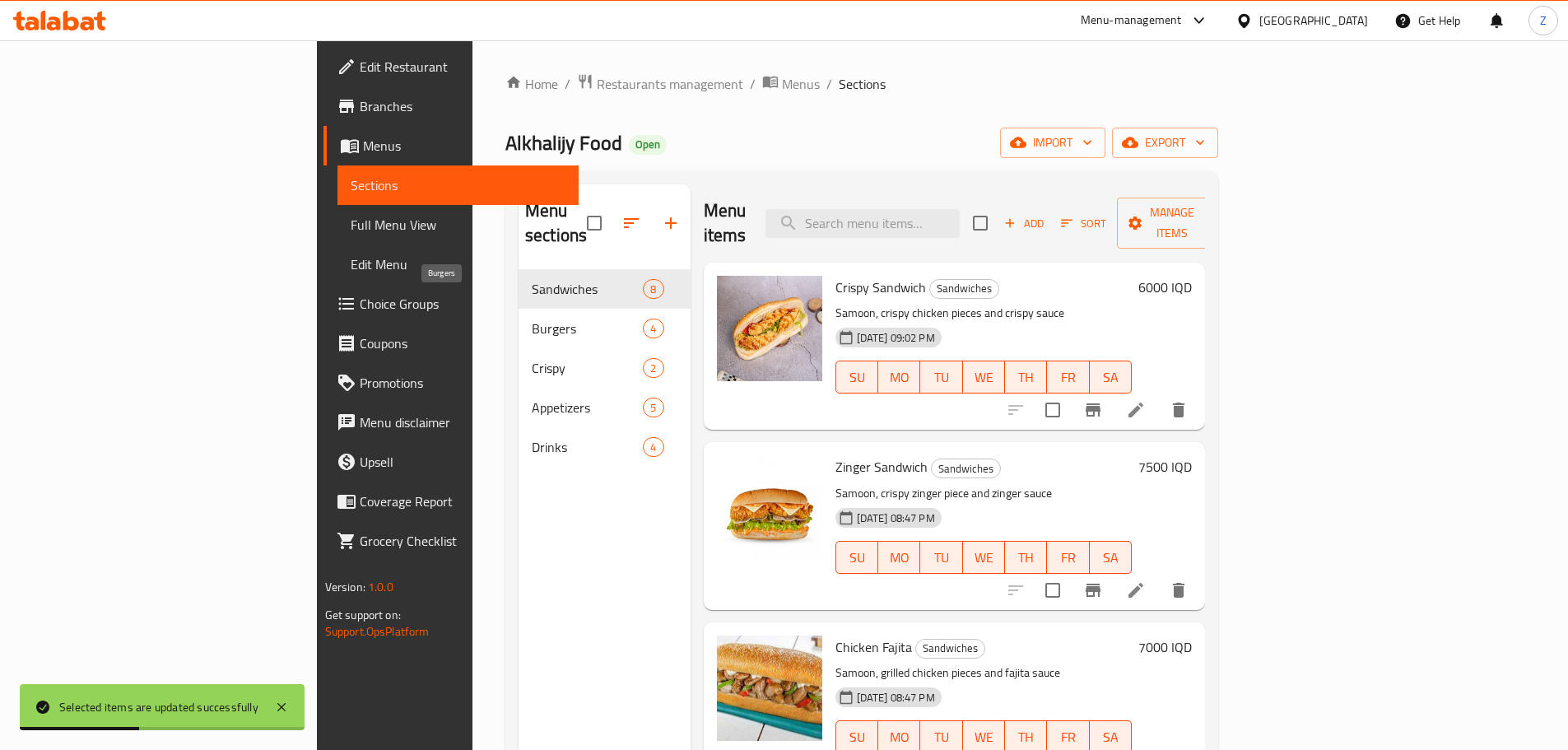
click at [532, 318] on span "Burgers" at bounding box center [587, 328] width 111 height 20
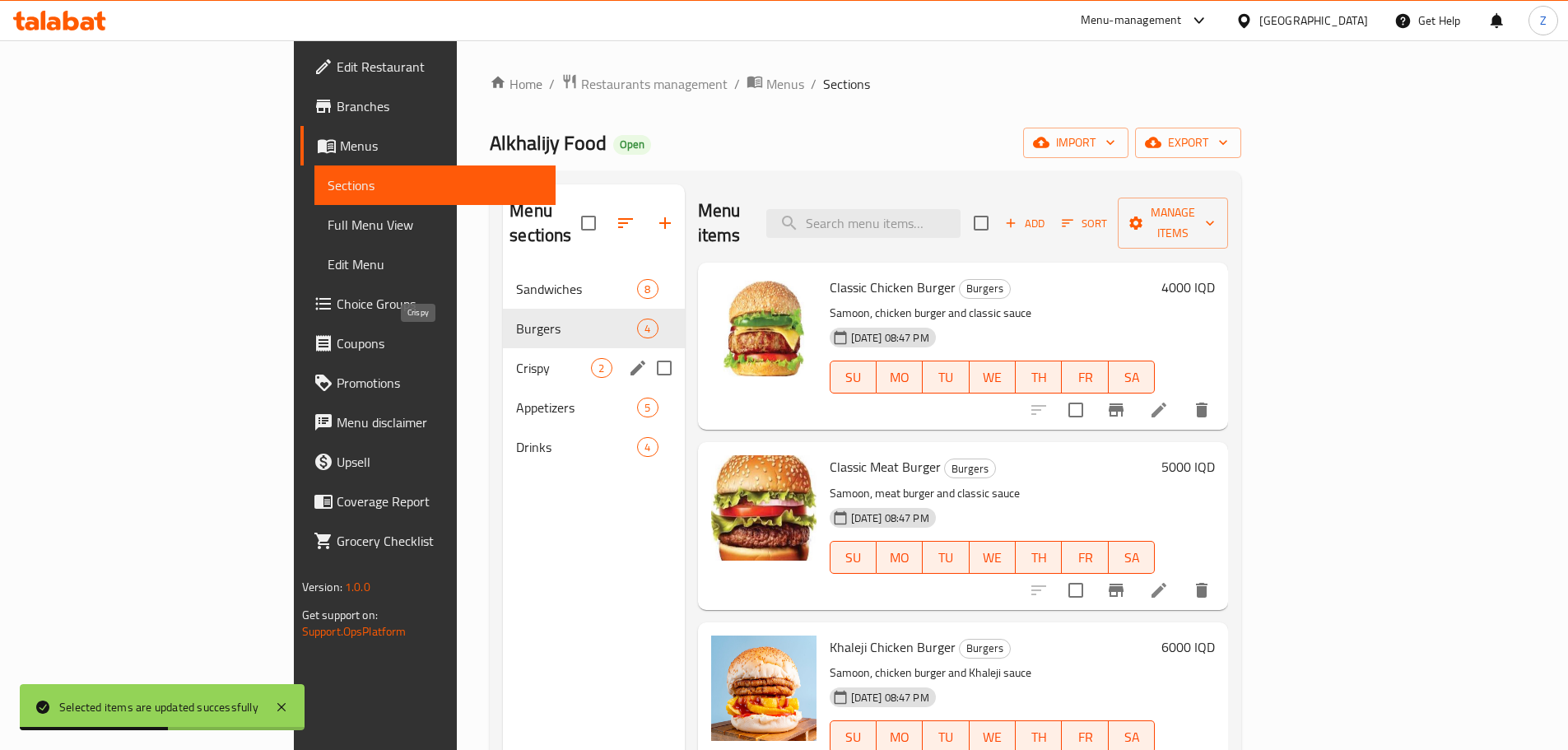
click at [516, 358] on span "Crispy" at bounding box center [553, 367] width 75 height 20
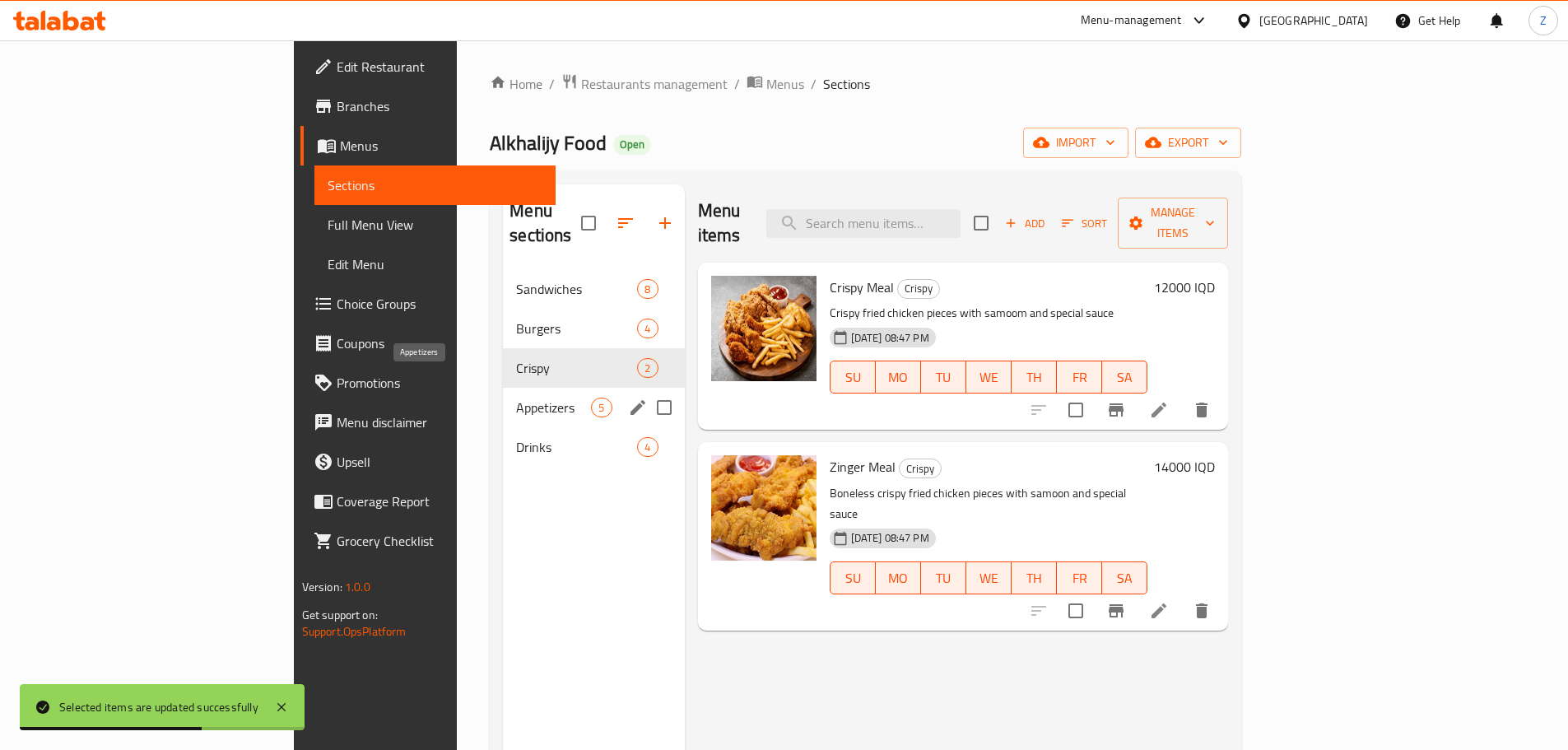
click at [516, 398] on span "Appetizers" at bounding box center [553, 408] width 75 height 20
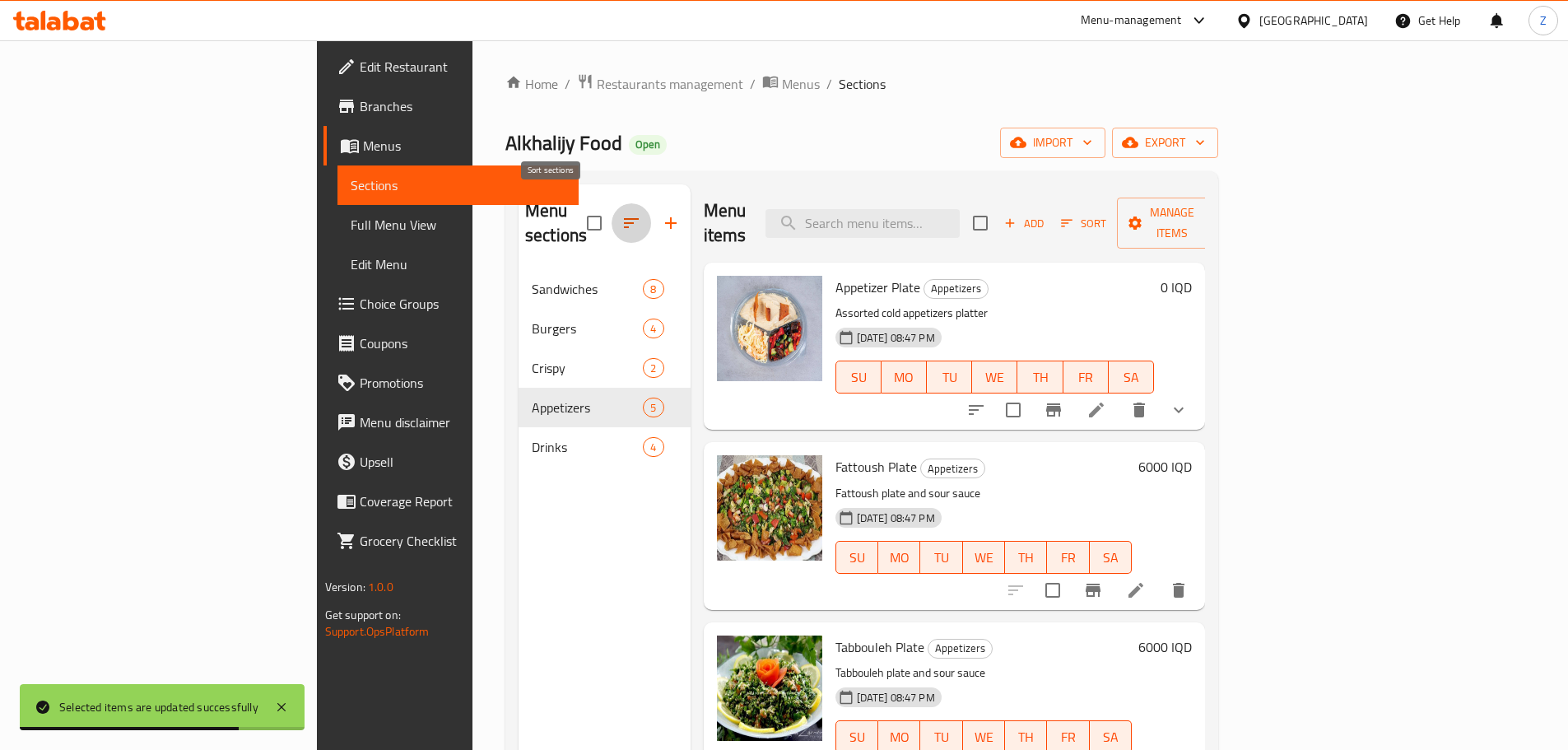
click at [611, 204] on button "button" at bounding box center [631, 223] width 39 height 39
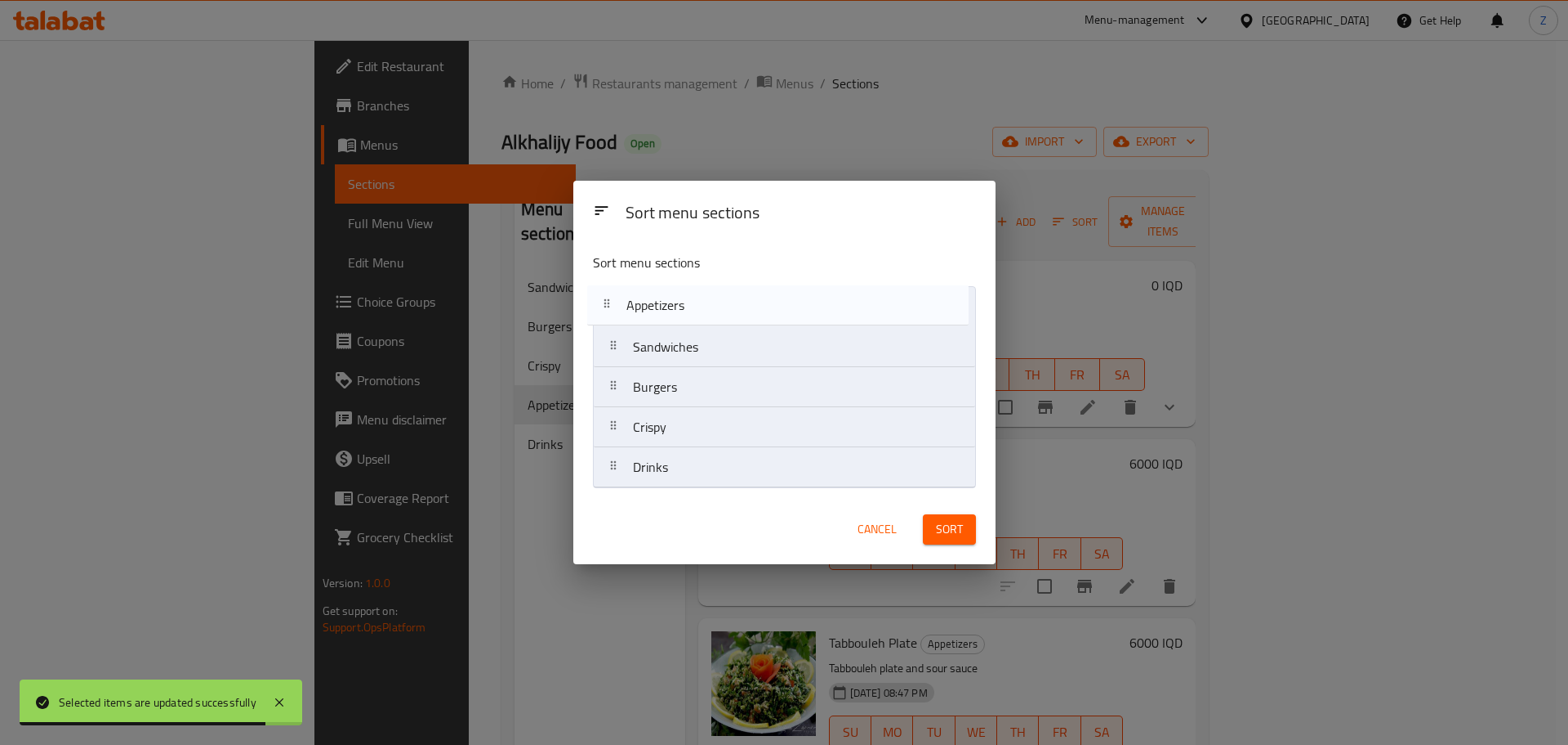
drag, startPoint x: 689, startPoint y: 445, endPoint x: 687, endPoint y: 297, distance: 148.0
click at [687, 297] on nav "Sandwiches Burgers Crispy Appetizers Drinks" at bounding box center [784, 386] width 383 height 202
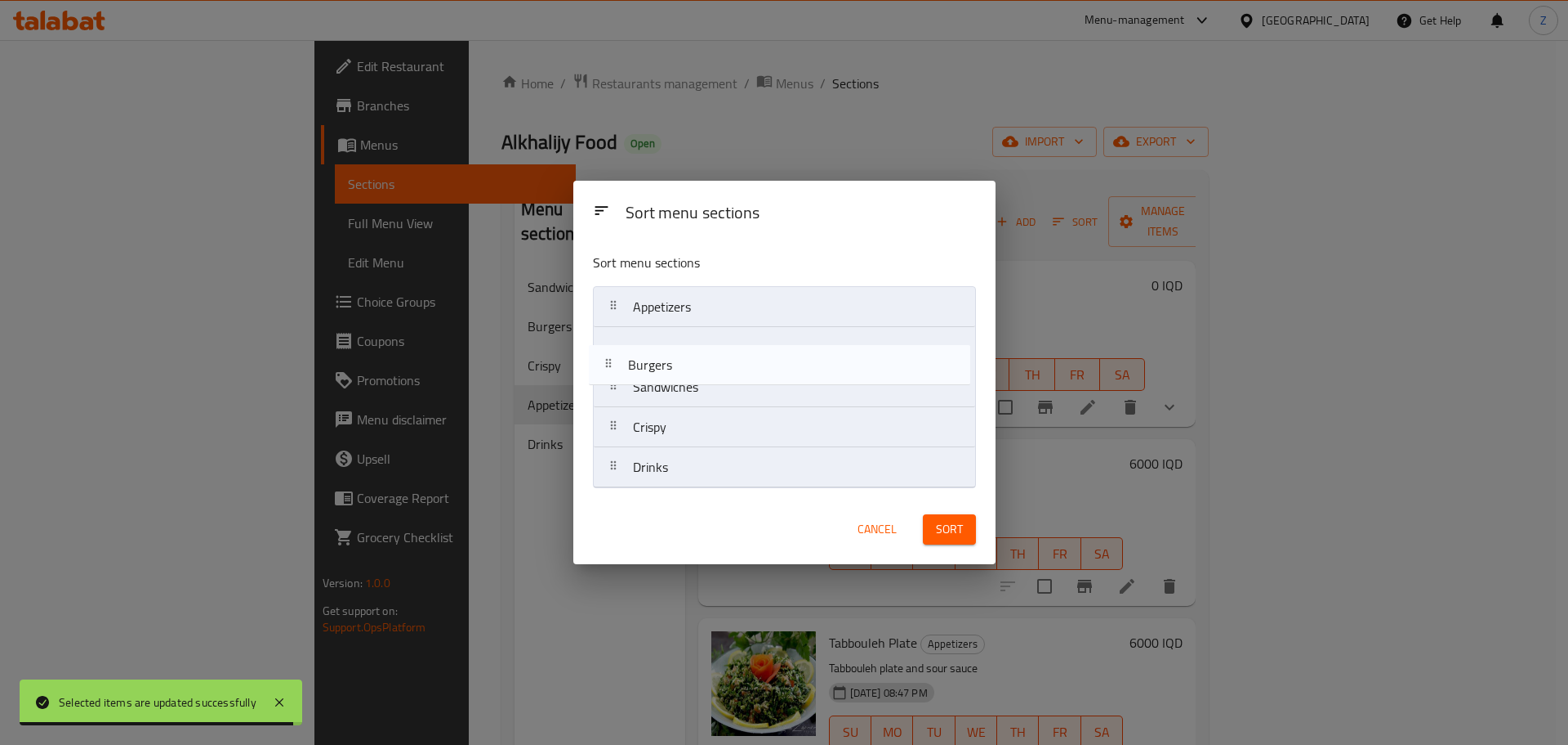
click at [745, 354] on nav "Appetizers Sandwiches Burgers Crispy Drinks" at bounding box center [784, 386] width 383 height 202
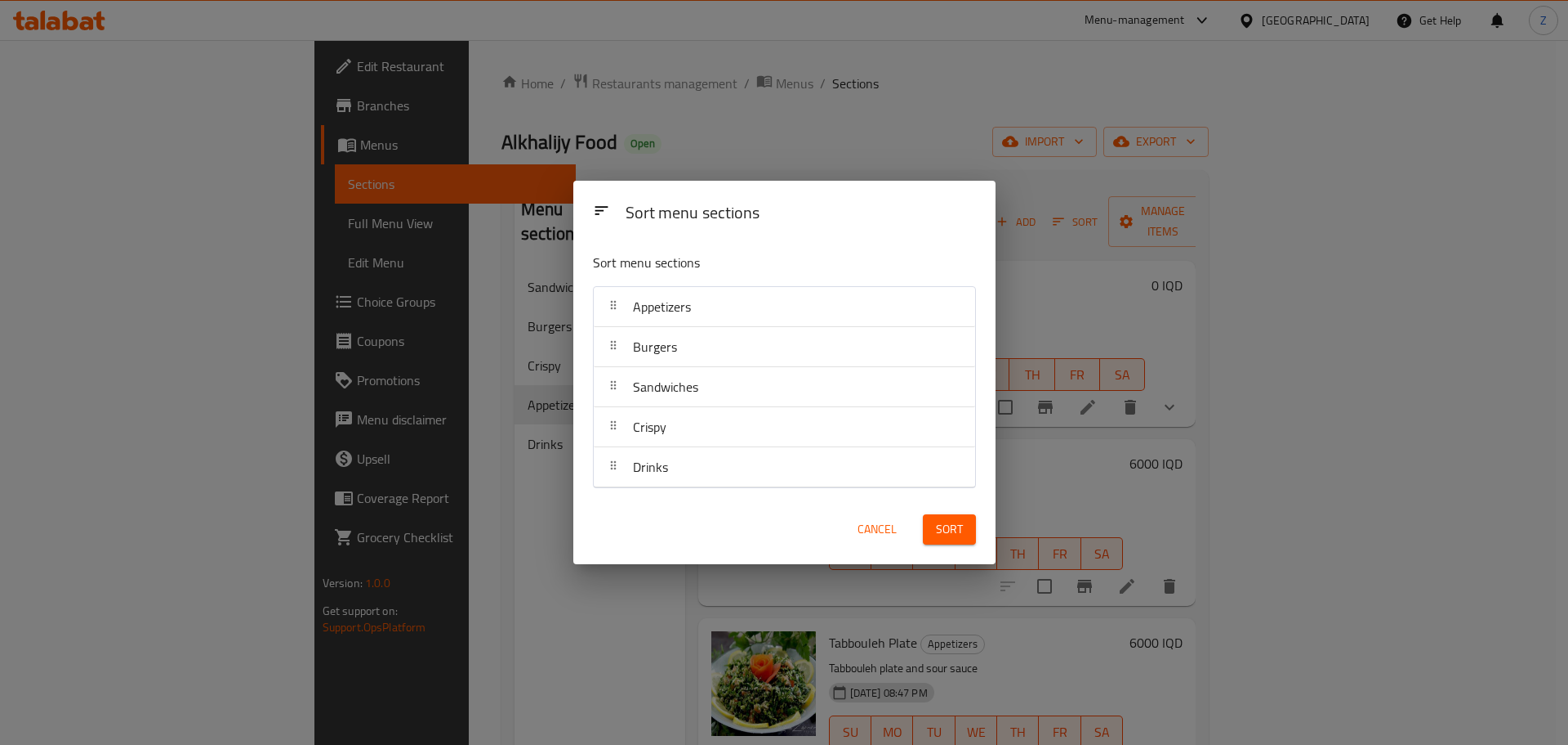
click at [946, 519] on span "Sort" at bounding box center [949, 529] width 27 height 20
